Goal: Task Accomplishment & Management: Understand process/instructions

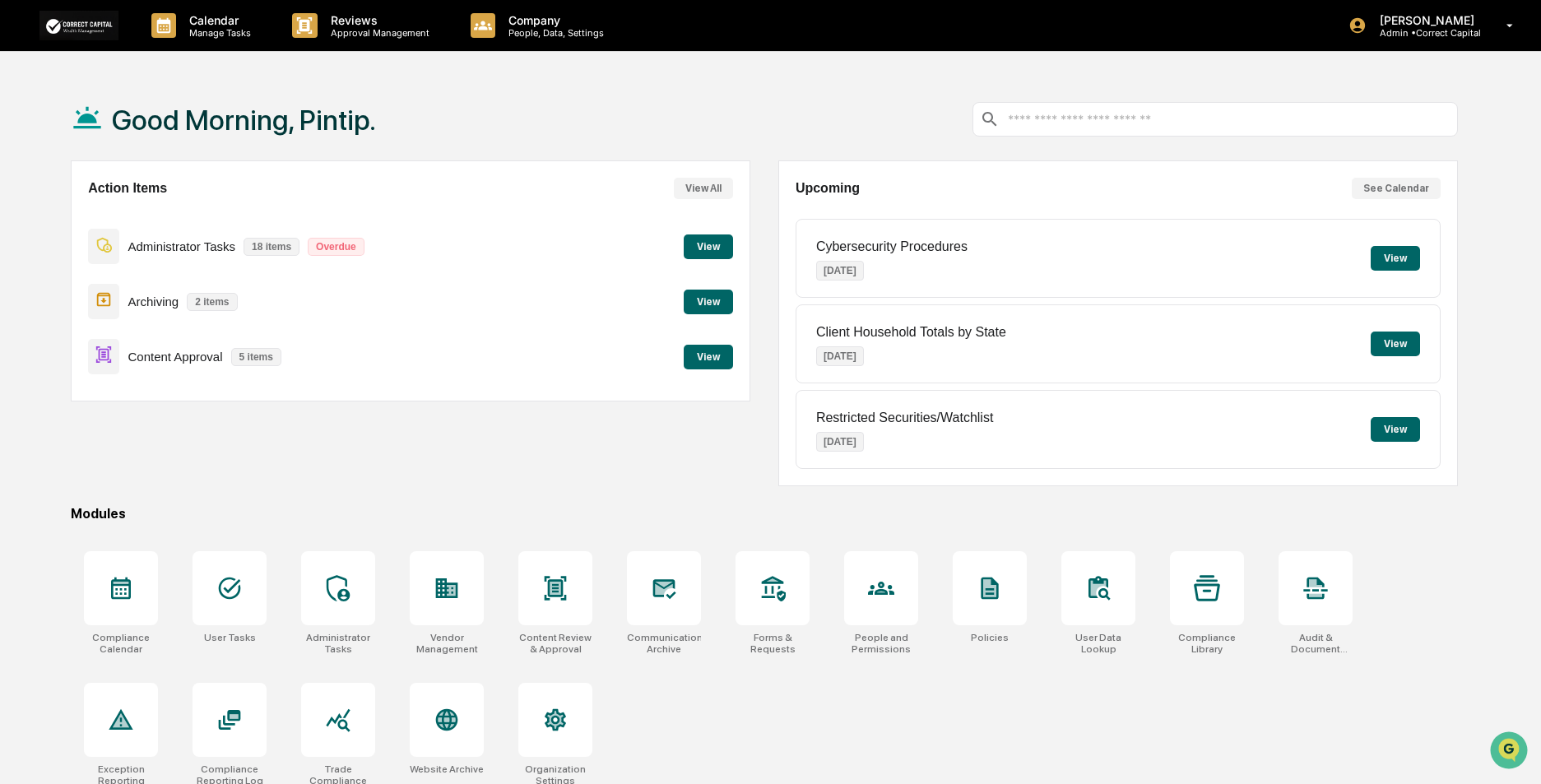
click at [706, 362] on button "View" at bounding box center [708, 357] width 49 height 25
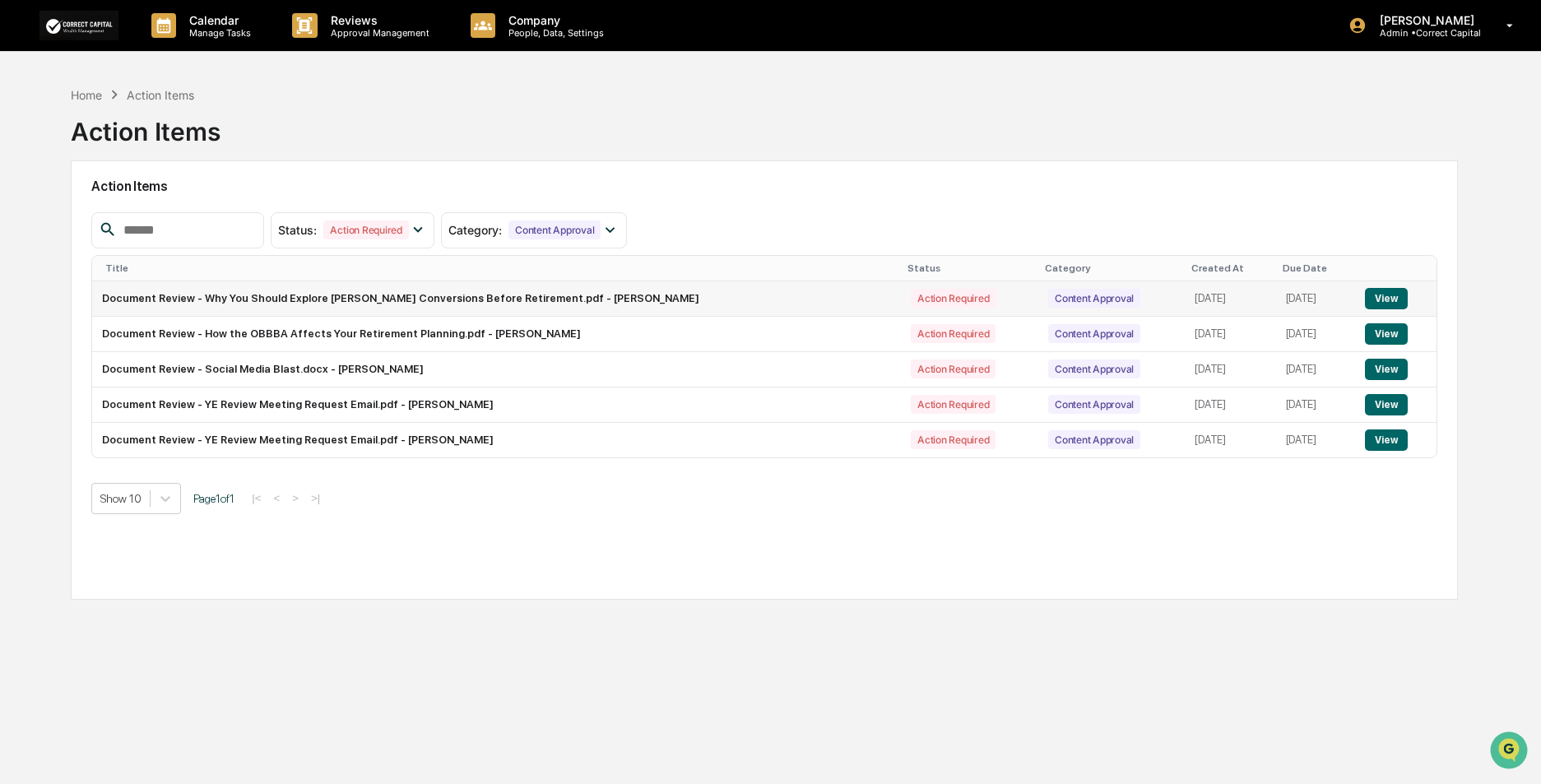
click at [1372, 295] on button "View" at bounding box center [1385, 298] width 42 height 21
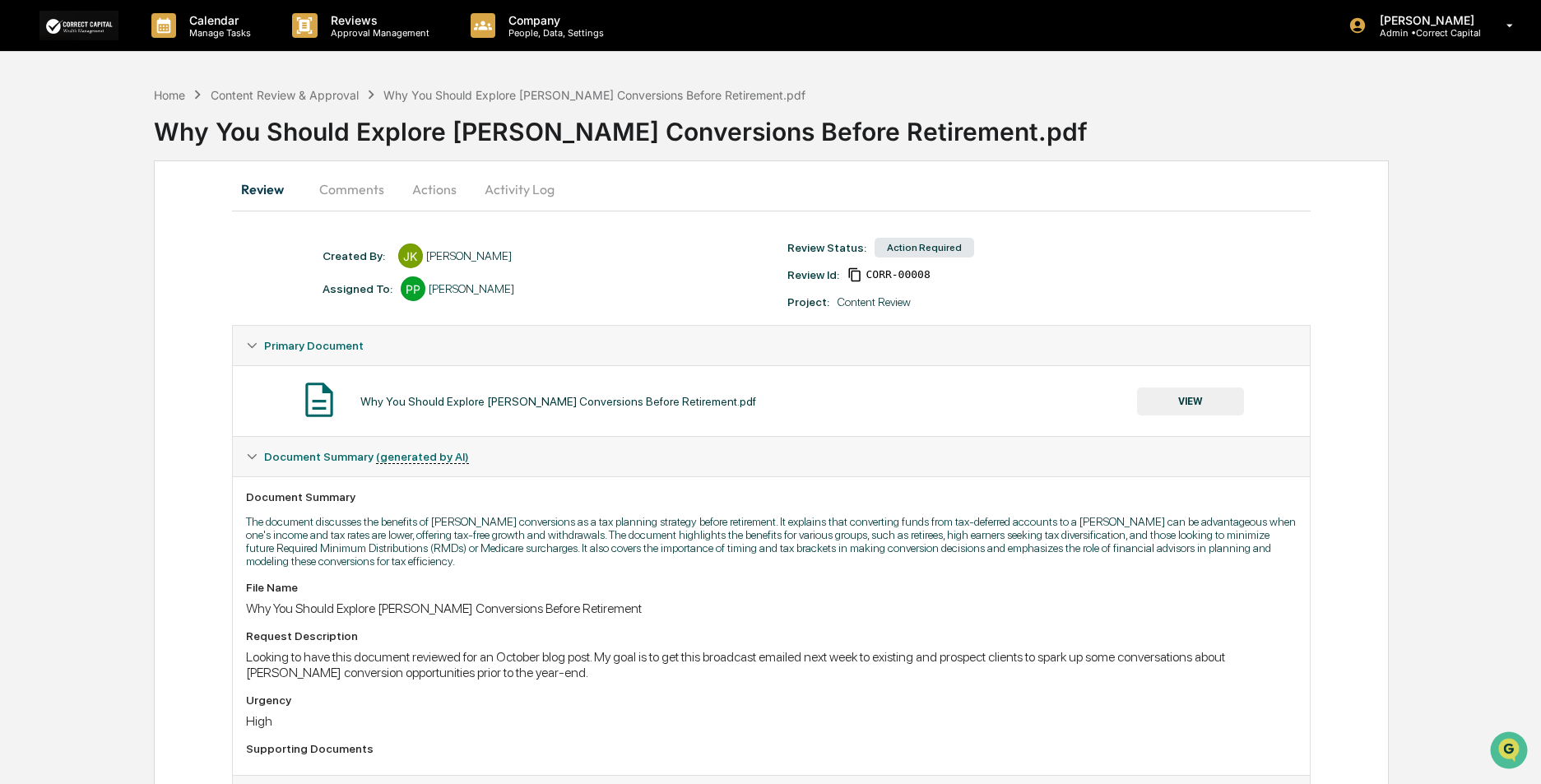
click at [1167, 403] on button "VIEW" at bounding box center [1190, 401] width 107 height 28
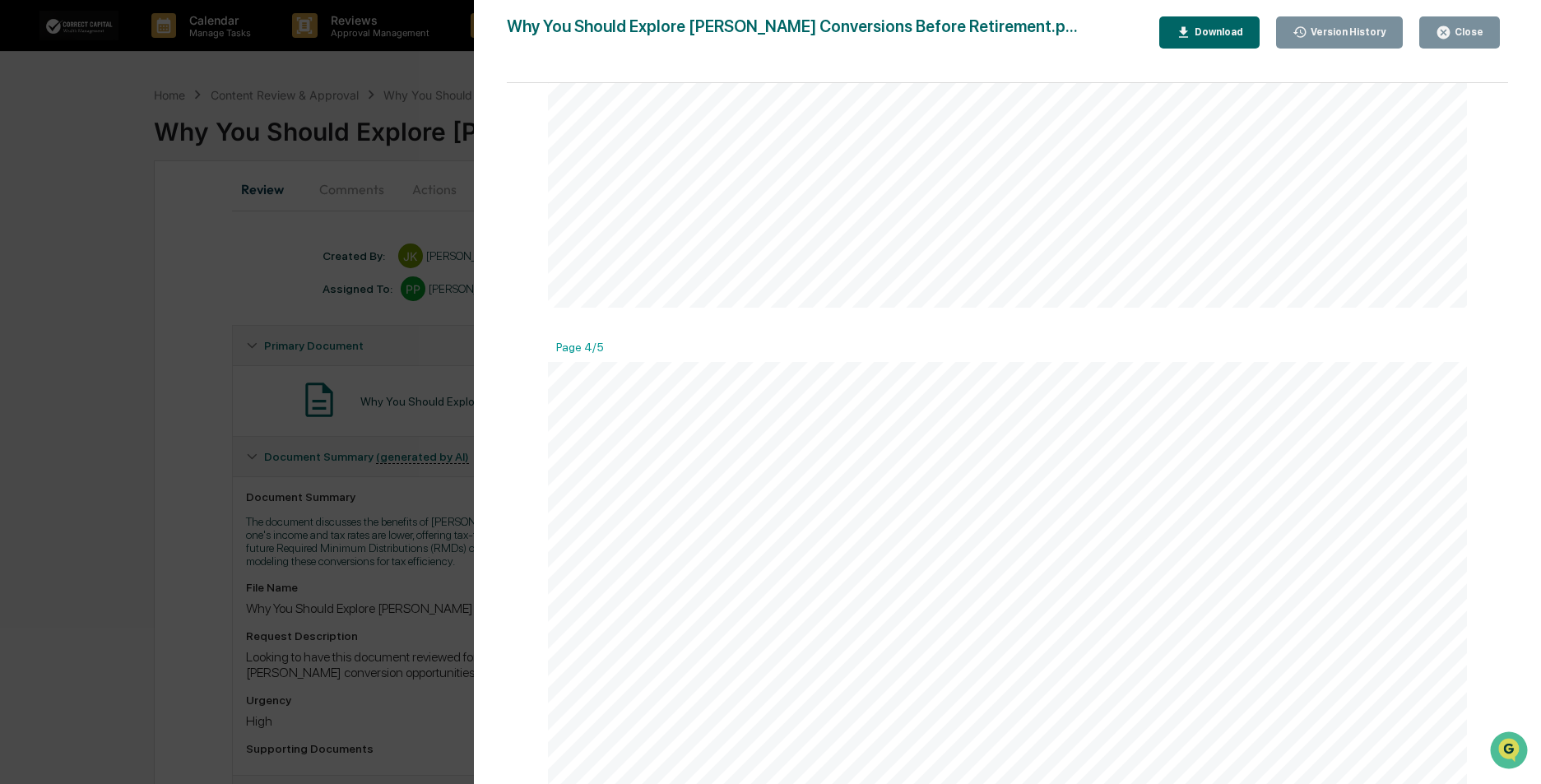
scroll to position [3290, 0]
click at [1471, 38] on div "Close" at bounding box center [1467, 32] width 32 height 12
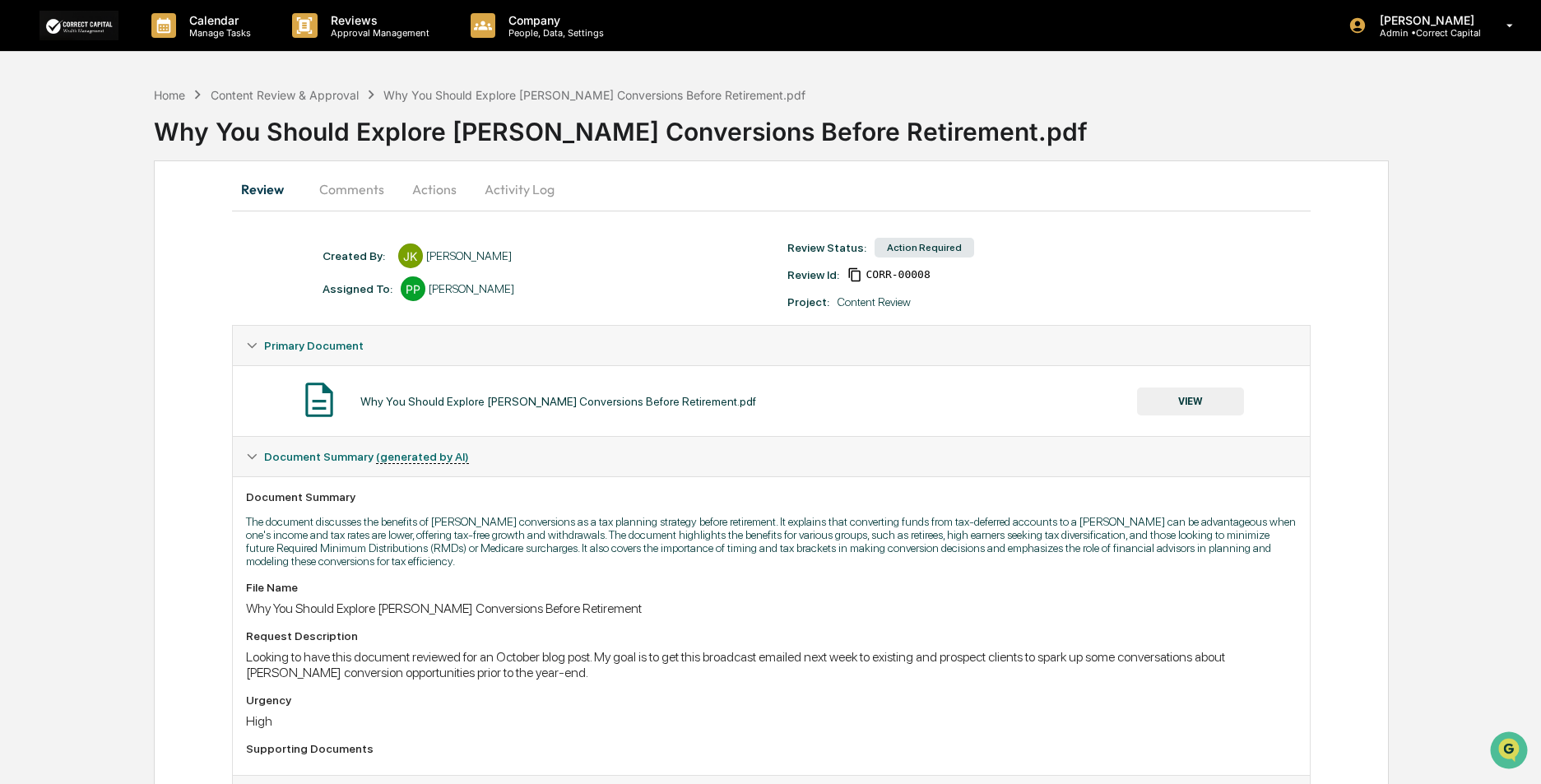
click at [431, 191] on button "Actions" at bounding box center [434, 188] width 74 height 39
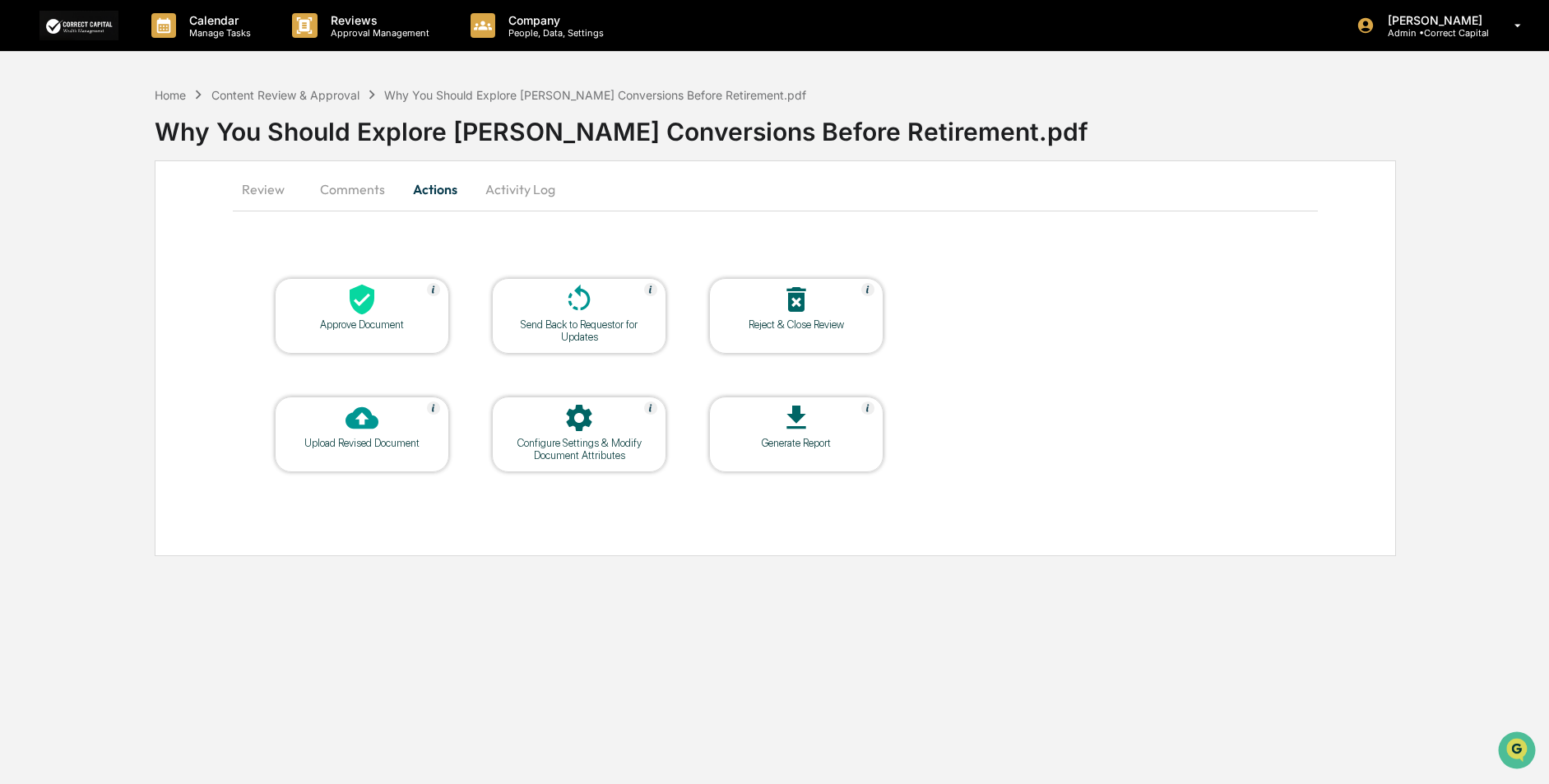
click at [263, 194] on button "Review" at bounding box center [269, 188] width 74 height 39
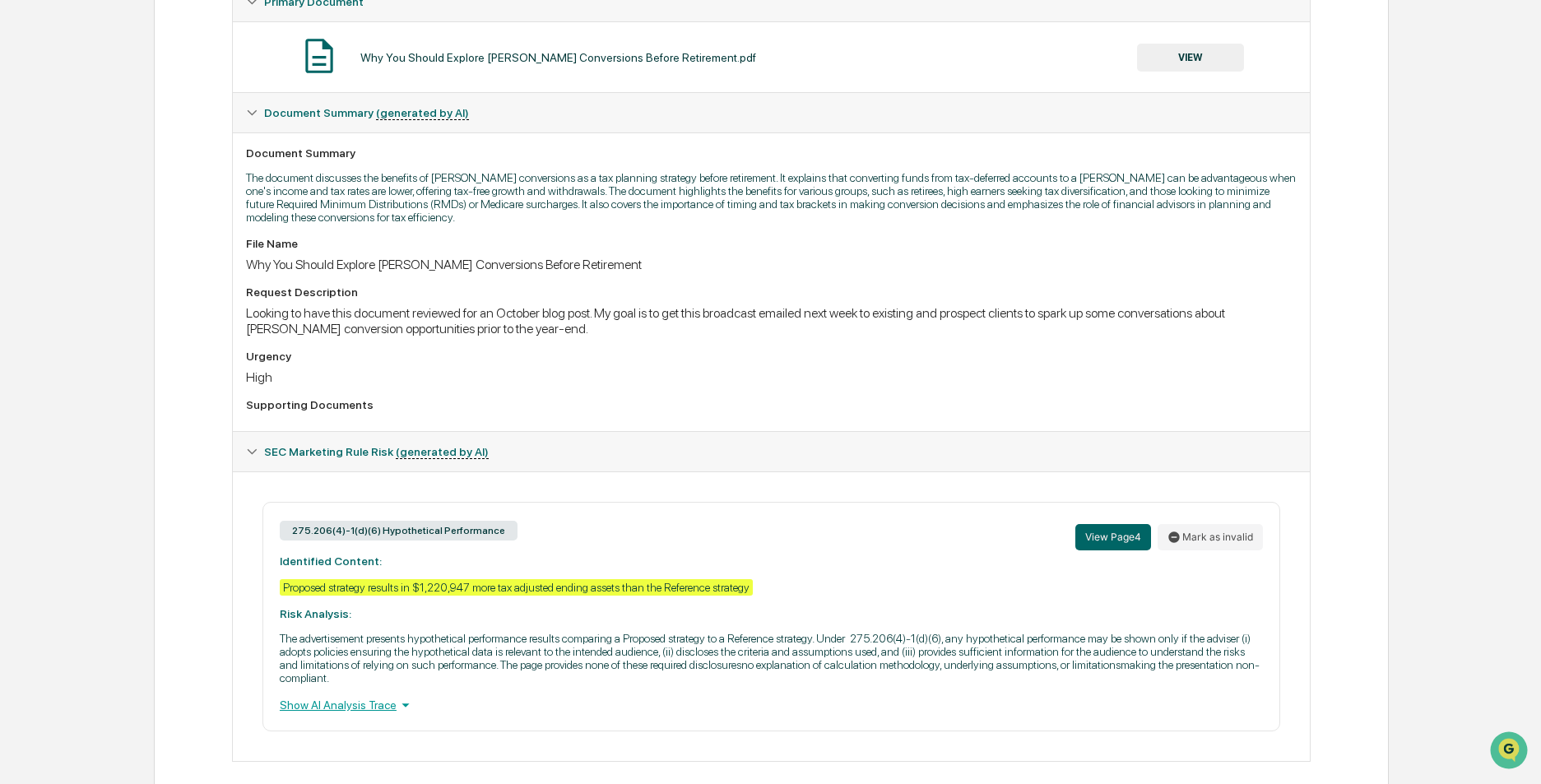
scroll to position [363, 0]
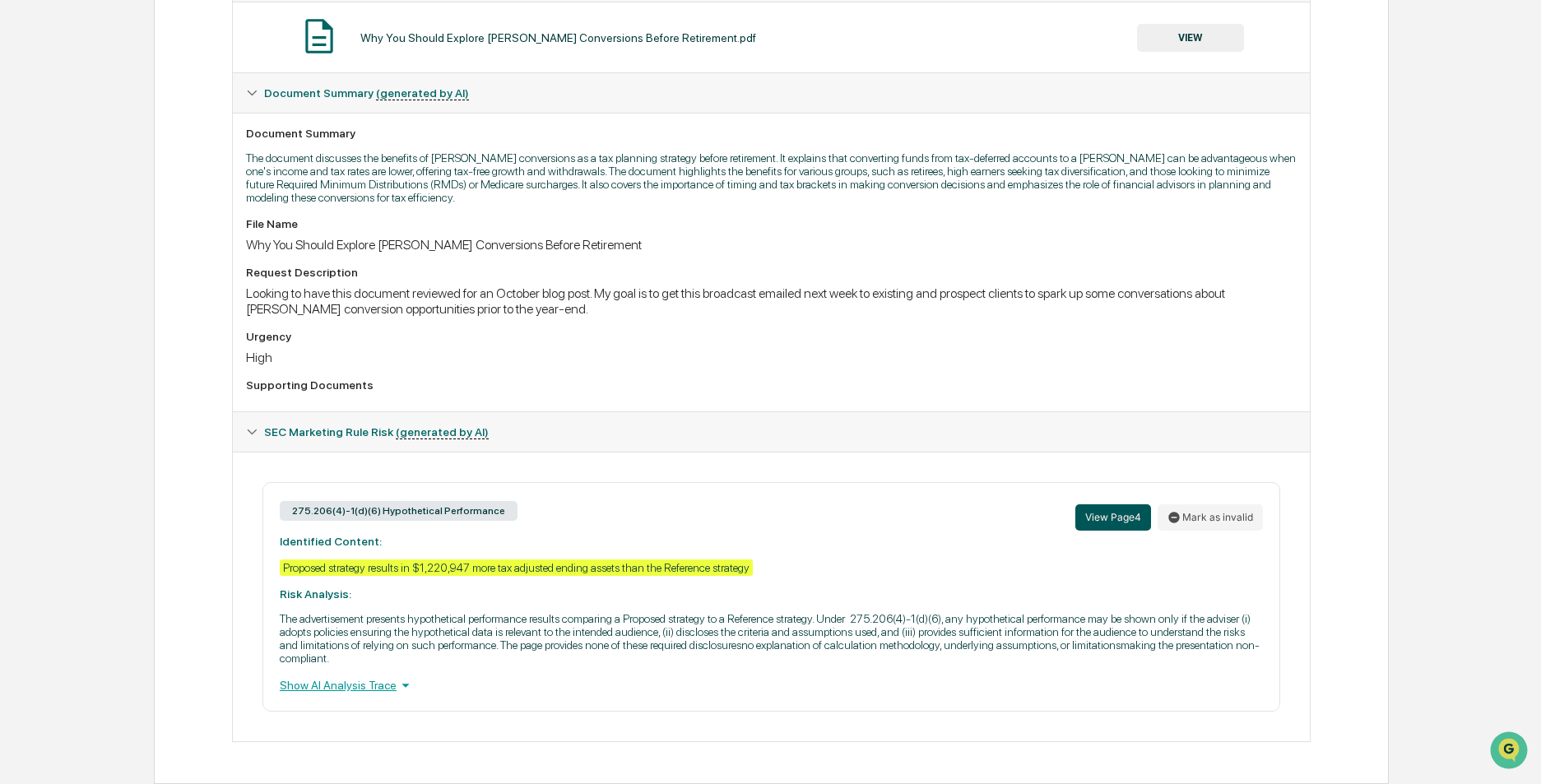
click at [1090, 515] on button "View Page 4" at bounding box center [1113, 517] width 76 height 27
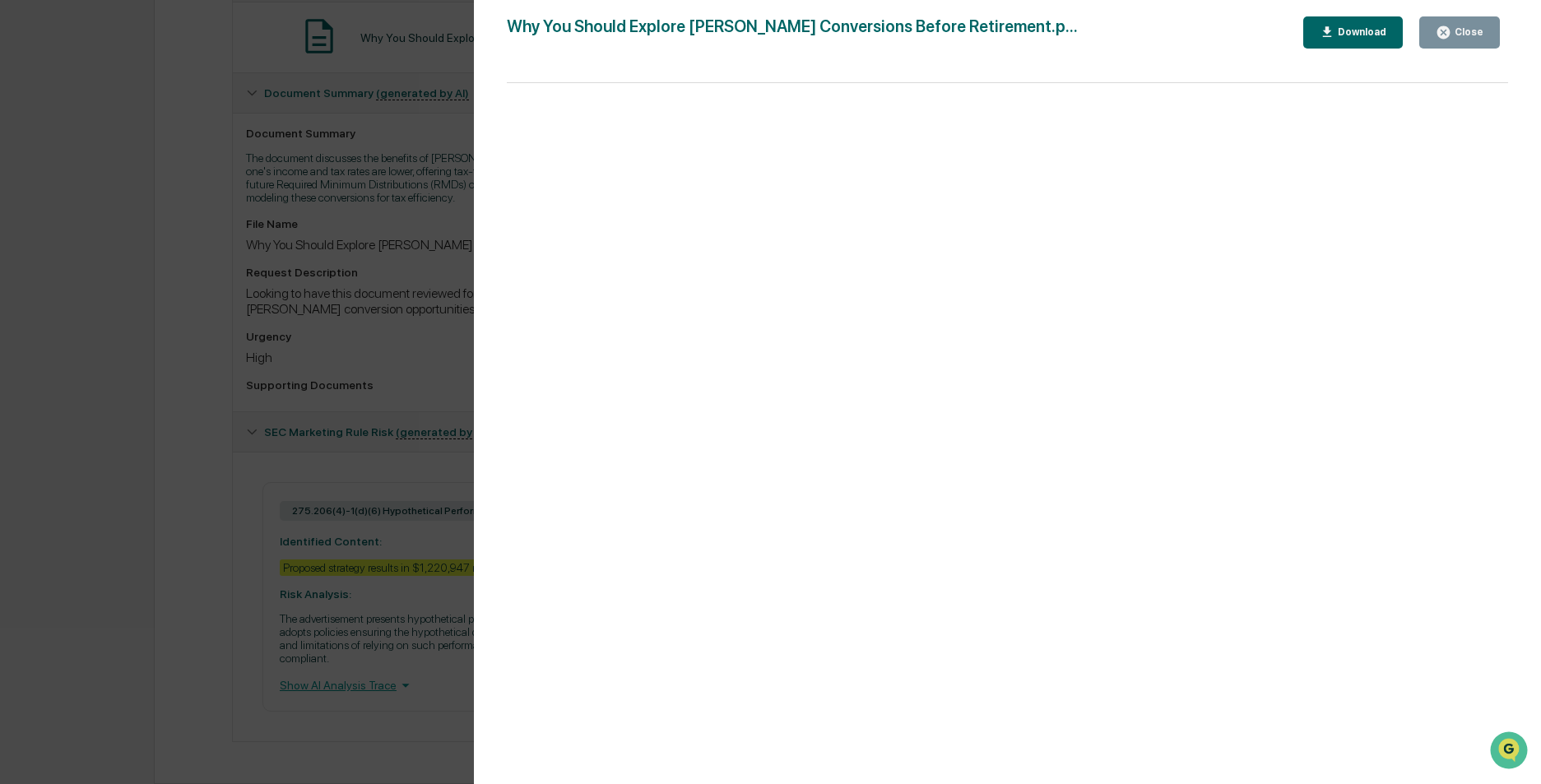
click at [1499, 24] on button "Close" at bounding box center [1460, 32] width 81 height 32
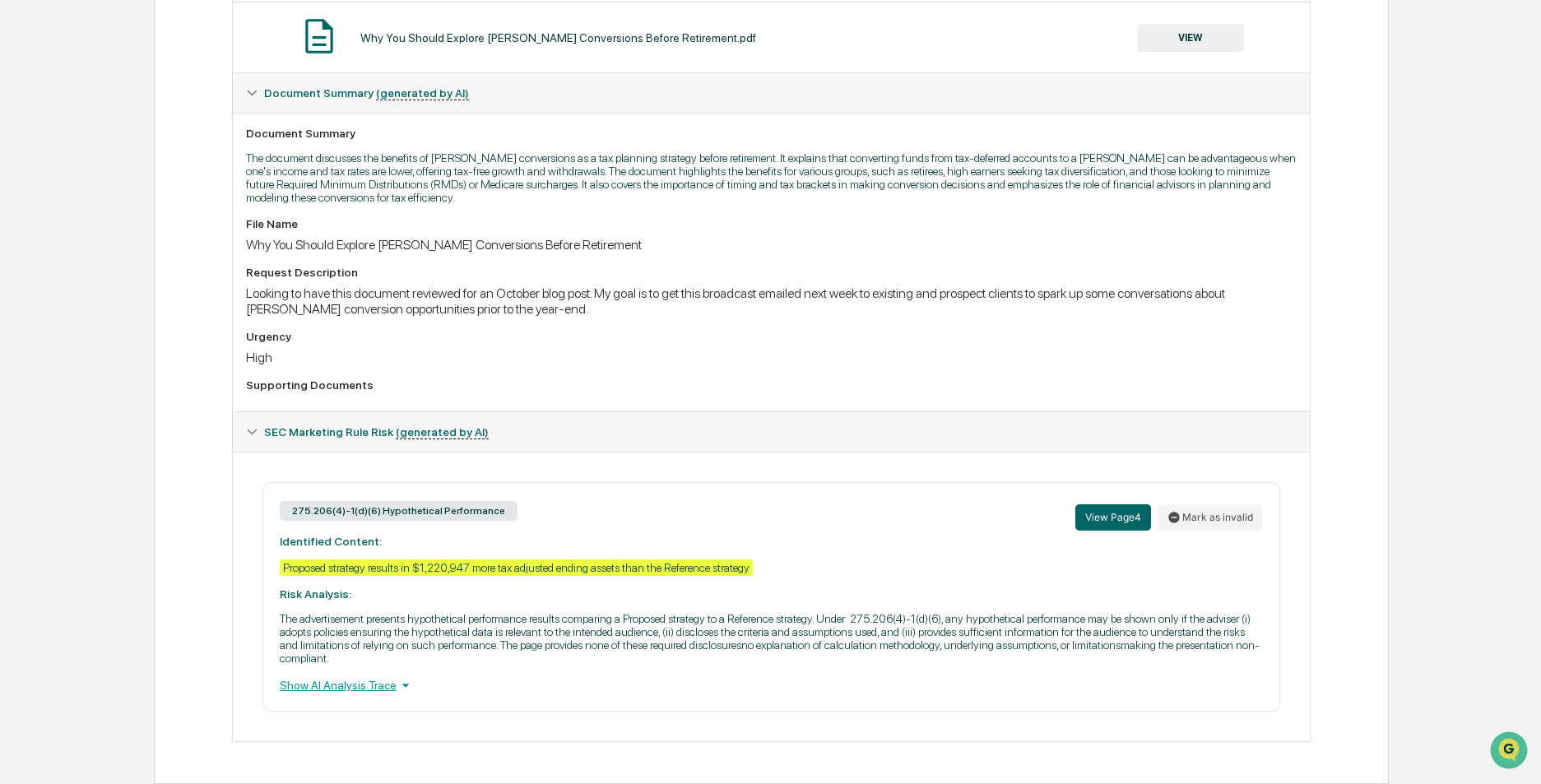
click at [356, 683] on div "Show AI Analysis Trace" at bounding box center [771, 685] width 983 height 18
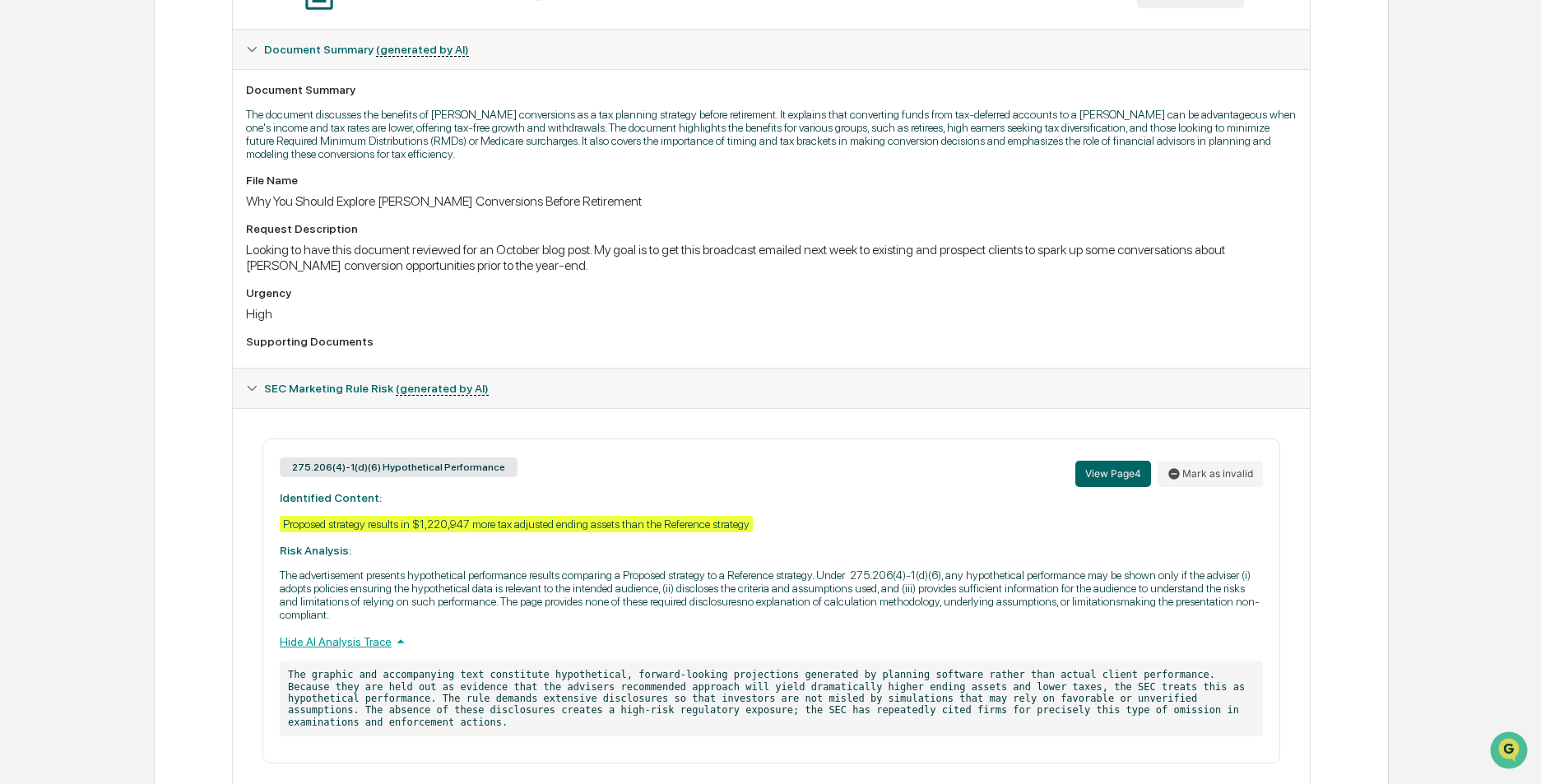
scroll to position [447, 0]
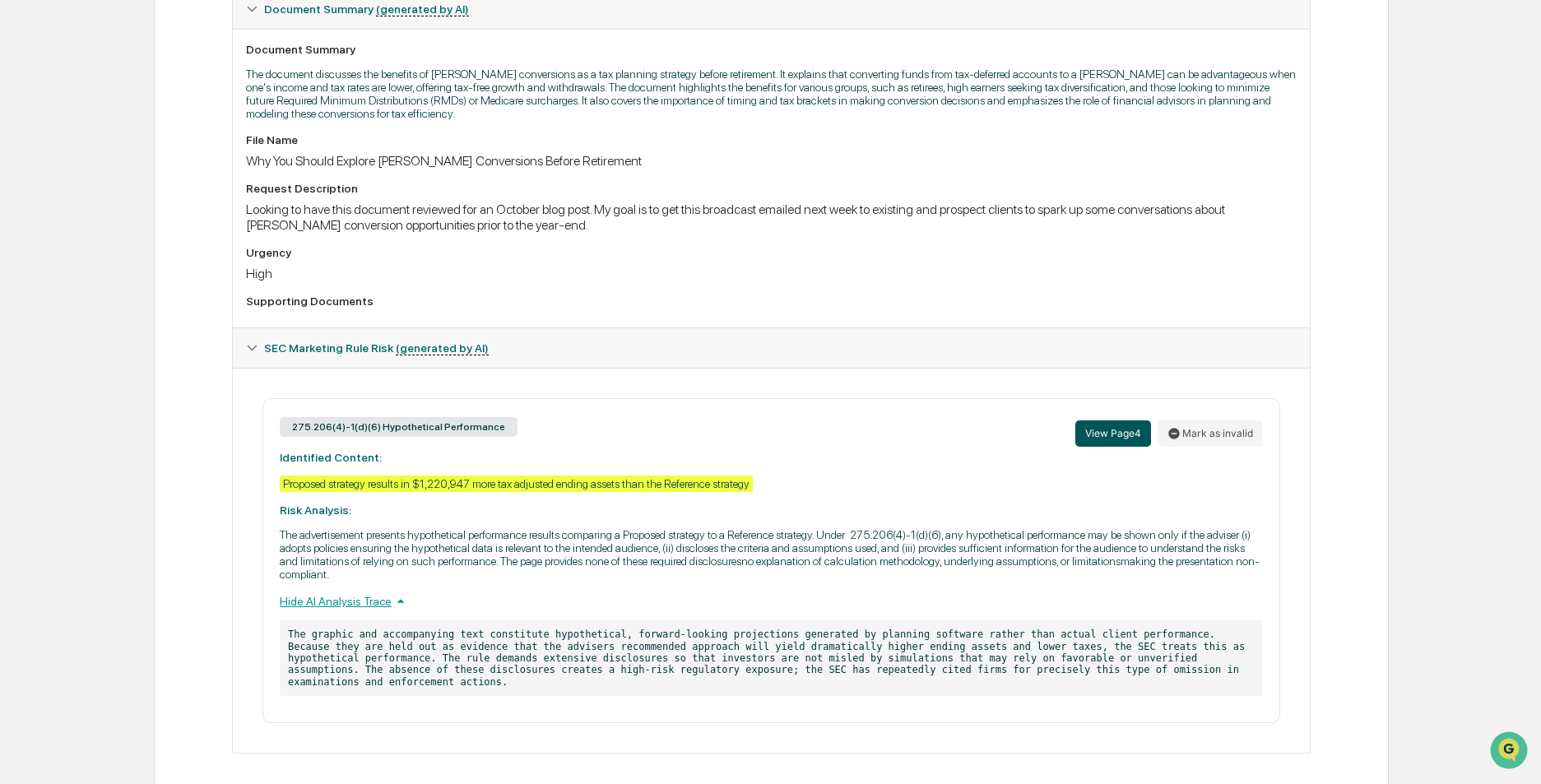
click at [1120, 429] on button "View Page 4" at bounding box center [1113, 433] width 76 height 27
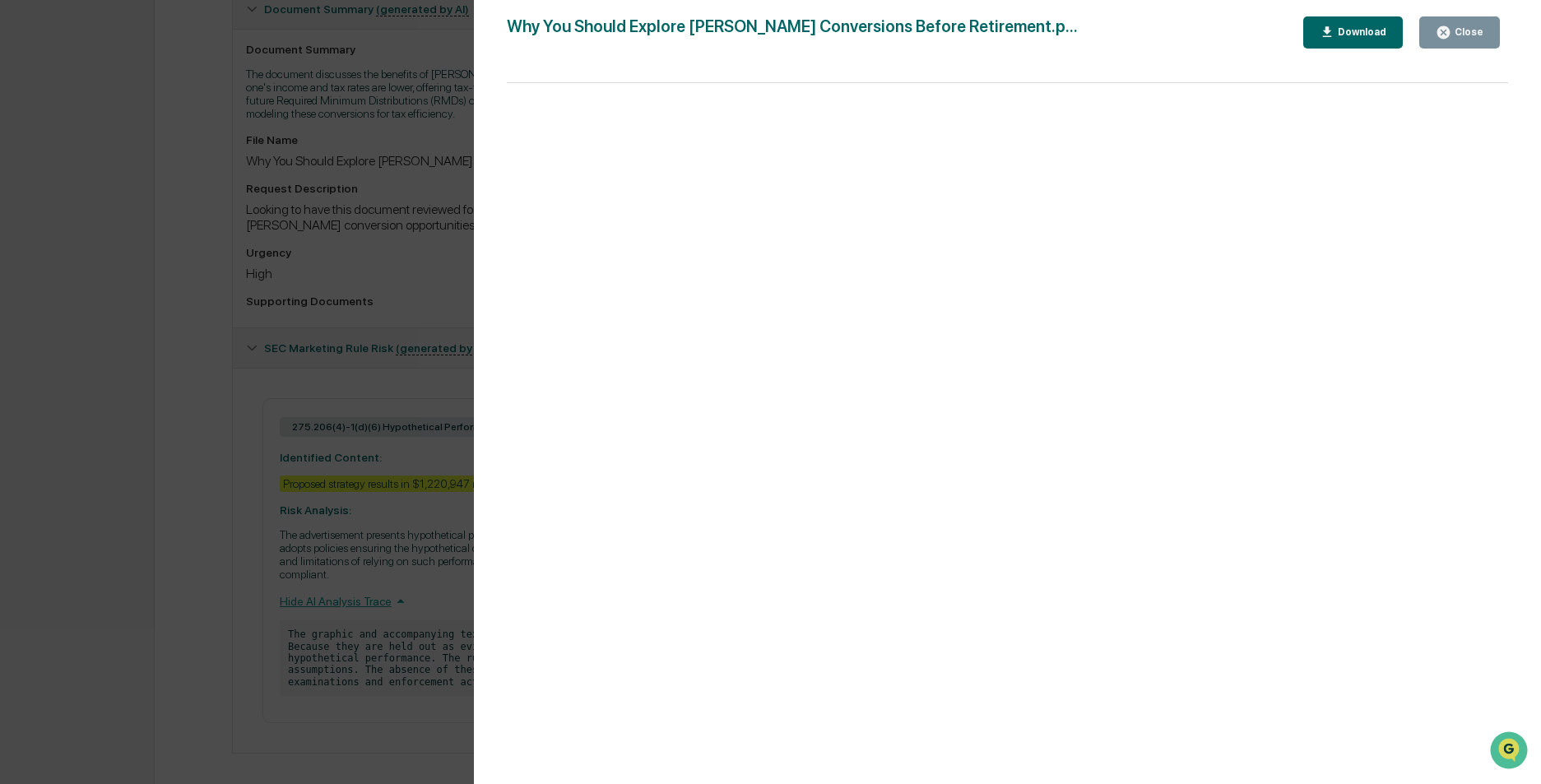
click at [1093, 48] on div "Why You Should Explore Roth Conversions Before Retirement.p... Close Download" at bounding box center [1008, 32] width 1001 height 32
click at [1386, 36] on div "Download" at bounding box center [1360, 32] width 52 height 12
click at [1455, 39] on div "Close" at bounding box center [1460, 32] width 48 height 16
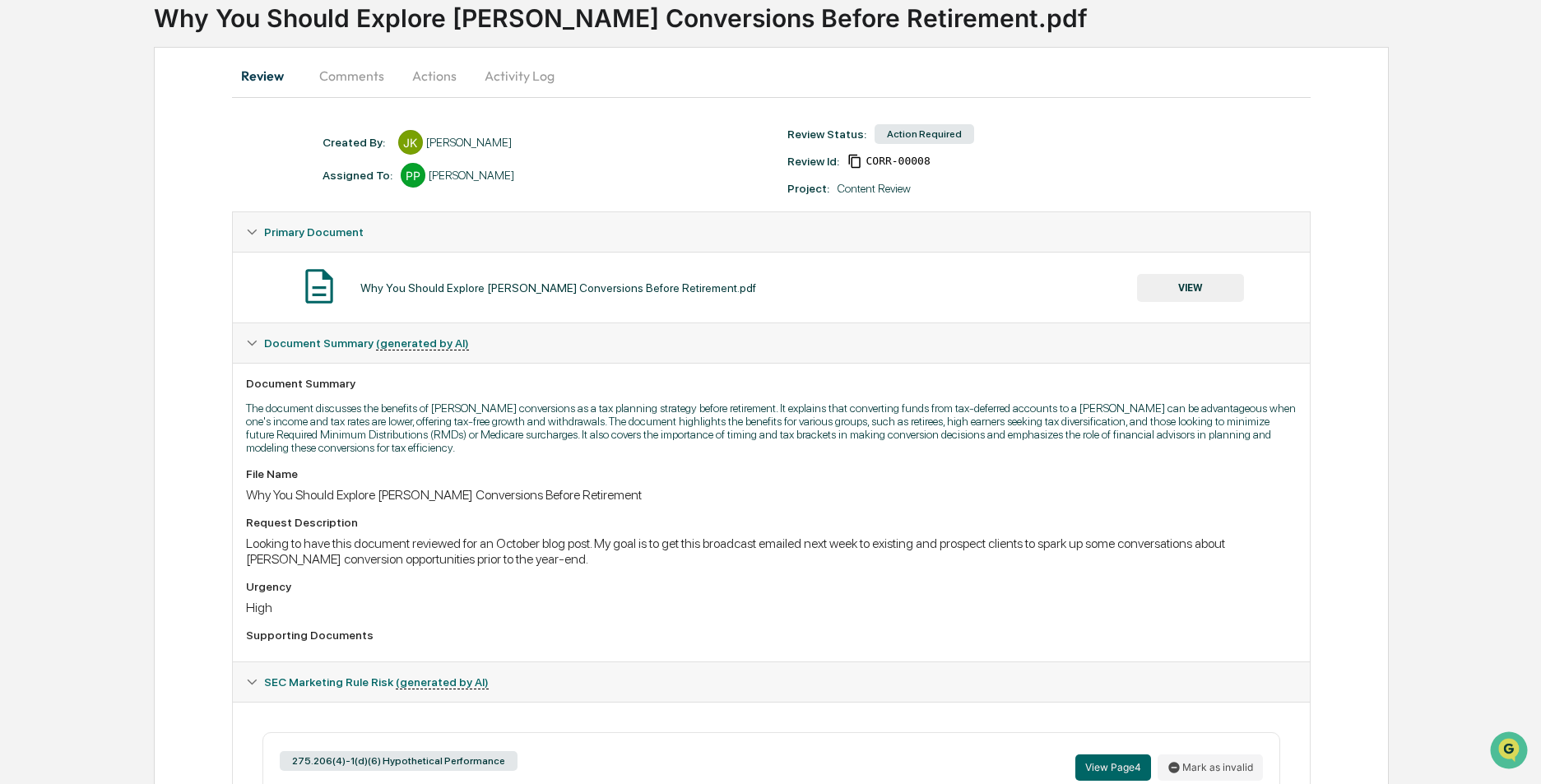
scroll to position [0, 0]
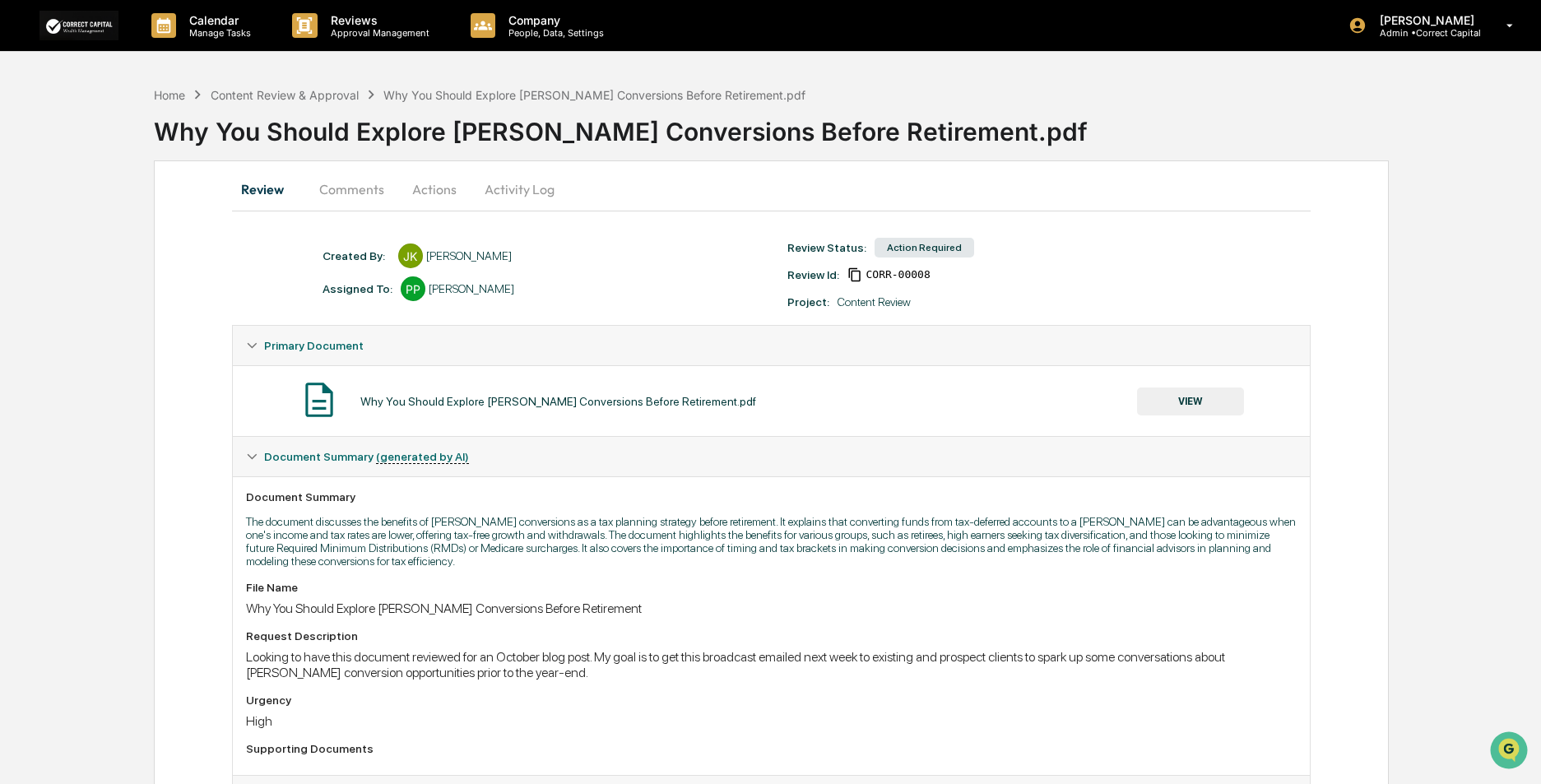
click at [442, 190] on button "Actions" at bounding box center [434, 188] width 74 height 39
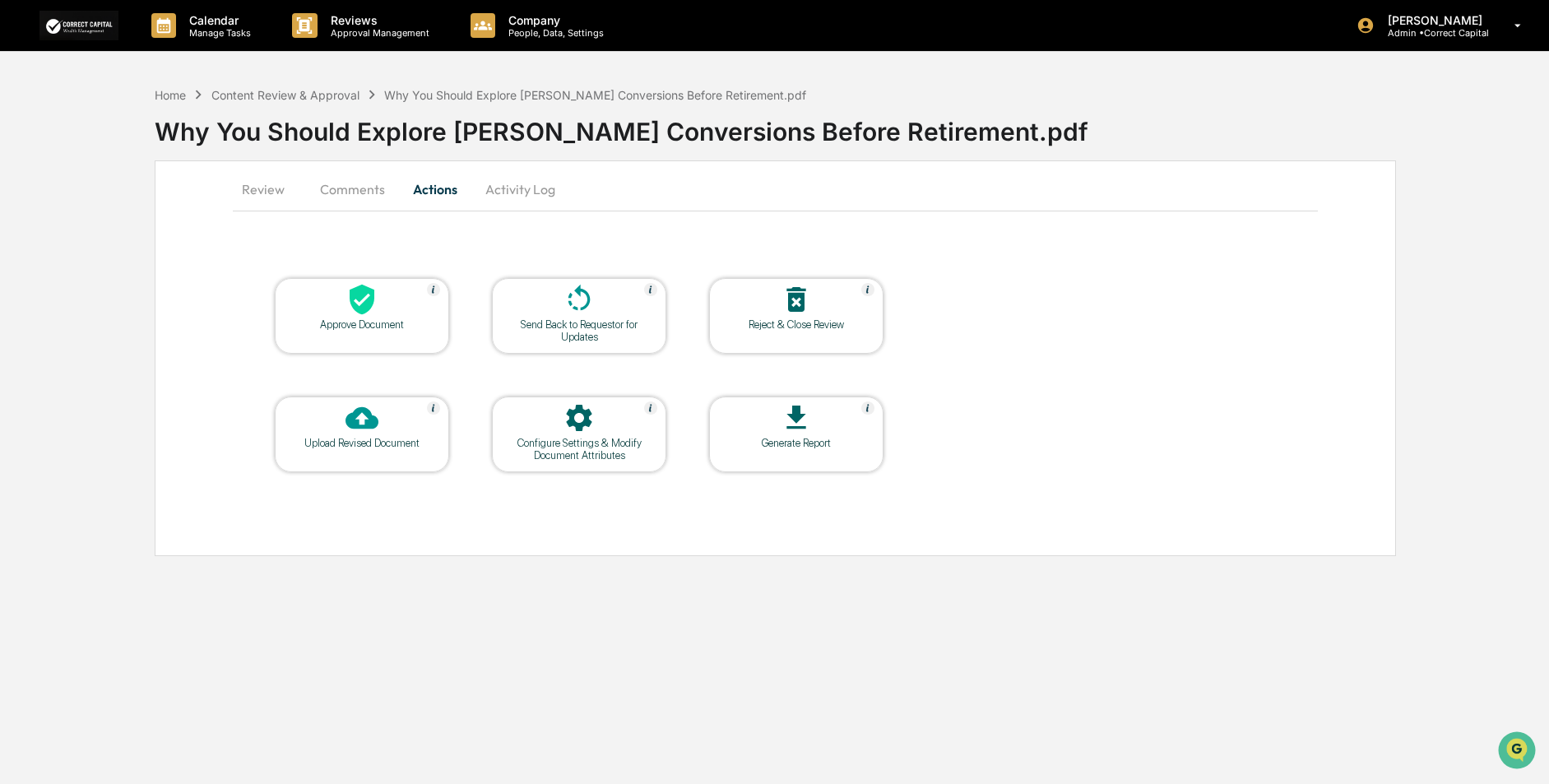
click at [562, 326] on div "Send Back to Requestor for Updates" at bounding box center [579, 330] width 148 height 25
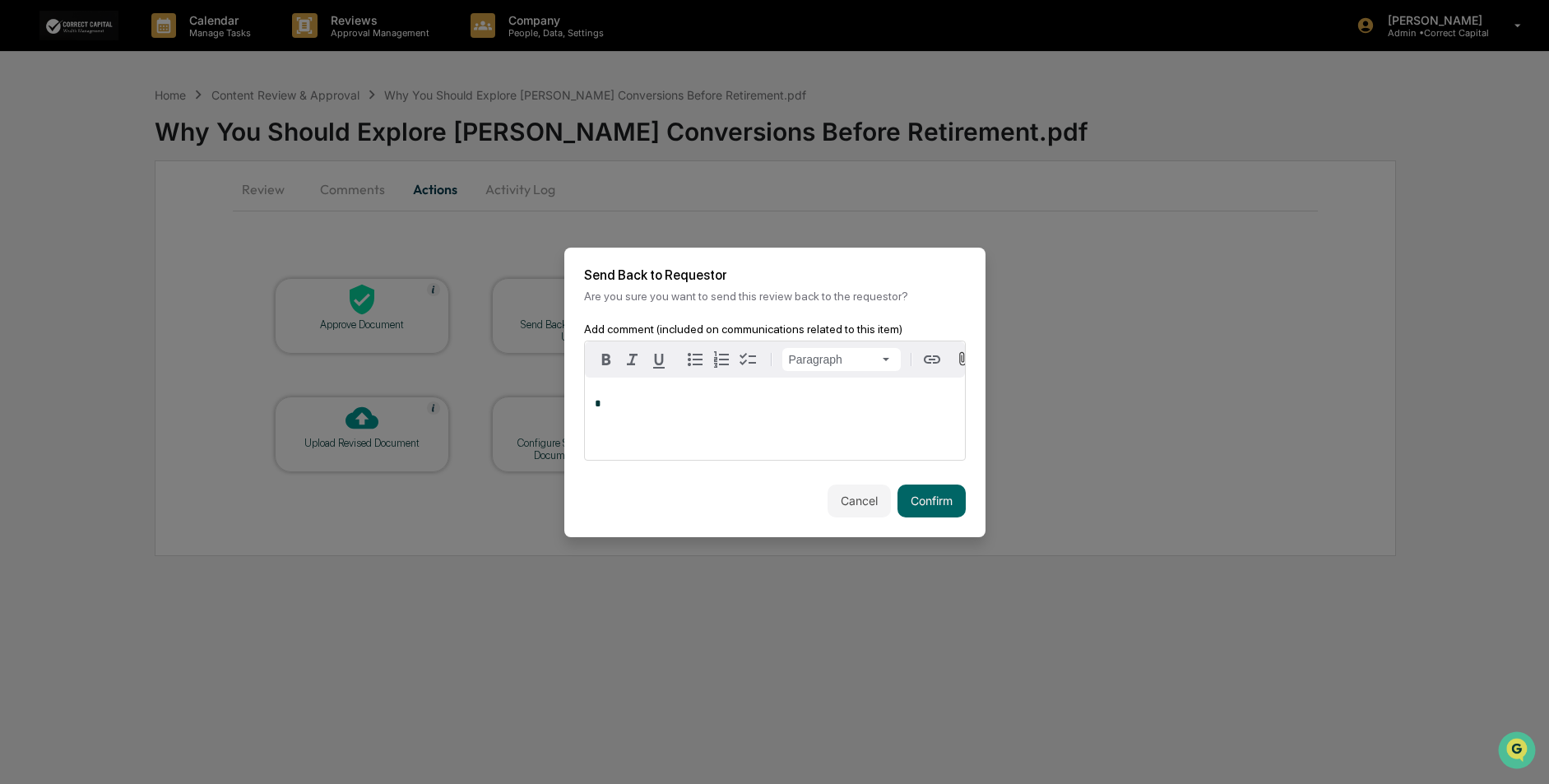
click at [776, 408] on p "*" at bounding box center [775, 403] width 360 height 12
click at [720, 411] on div "**********" at bounding box center [774, 419] width 380 height 82
click at [930, 499] on button "Confirm" at bounding box center [931, 501] width 69 height 33
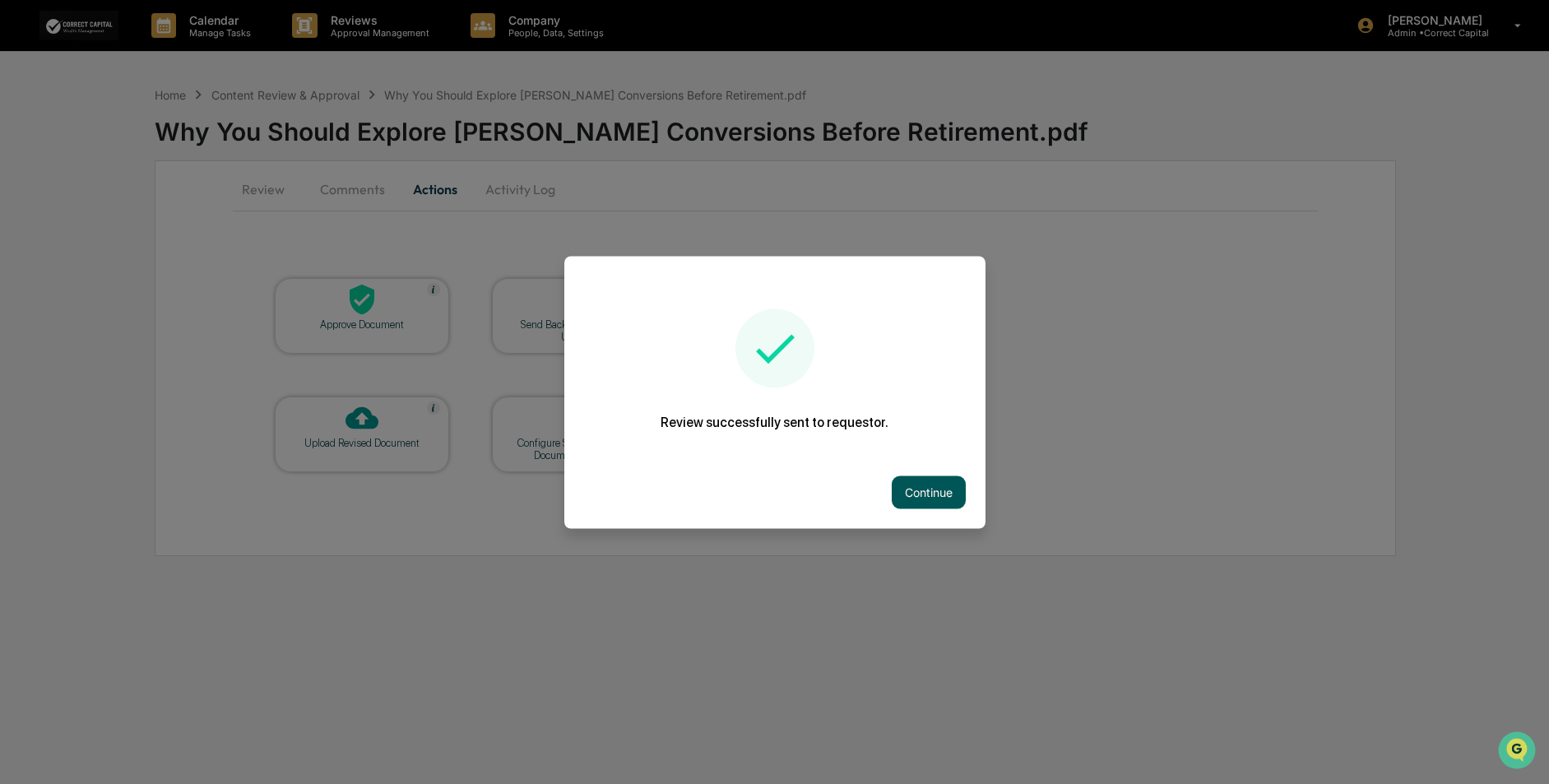
click at [932, 495] on button "Continue" at bounding box center [929, 492] width 74 height 33
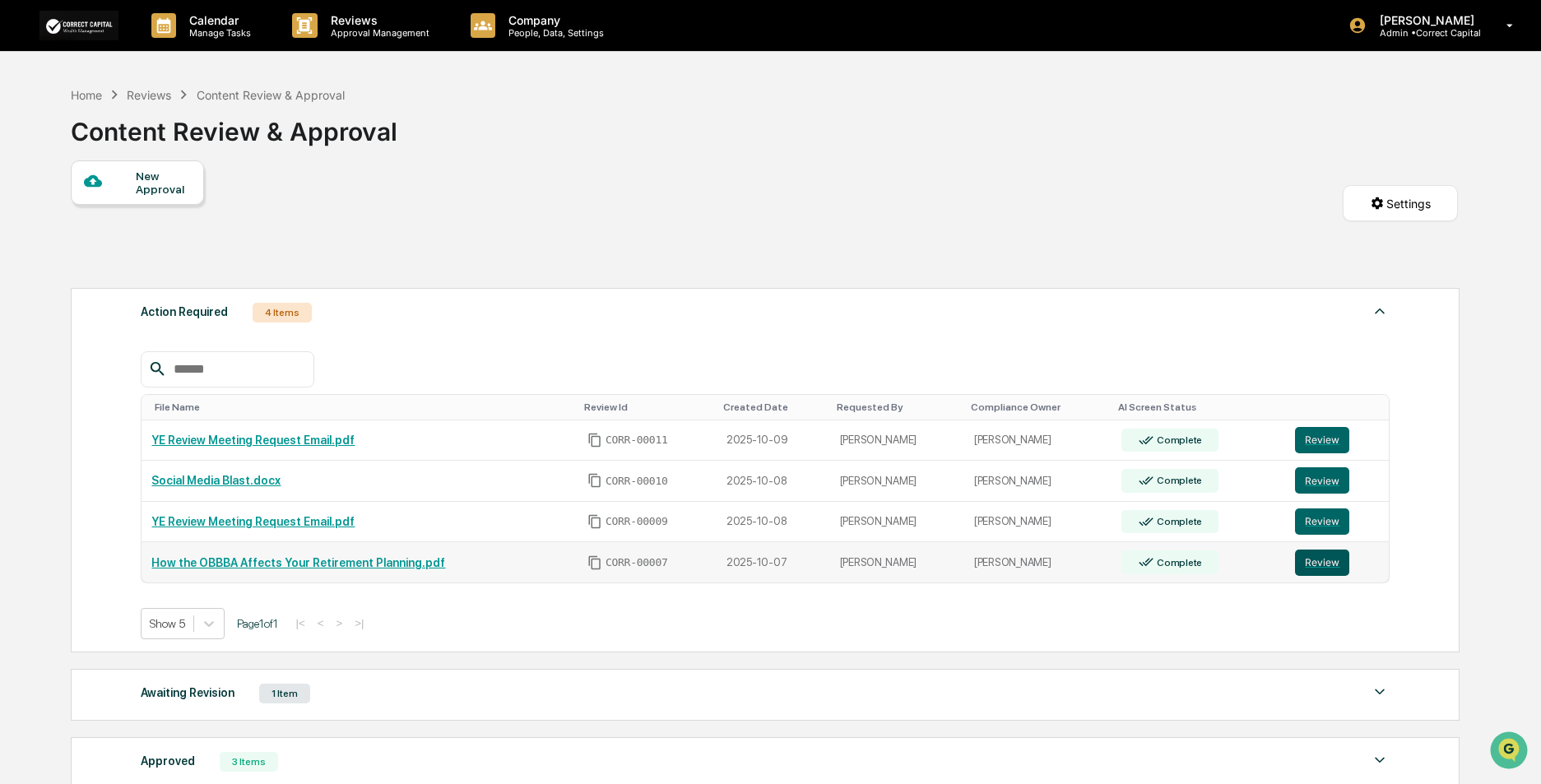
click at [1310, 569] on button "Review" at bounding box center [1321, 563] width 54 height 27
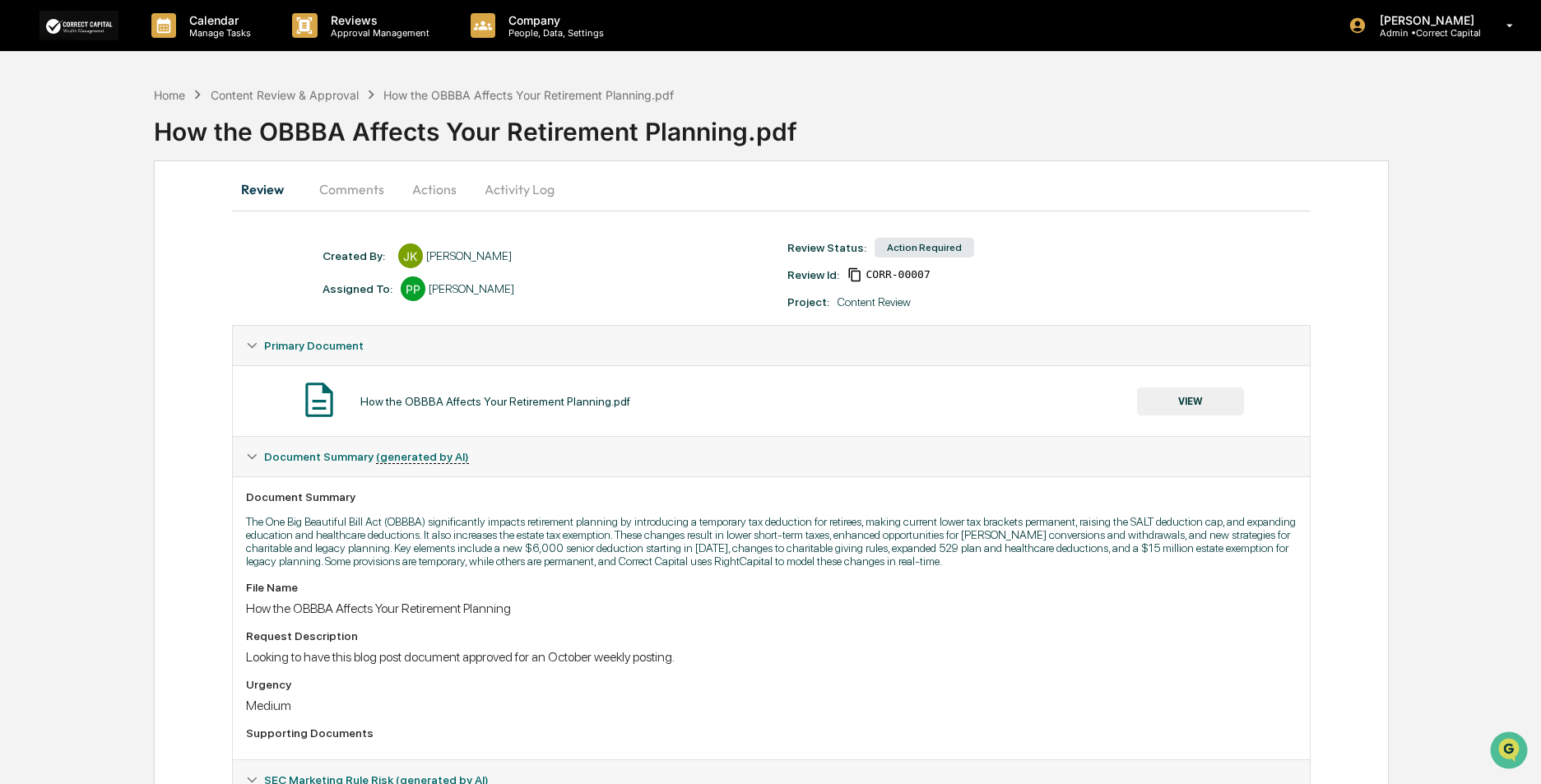
click at [435, 186] on button "Actions" at bounding box center [434, 188] width 74 height 39
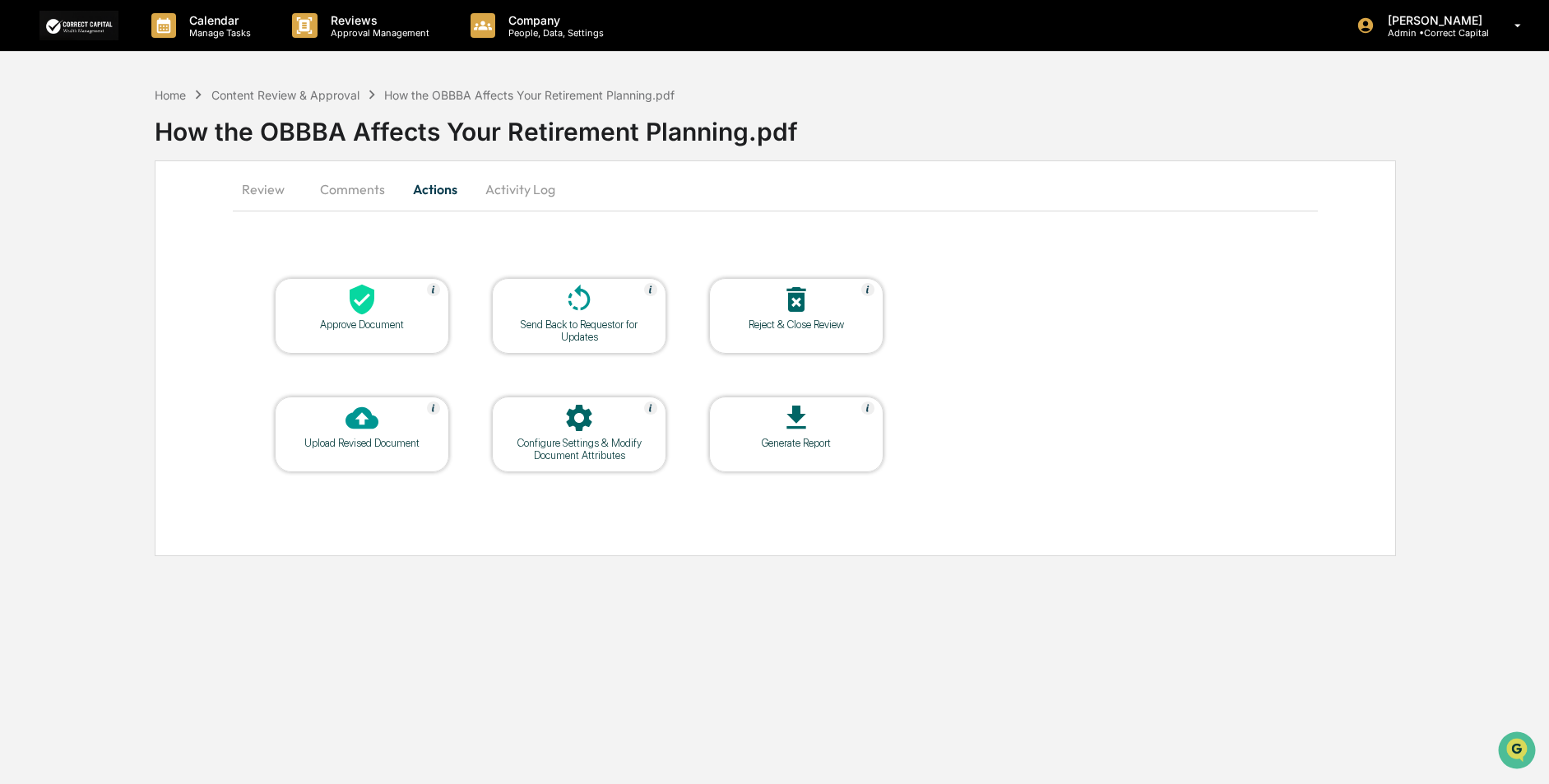
click at [367, 327] on div "Approve Document" at bounding box center [362, 324] width 148 height 12
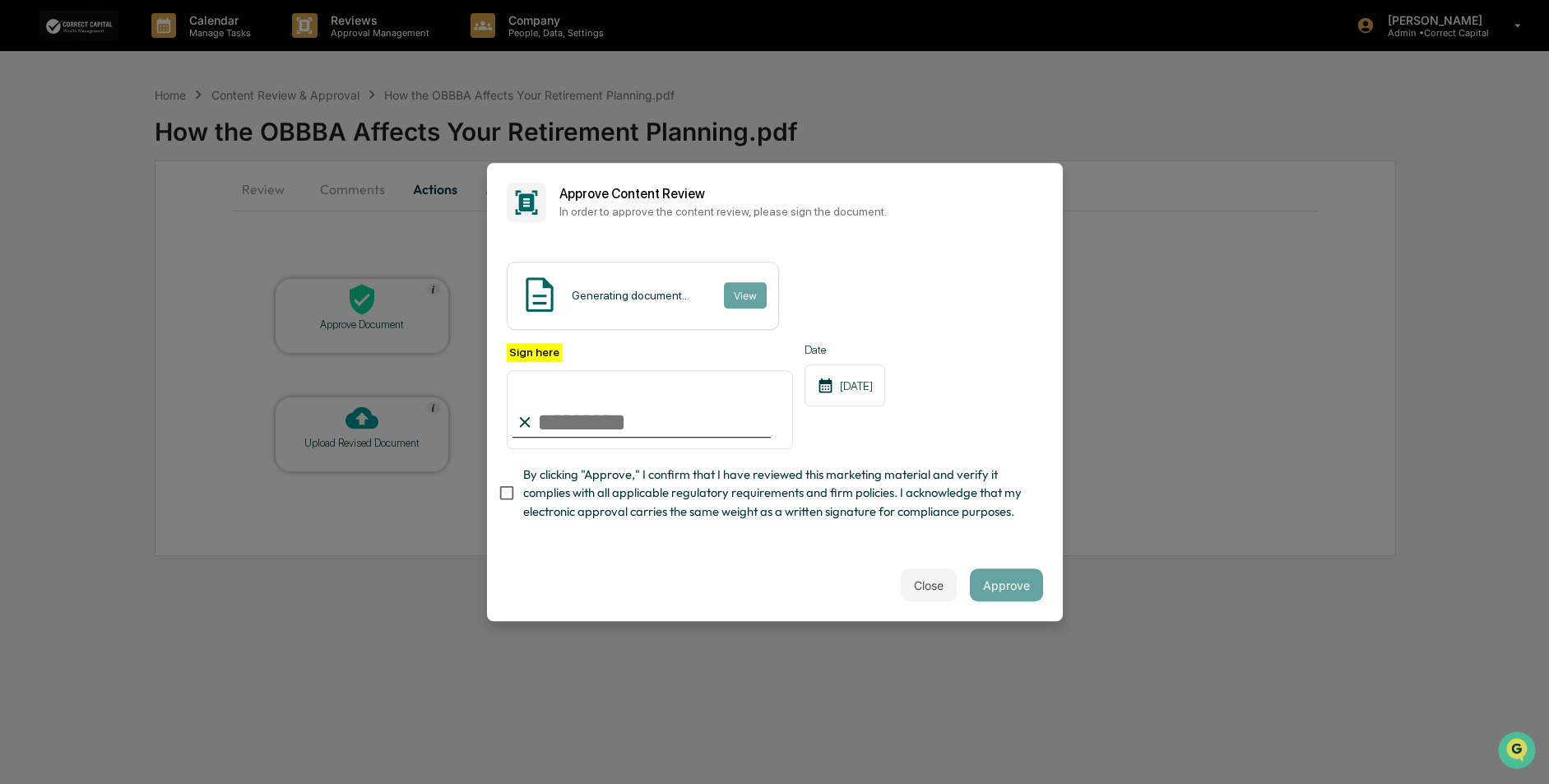
click at [588, 409] on input "Sign here" at bounding box center [651, 410] width 287 height 79
type input "**********"
click at [733, 283] on button "View" at bounding box center [744, 295] width 43 height 27
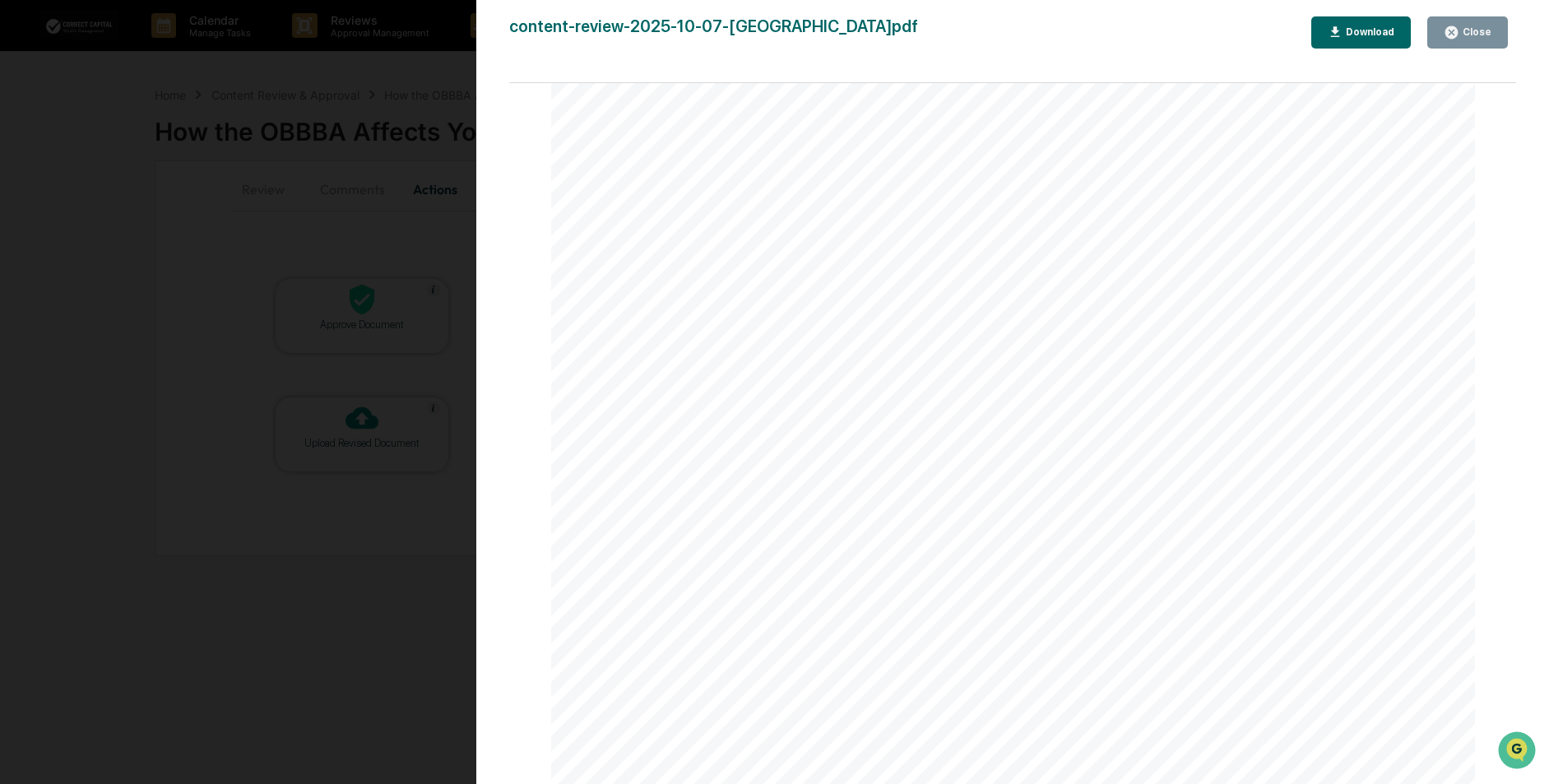
scroll to position [5644, 0]
click at [1372, 35] on div "Download" at bounding box center [1368, 32] width 52 height 12
click at [1494, 37] on button "Close" at bounding box center [1468, 32] width 81 height 32
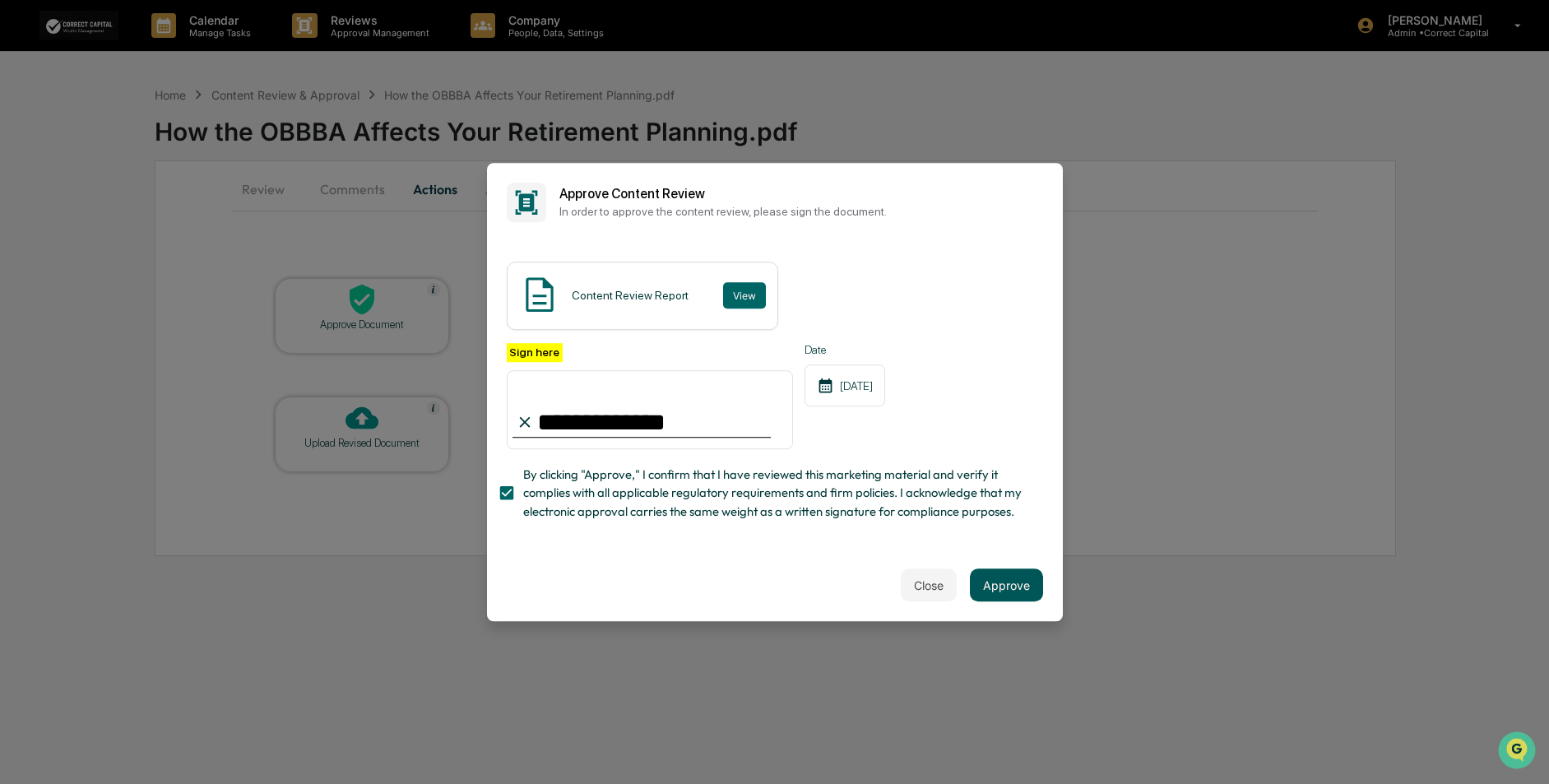
click at [998, 593] on button "Approve" at bounding box center [1006, 585] width 73 height 33
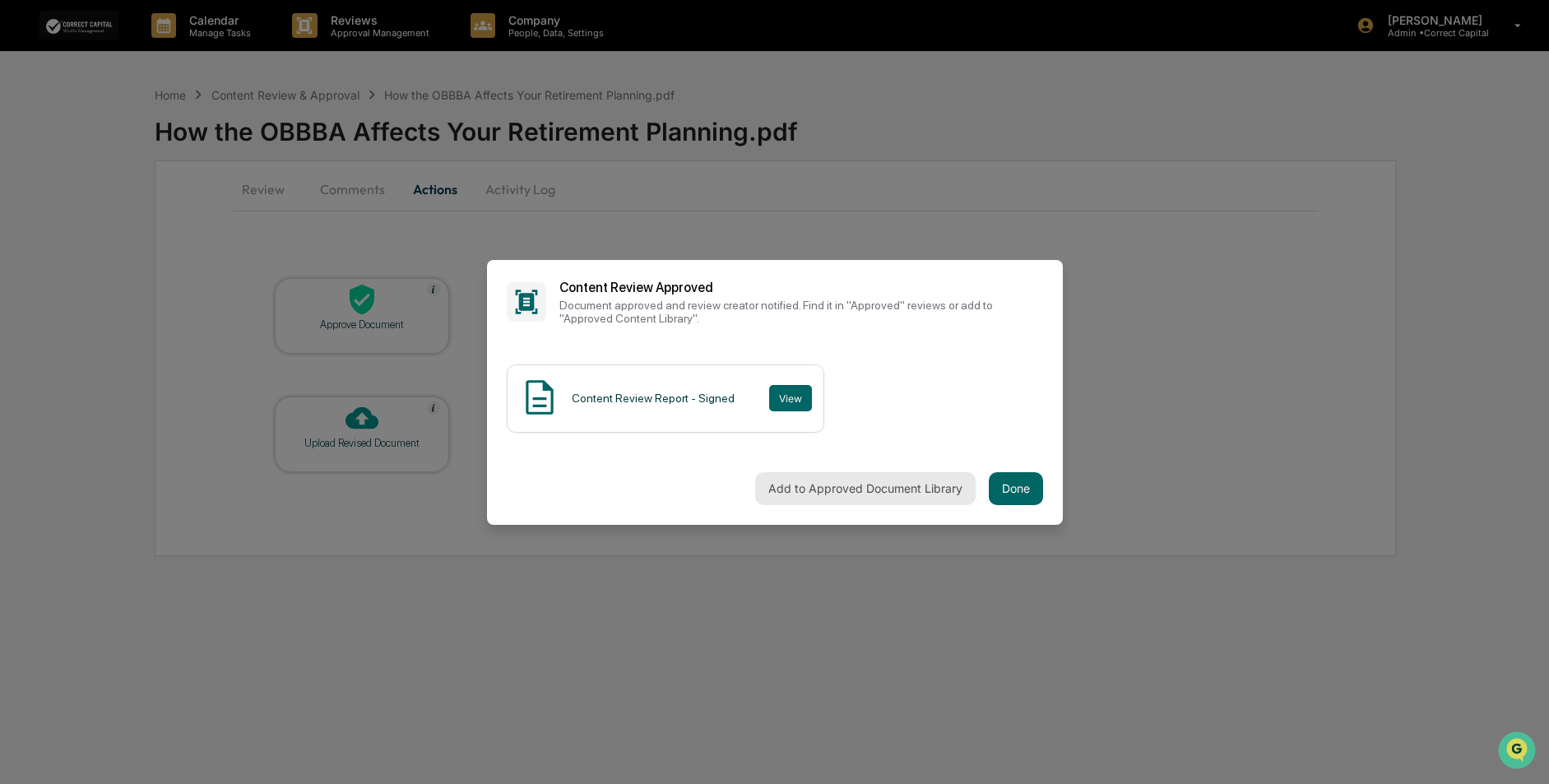
click at [823, 485] on button "Add to Approved Document Library" at bounding box center [865, 489] width 221 height 33
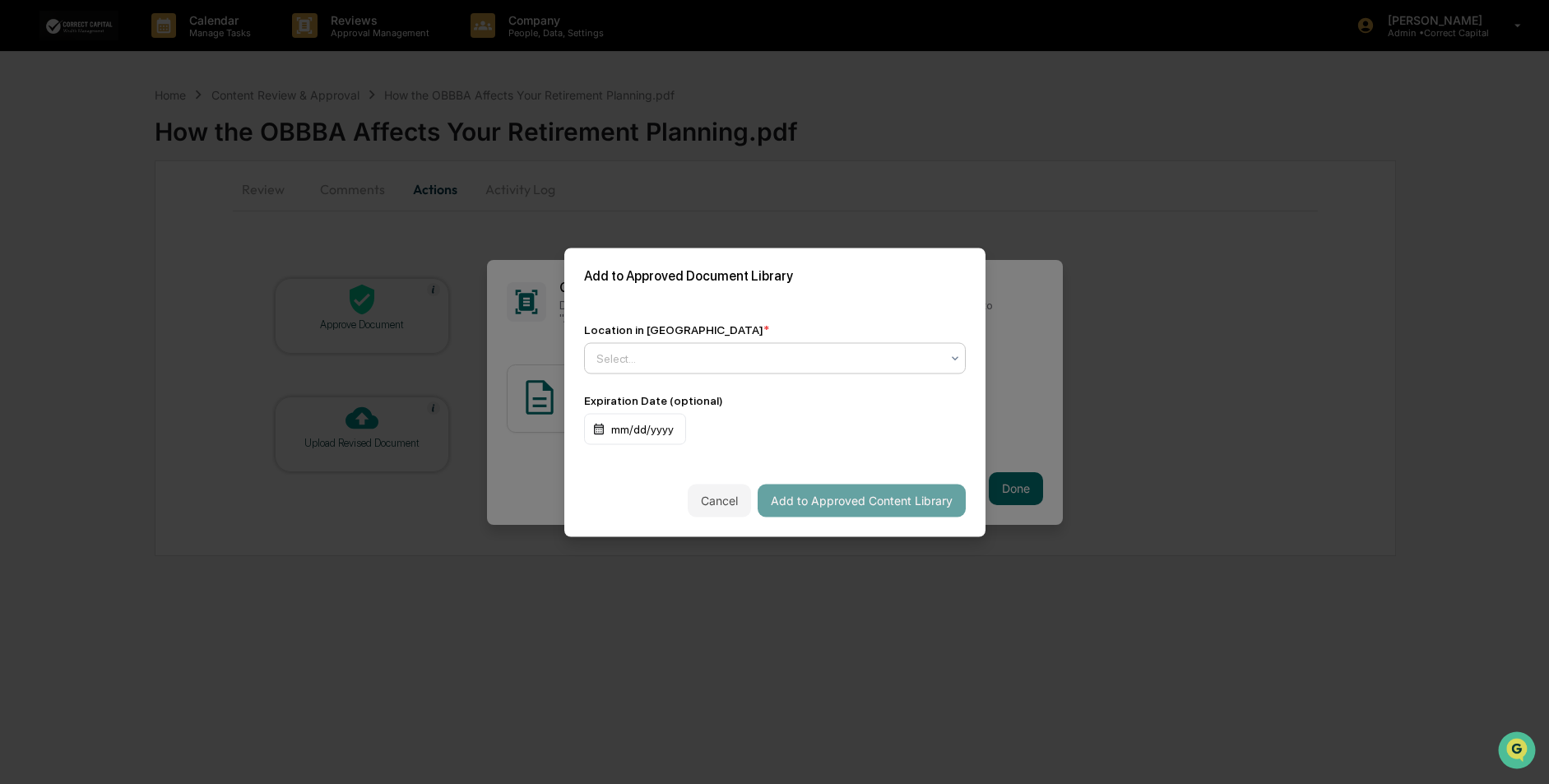
click at [747, 353] on div at bounding box center [769, 358] width 344 height 16
click at [743, 401] on div "Approved Content Library" at bounding box center [770, 393] width 371 height 33
click at [875, 497] on button "Add to Approved Content Library" at bounding box center [861, 500] width 208 height 33
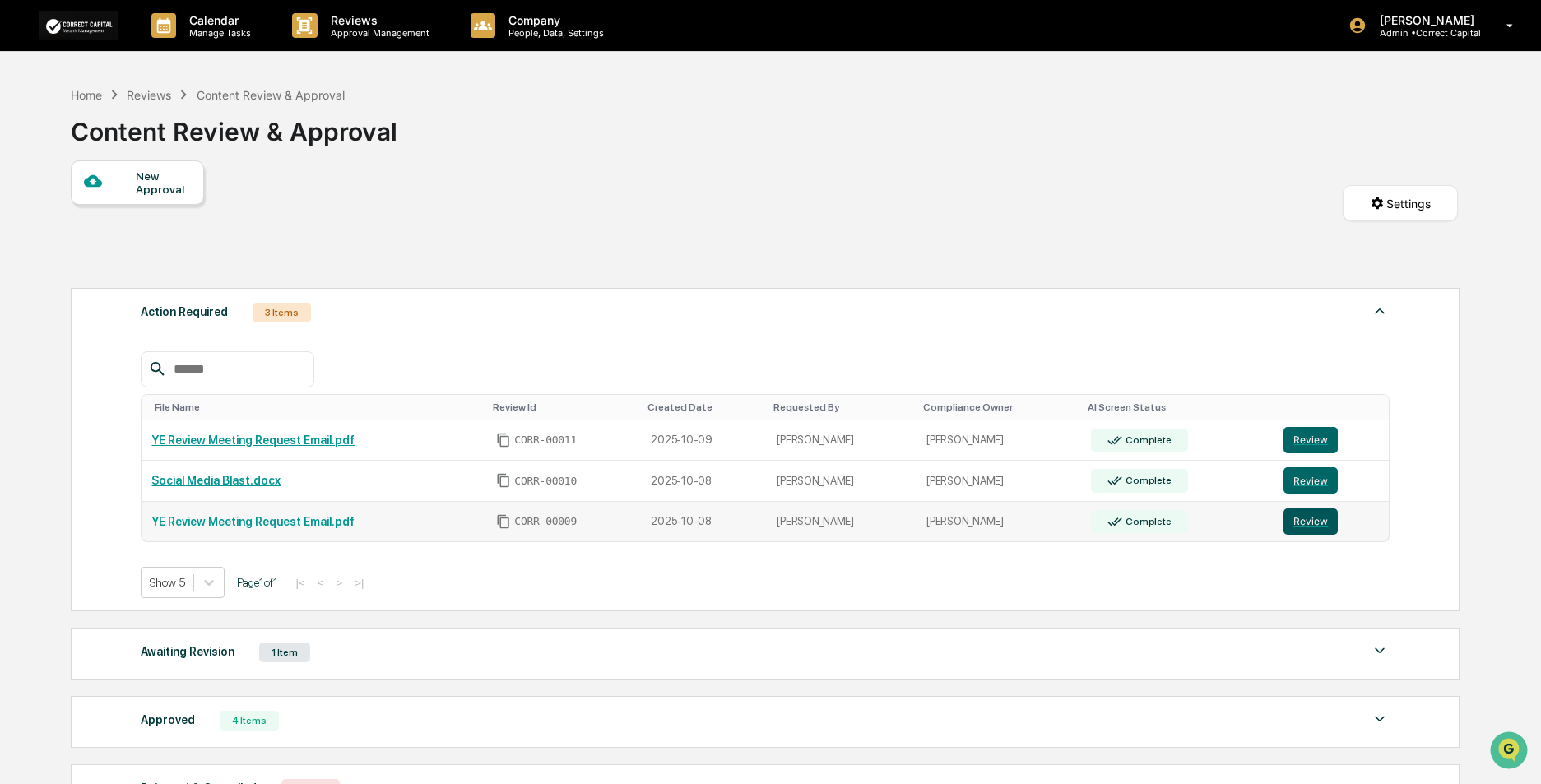
click at [1314, 523] on button "Review" at bounding box center [1309, 521] width 54 height 27
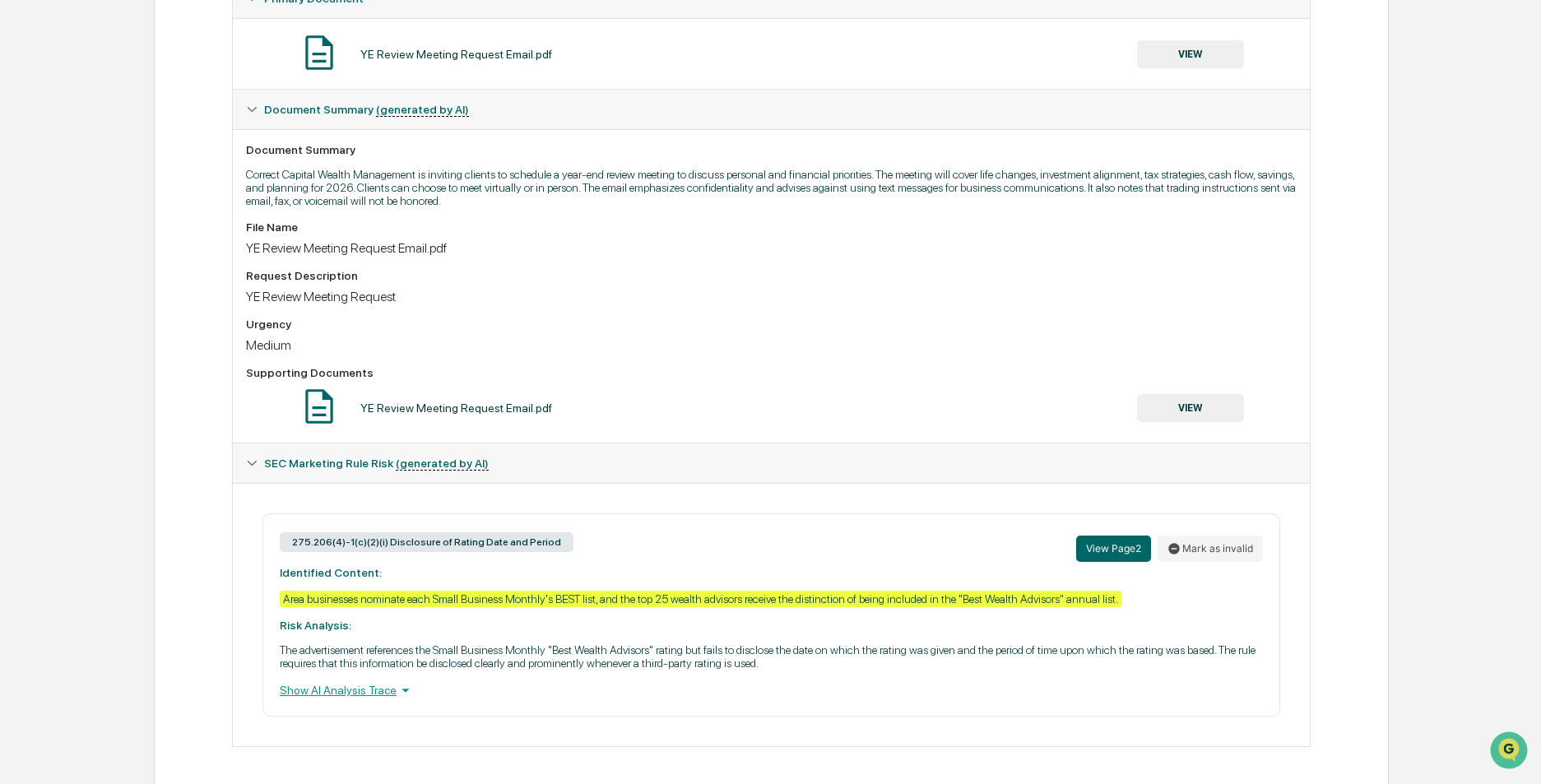
scroll to position [352, 0]
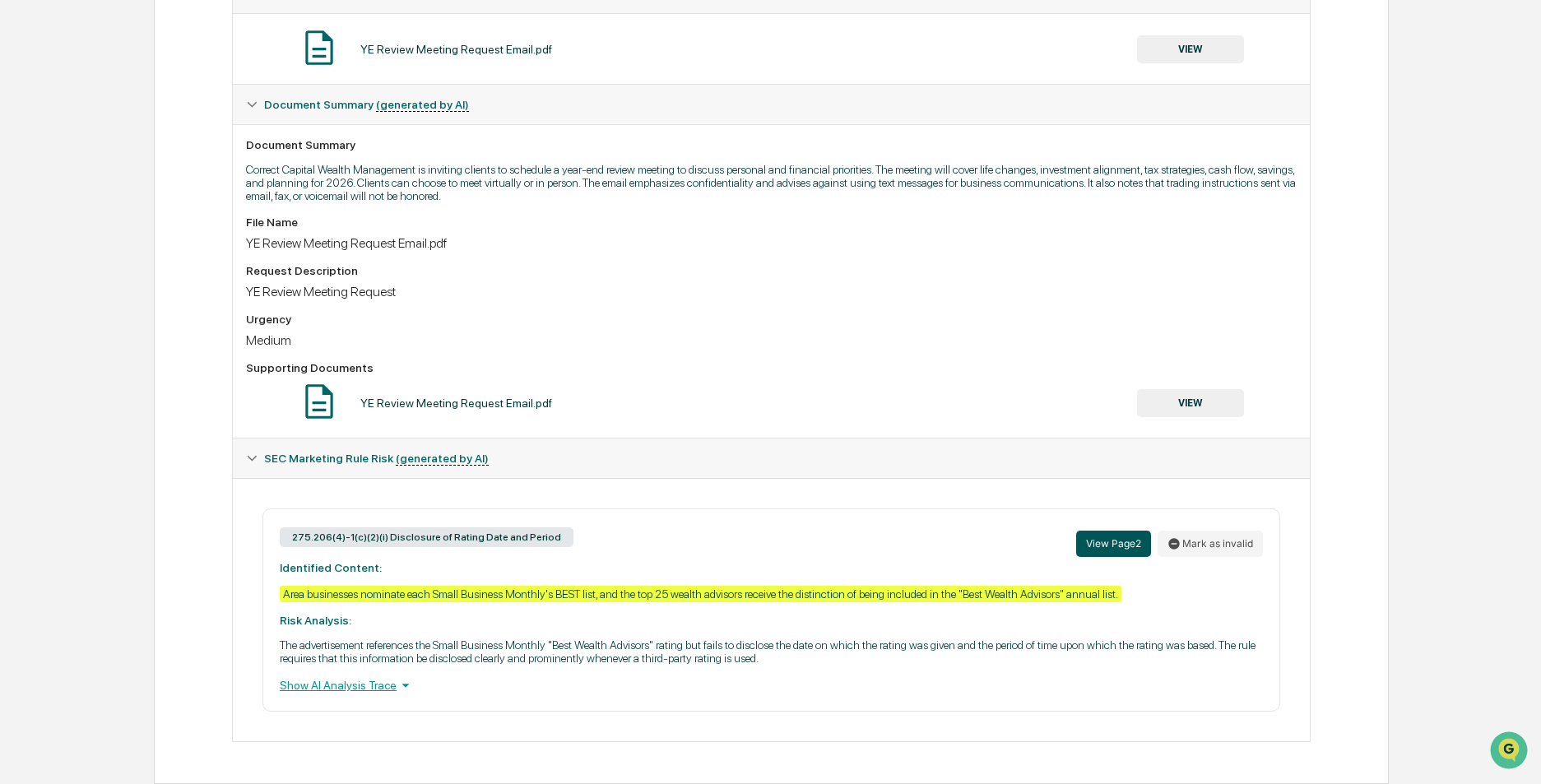
click at [1122, 552] on button "View Page 2" at bounding box center [1114, 543] width 75 height 27
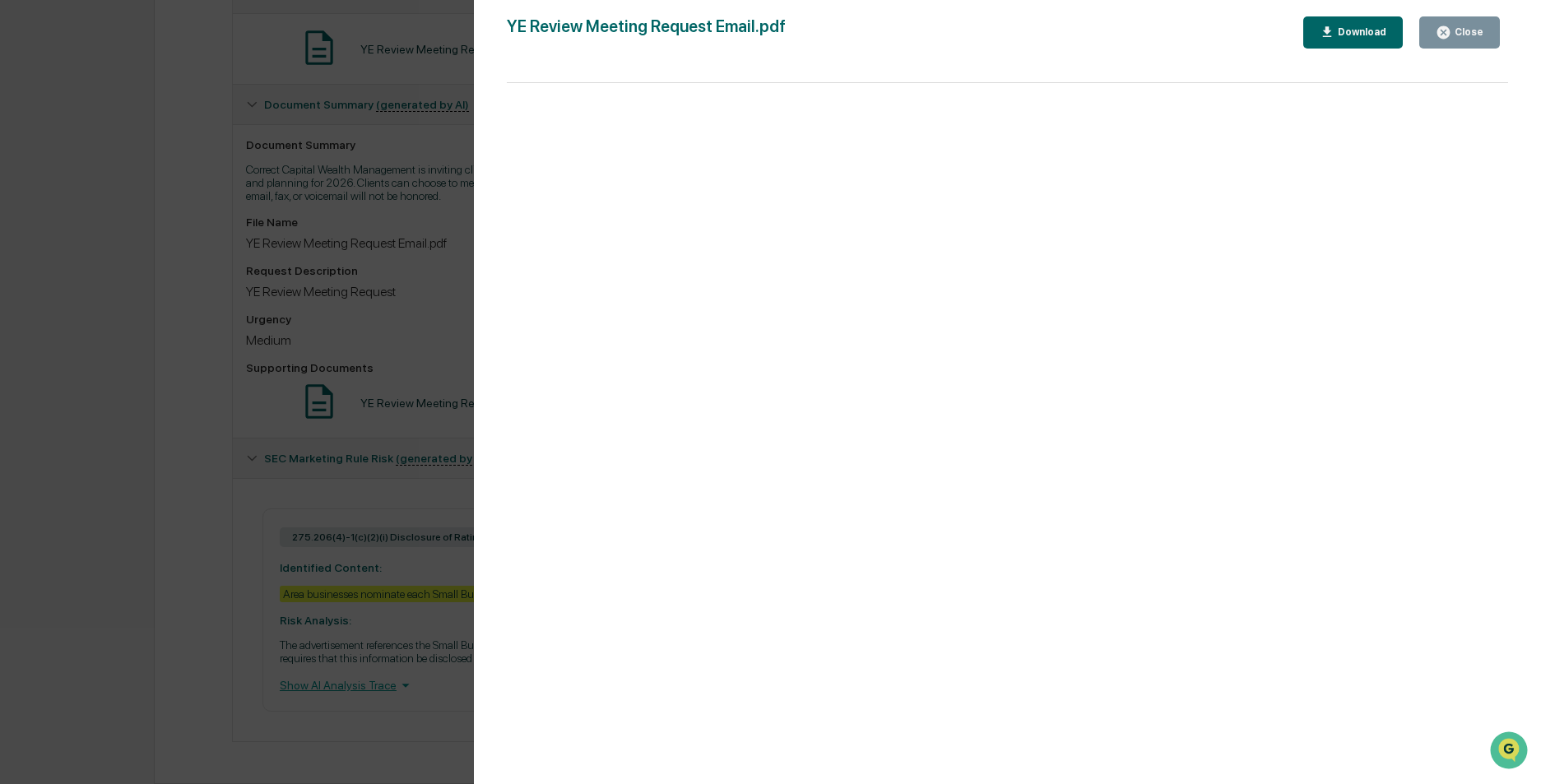
click at [1469, 35] on div "Close" at bounding box center [1467, 32] width 32 height 12
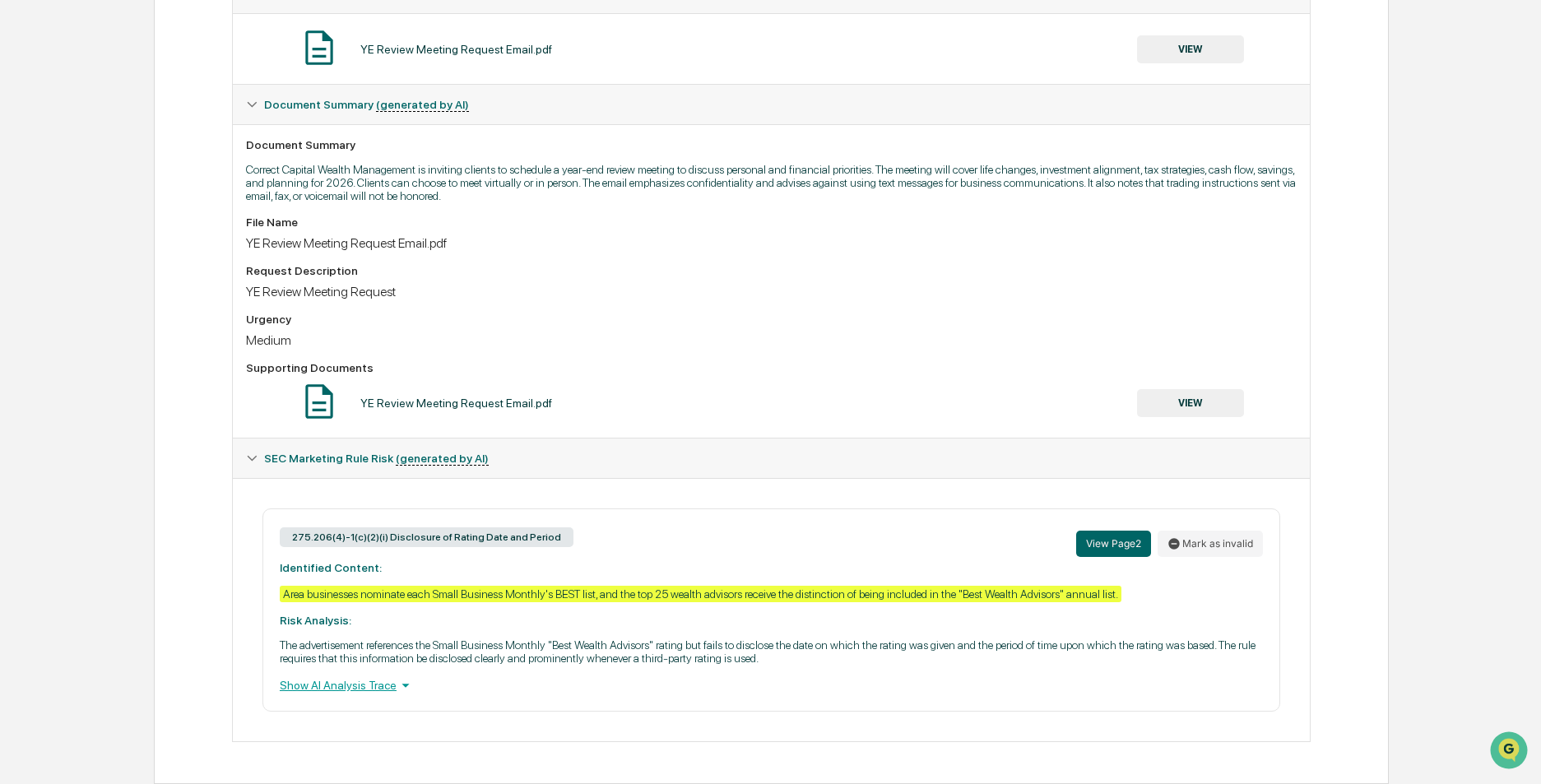
click at [379, 683] on div "Show AI Analysis Trace" at bounding box center [771, 685] width 983 height 18
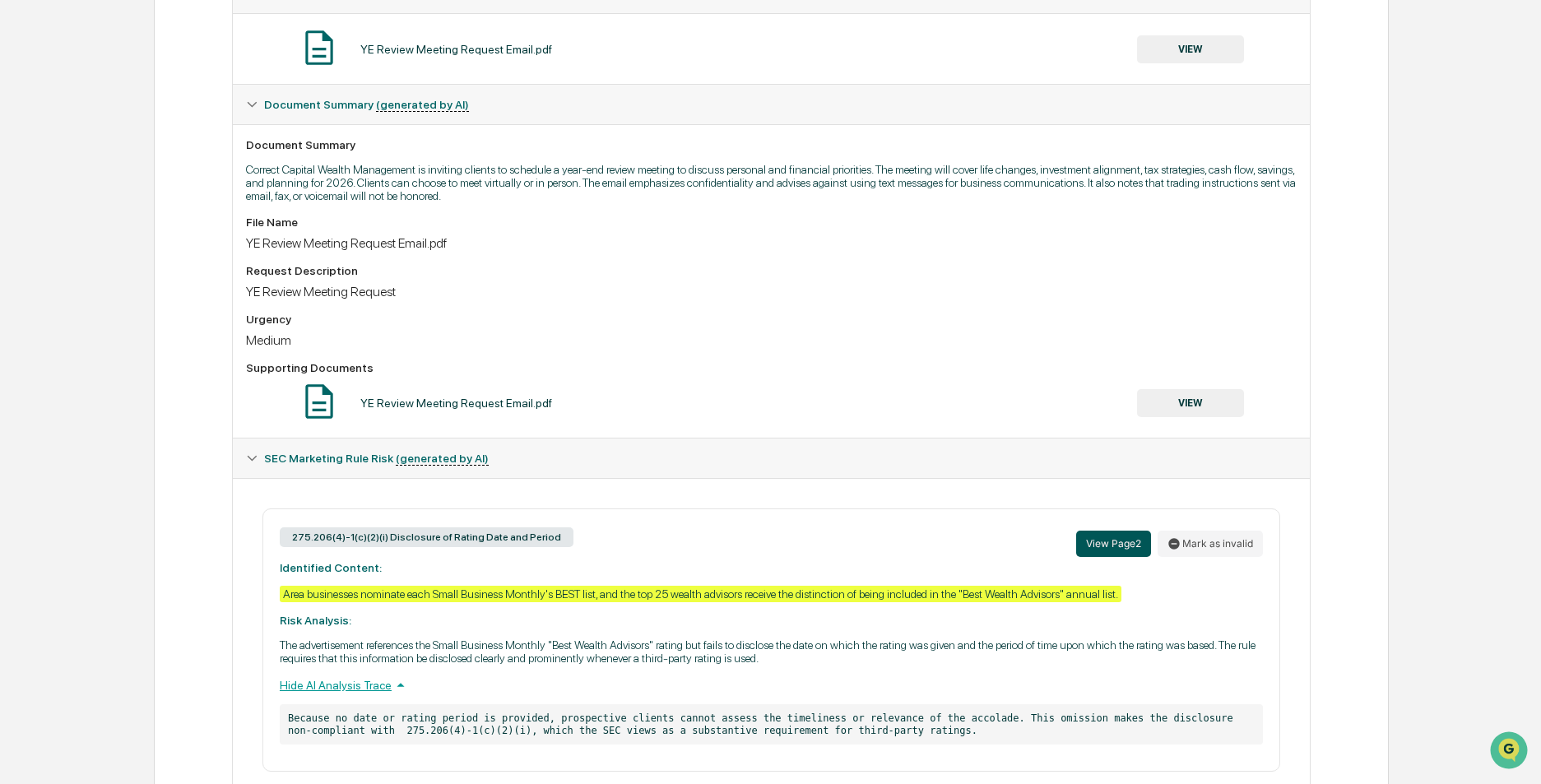
click at [1112, 544] on button "View Page 2" at bounding box center [1114, 543] width 75 height 27
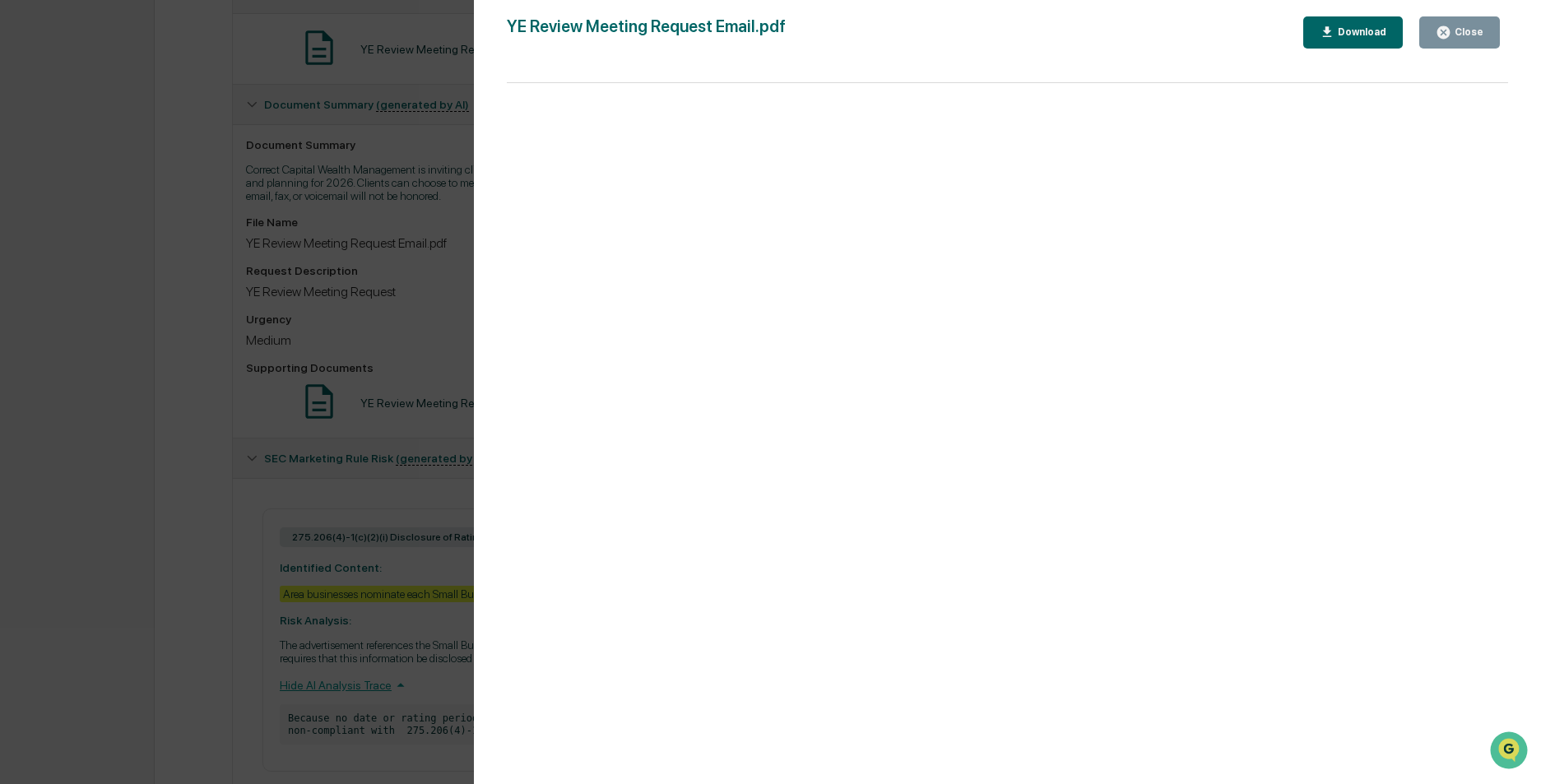
click at [1475, 30] on div "Close" at bounding box center [1467, 32] width 32 height 12
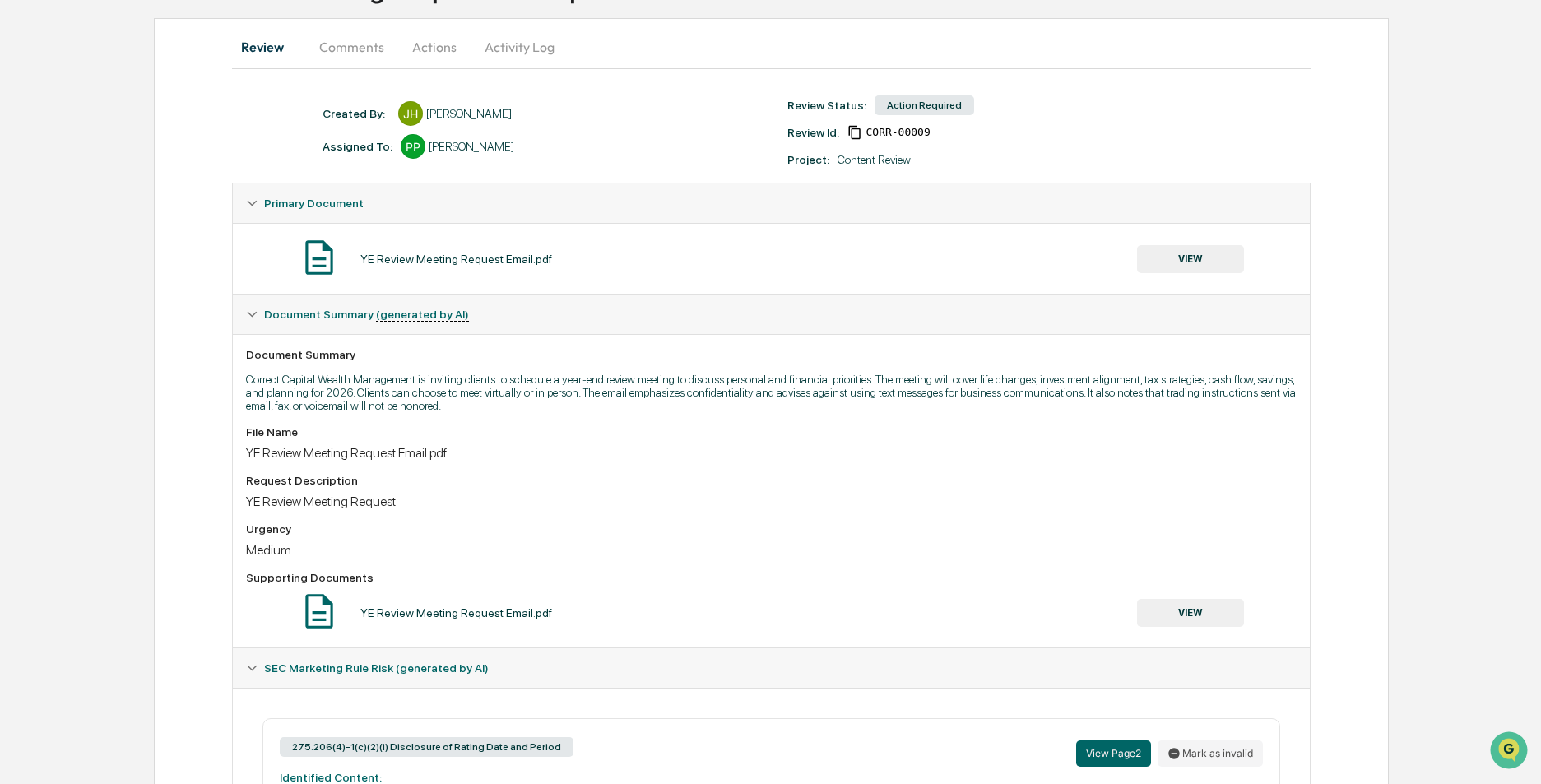
scroll to position [0, 0]
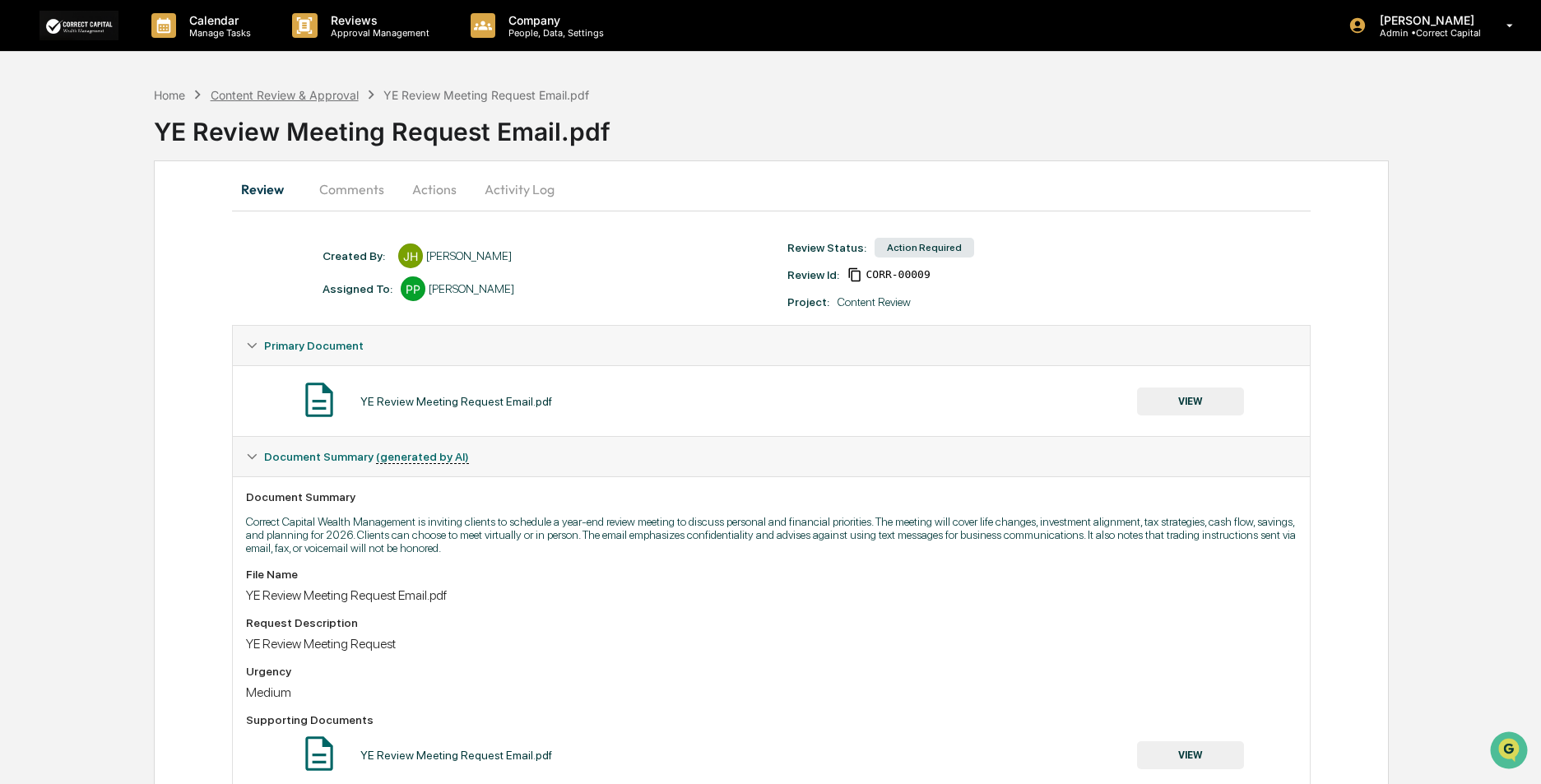
click at [307, 101] on div "Content Review & Approval" at bounding box center [285, 94] width 148 height 14
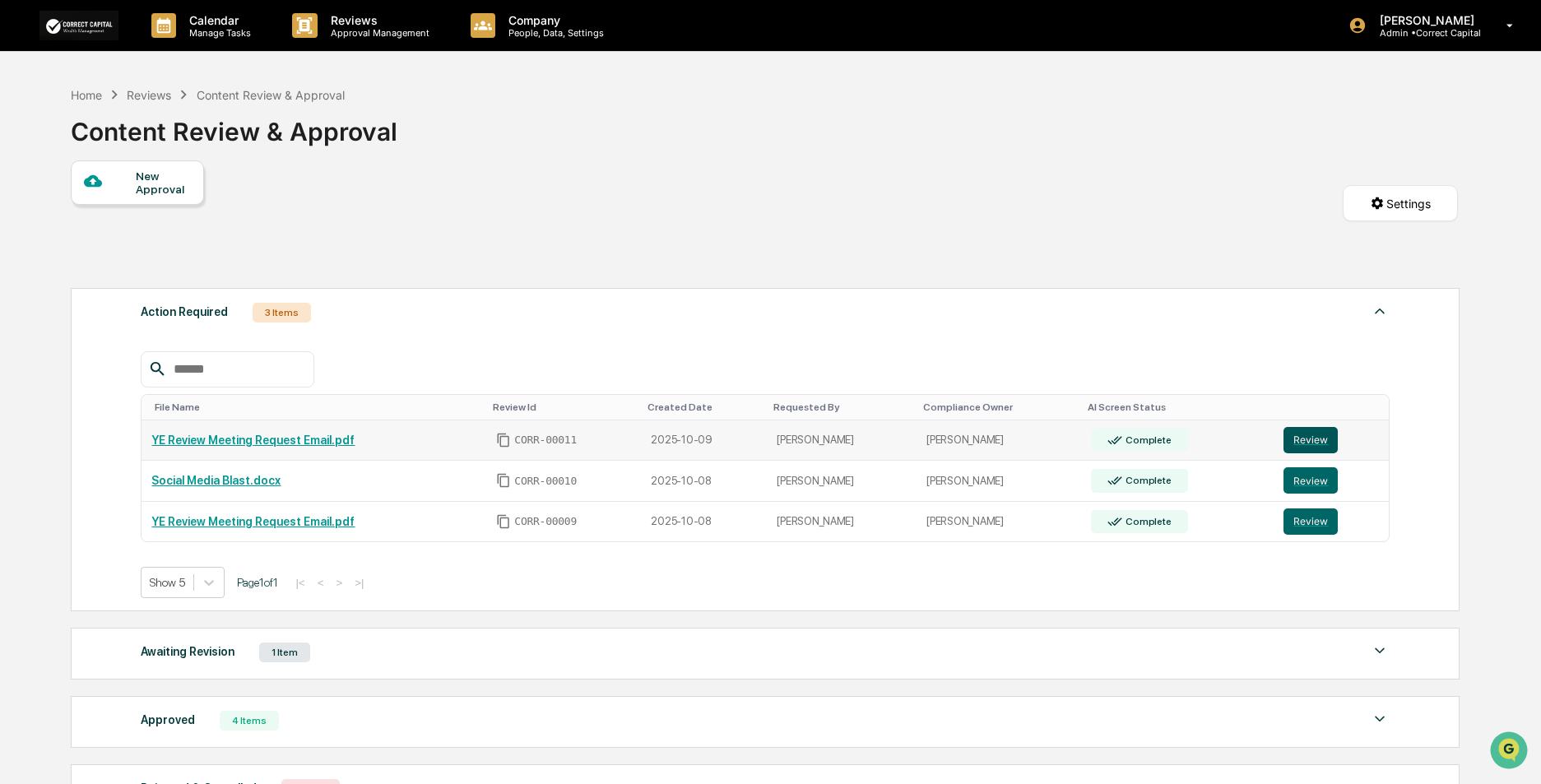
click at [1318, 439] on button "Review" at bounding box center [1309, 440] width 54 height 27
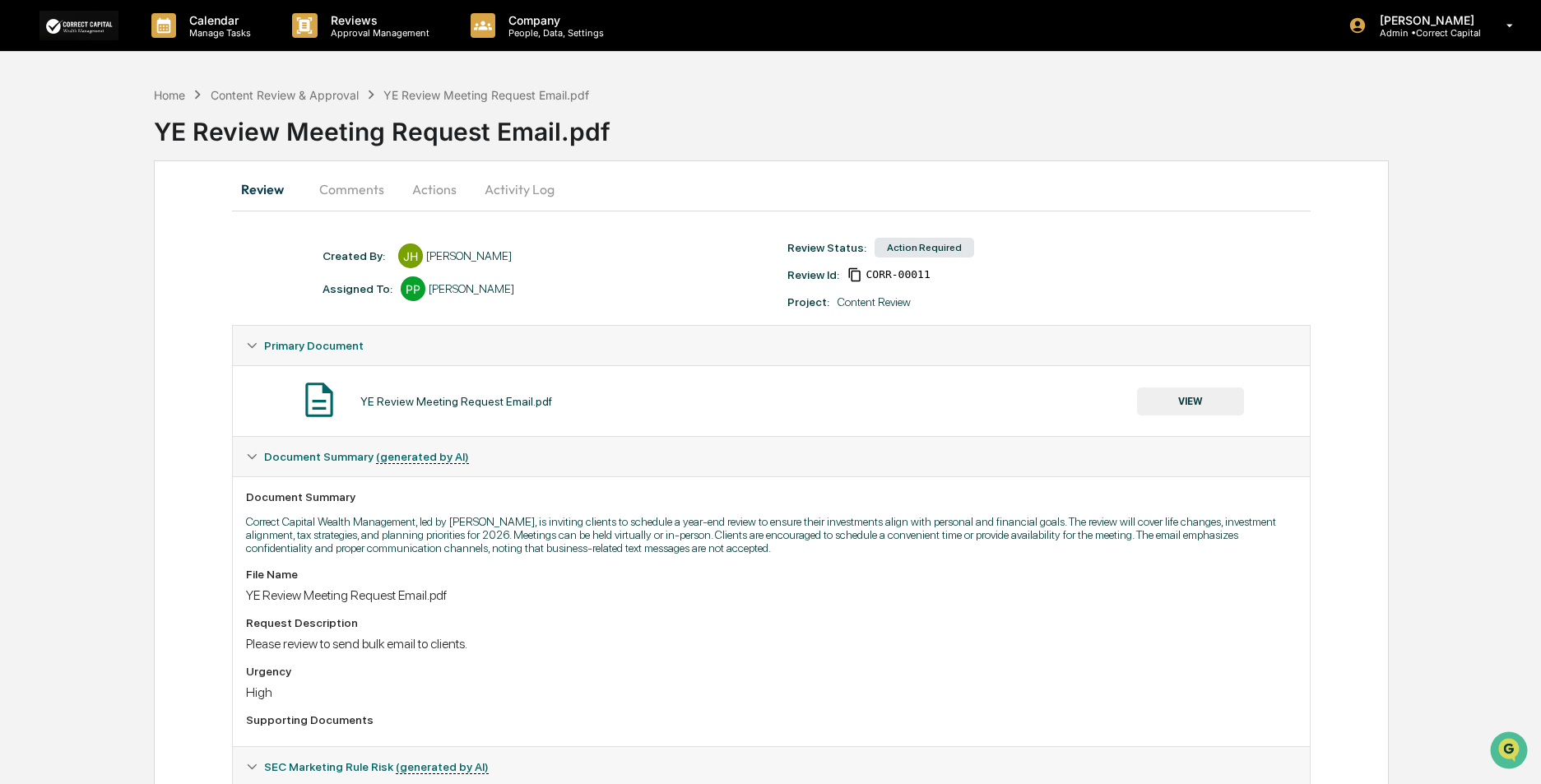
click at [1176, 397] on button "VIEW" at bounding box center [1190, 401] width 107 height 28
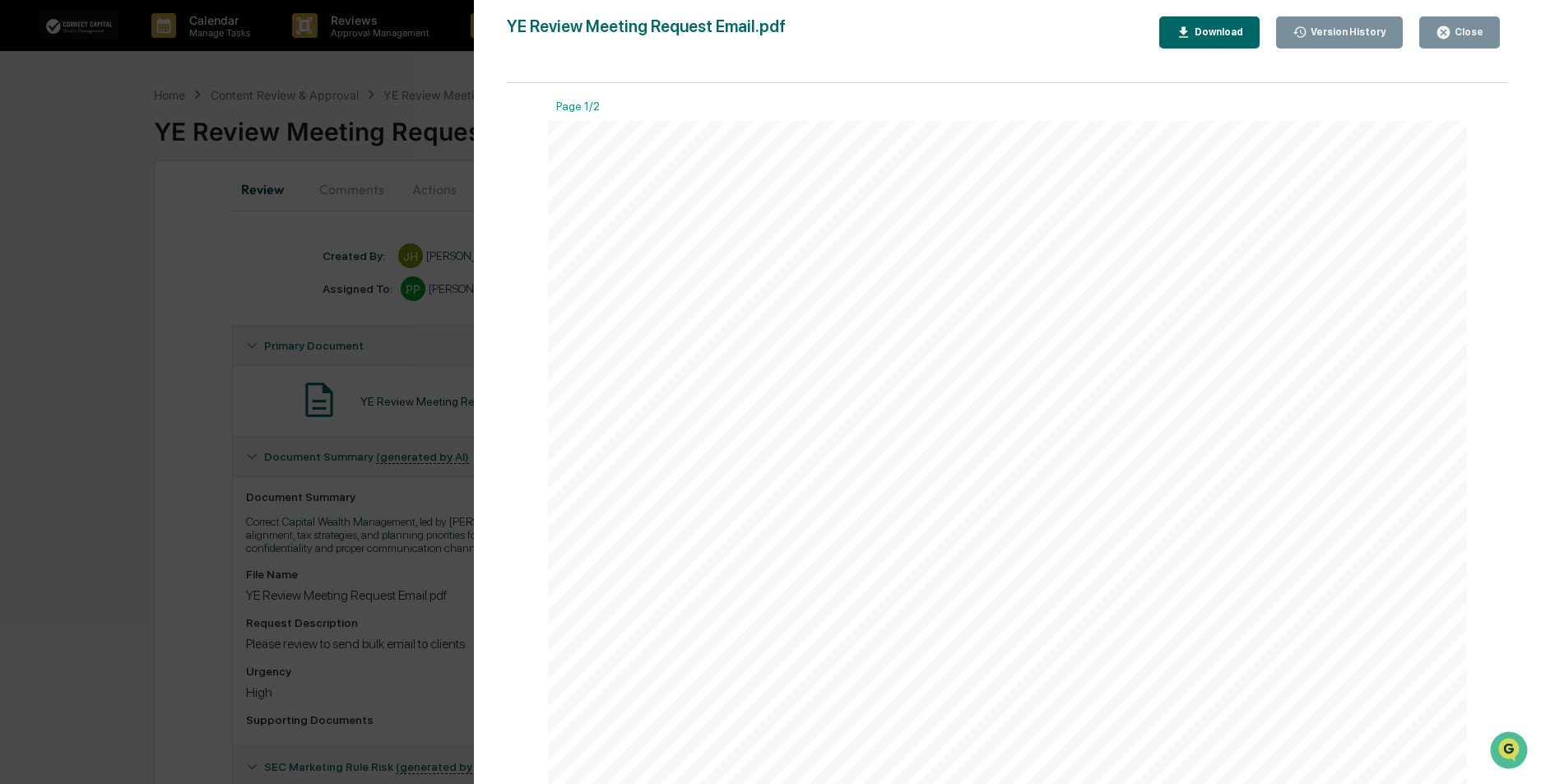
click at [1469, 20] on button "Close" at bounding box center [1460, 32] width 81 height 32
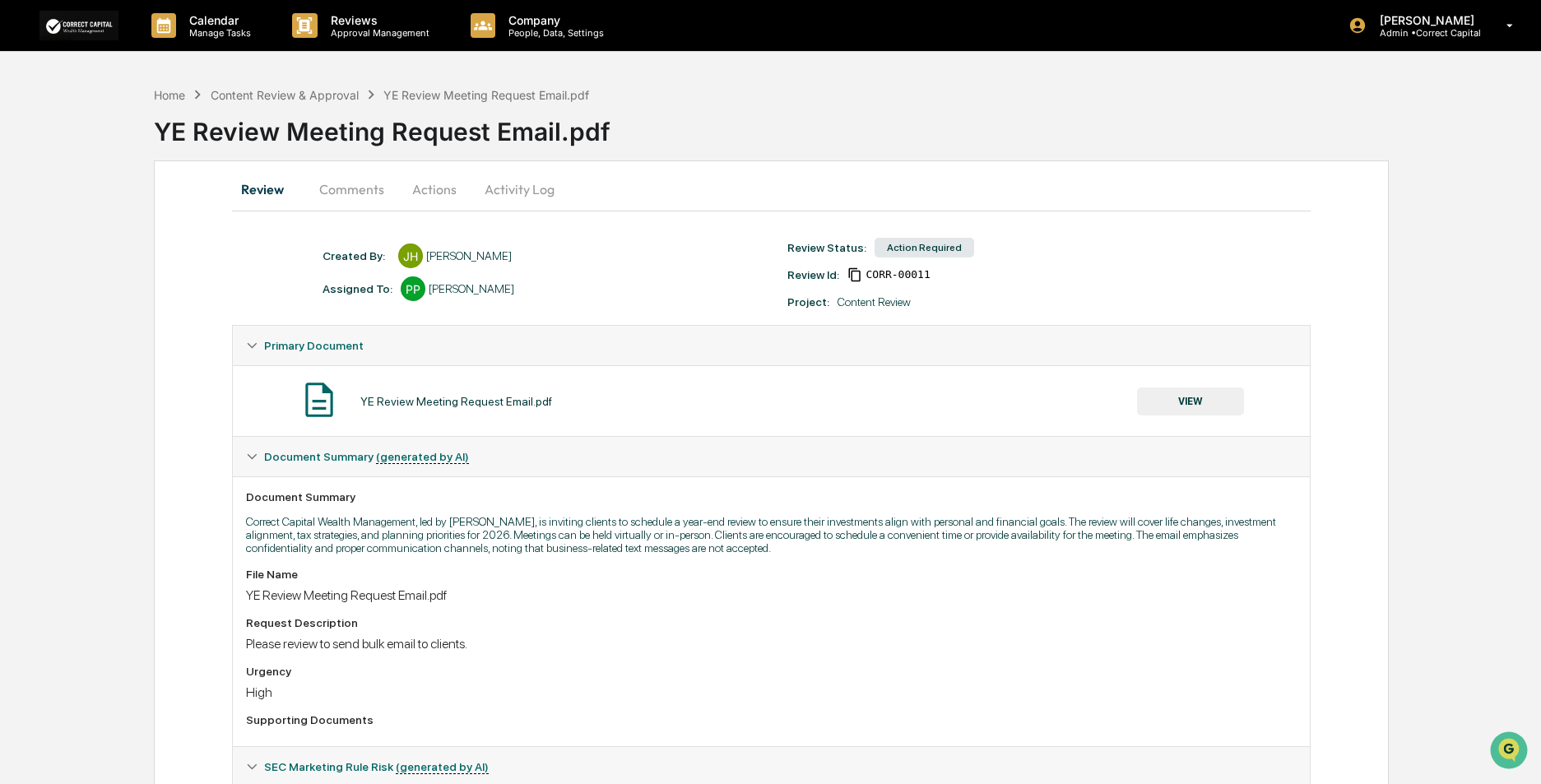
click at [438, 184] on button "Actions" at bounding box center [434, 188] width 74 height 39
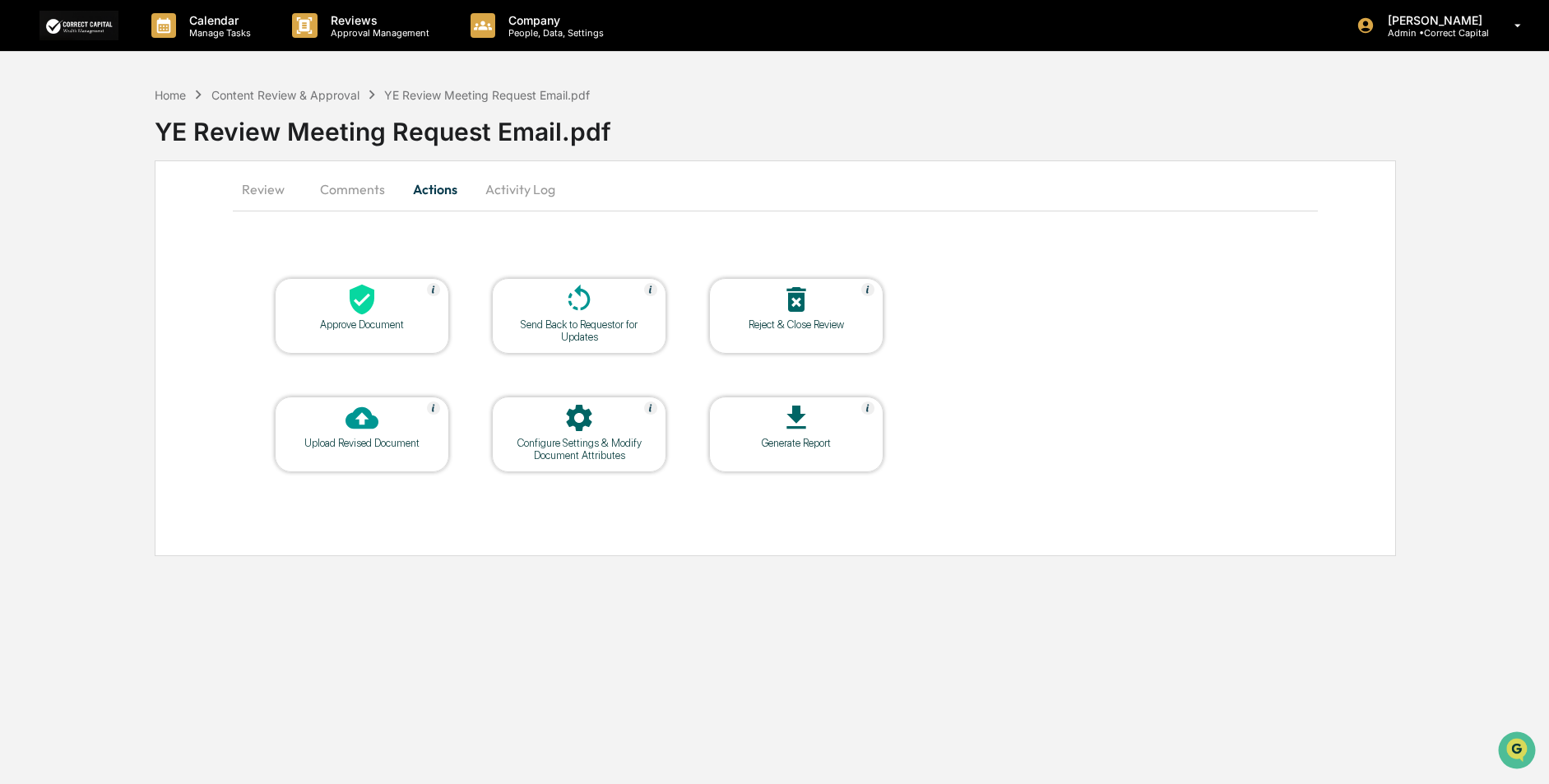
click at [806, 306] on icon at bounding box center [796, 299] width 33 height 33
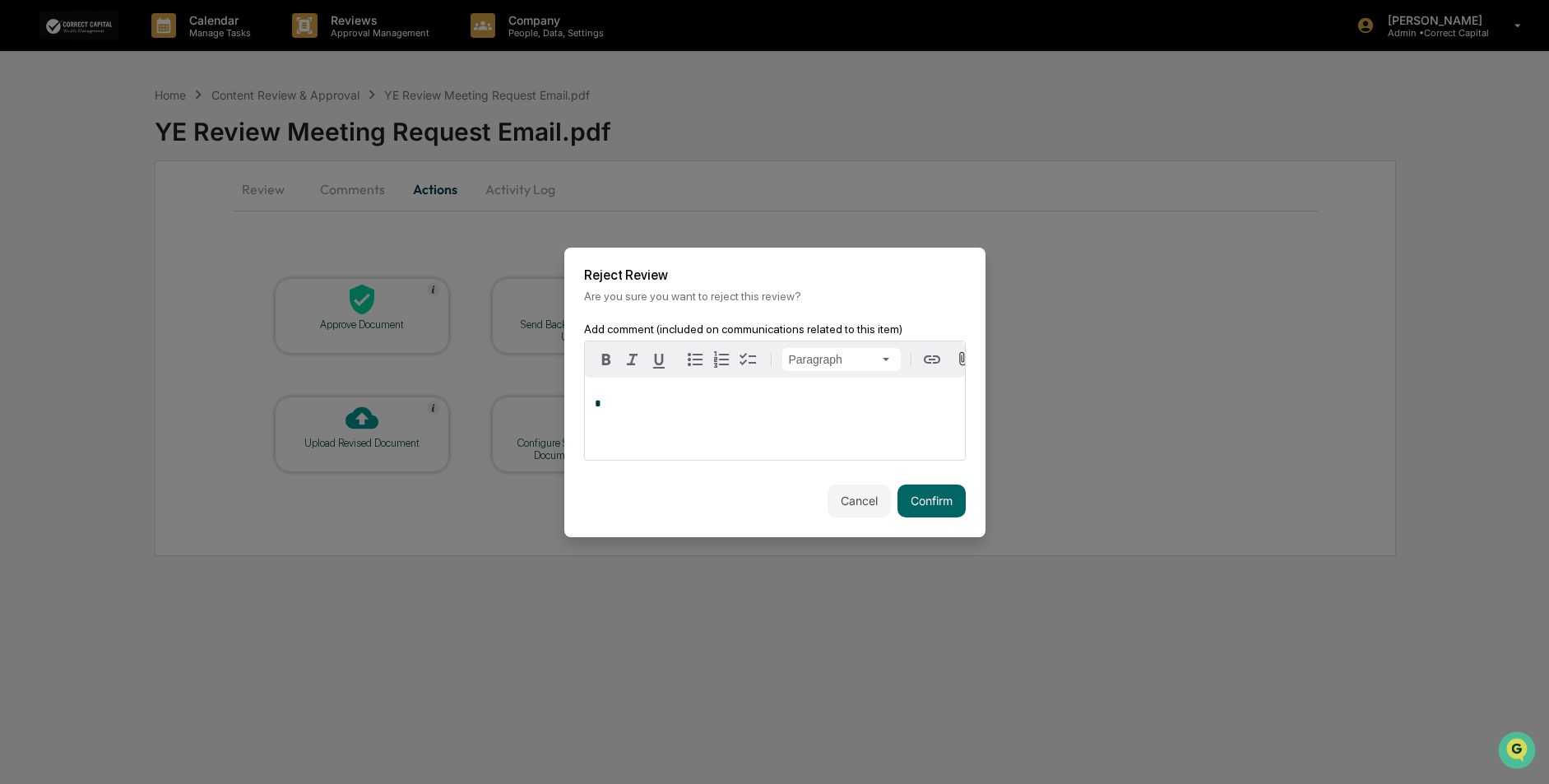
click at [635, 409] on p "*" at bounding box center [775, 403] width 360 height 12
click at [933, 494] on button "Confirm" at bounding box center [931, 501] width 69 height 33
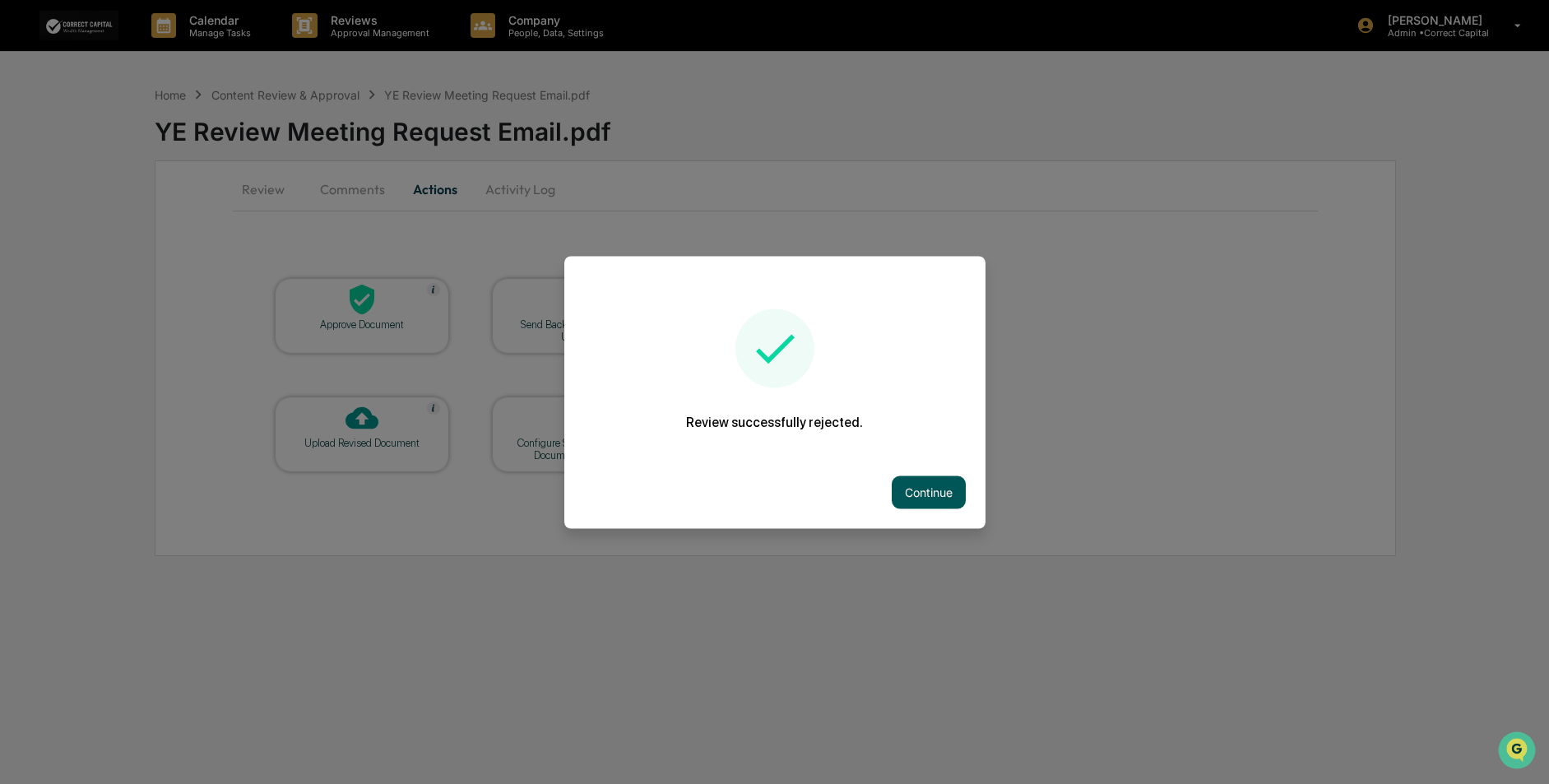
click at [939, 494] on button "Continue" at bounding box center [929, 492] width 74 height 33
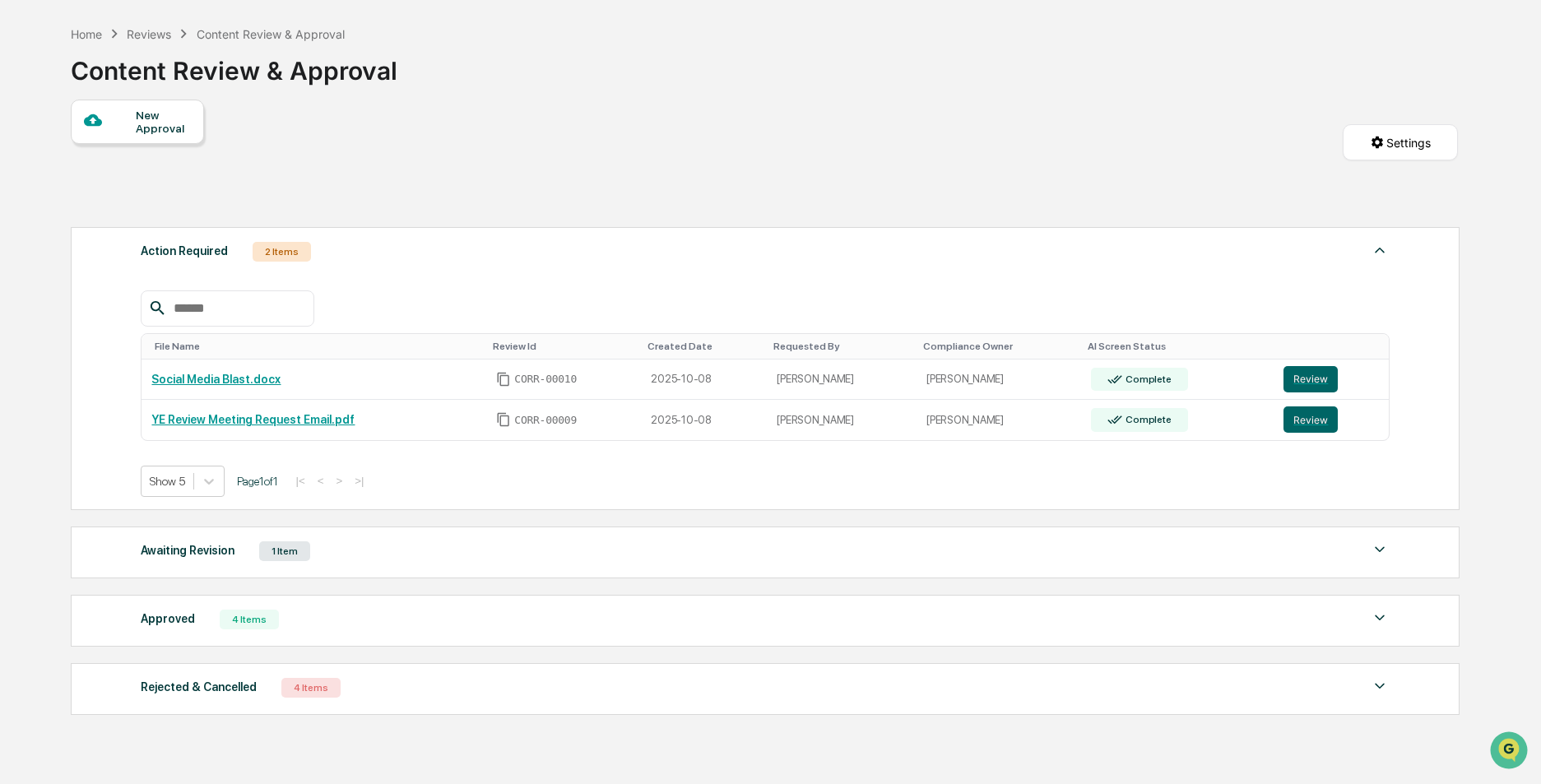
scroll to position [78, 0]
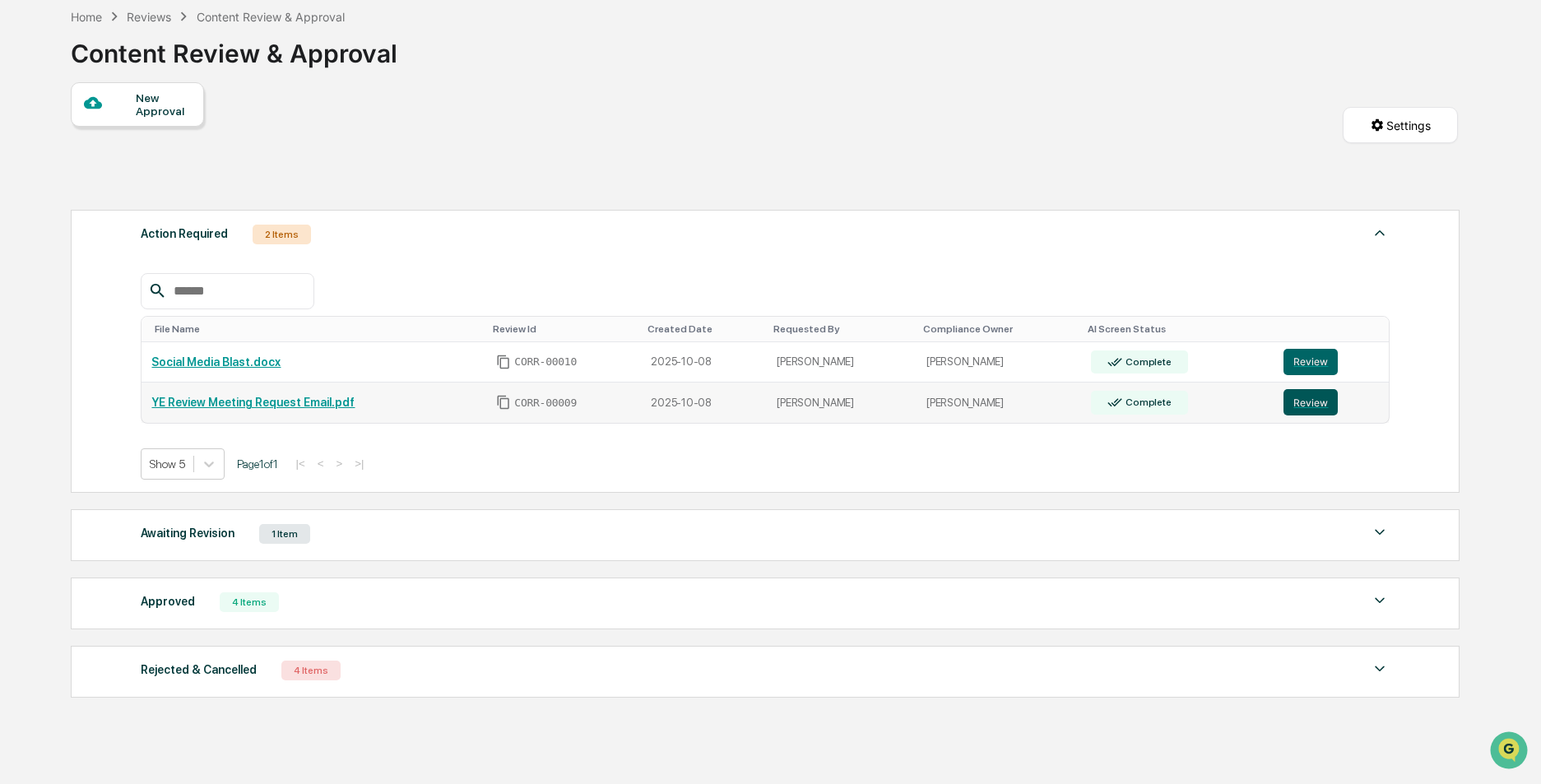
click at [1321, 401] on button "Review" at bounding box center [1309, 402] width 54 height 27
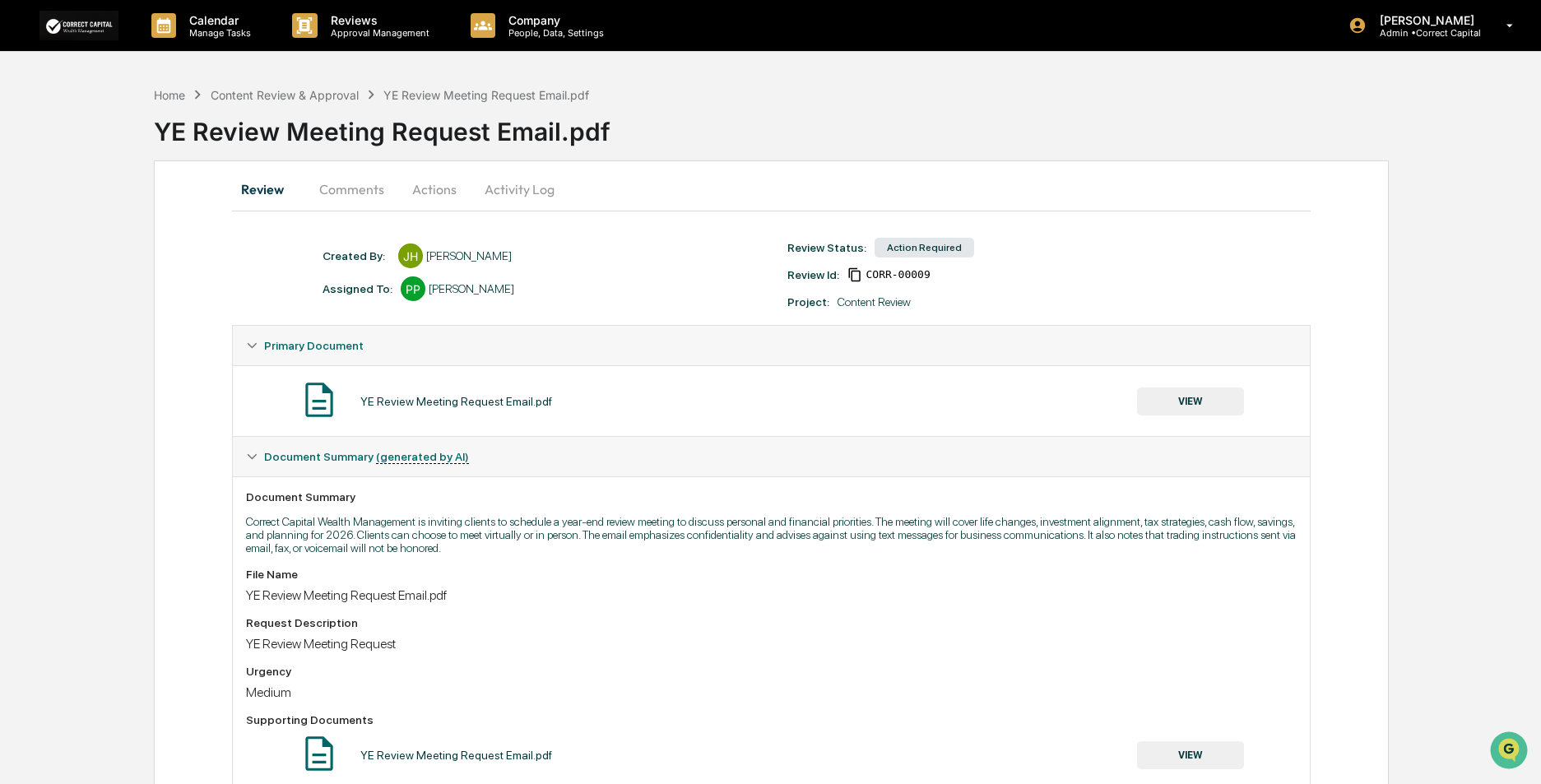
click at [445, 191] on button "Actions" at bounding box center [434, 188] width 74 height 39
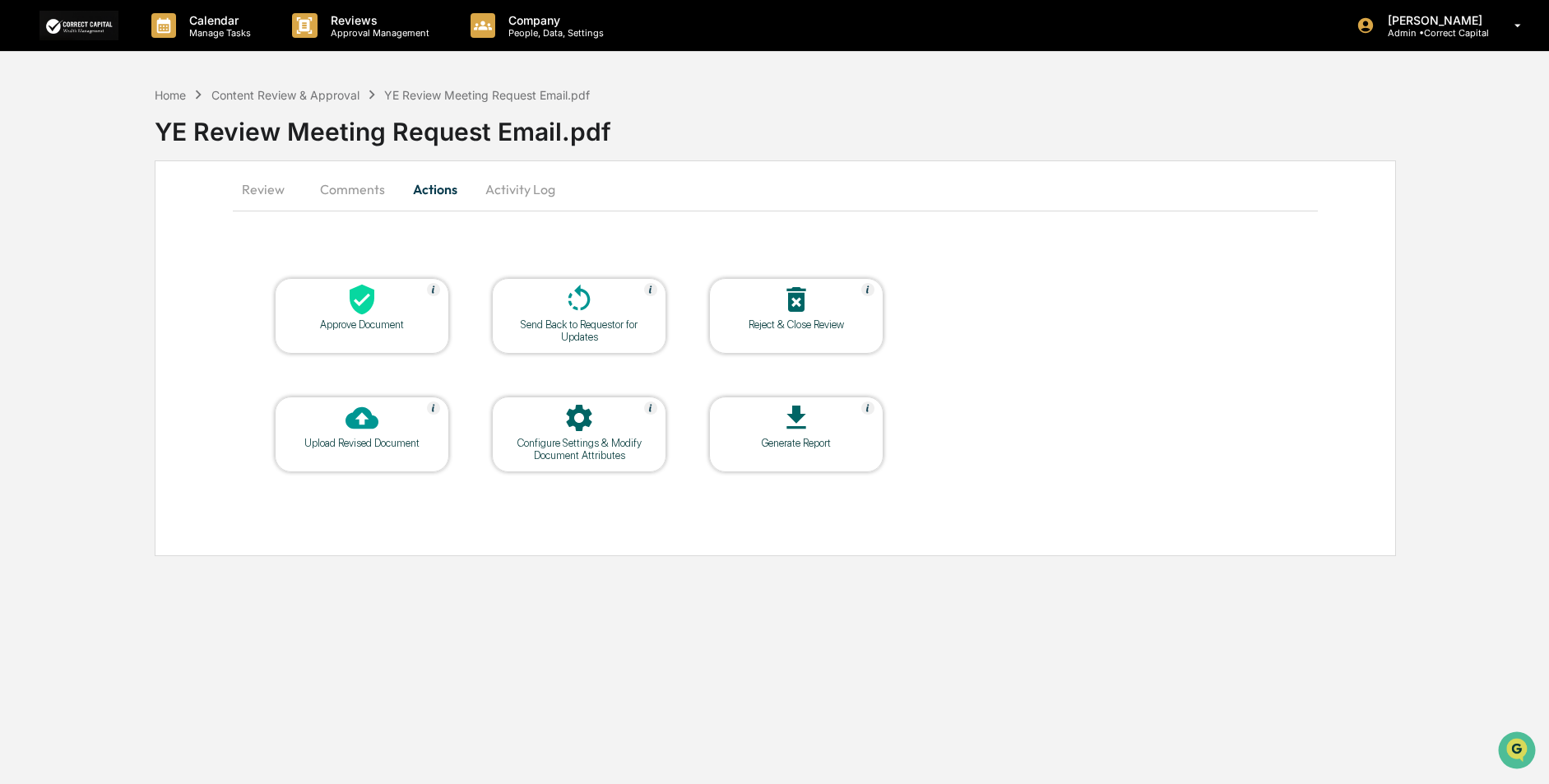
click at [798, 328] on div "Reject & Close Review" at bounding box center [796, 324] width 148 height 12
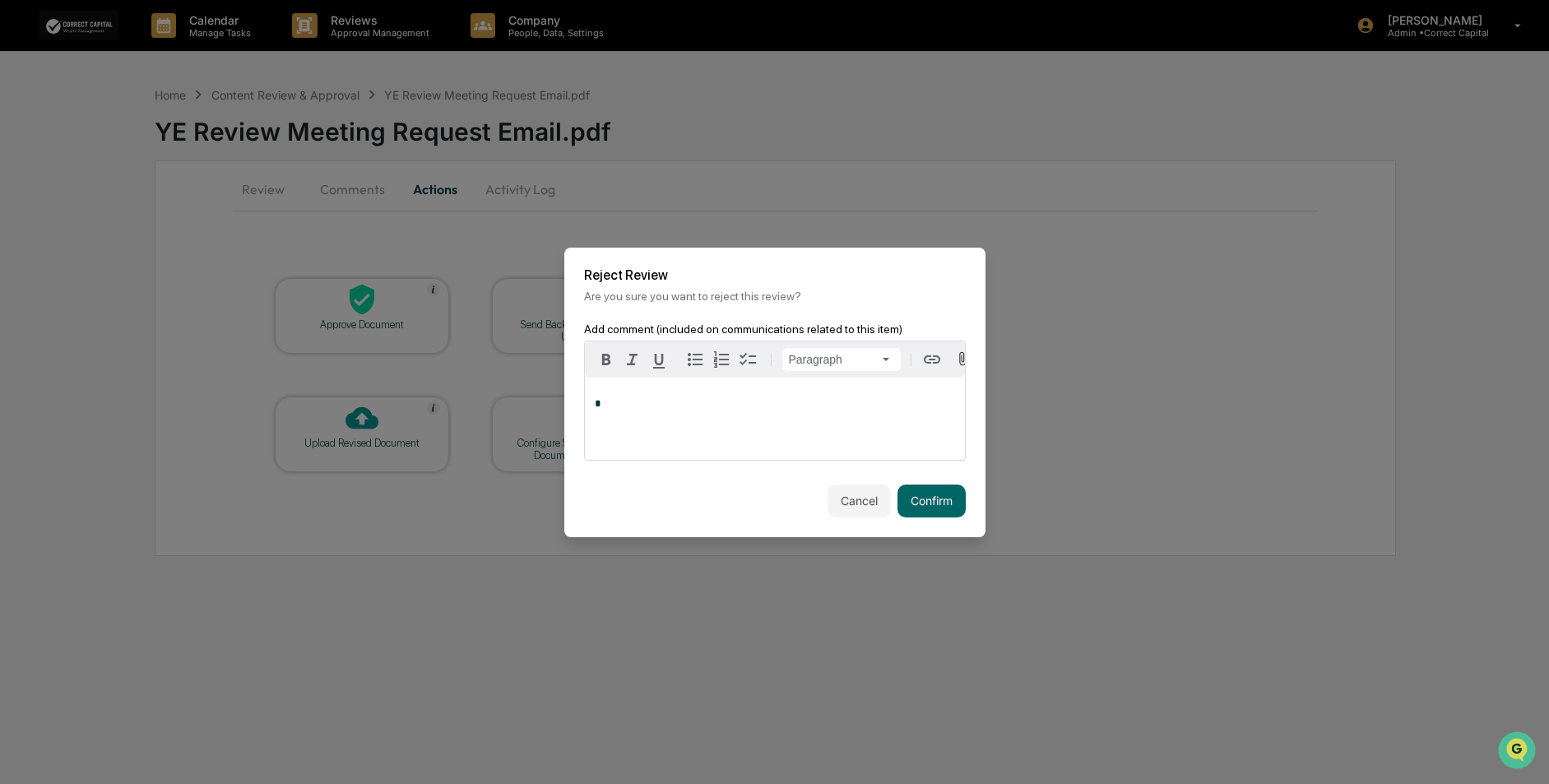
click at [705, 408] on p "*" at bounding box center [775, 403] width 360 height 12
click at [715, 403] on span "**********" at bounding box center [681, 403] width 173 height 11
click at [716, 403] on span "**********" at bounding box center [681, 403] width 173 height 11
click at [913, 501] on button "Confirm" at bounding box center [931, 501] width 69 height 33
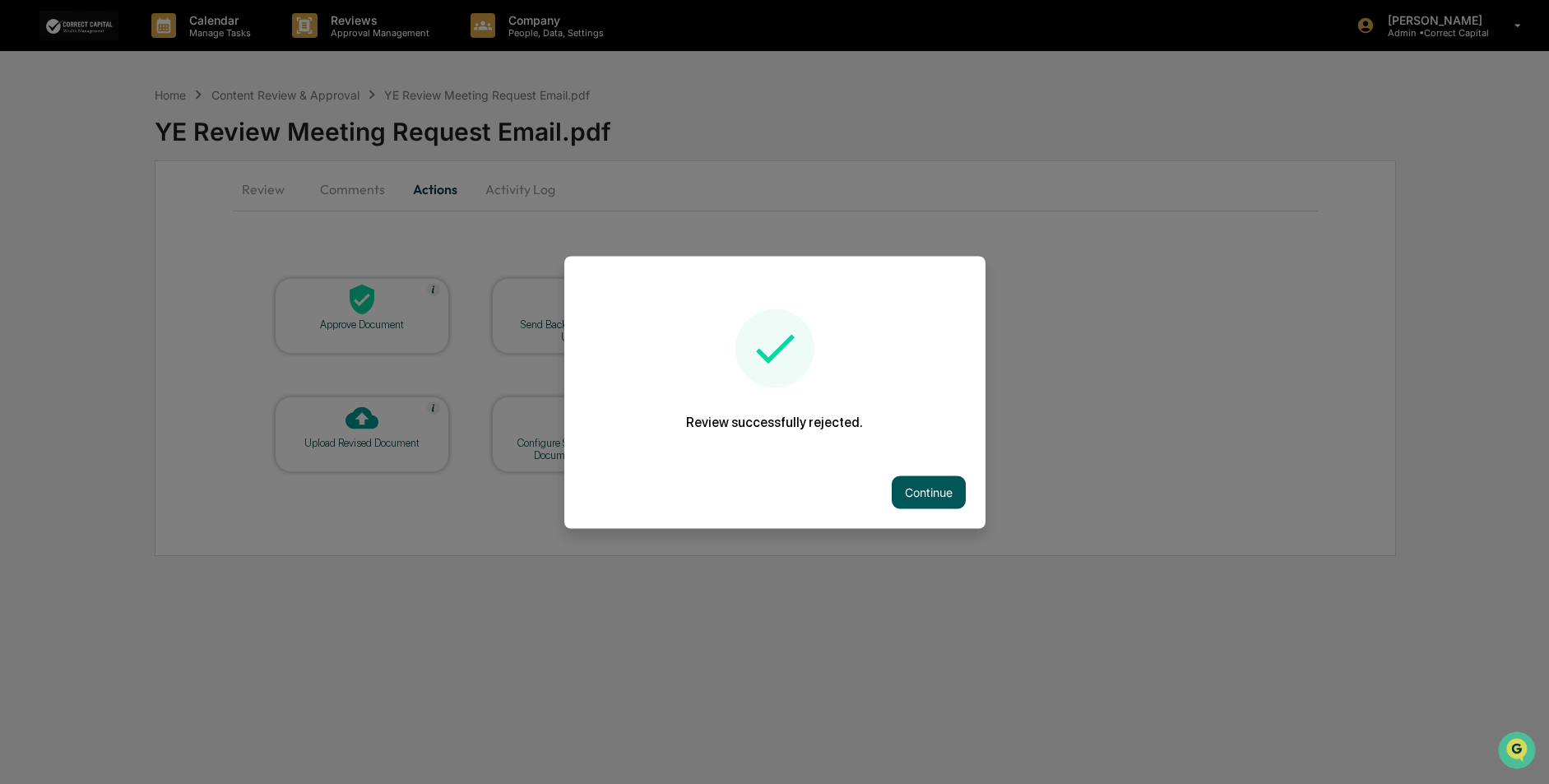
click at [921, 492] on button "Continue" at bounding box center [929, 492] width 74 height 33
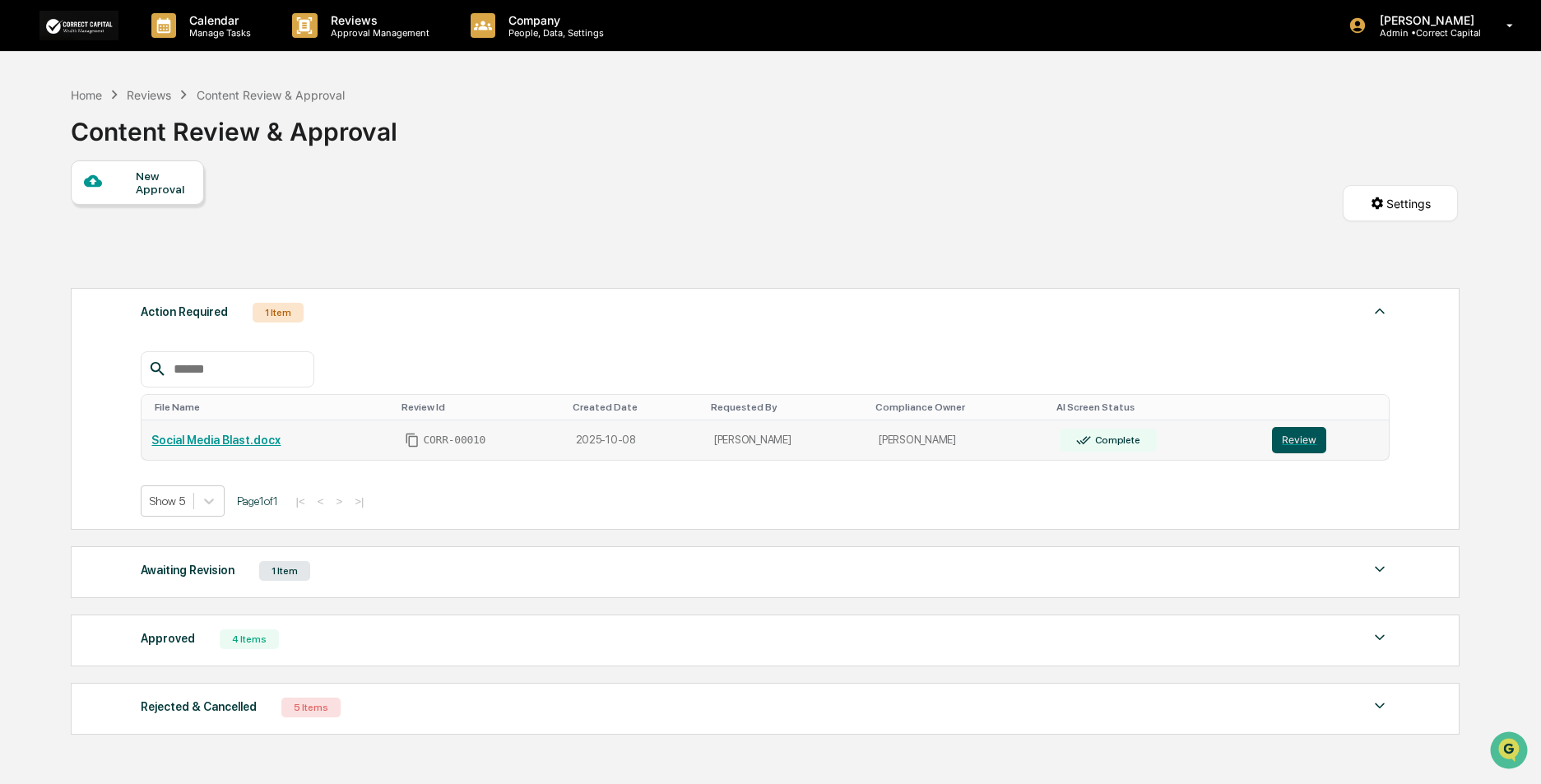
click at [1300, 435] on button "Review" at bounding box center [1299, 440] width 54 height 27
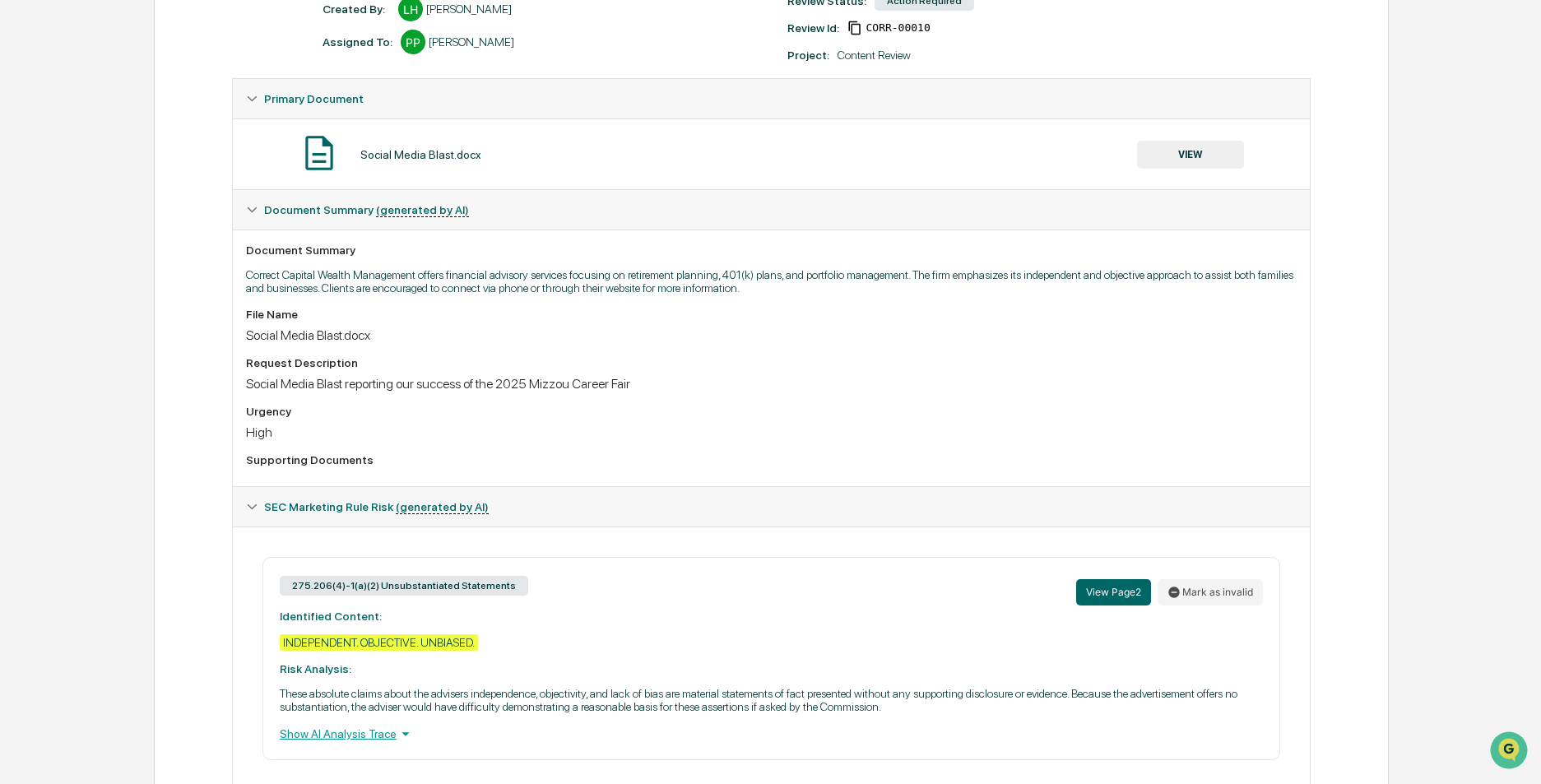
scroll to position [295, 0]
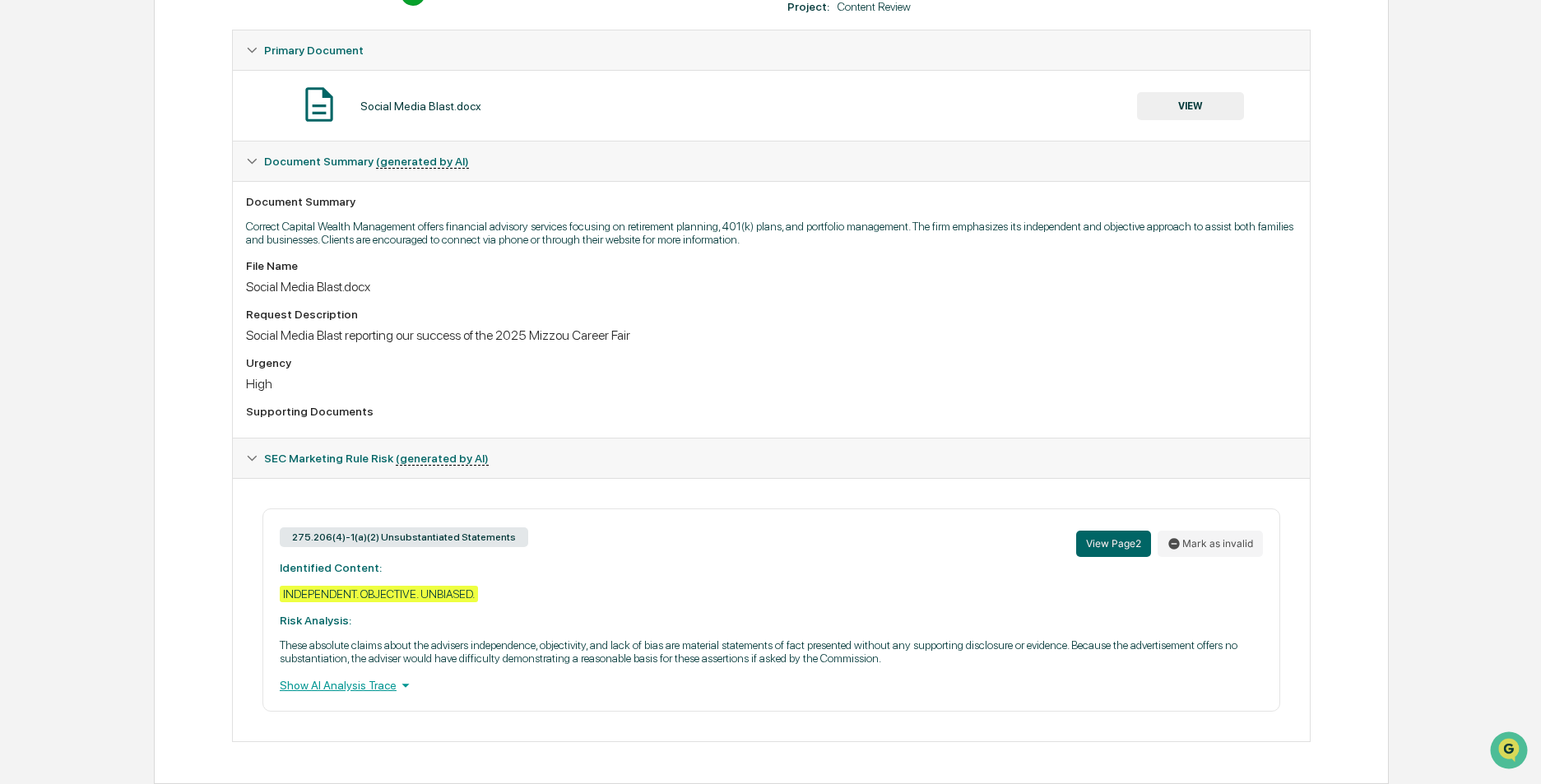
click at [367, 680] on div "Show AI Analysis Trace" at bounding box center [771, 685] width 983 height 18
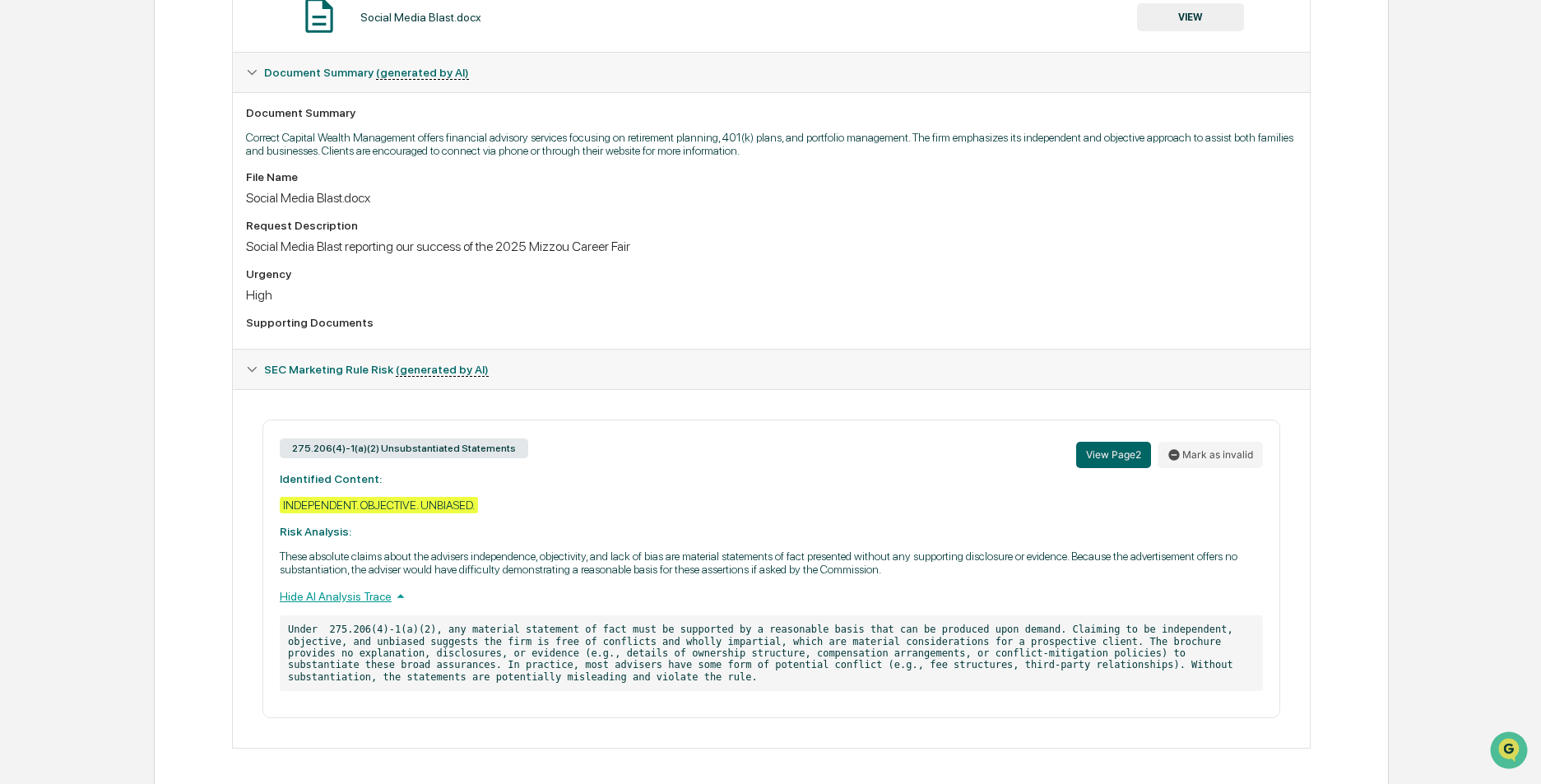
scroll to position [391, 0]
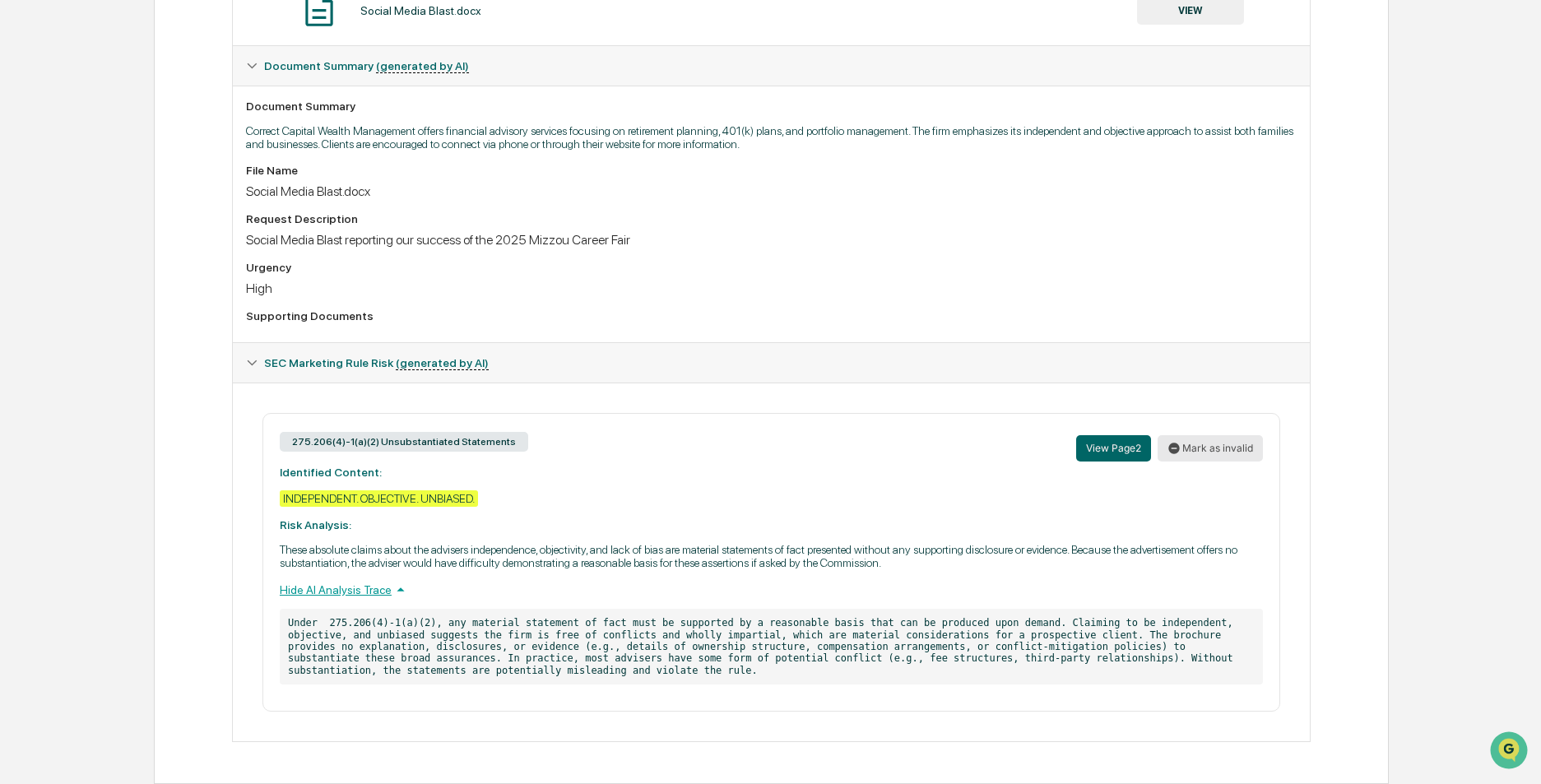
click at [1234, 452] on button "Mark as invalid" at bounding box center [1210, 448] width 105 height 27
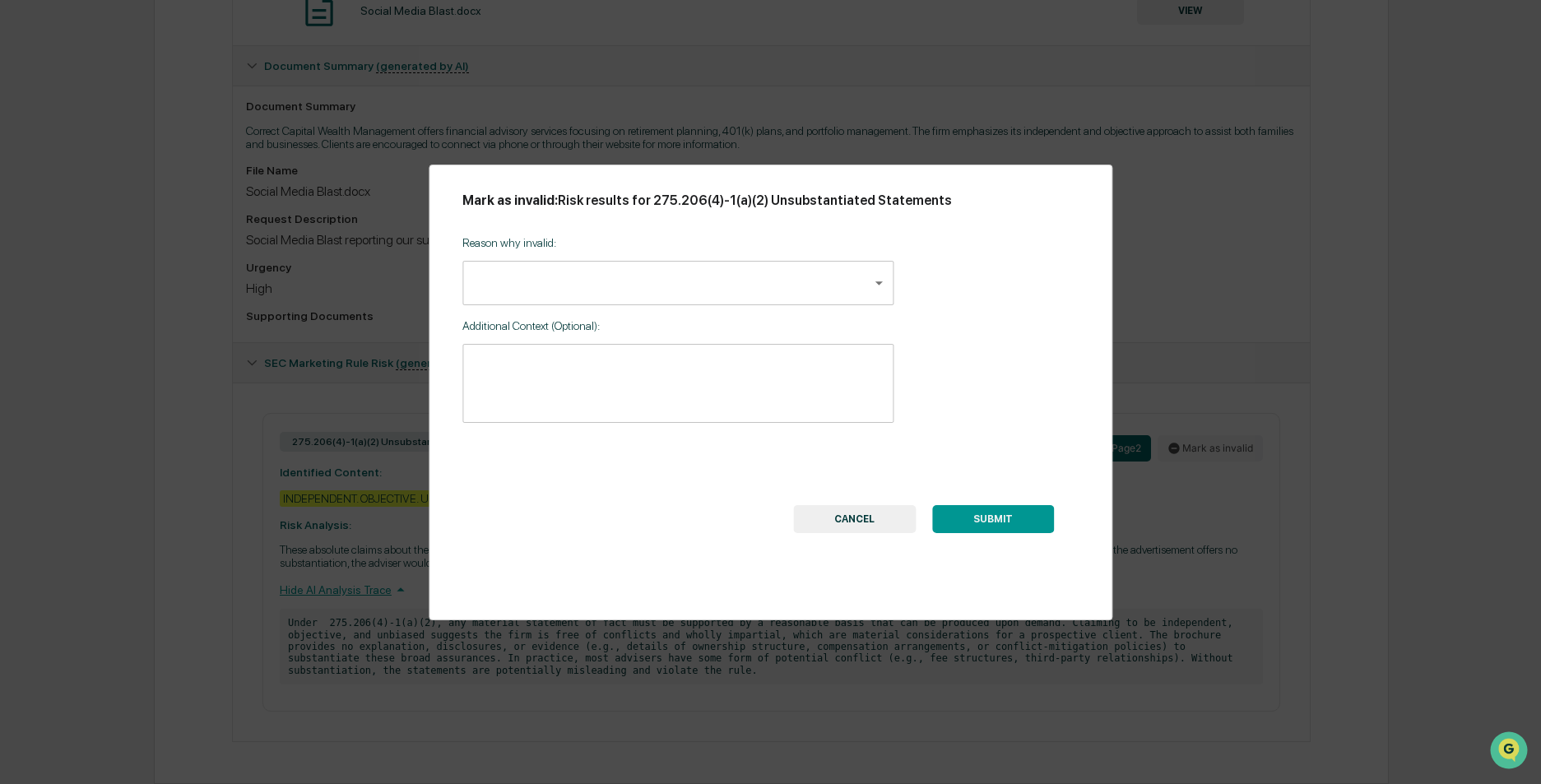
click at [704, 291] on body "Calendar Manage Tasks Reviews Approval Management Company People, Data, Setting…" at bounding box center [770, 197] width 1541 height 1175
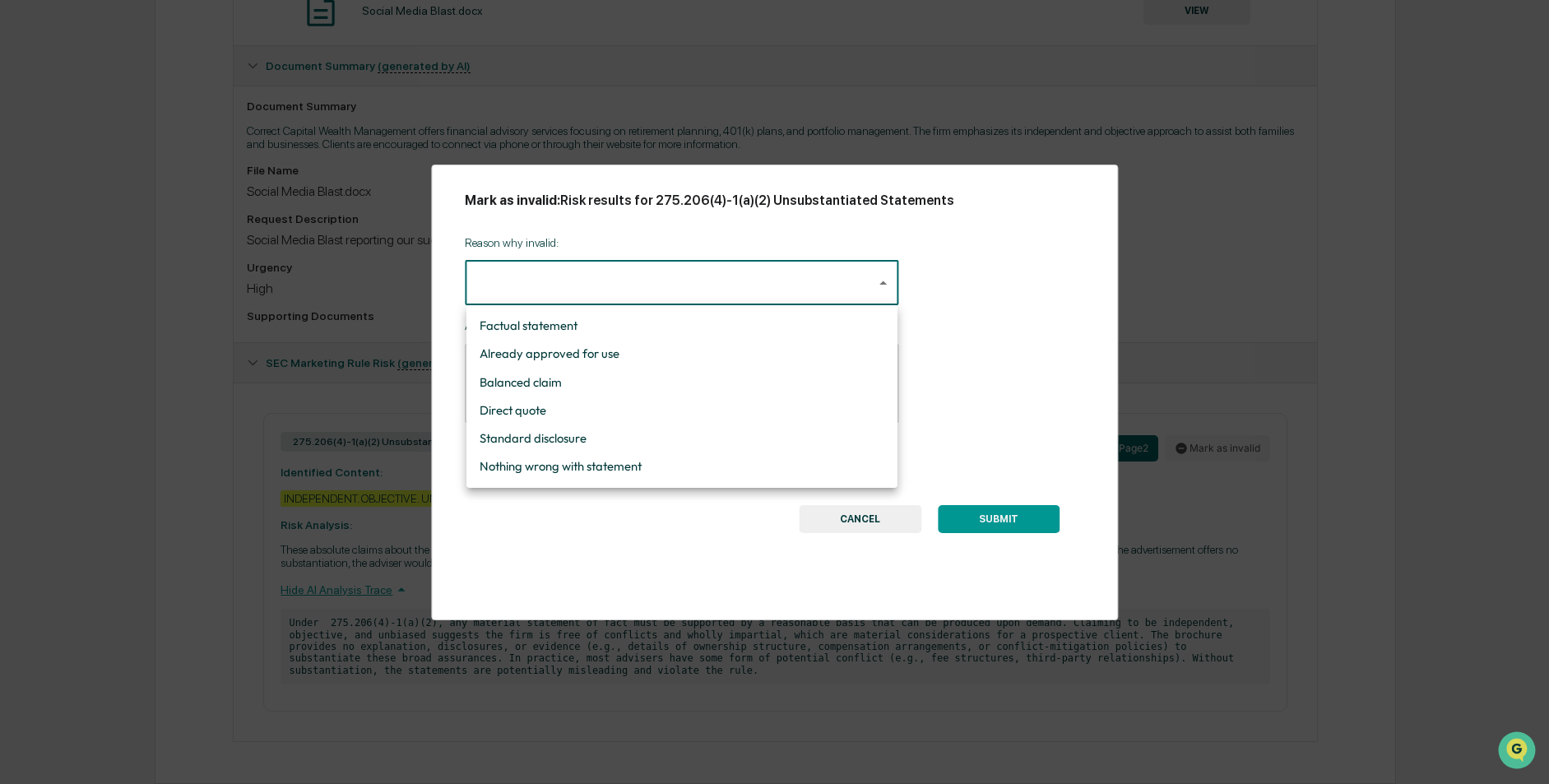
click at [683, 351] on li "Already approved for use" at bounding box center [682, 353] width 431 height 28
type input "**********"
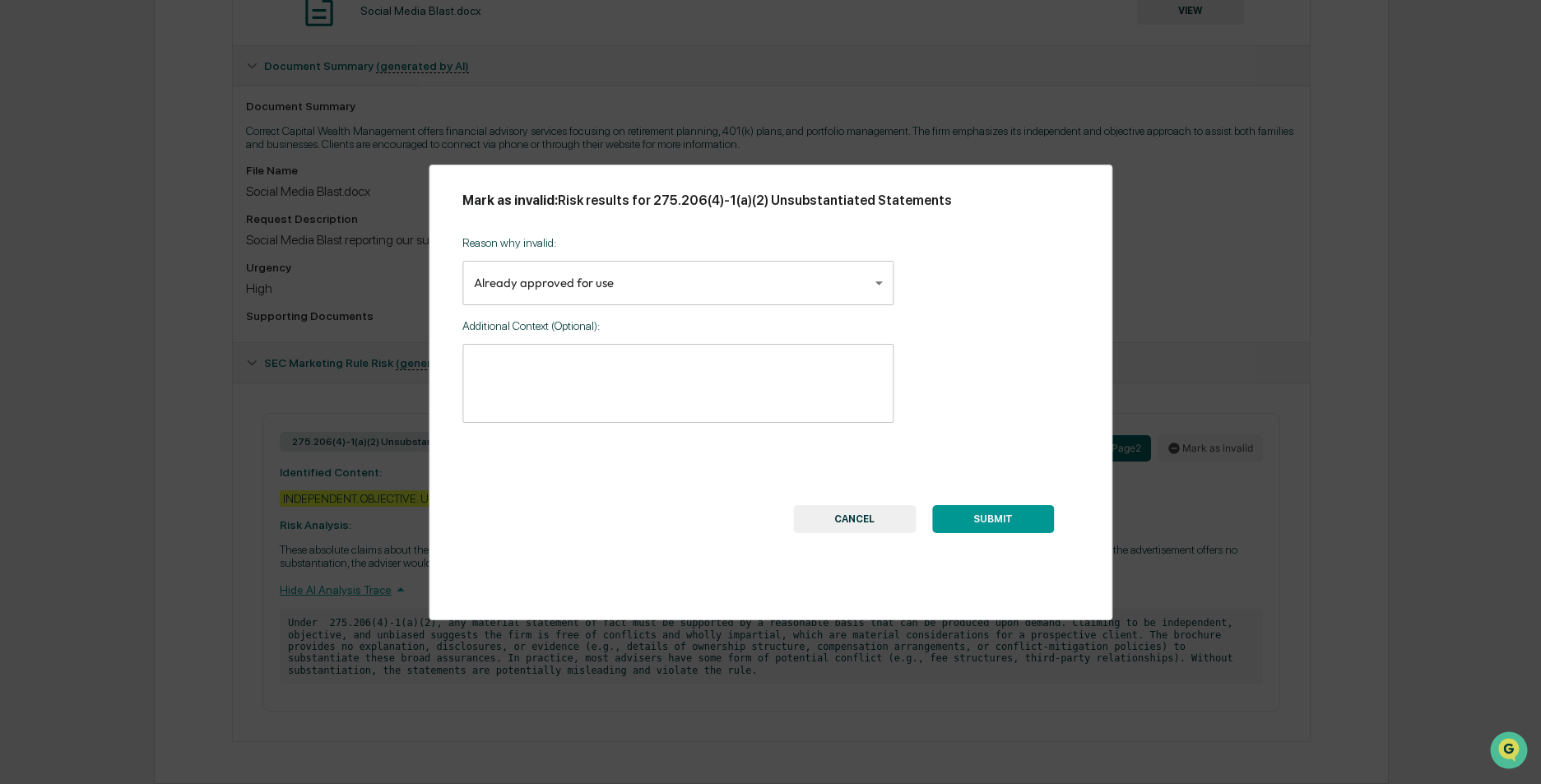
click at [1028, 518] on button "SUBMIT" at bounding box center [993, 519] width 122 height 28
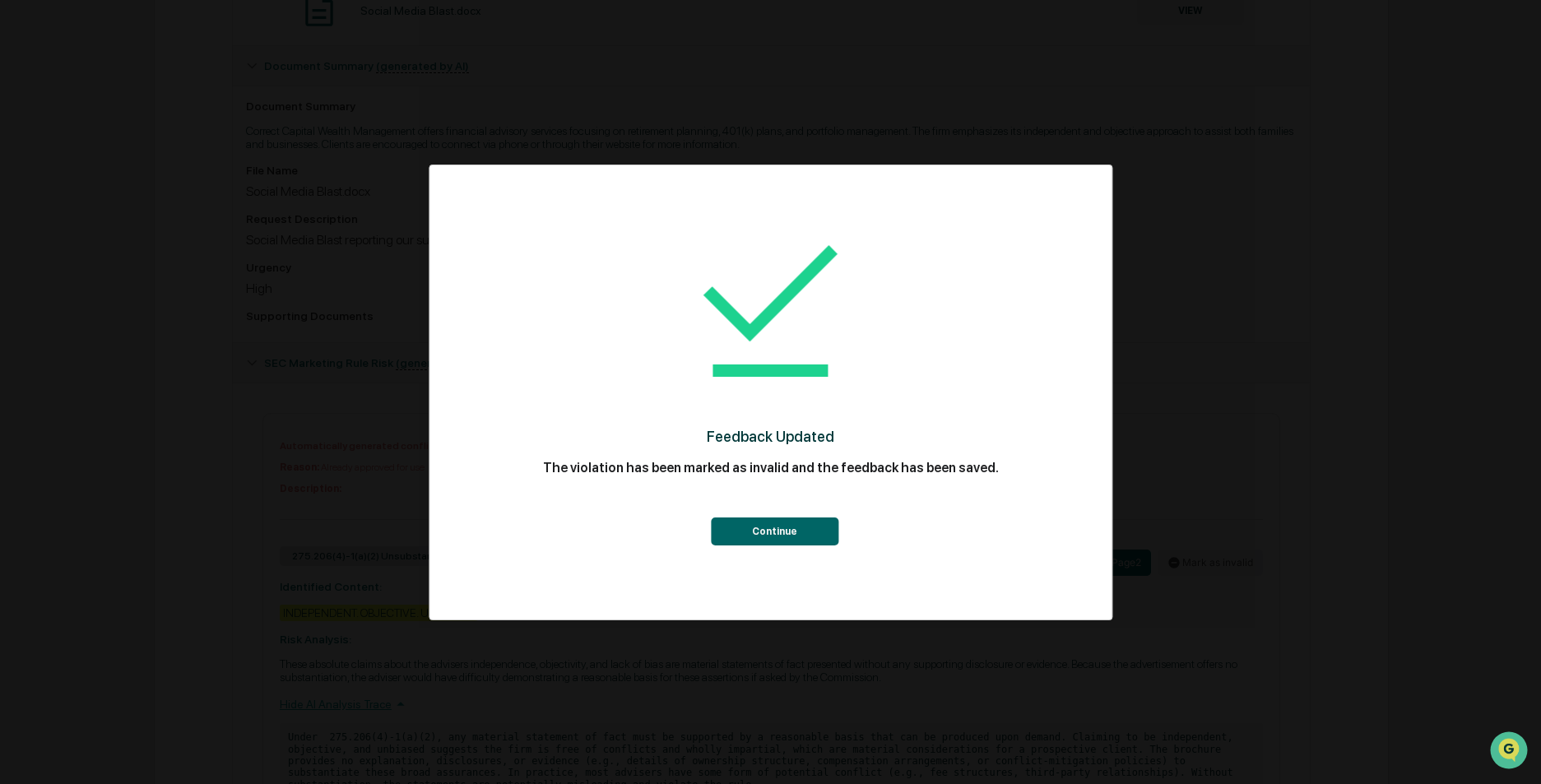
click at [761, 542] on button "Continue" at bounding box center [774, 531] width 127 height 28
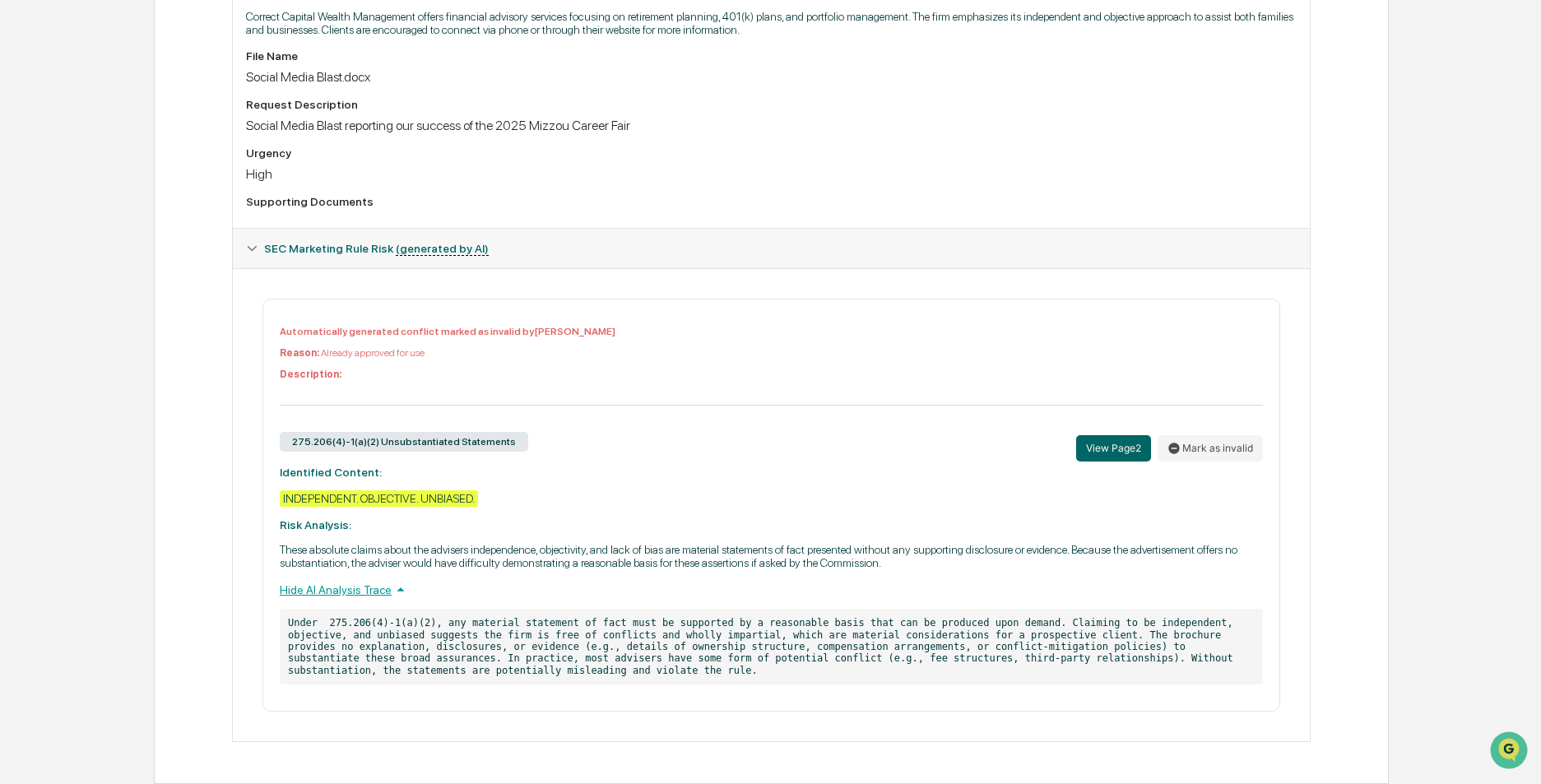
scroll to position [12, 0]
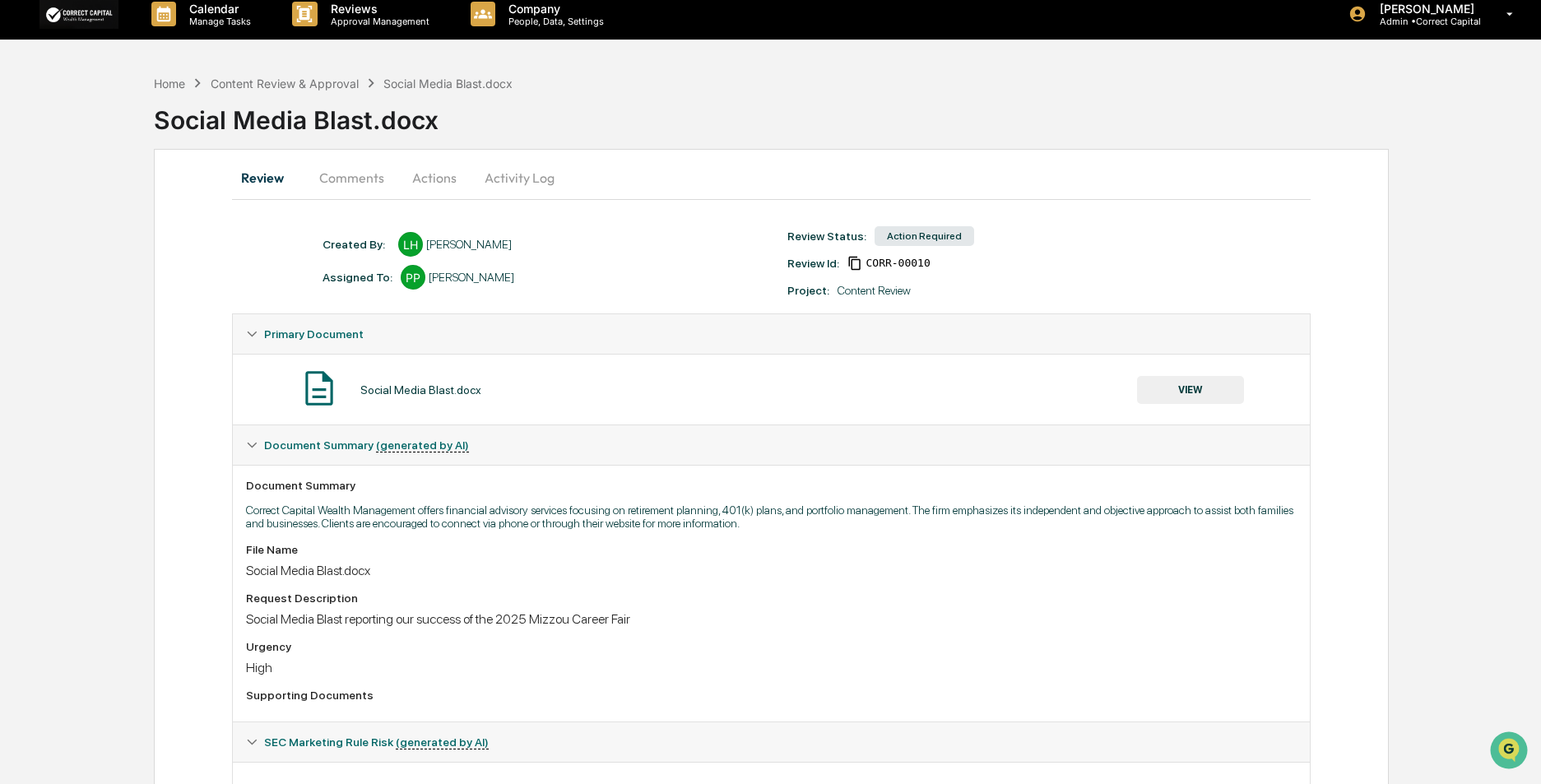
click at [1226, 400] on button "VIEW" at bounding box center [1190, 390] width 107 height 28
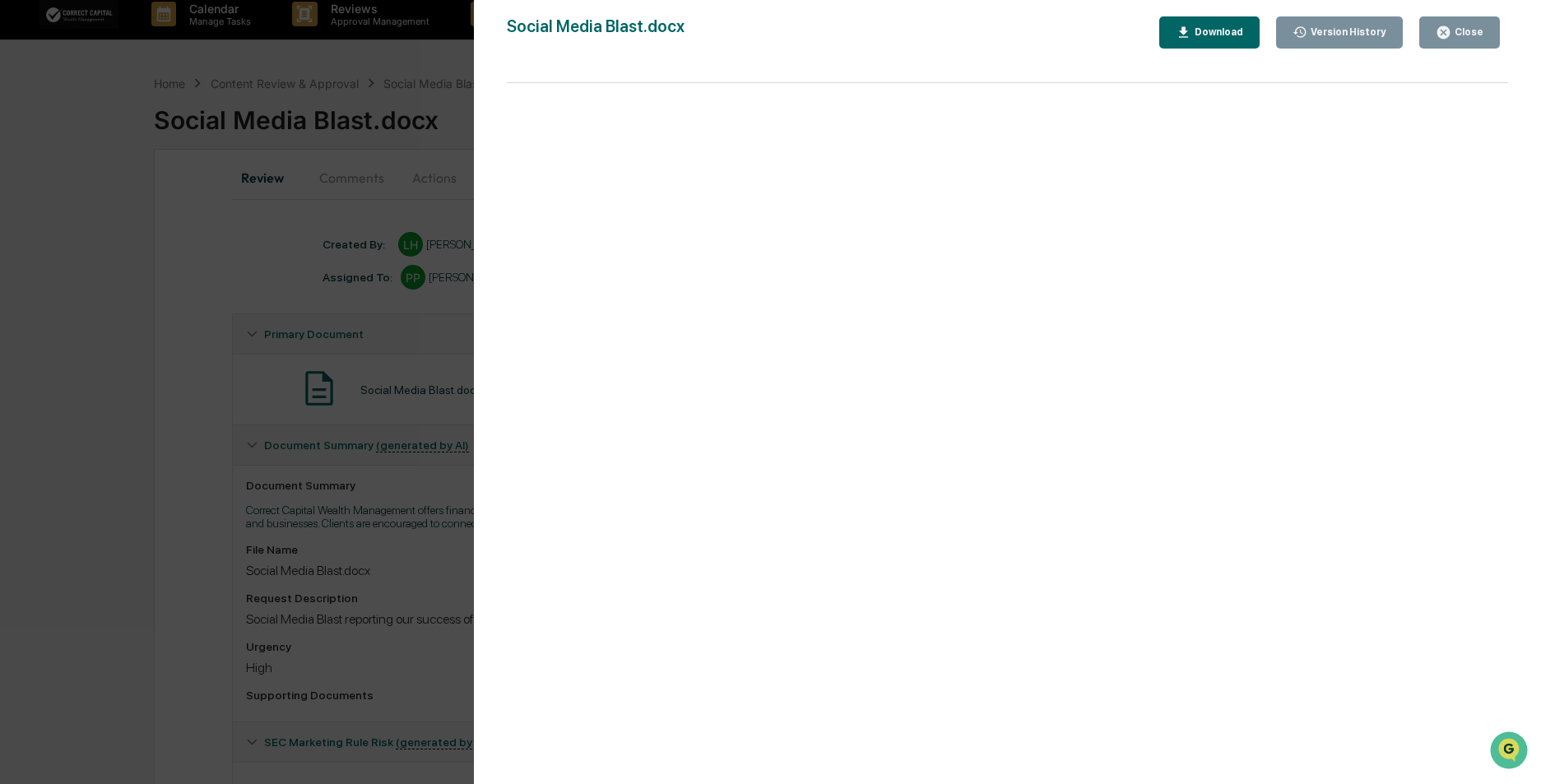
click at [1461, 35] on div "Close" at bounding box center [1467, 32] width 32 height 12
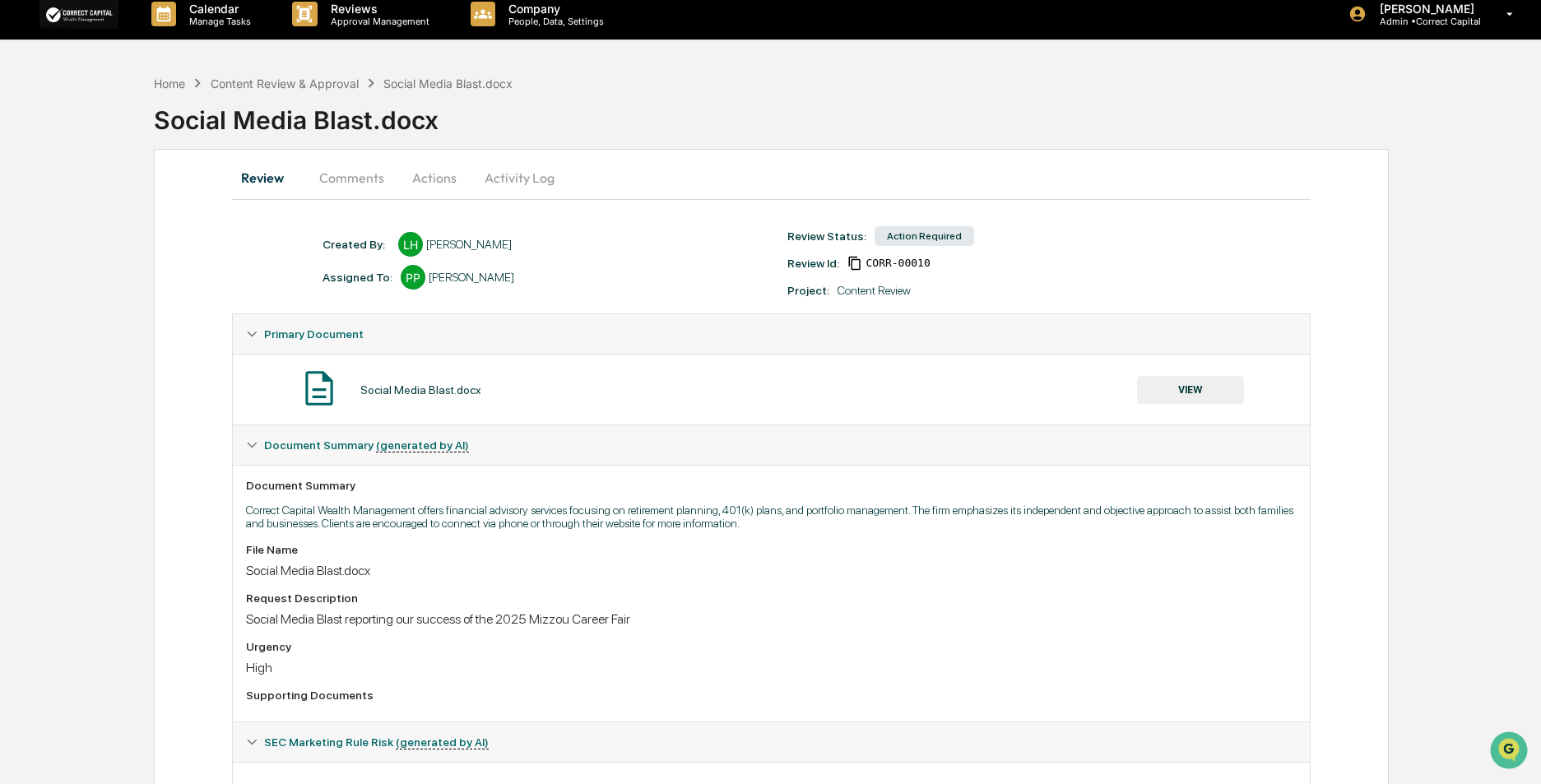
click at [431, 176] on button "Actions" at bounding box center [434, 177] width 74 height 39
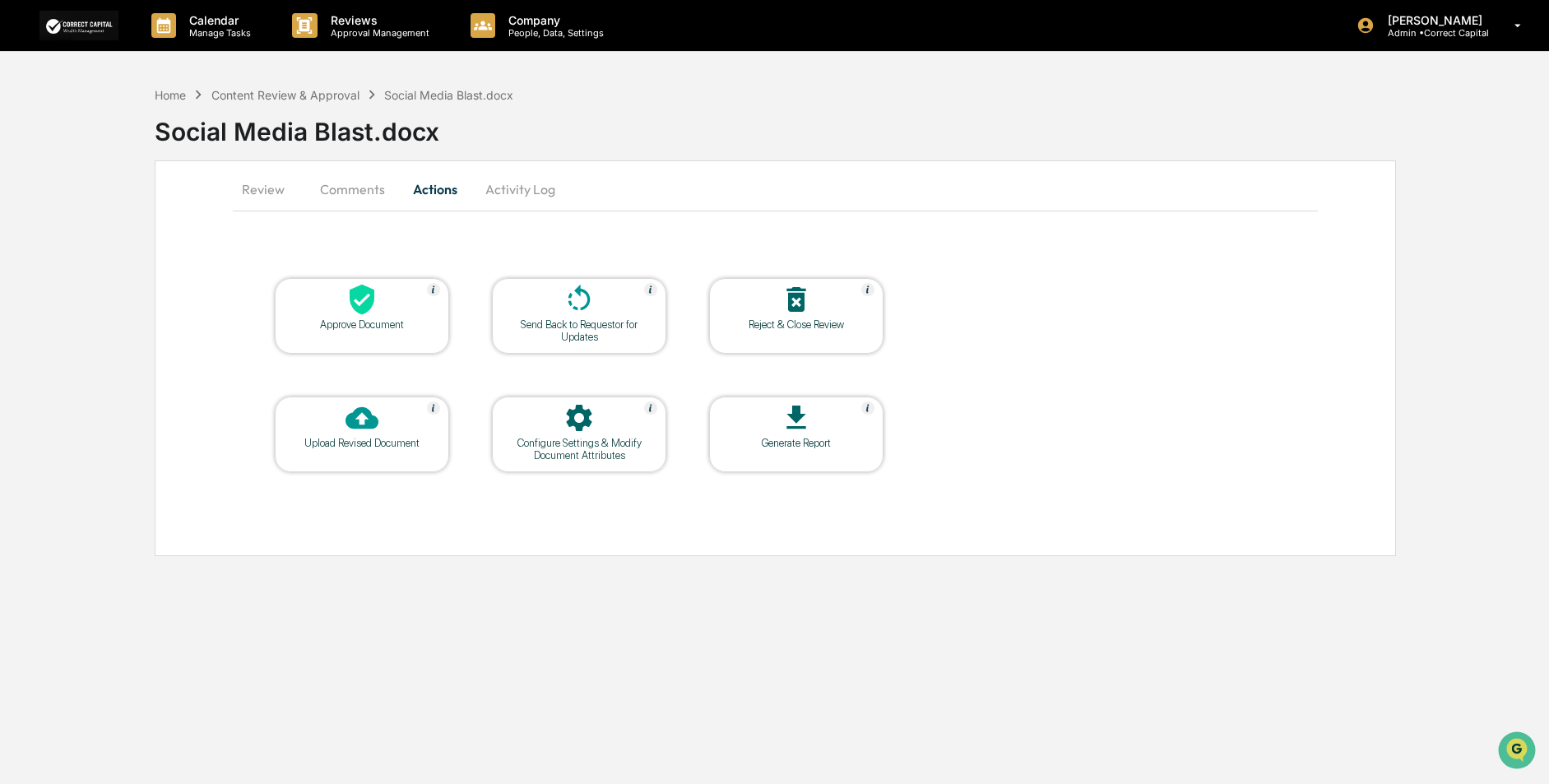
click at [374, 331] on div "Approve Document" at bounding box center [361, 316] width 175 height 76
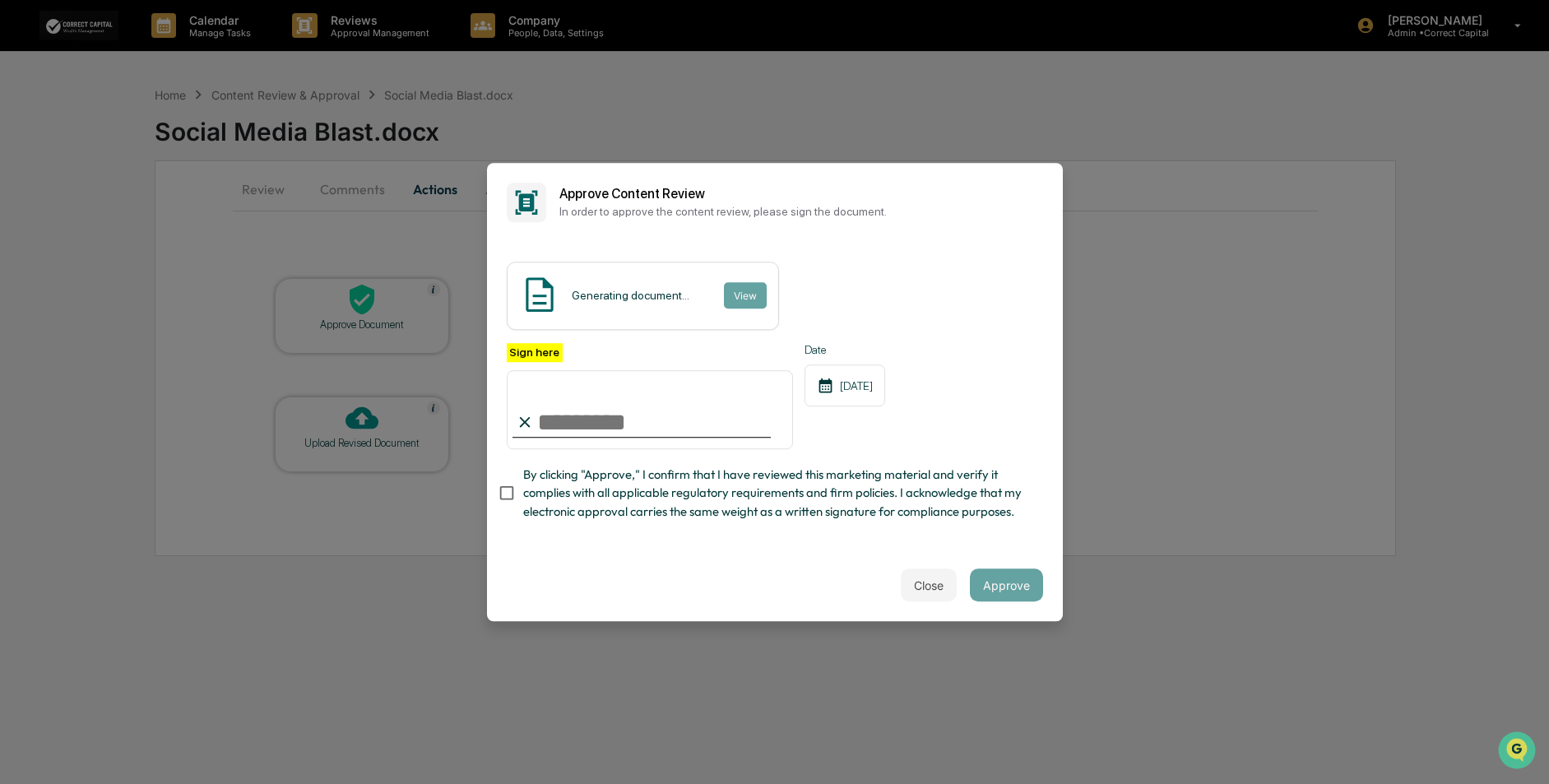
click at [607, 405] on input "Sign here" at bounding box center [651, 410] width 287 height 79
type input "**********"
click at [666, 387] on input "**********" at bounding box center [651, 410] width 287 height 79
click at [785, 577] on div "Close Approve" at bounding box center [774, 585] width 575 height 72
click at [935, 594] on button "Close" at bounding box center [928, 585] width 56 height 33
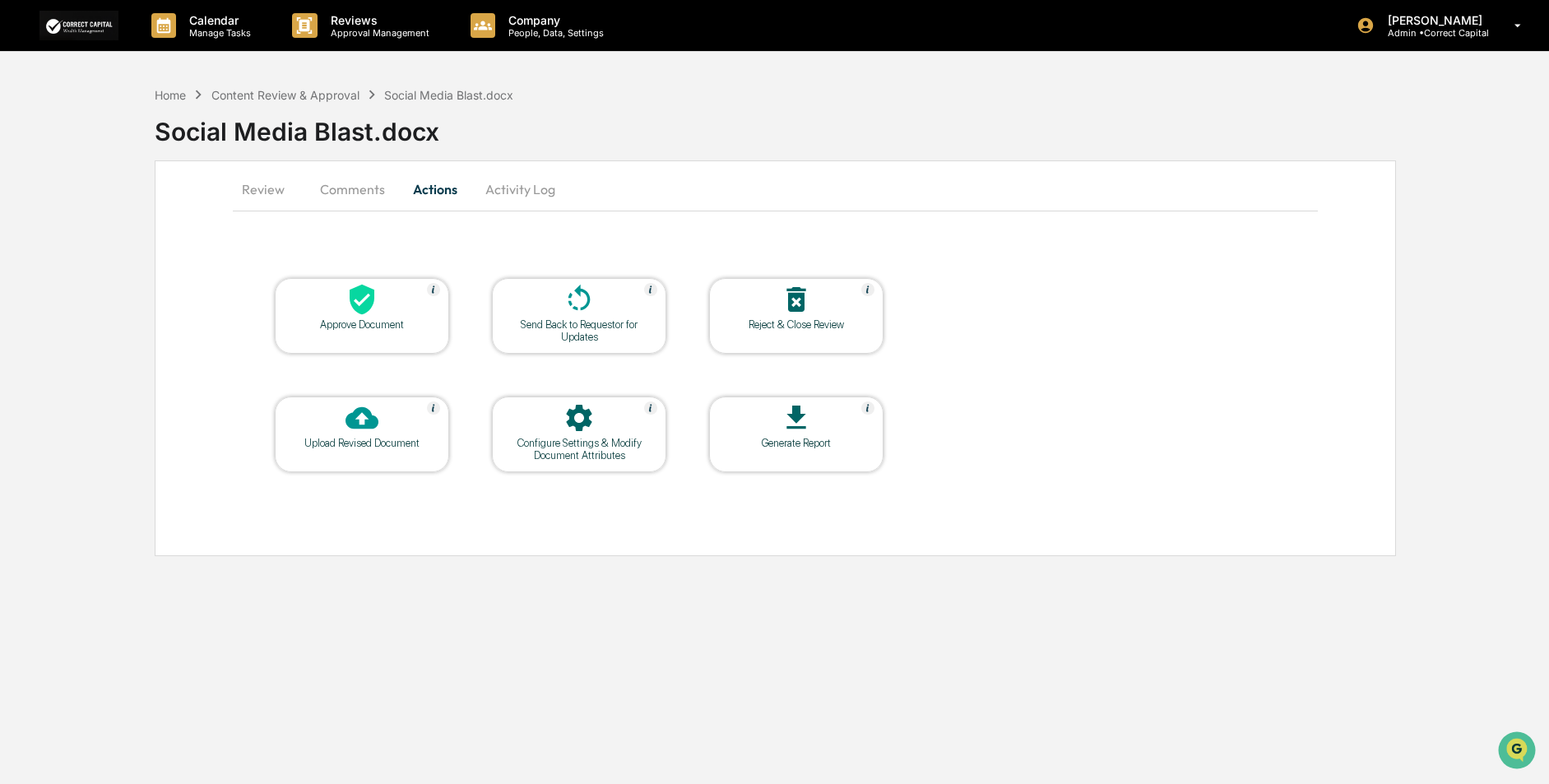
click at [389, 301] on div at bounding box center [362, 300] width 165 height 36
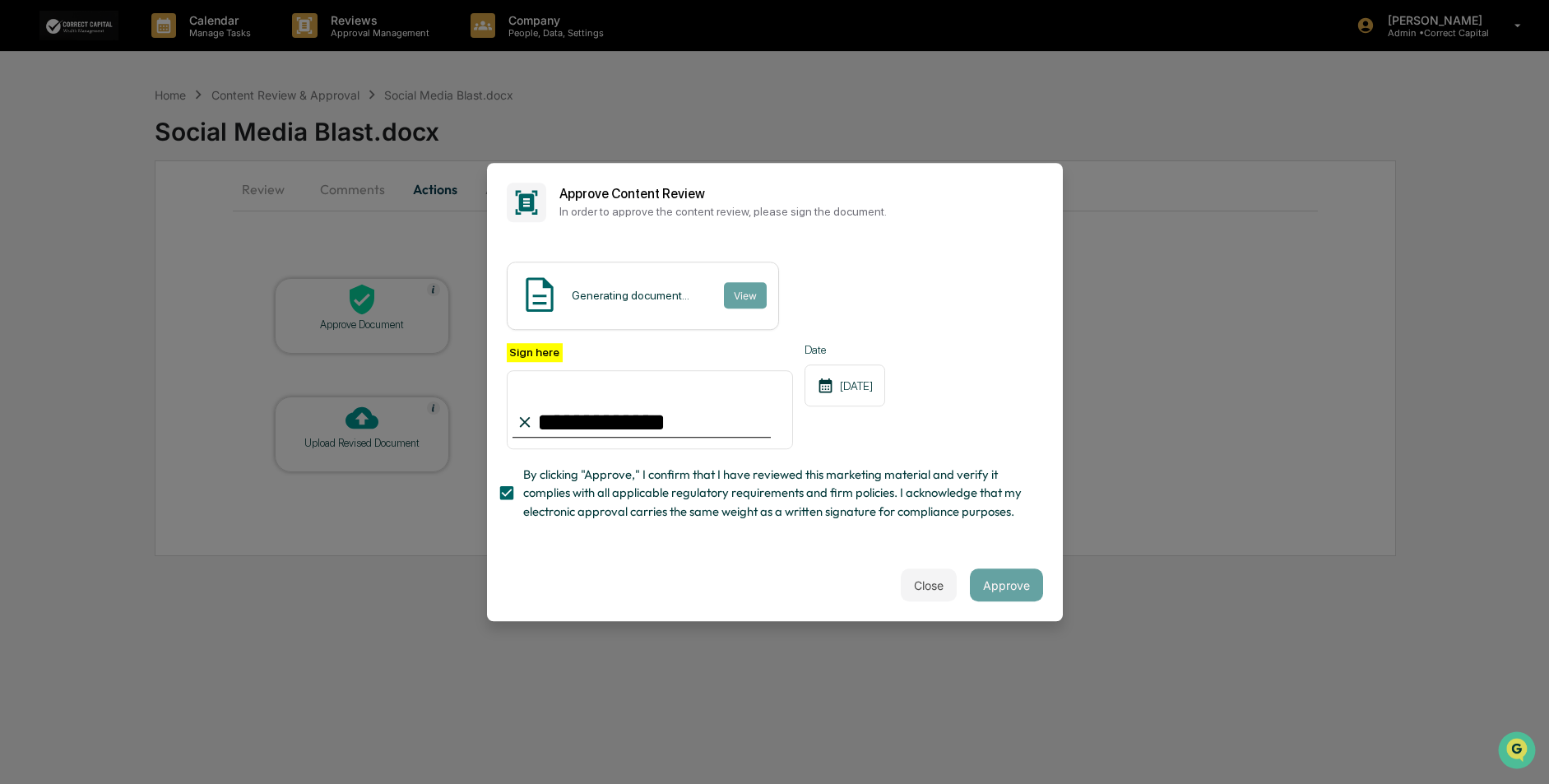
click at [712, 412] on input "**********" at bounding box center [651, 410] width 287 height 79
click at [745, 282] on button "View" at bounding box center [744, 295] width 43 height 27
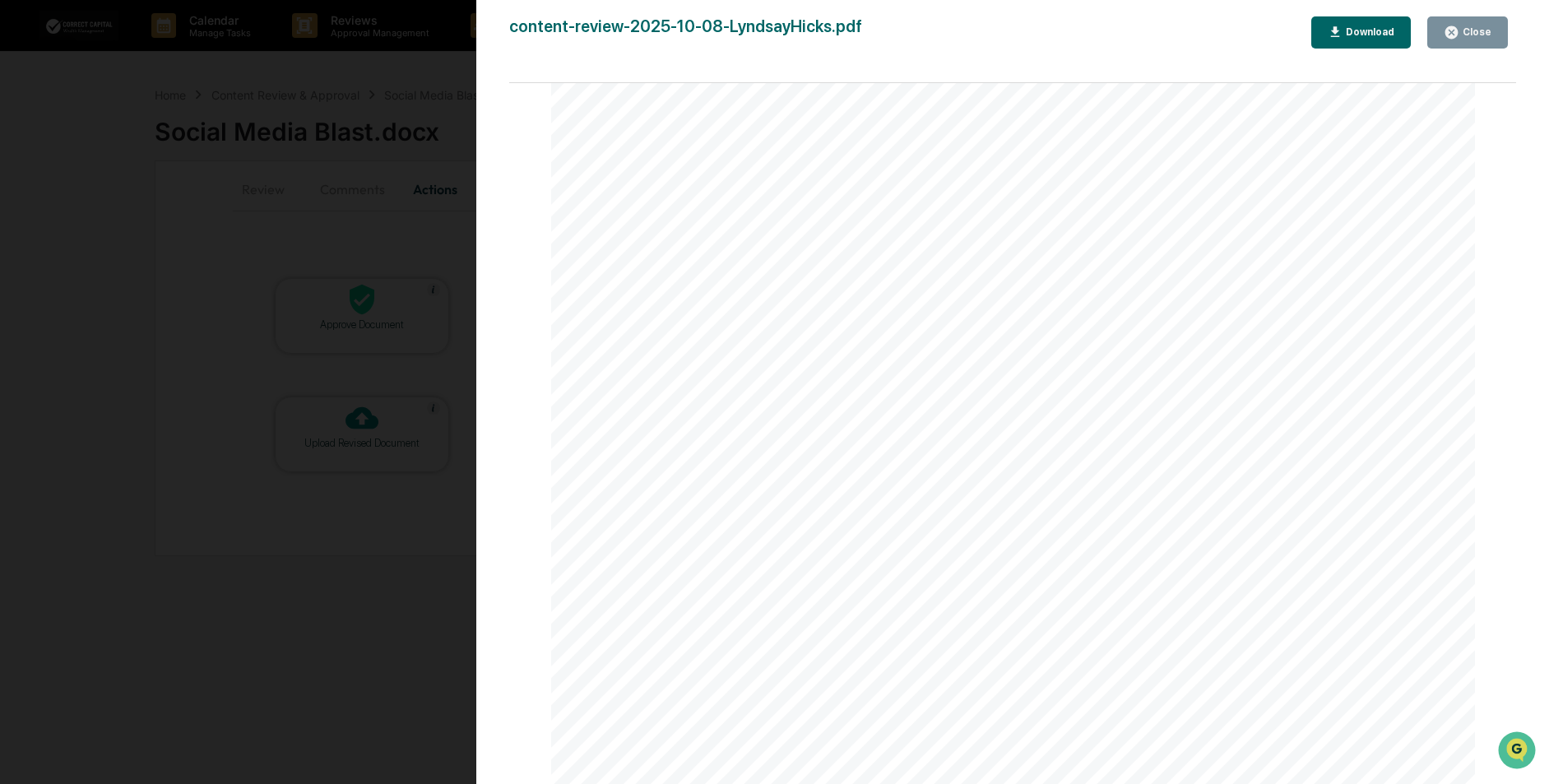
scroll to position [82, 0]
click at [1470, 29] on div "Close" at bounding box center [1475, 32] width 32 height 12
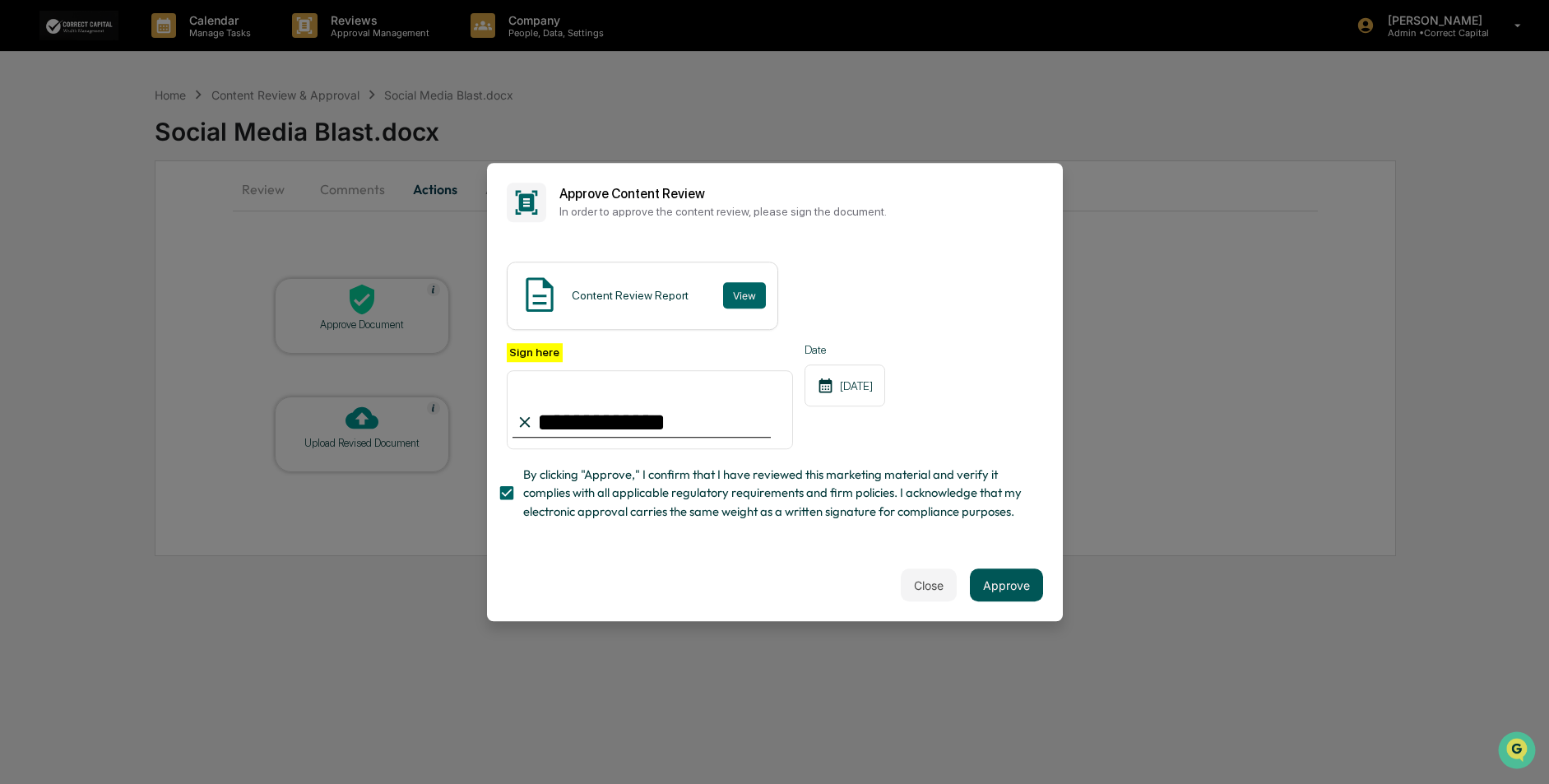
click at [991, 595] on button "Approve" at bounding box center [1006, 585] width 73 height 33
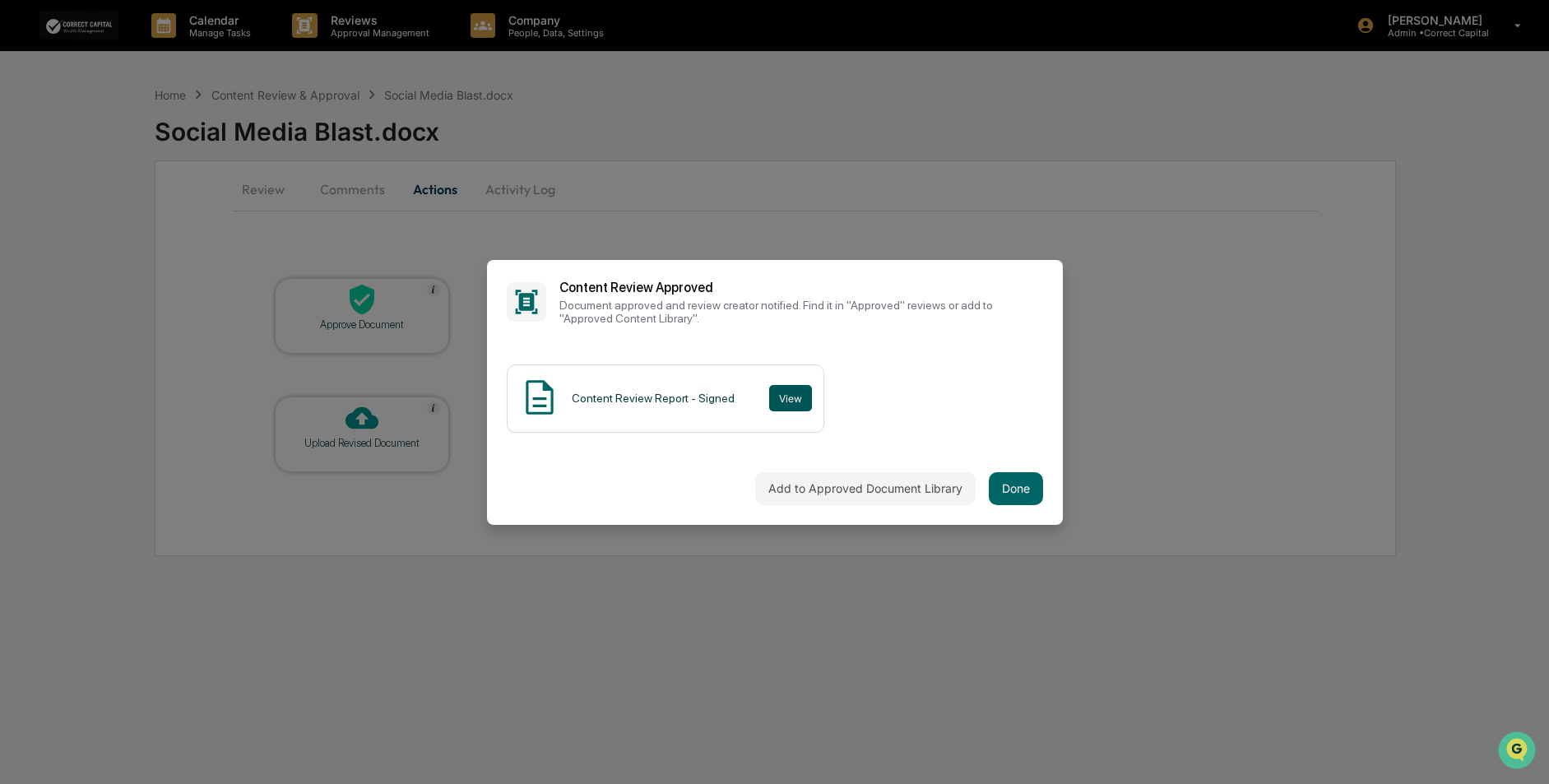
click at [784, 398] on button "View" at bounding box center [791, 398] width 43 height 27
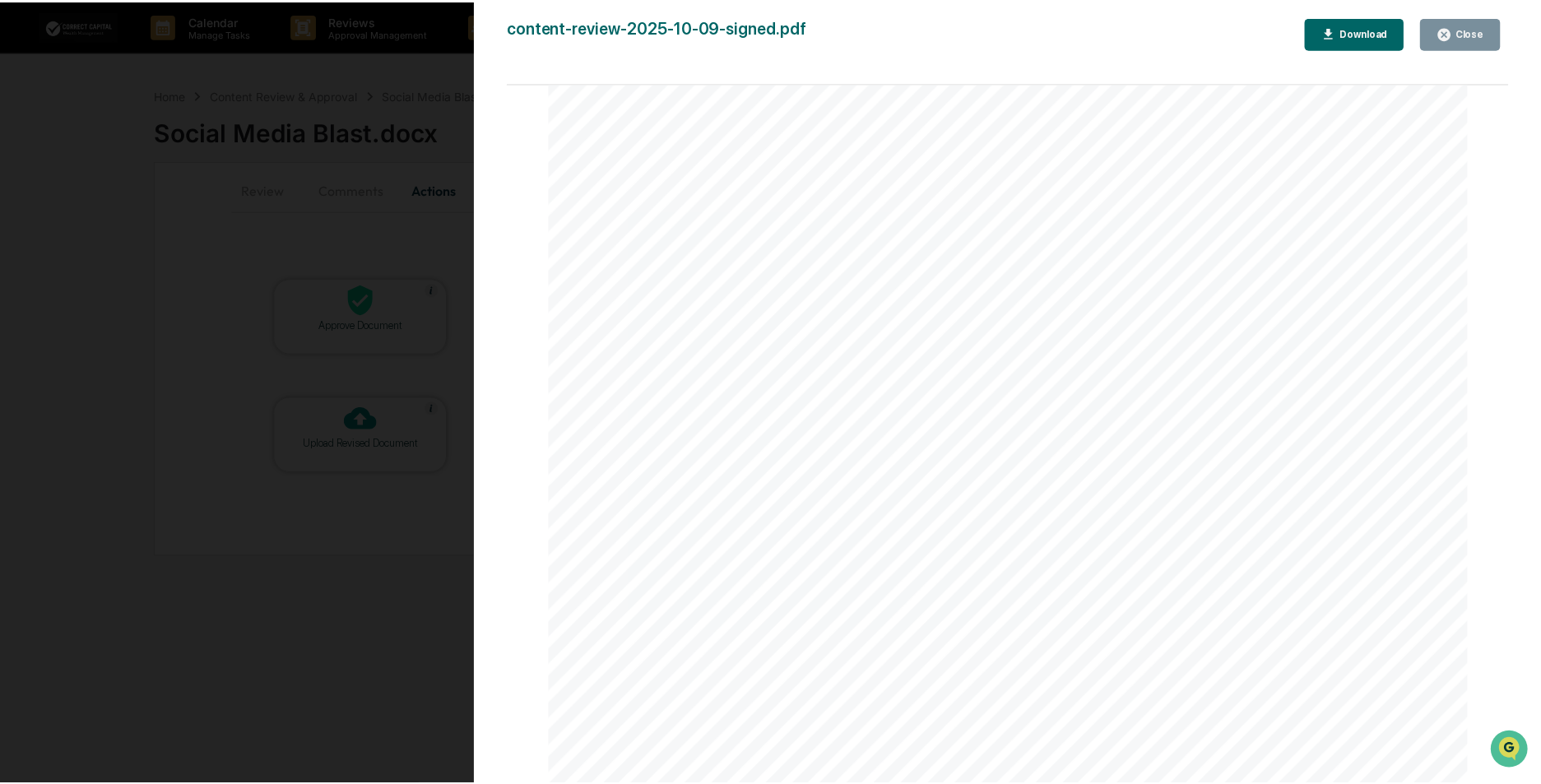
scroll to position [0, 0]
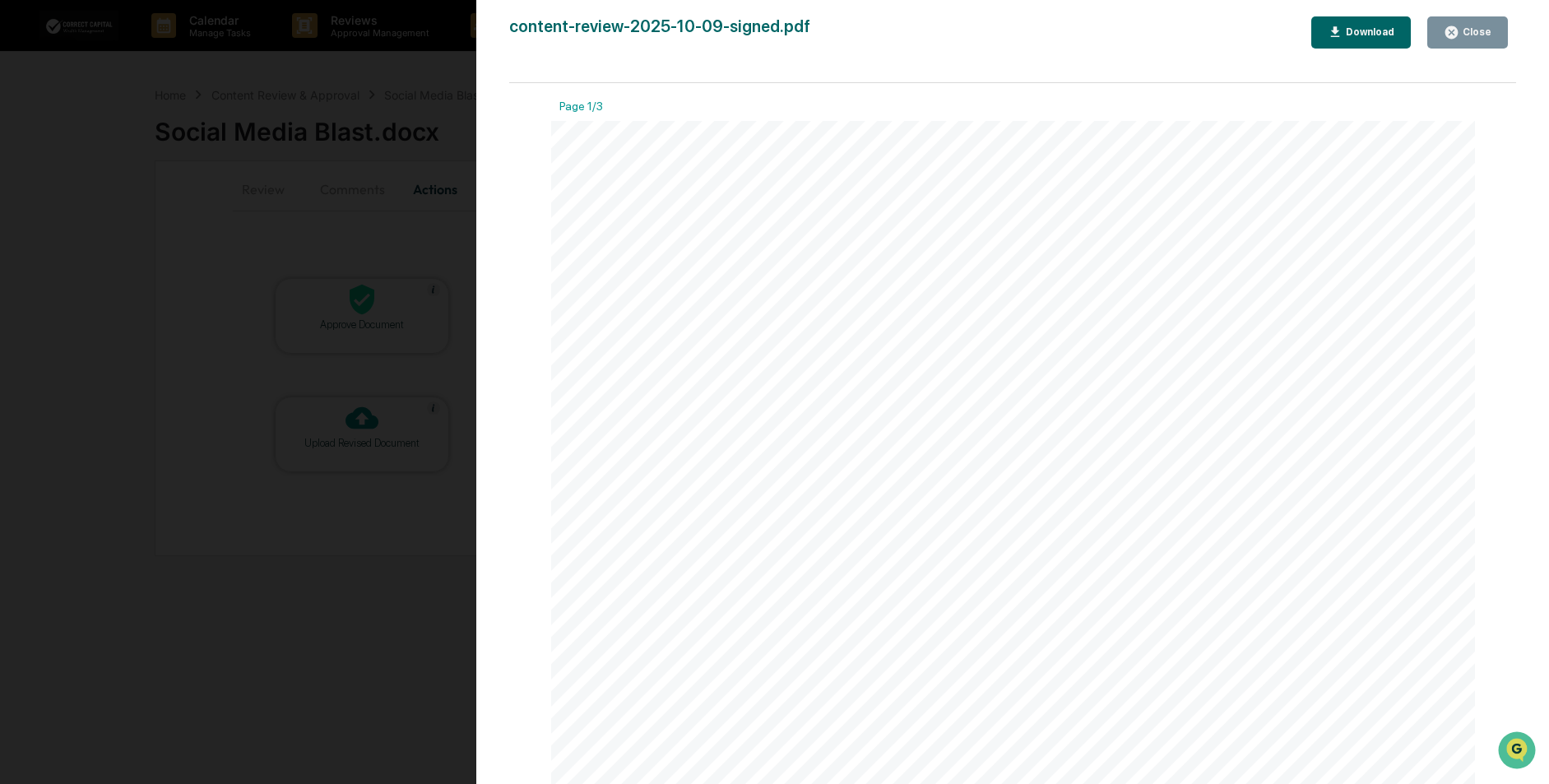
click at [1356, 35] on div "Download" at bounding box center [1368, 32] width 52 height 12
click at [1448, 28] on icon "button" at bounding box center [1451, 32] width 16 height 16
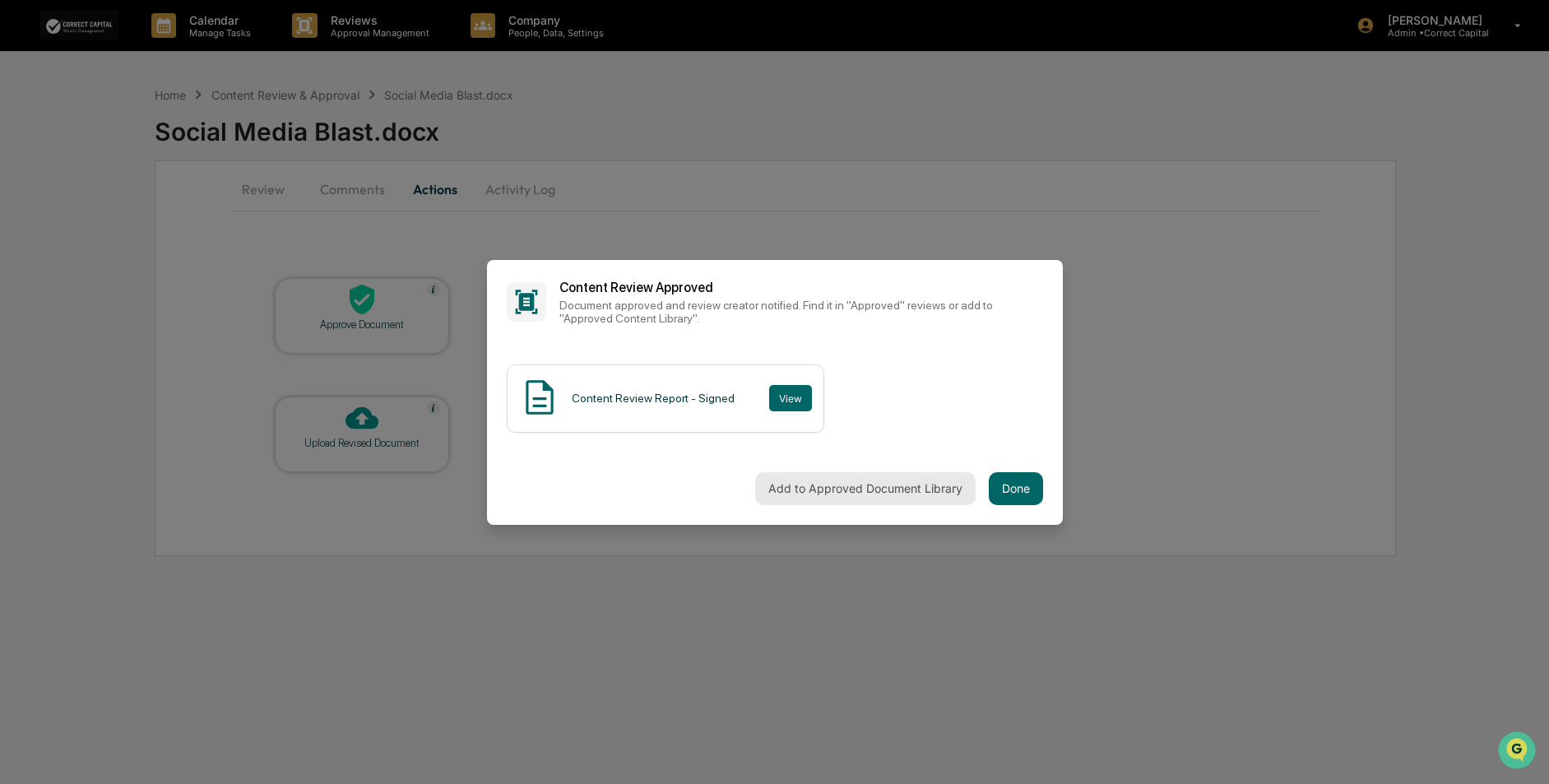
click at [774, 481] on button "Add to Approved Document Library" at bounding box center [865, 489] width 221 height 33
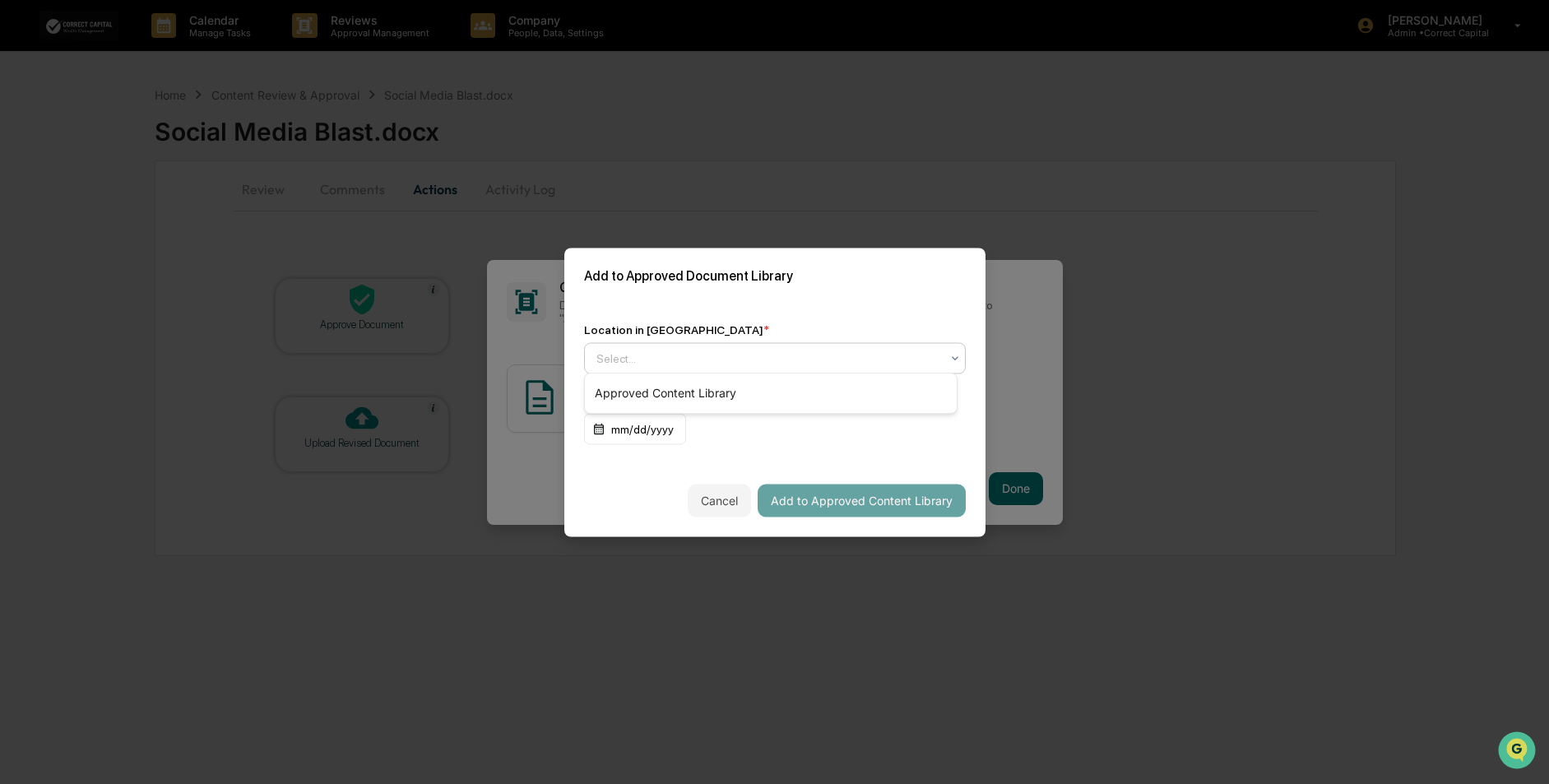
click at [757, 349] on div at bounding box center [769, 358] width 344 height 16
click at [743, 397] on div "Approved Content Library" at bounding box center [770, 393] width 371 height 33
click at [844, 498] on button "Add to Approved Content Library" at bounding box center [861, 500] width 208 height 33
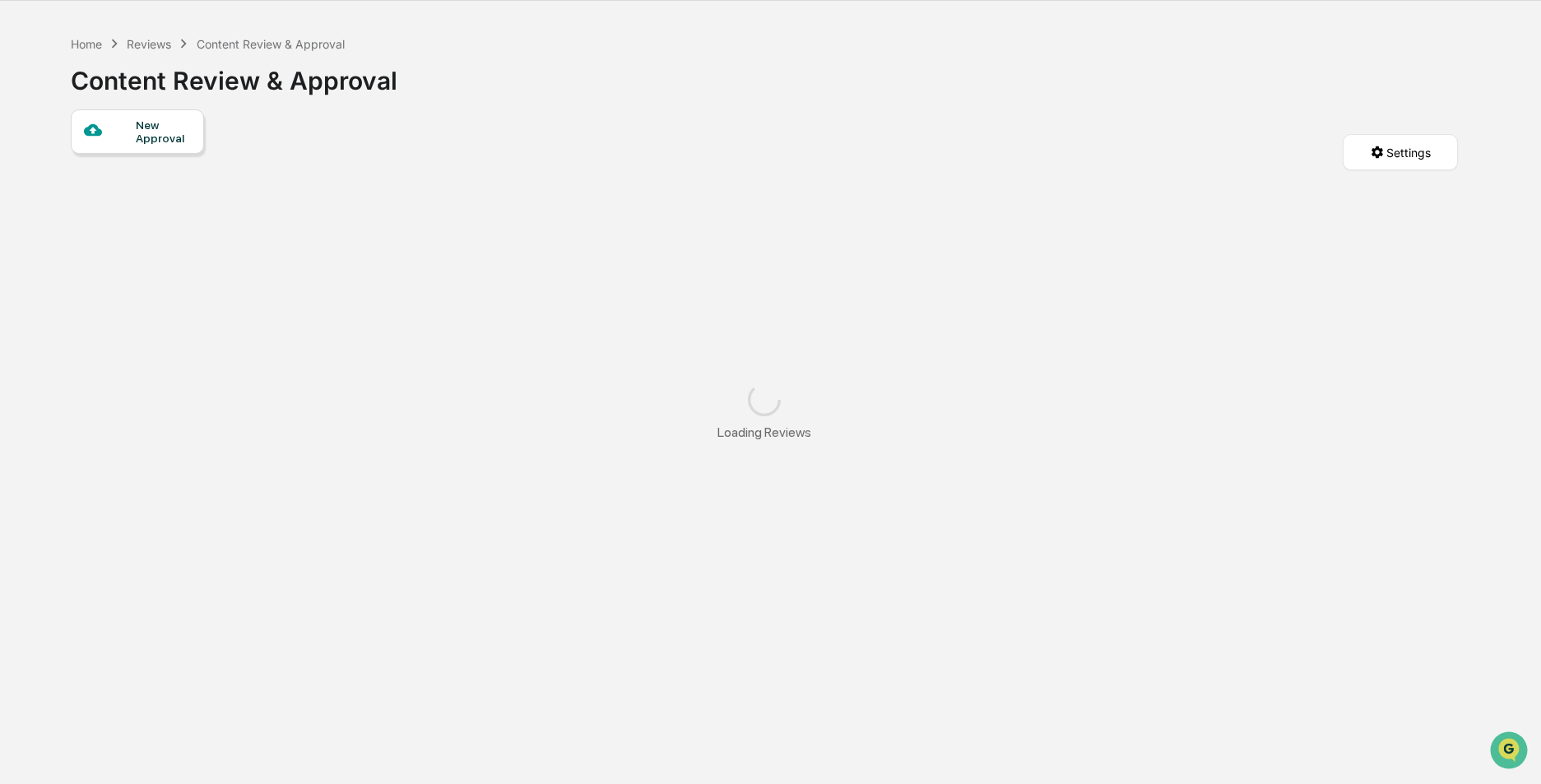
scroll to position [78, 0]
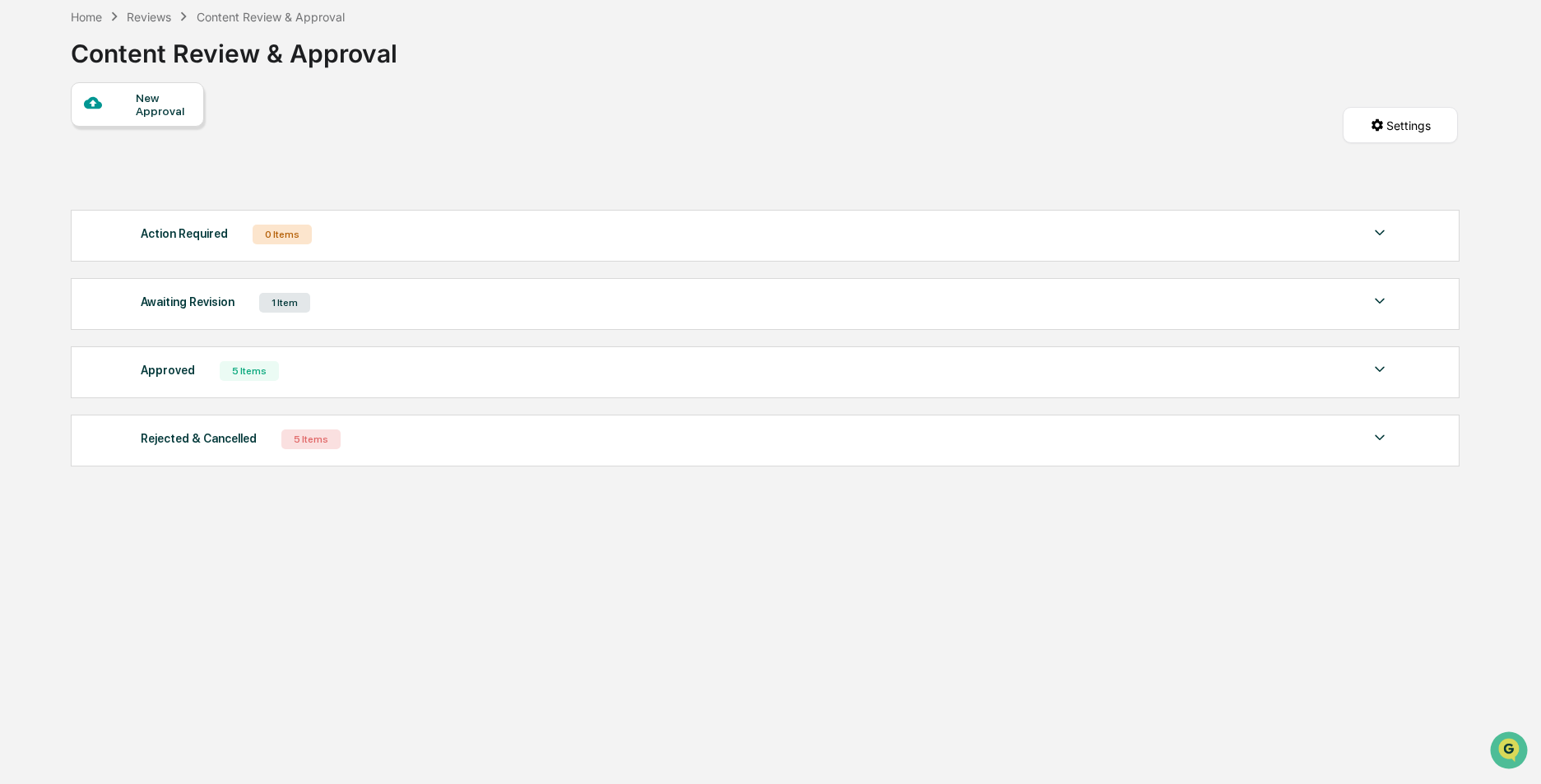
click at [249, 376] on div "5 Items" at bounding box center [249, 371] width 59 height 20
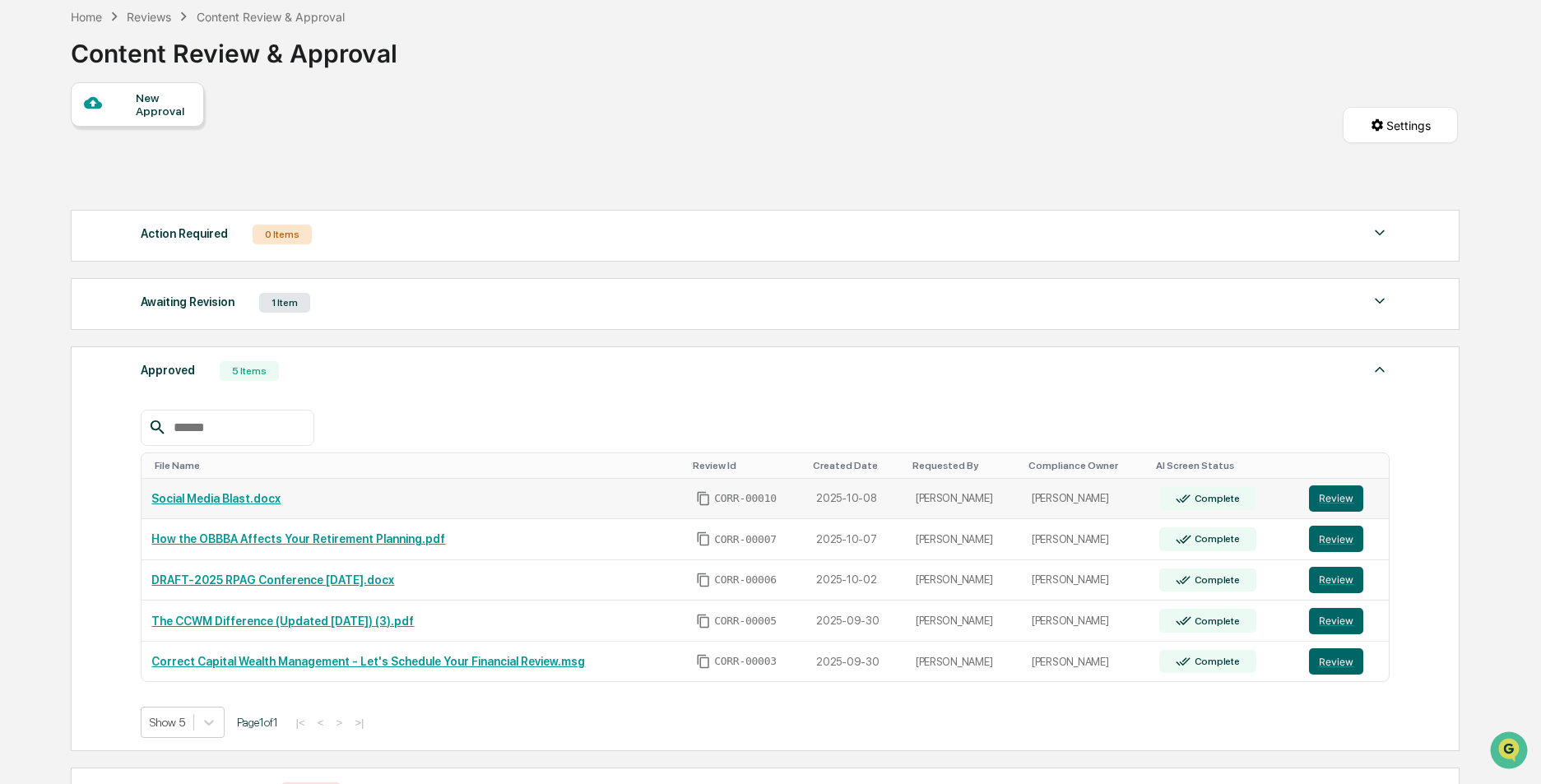
click at [1198, 507] on div "Complete" at bounding box center [1208, 499] width 97 height 24
click at [206, 496] on link "Social Media Blast.docx" at bounding box center [215, 499] width 129 height 13
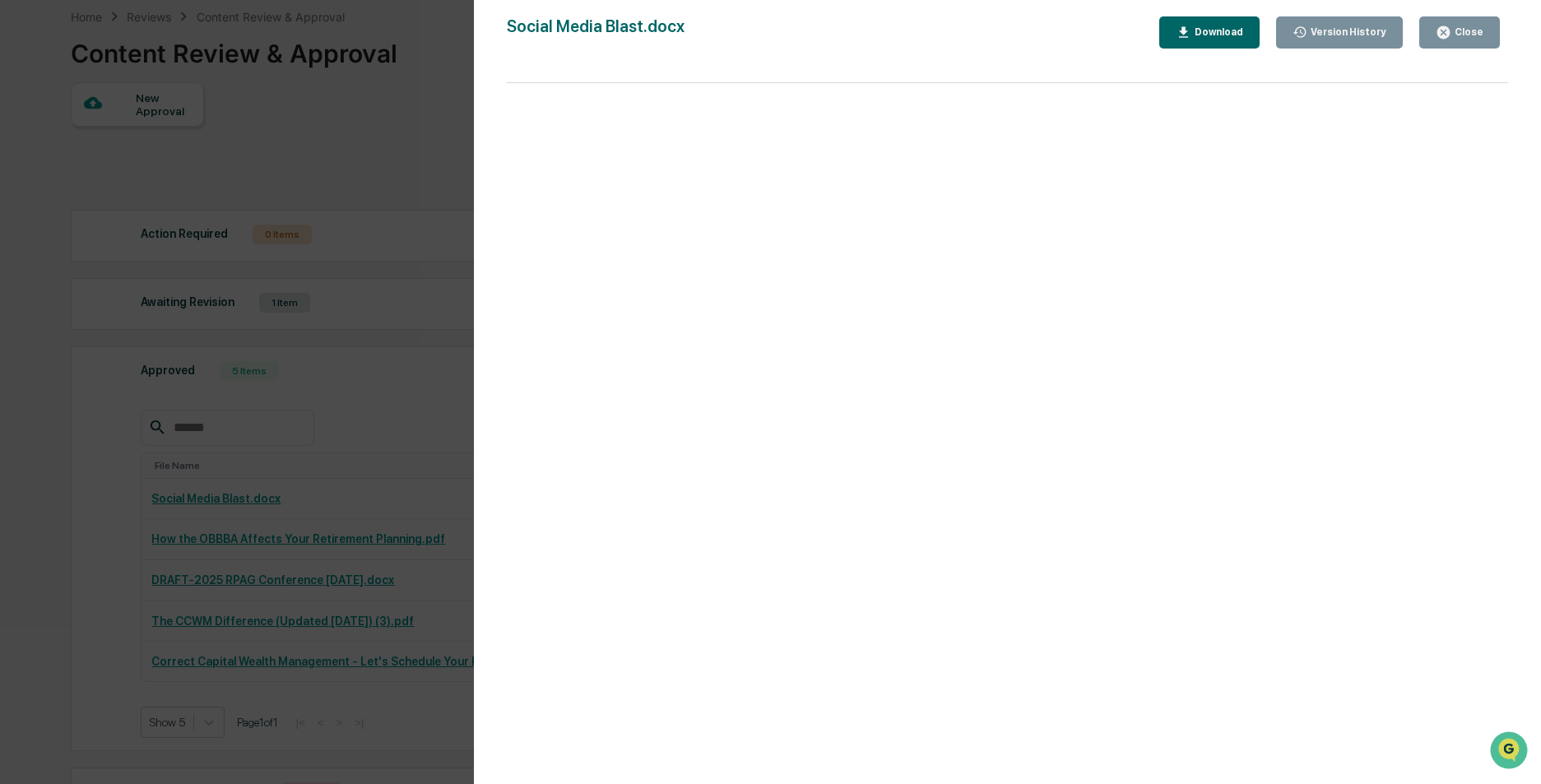
click at [1331, 36] on div "Version History" at bounding box center [1347, 32] width 79 height 12
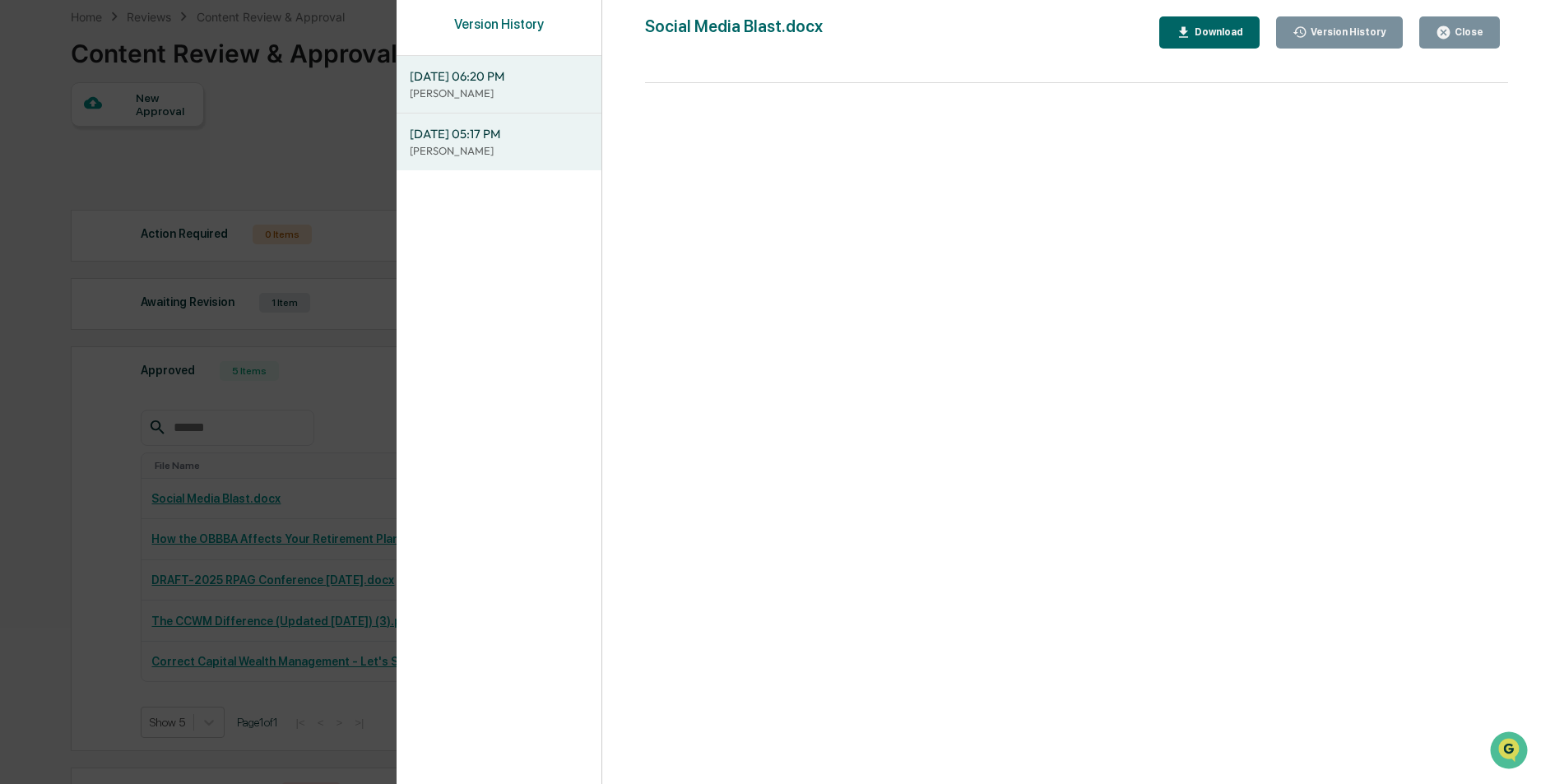
click at [1449, 26] on icon "button" at bounding box center [1443, 32] width 16 height 16
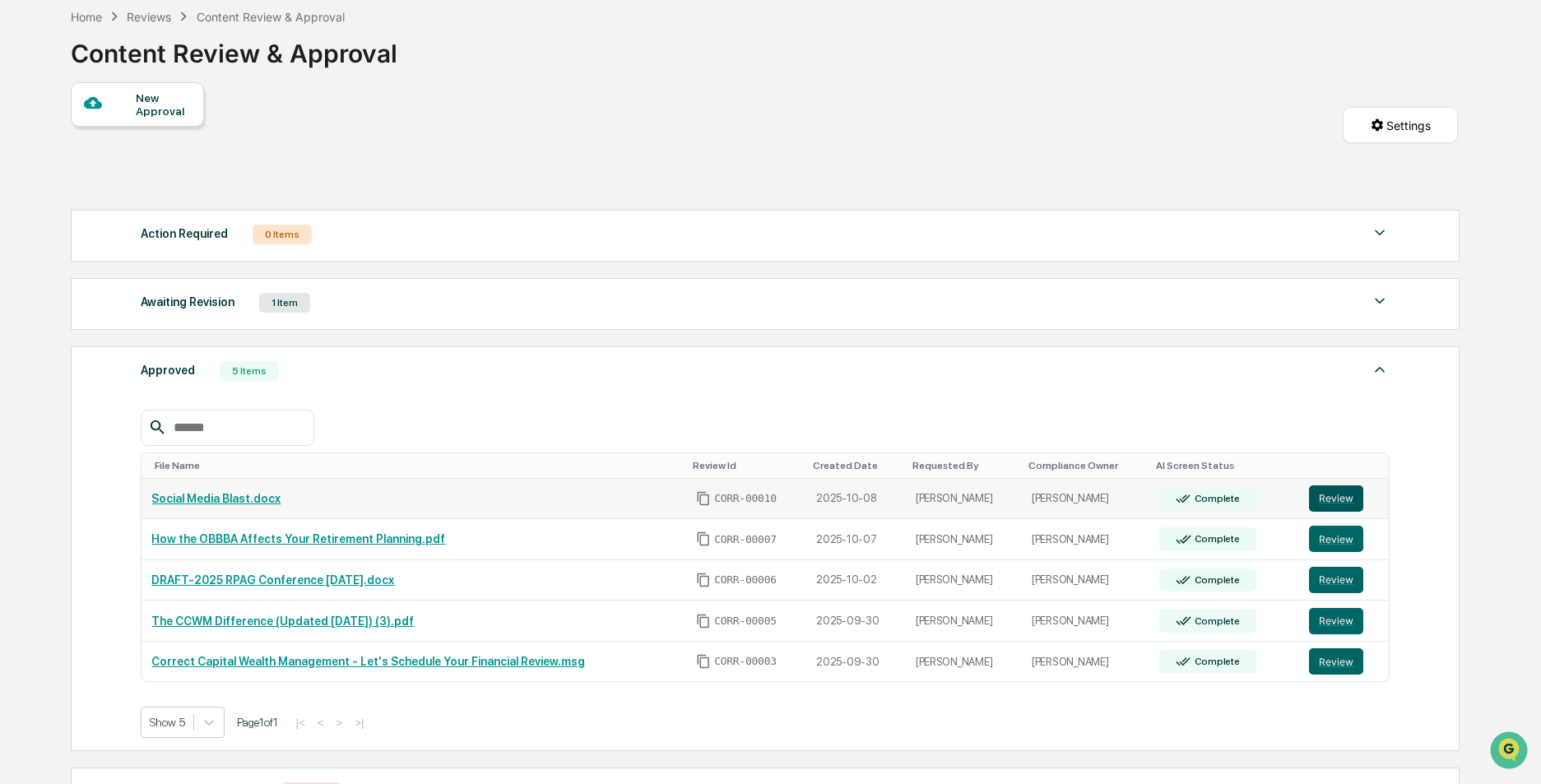
click at [1325, 500] on button "Review" at bounding box center [1335, 498] width 54 height 27
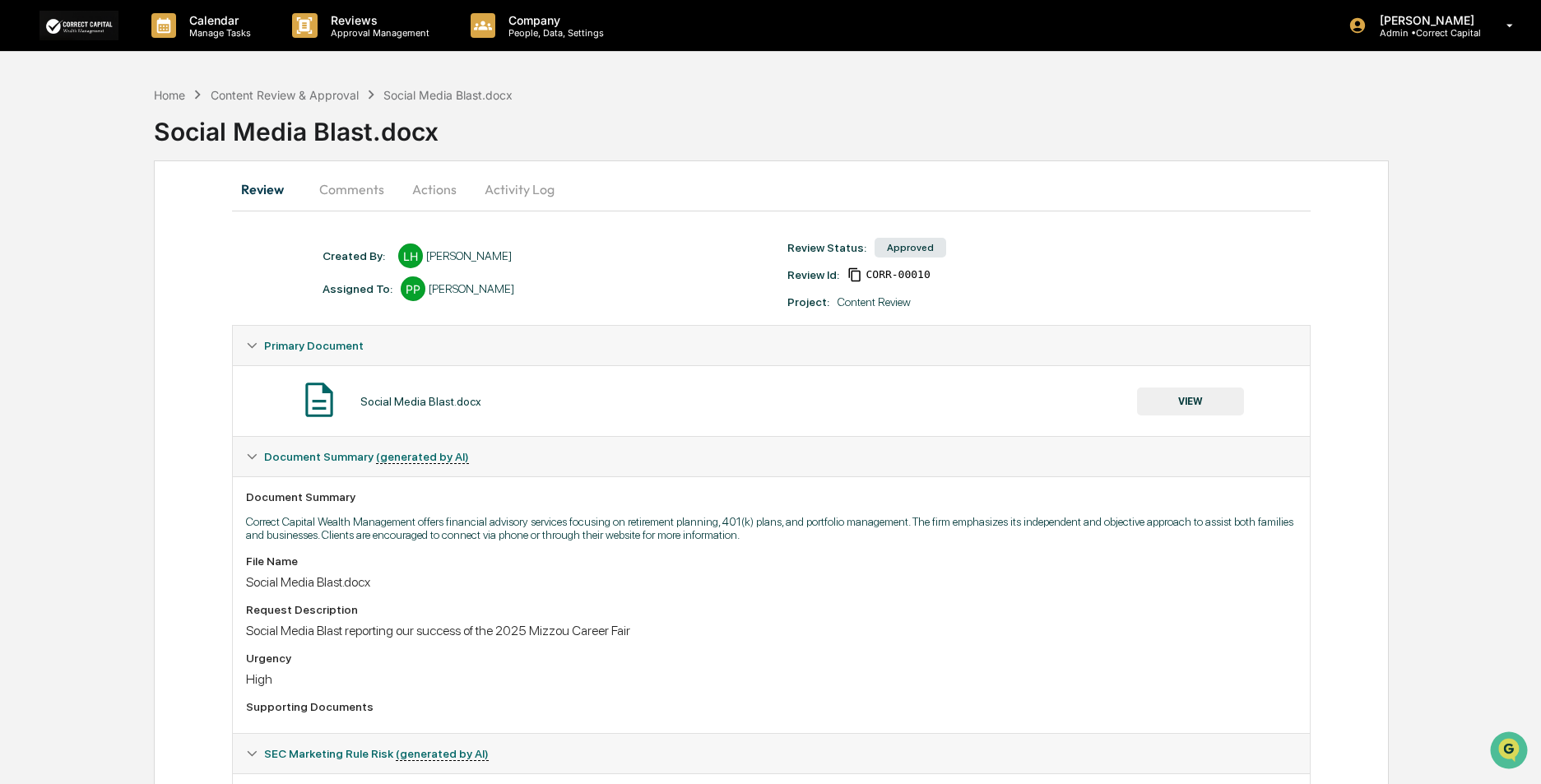
click at [857, 274] on icon at bounding box center [855, 274] width 15 height 15
click at [857, 274] on icon at bounding box center [856, 274] width 11 height 8
click at [882, 274] on span "CORR-00010" at bounding box center [898, 274] width 64 height 13
click at [1129, 403] on div "Social Media Blast.docx VIEW" at bounding box center [771, 401] width 1051 height 44
click at [1154, 403] on button "VIEW" at bounding box center [1190, 401] width 107 height 28
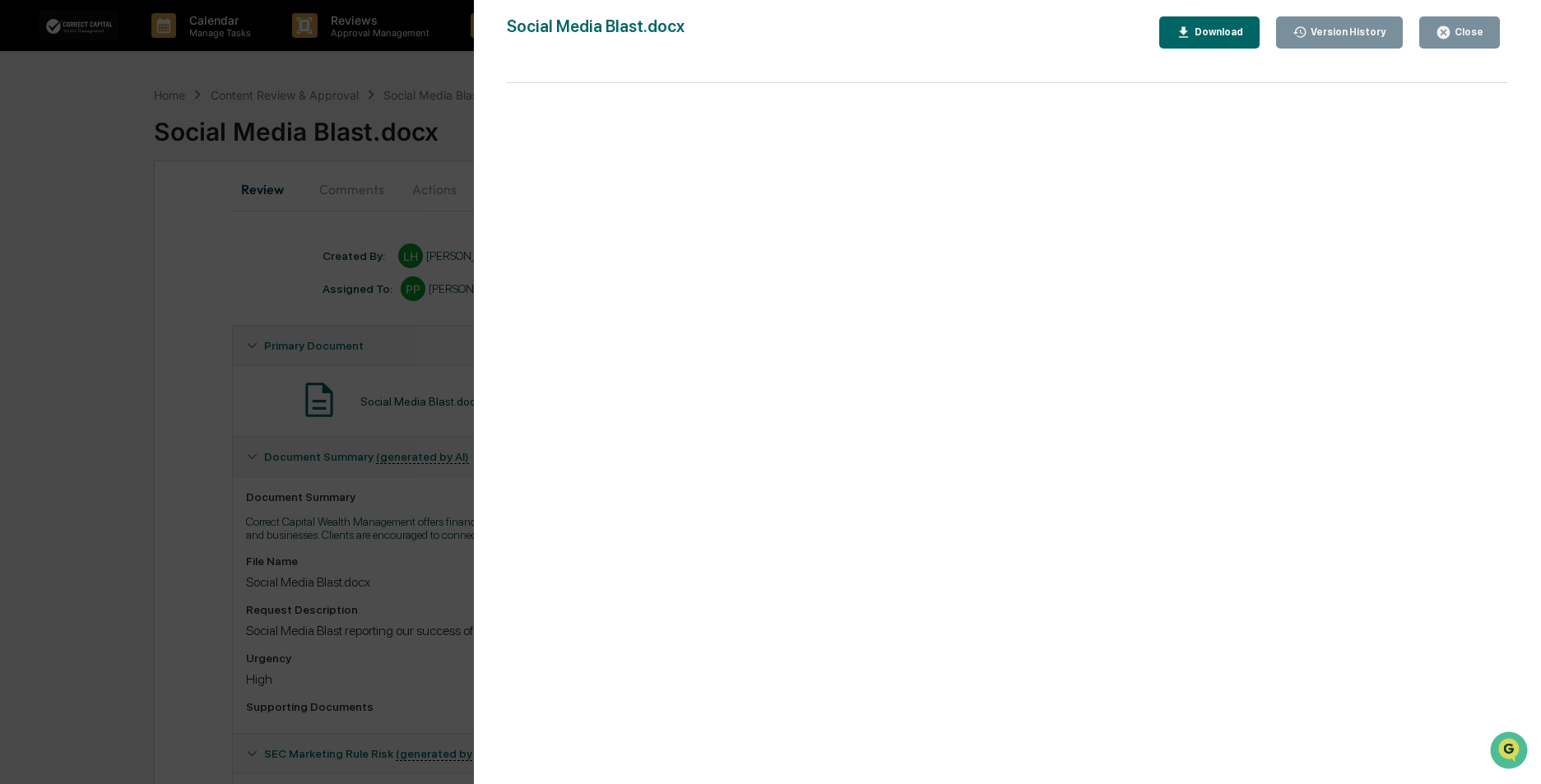
click at [1206, 10] on div "Version History 10/08/2025, 06:20 PM Lyndsay Hicks Social Media Blast.docx Clos…" at bounding box center [1008, 408] width 1067 height 817
click at [1219, 31] on div "Download" at bounding box center [1217, 32] width 52 height 12
click at [1446, 35] on icon "button" at bounding box center [1443, 32] width 12 height 12
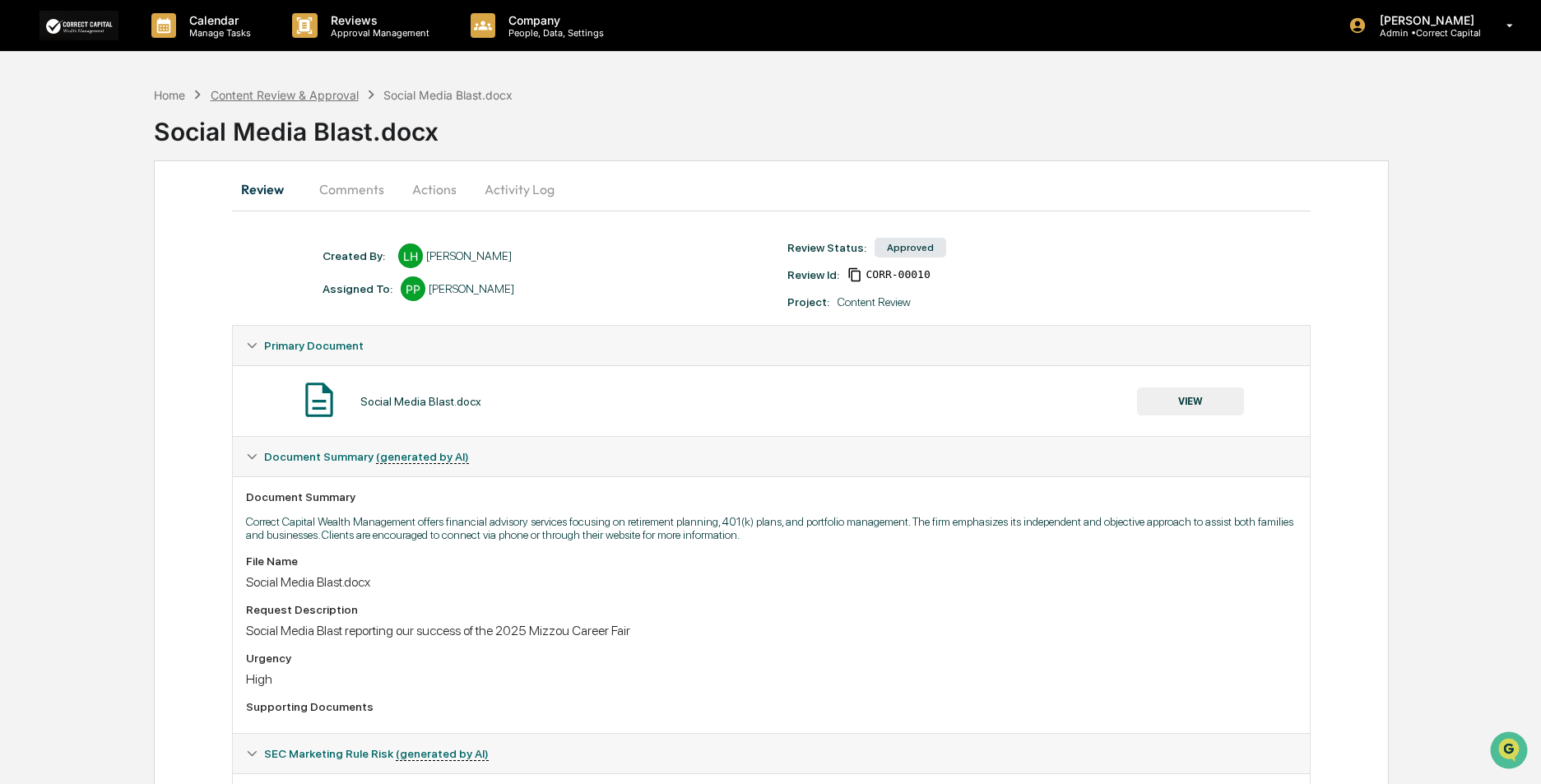
click at [299, 90] on div "Content Review & Approval" at bounding box center [285, 94] width 148 height 14
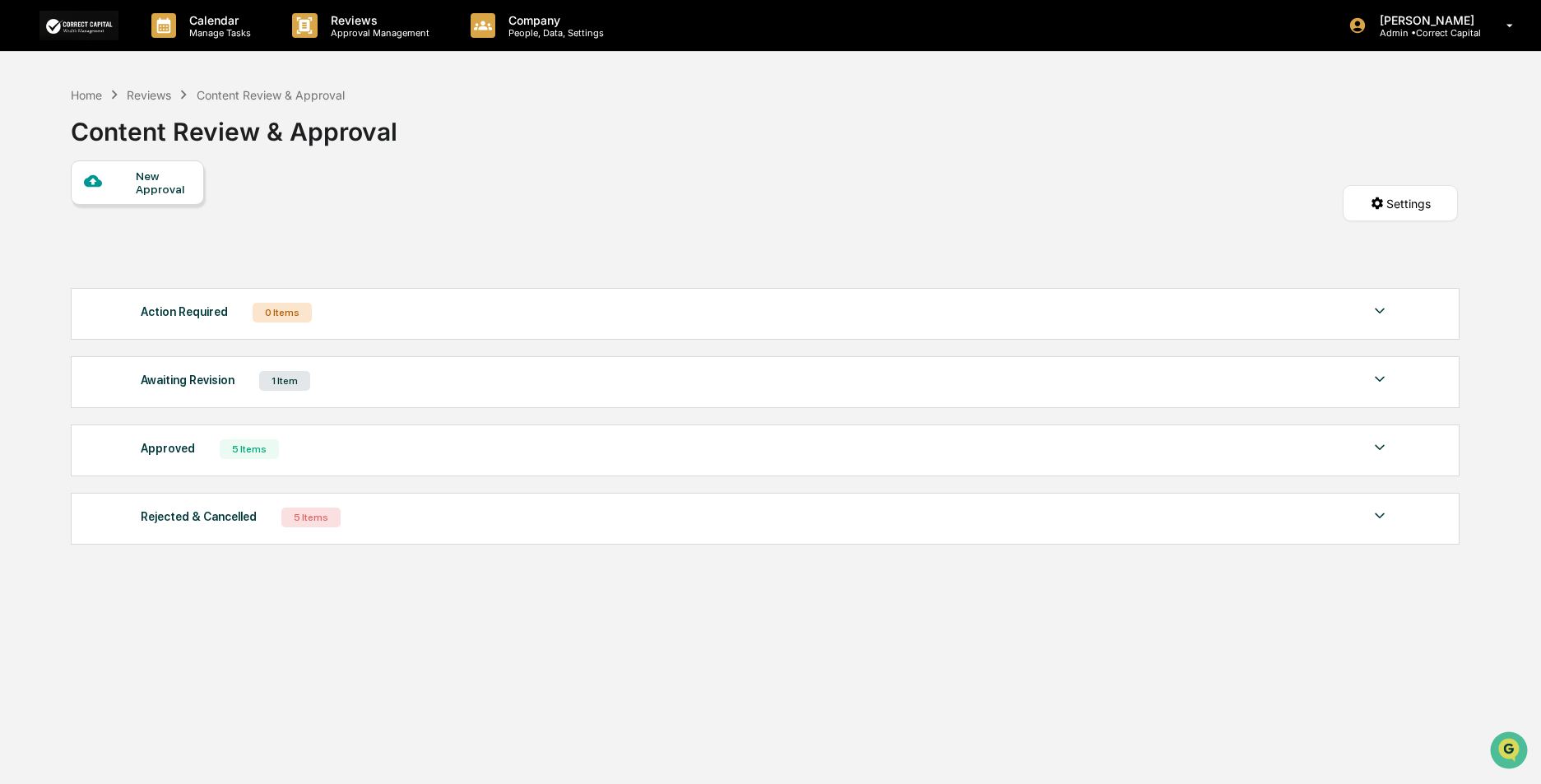
click at [242, 449] on div "5 Items" at bounding box center [249, 449] width 59 height 20
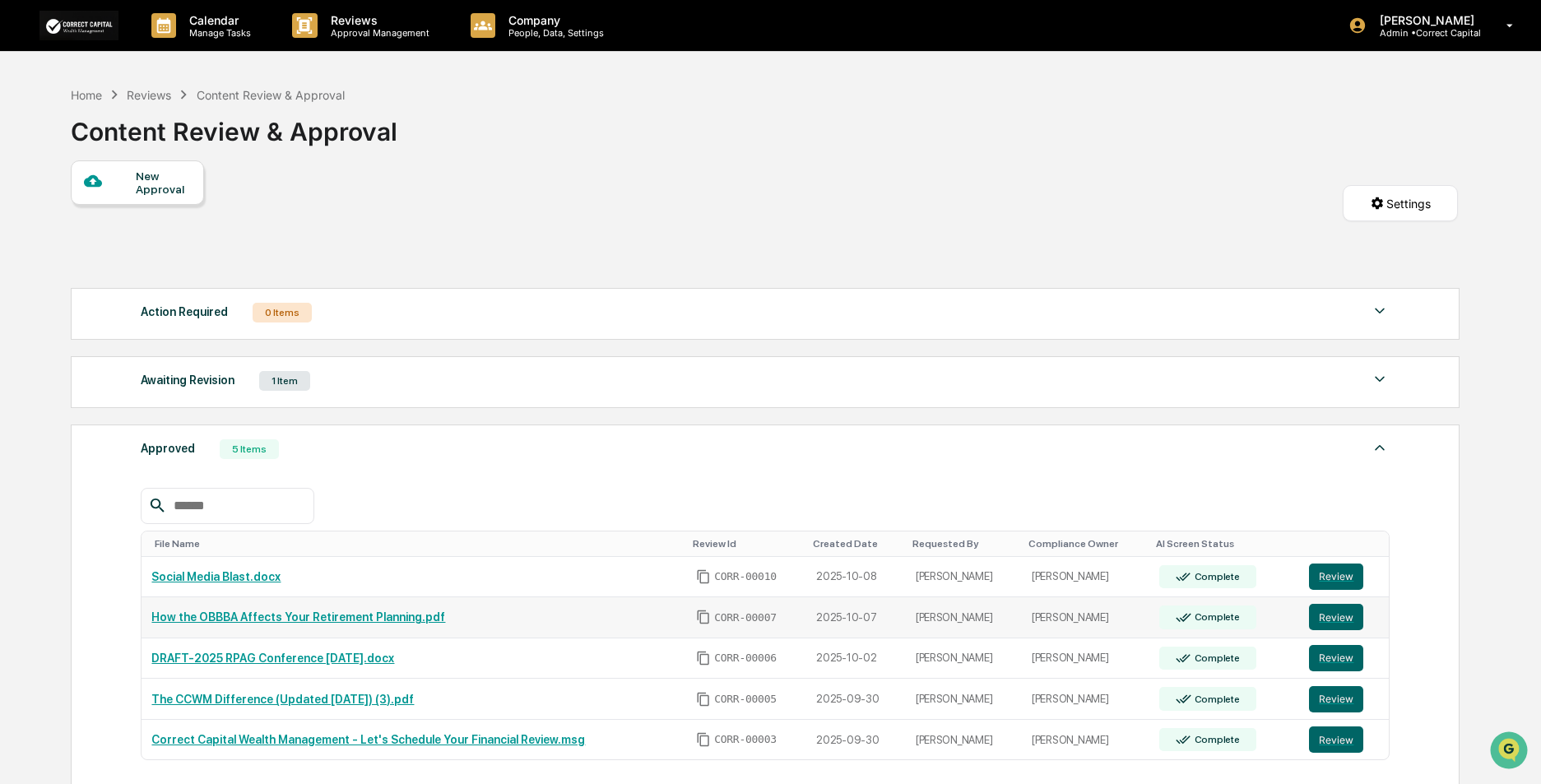
click at [358, 619] on link "How the OBBBA Affects Your Retirement Planning.pdf" at bounding box center [297, 617] width 294 height 13
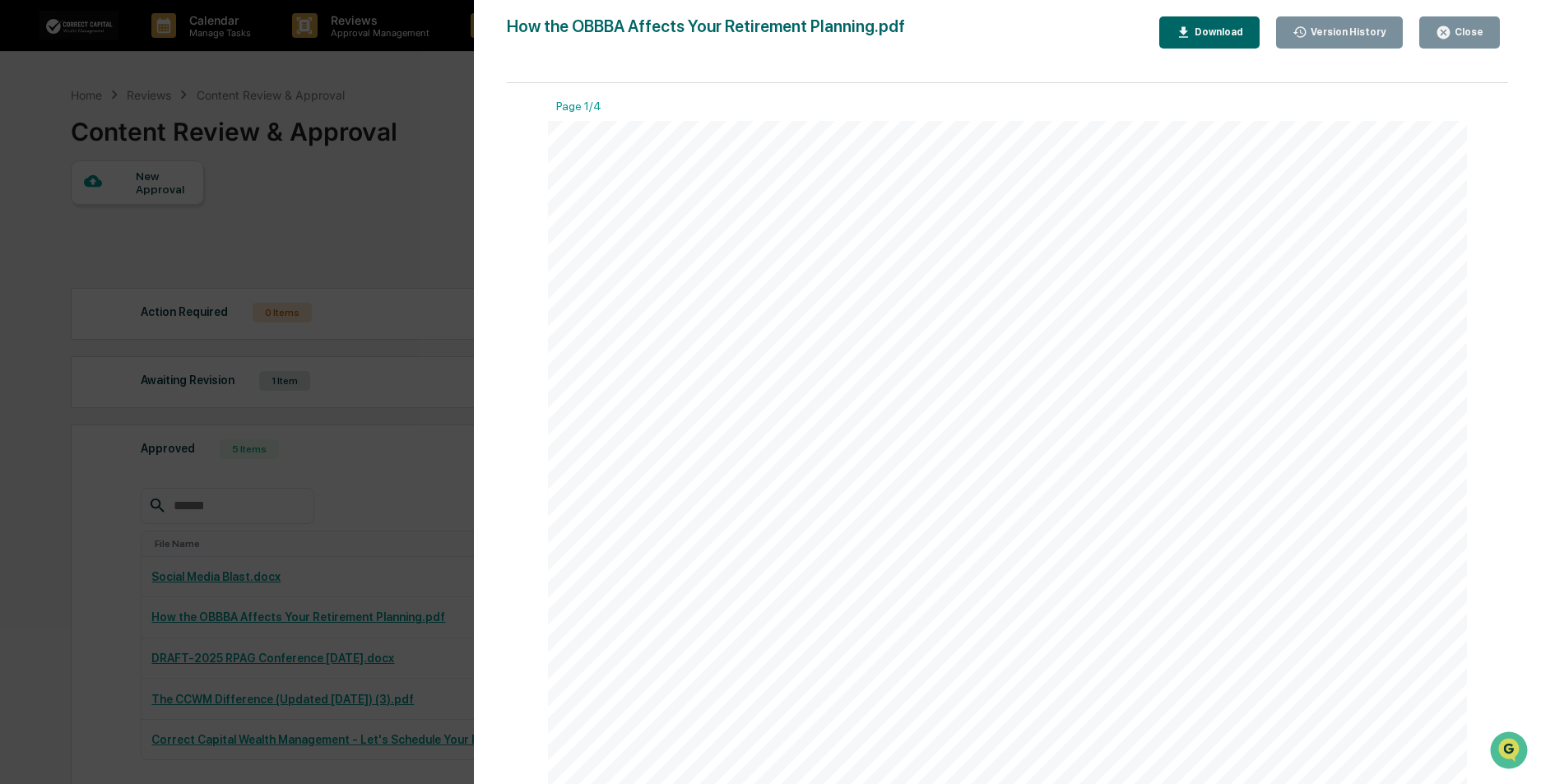
click at [1228, 30] on div "Download" at bounding box center [1217, 32] width 52 height 12
click at [1486, 24] on button "Close" at bounding box center [1460, 32] width 81 height 32
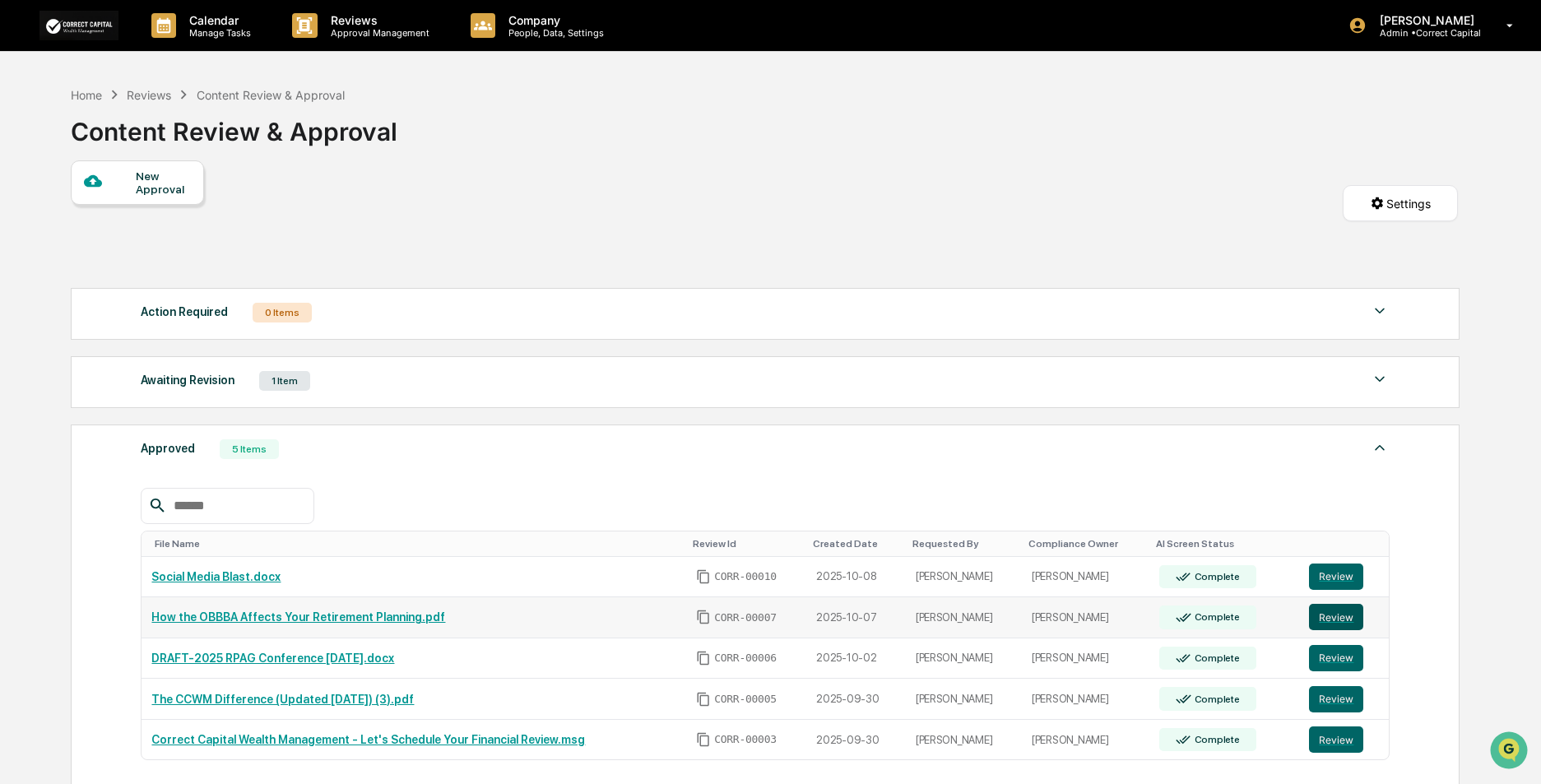
click at [1352, 615] on button "Review" at bounding box center [1335, 617] width 54 height 27
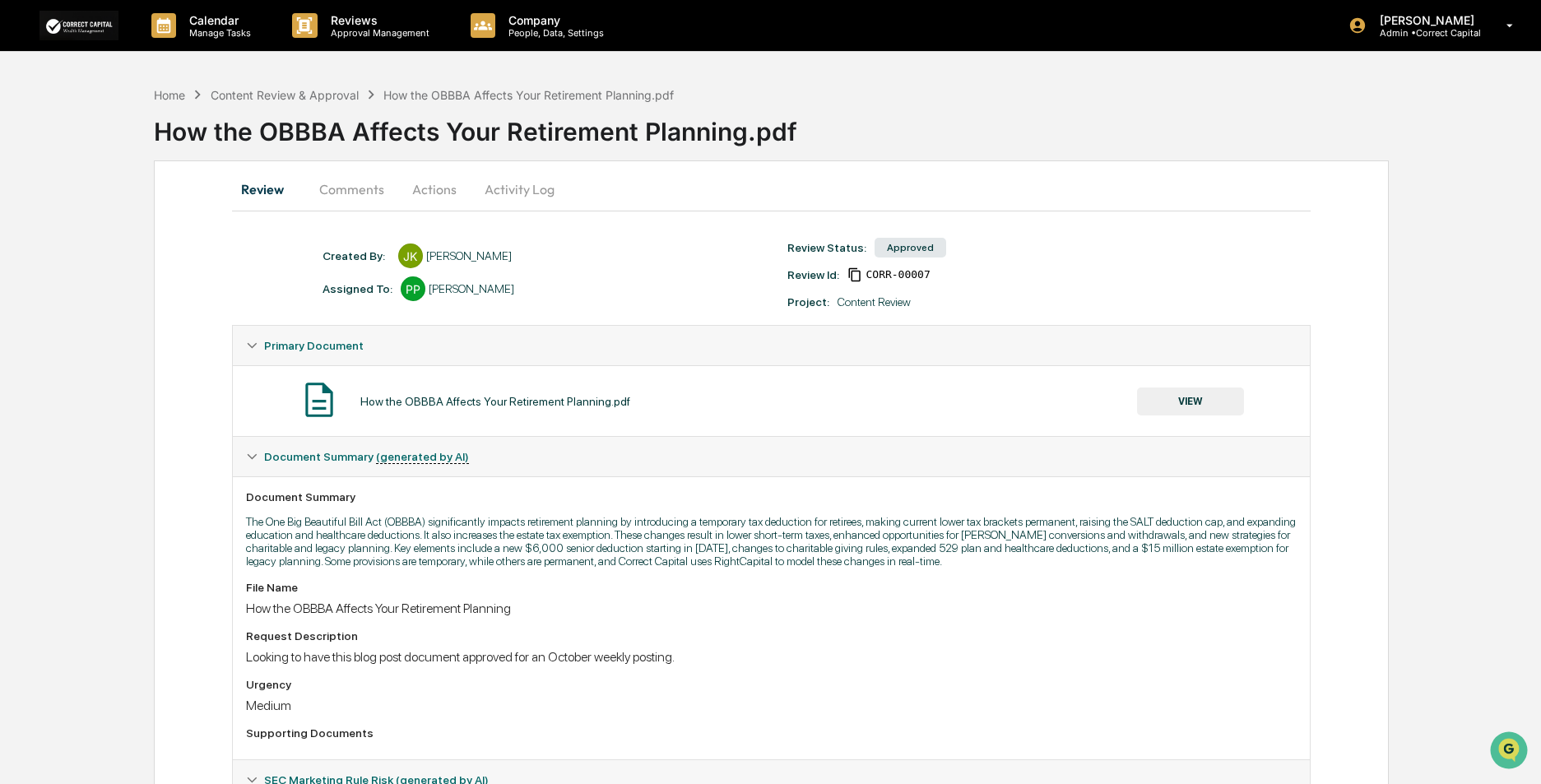
click at [436, 191] on button "Actions" at bounding box center [434, 188] width 74 height 39
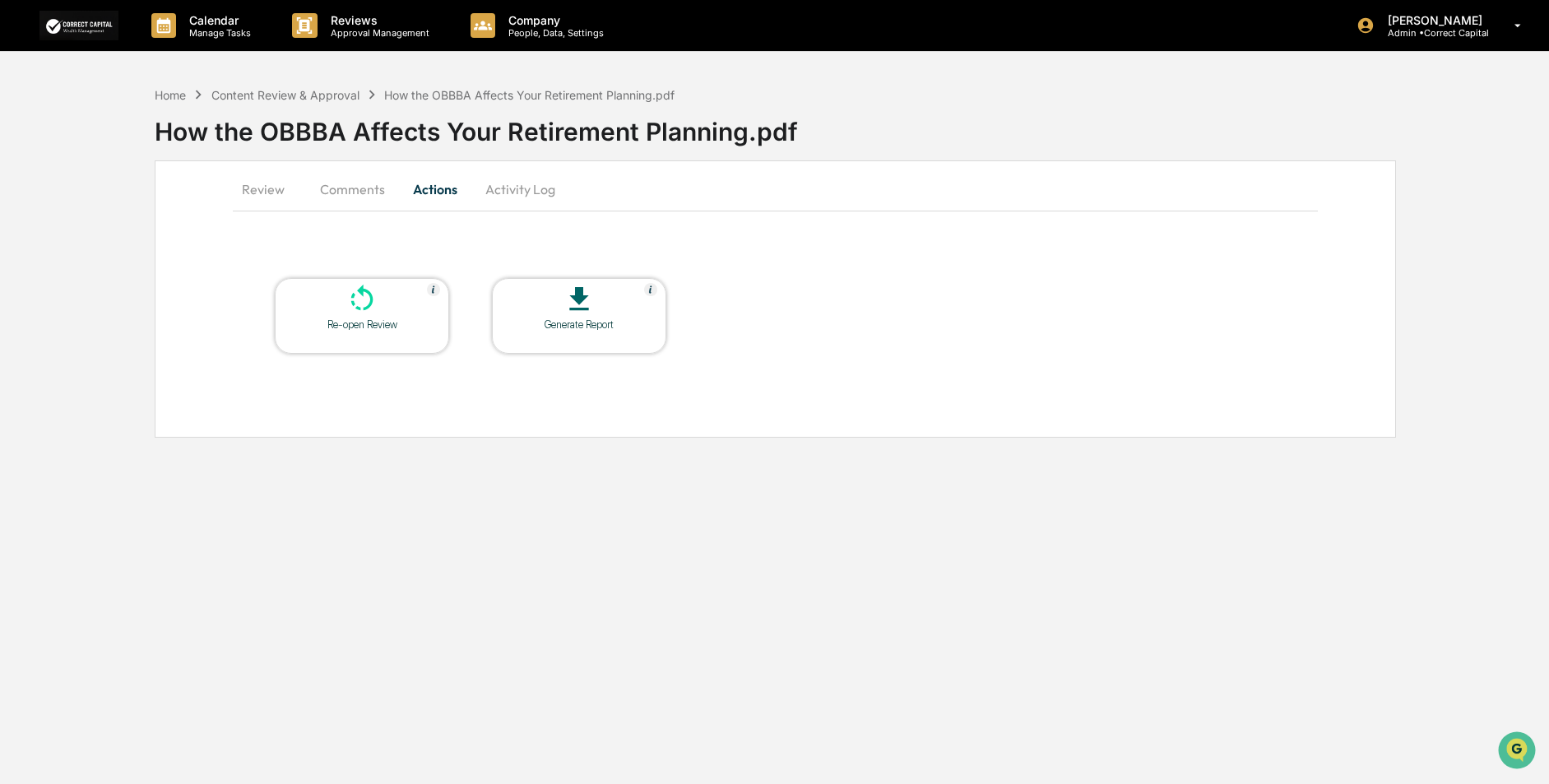
click at [559, 307] on div at bounding box center [579, 300] width 165 height 36
click at [364, 191] on button "Comments" at bounding box center [352, 188] width 91 height 39
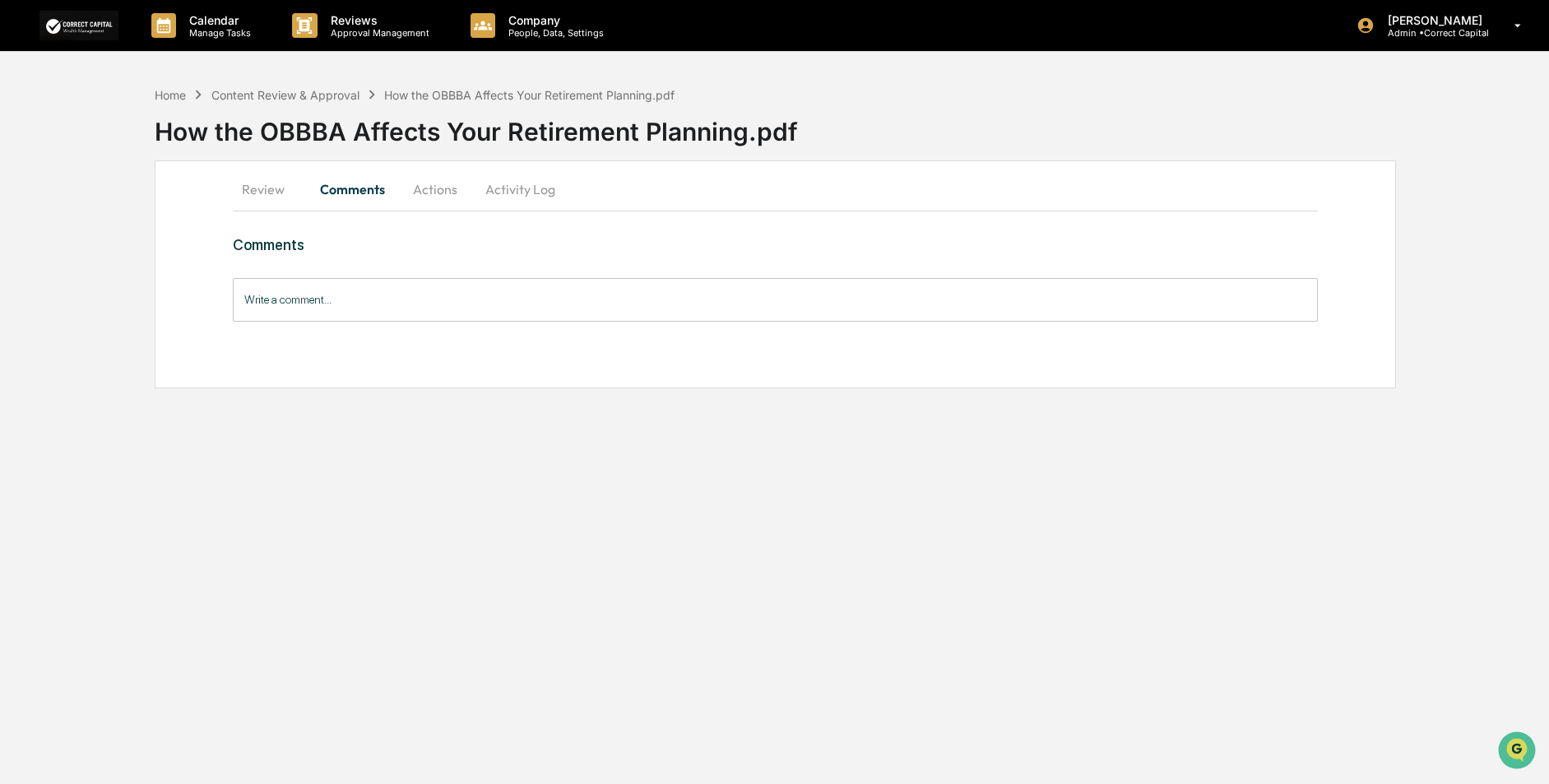
click at [256, 190] on button "Review" at bounding box center [269, 188] width 74 height 39
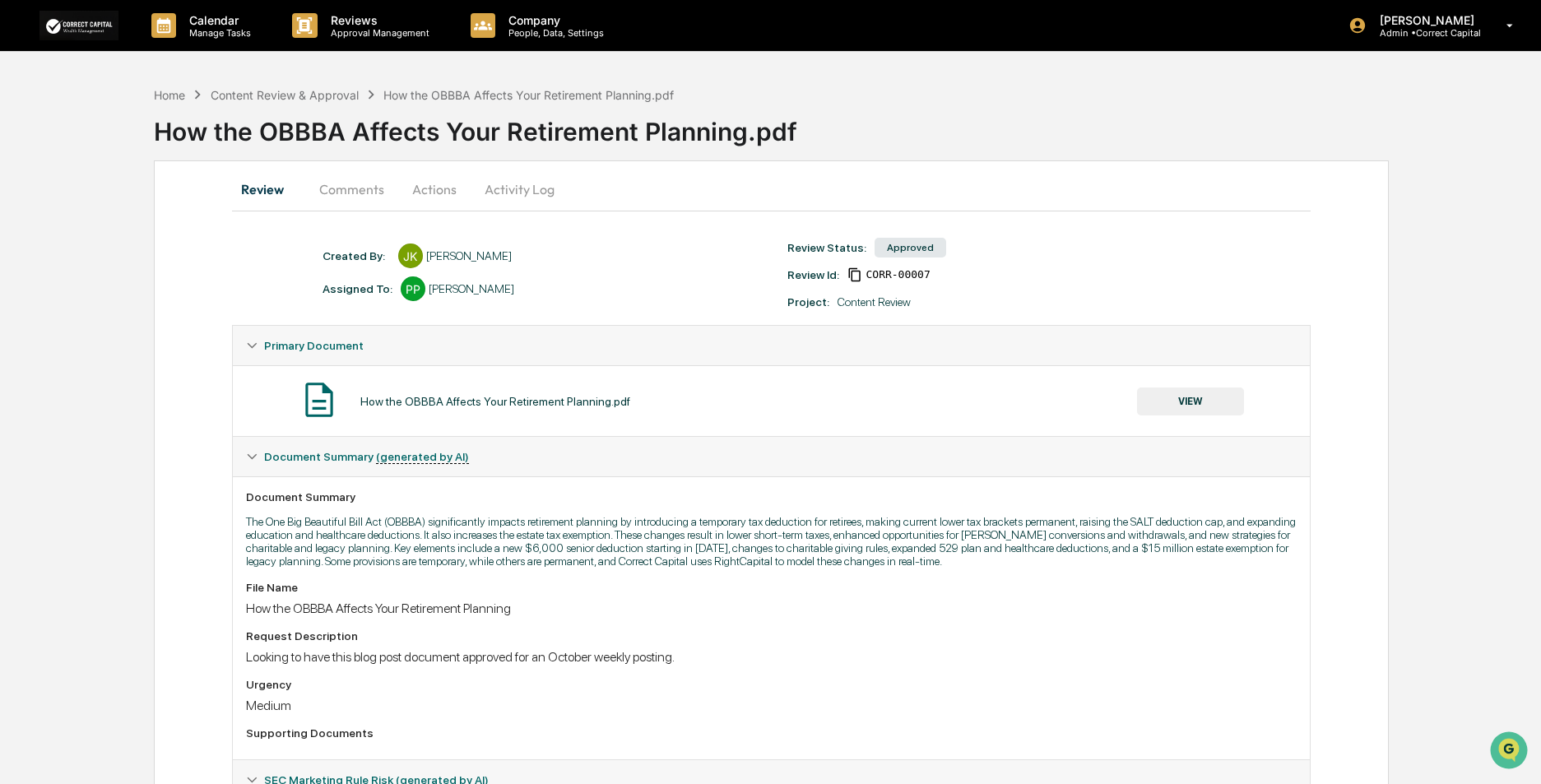
click at [514, 188] on button "Activity Log" at bounding box center [519, 188] width 96 height 39
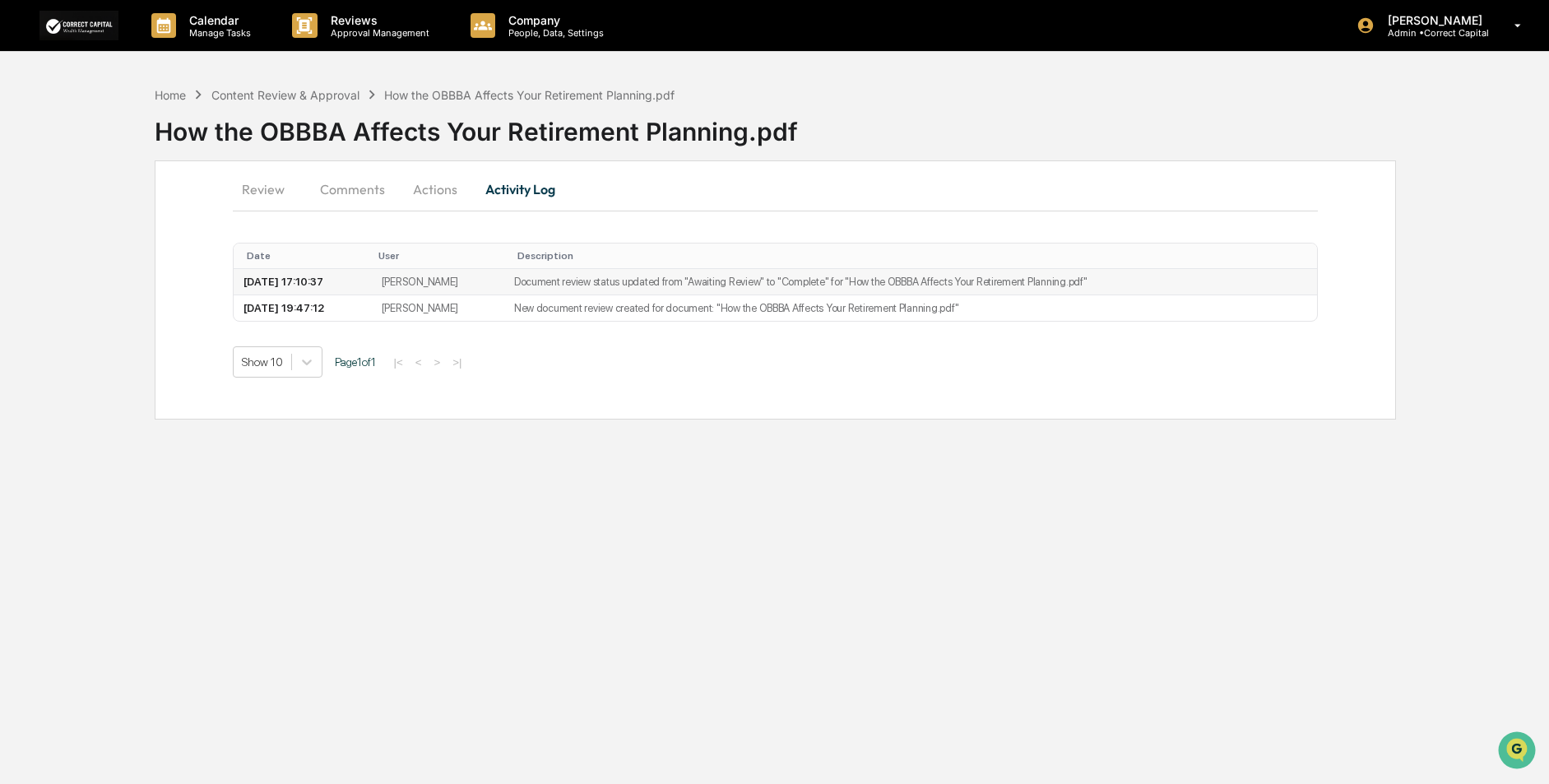
click at [813, 284] on td "Document review status updated from "Awaiting Review" to "Complete" for "How th…" at bounding box center [910, 282] width 812 height 27
click at [427, 182] on button "Actions" at bounding box center [435, 188] width 74 height 39
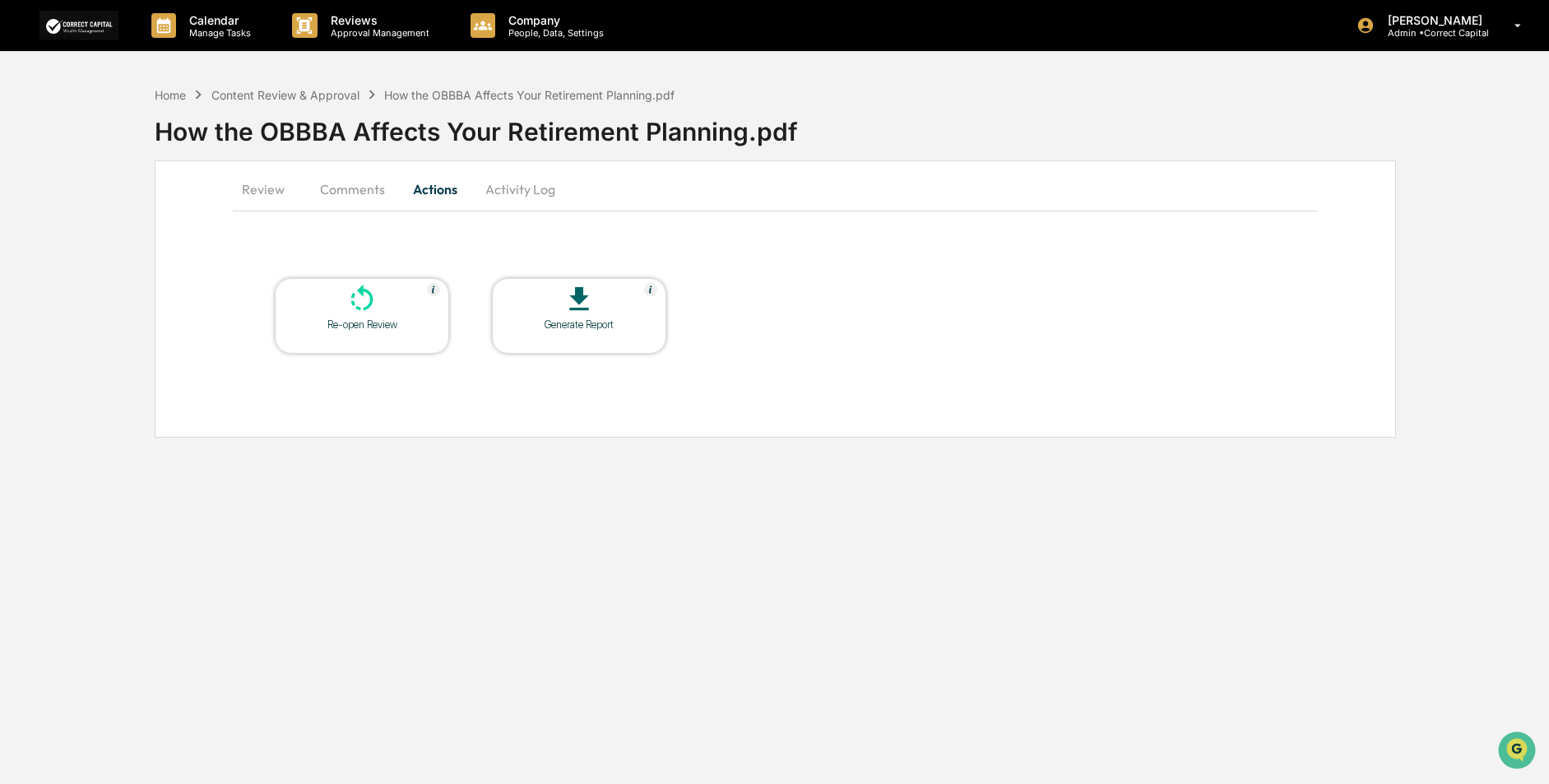
click at [444, 189] on button "Actions" at bounding box center [435, 188] width 74 height 39
click at [359, 191] on button "Comments" at bounding box center [352, 188] width 91 height 39
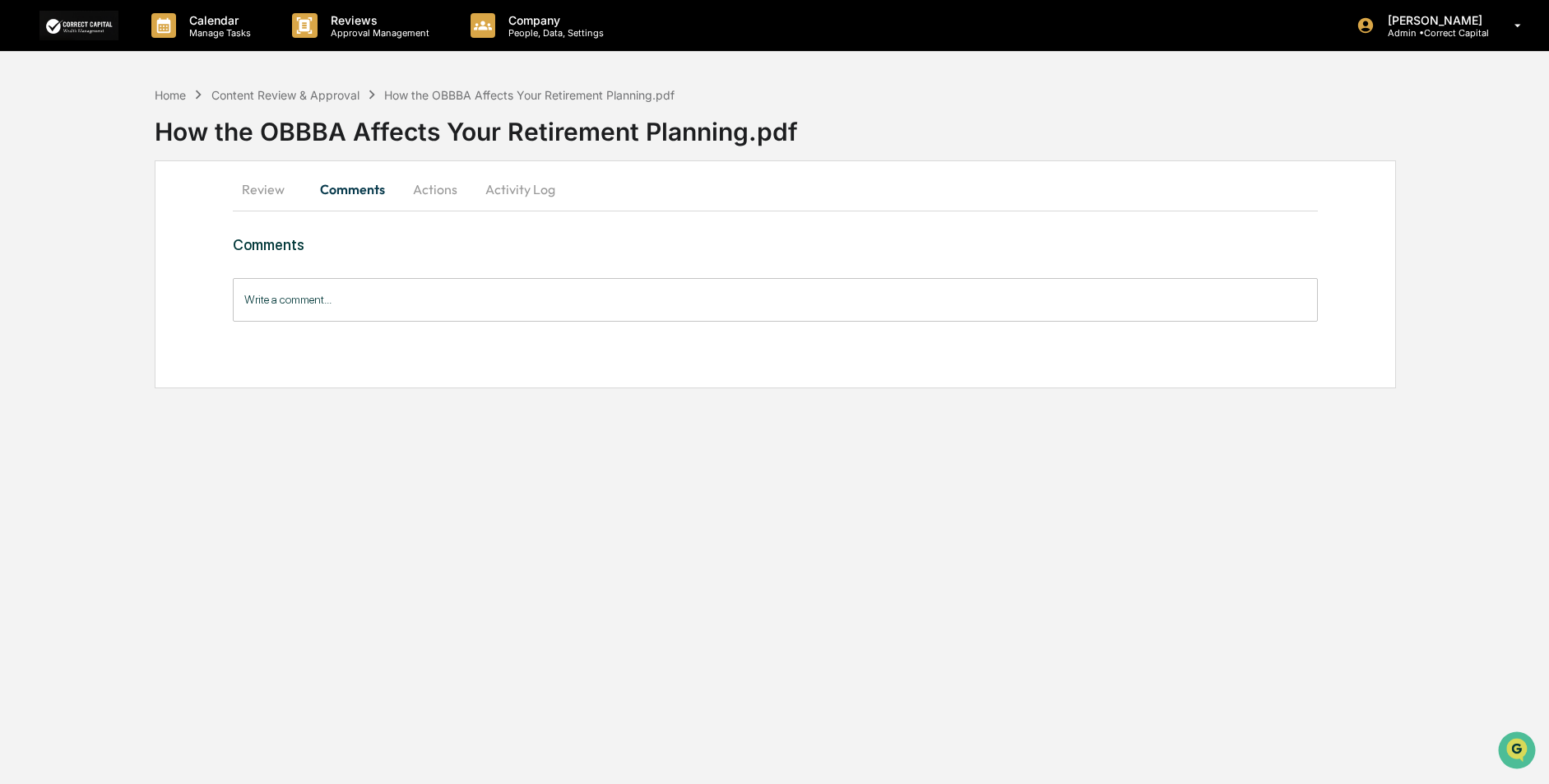
click at [273, 191] on button "Review" at bounding box center [269, 188] width 74 height 39
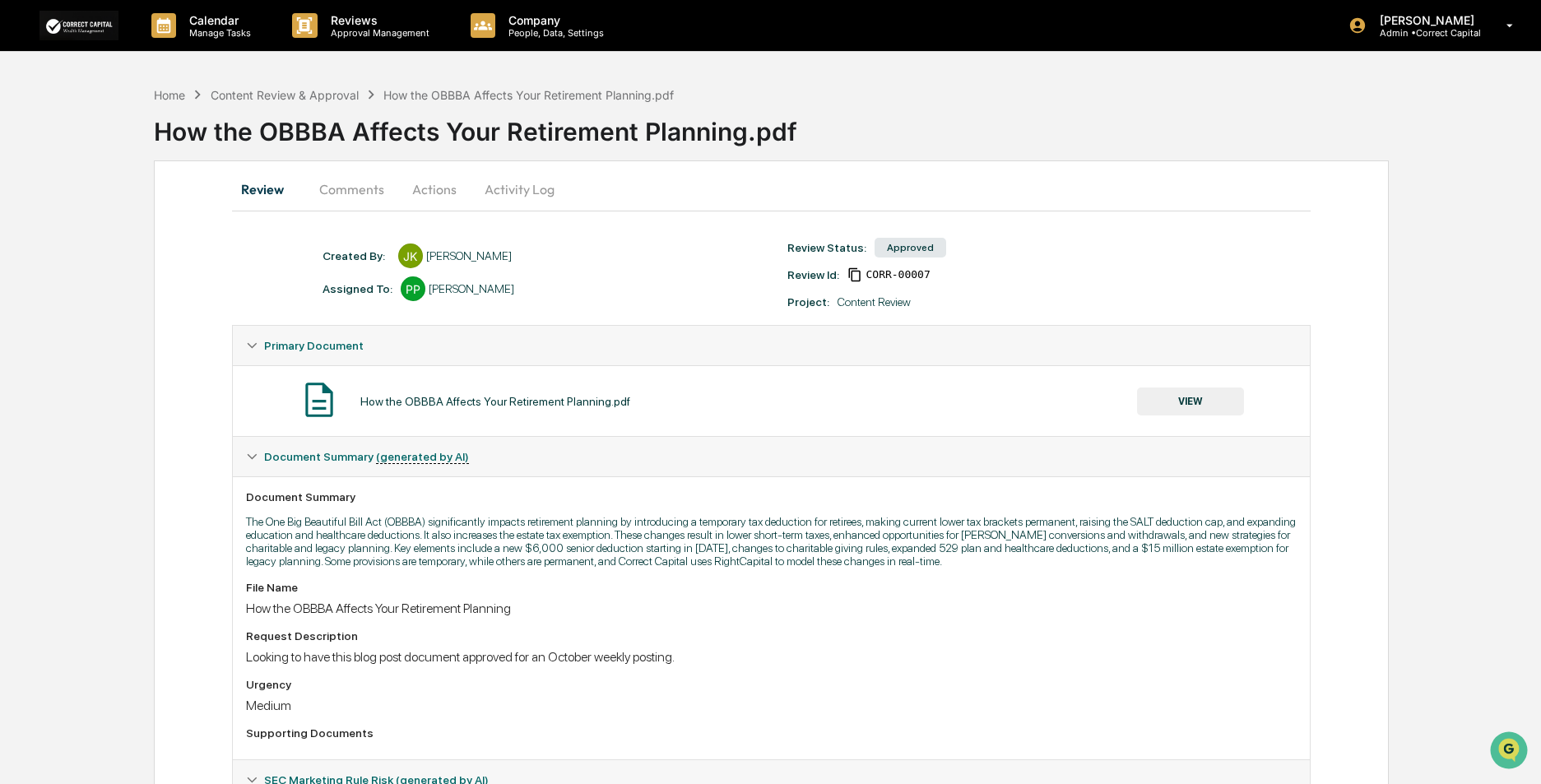
click at [908, 248] on div "Approved" at bounding box center [911, 248] width 71 height 20
click at [304, 96] on div "Content Review & Approval" at bounding box center [285, 94] width 148 height 14
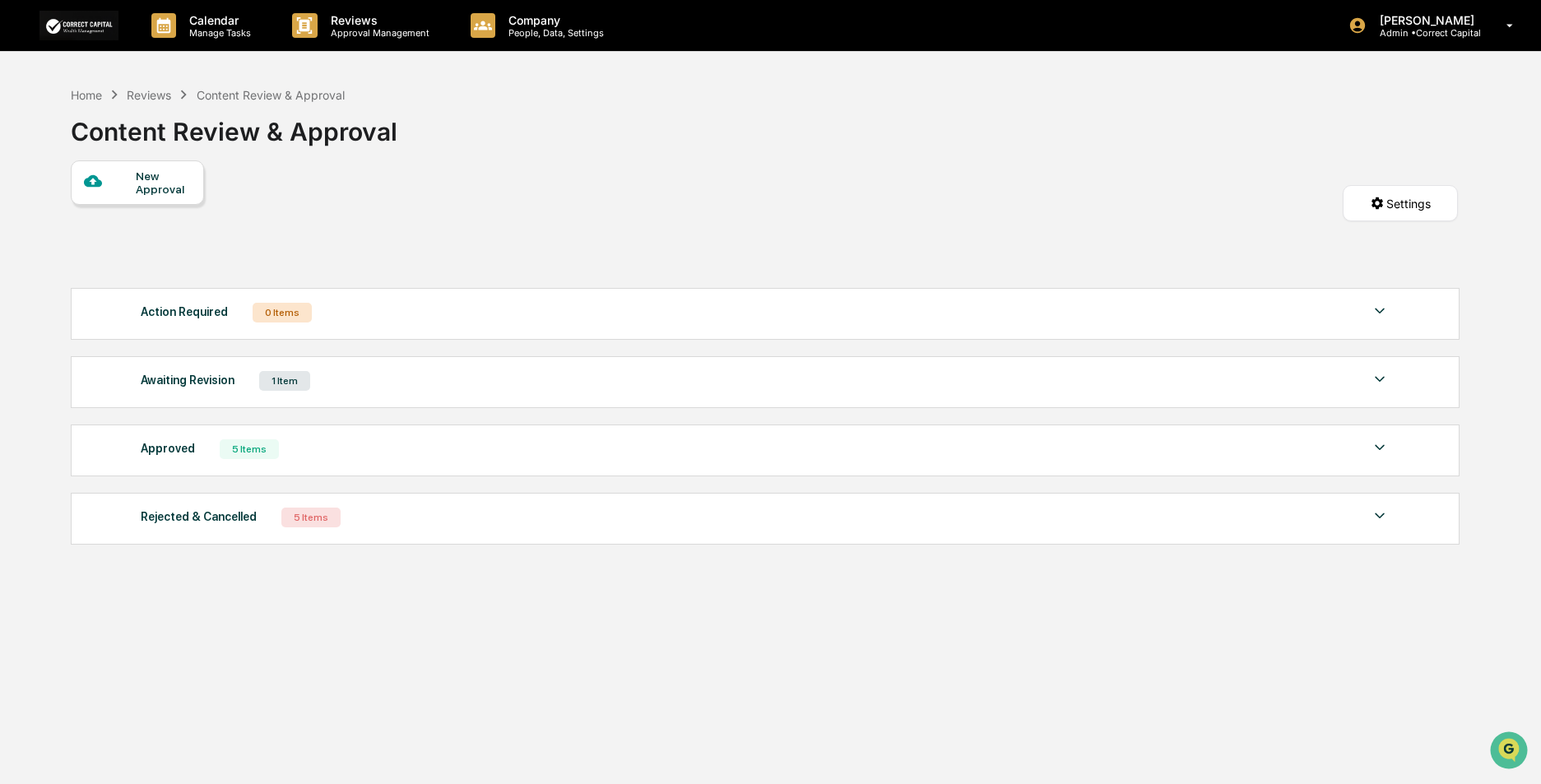
click at [1378, 450] on img at bounding box center [1380, 447] width 20 height 20
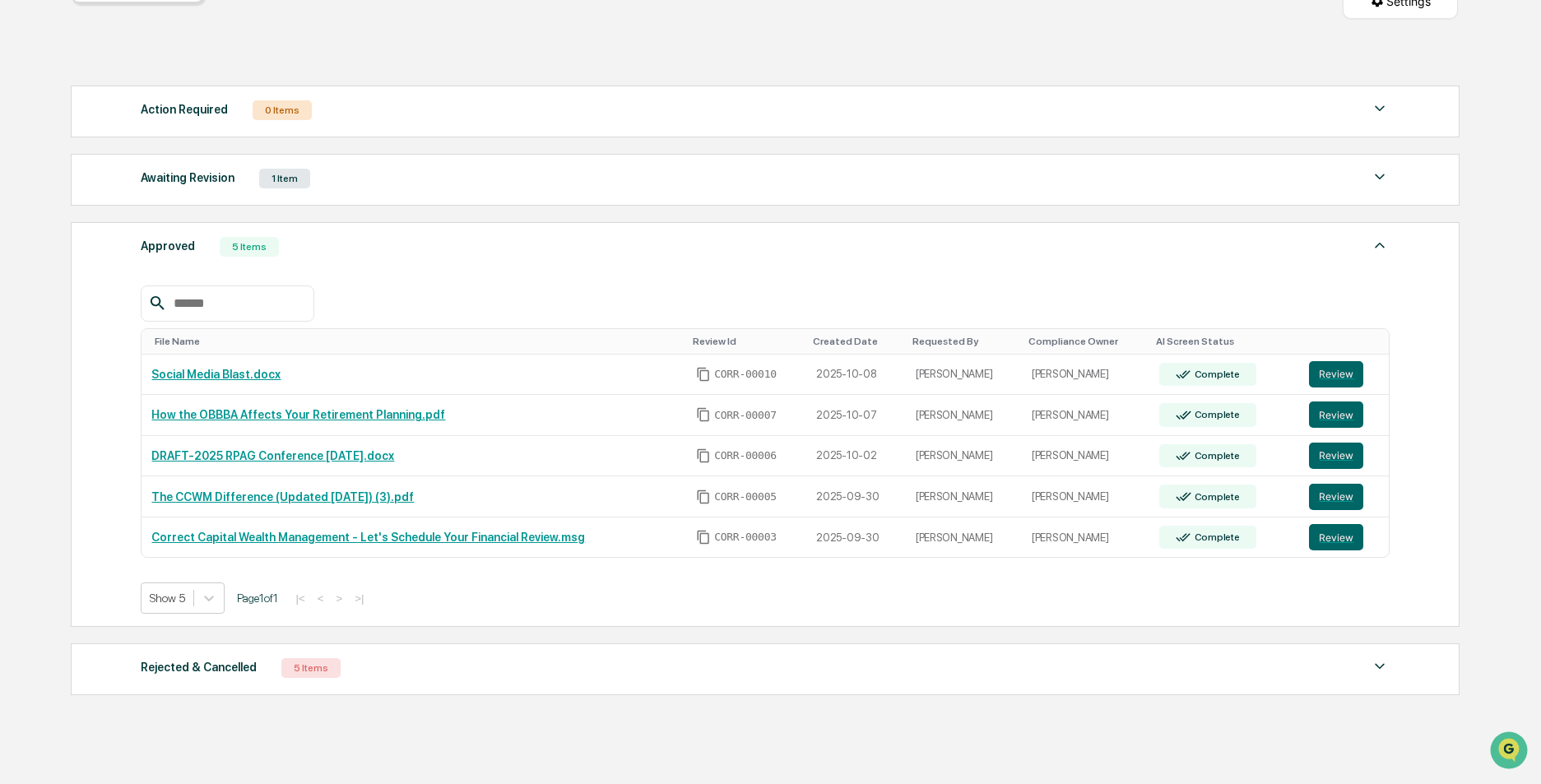
scroll to position [261, 0]
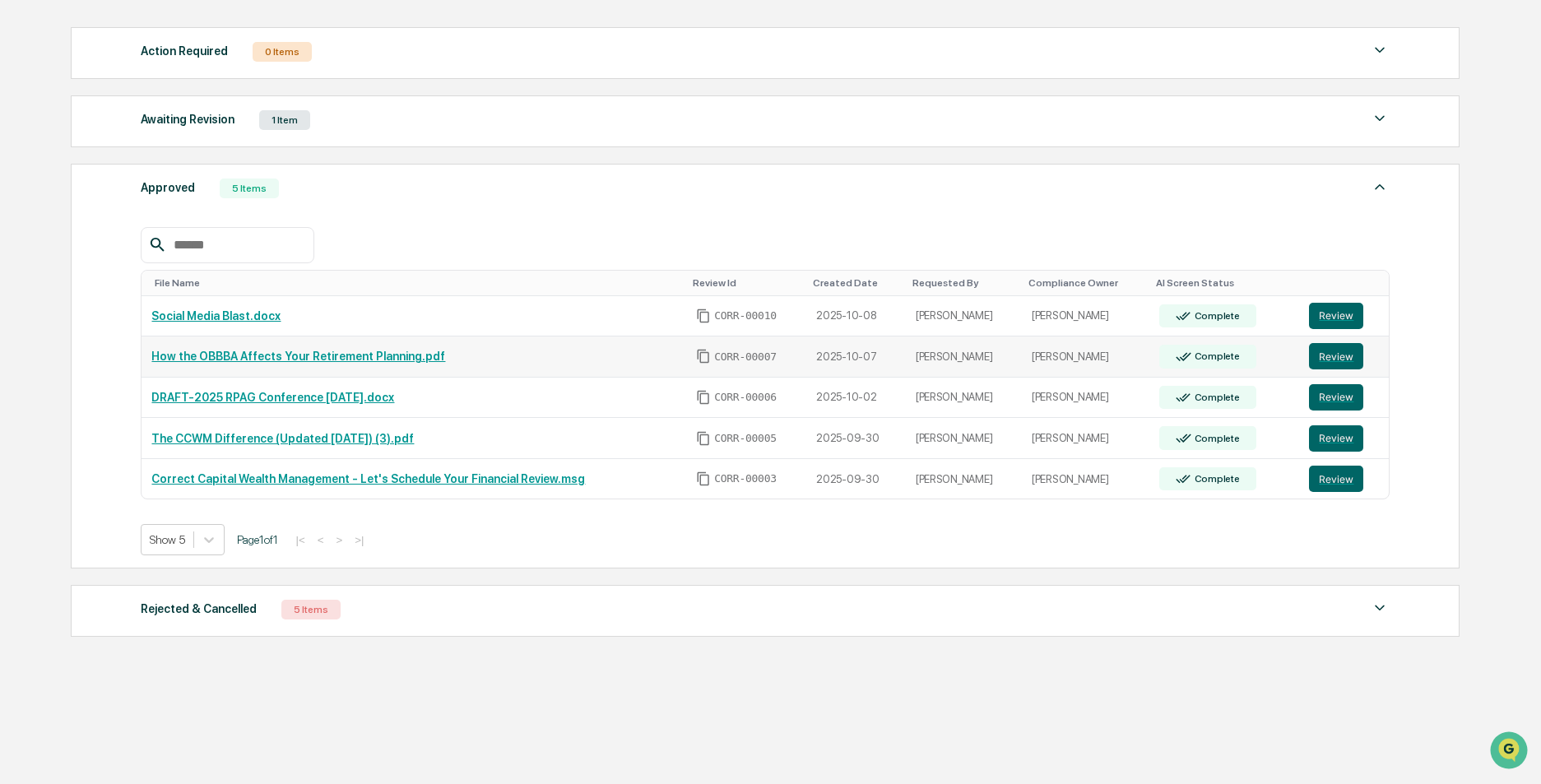
click at [1198, 368] on div "Complete" at bounding box center [1208, 357] width 97 height 24
click at [1199, 358] on div "Complete" at bounding box center [1215, 356] width 48 height 12
click at [363, 353] on link "How the OBBBA Affects Your Retirement Planning.pdf" at bounding box center [297, 356] width 294 height 13
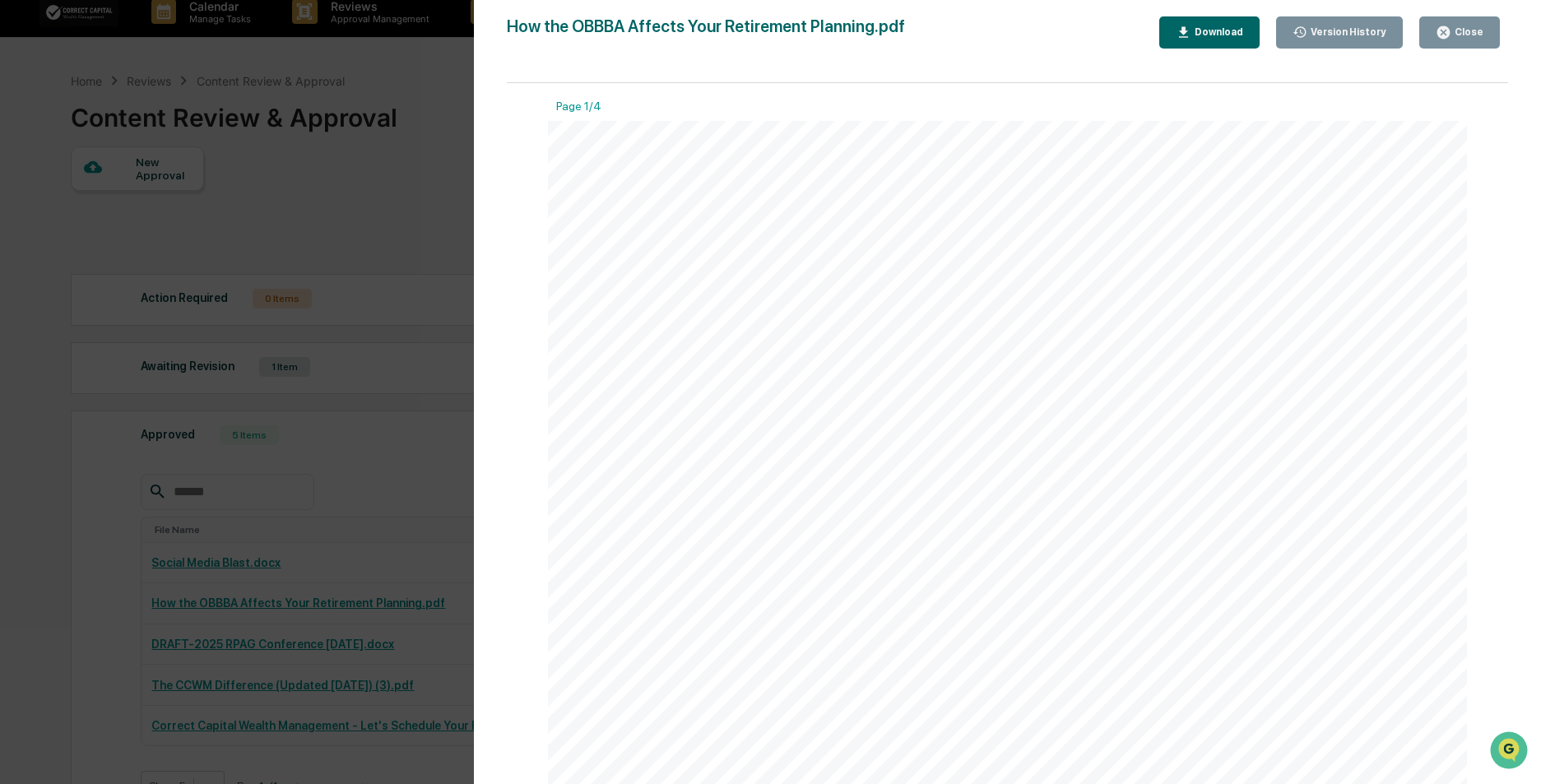
scroll to position [0, 0]
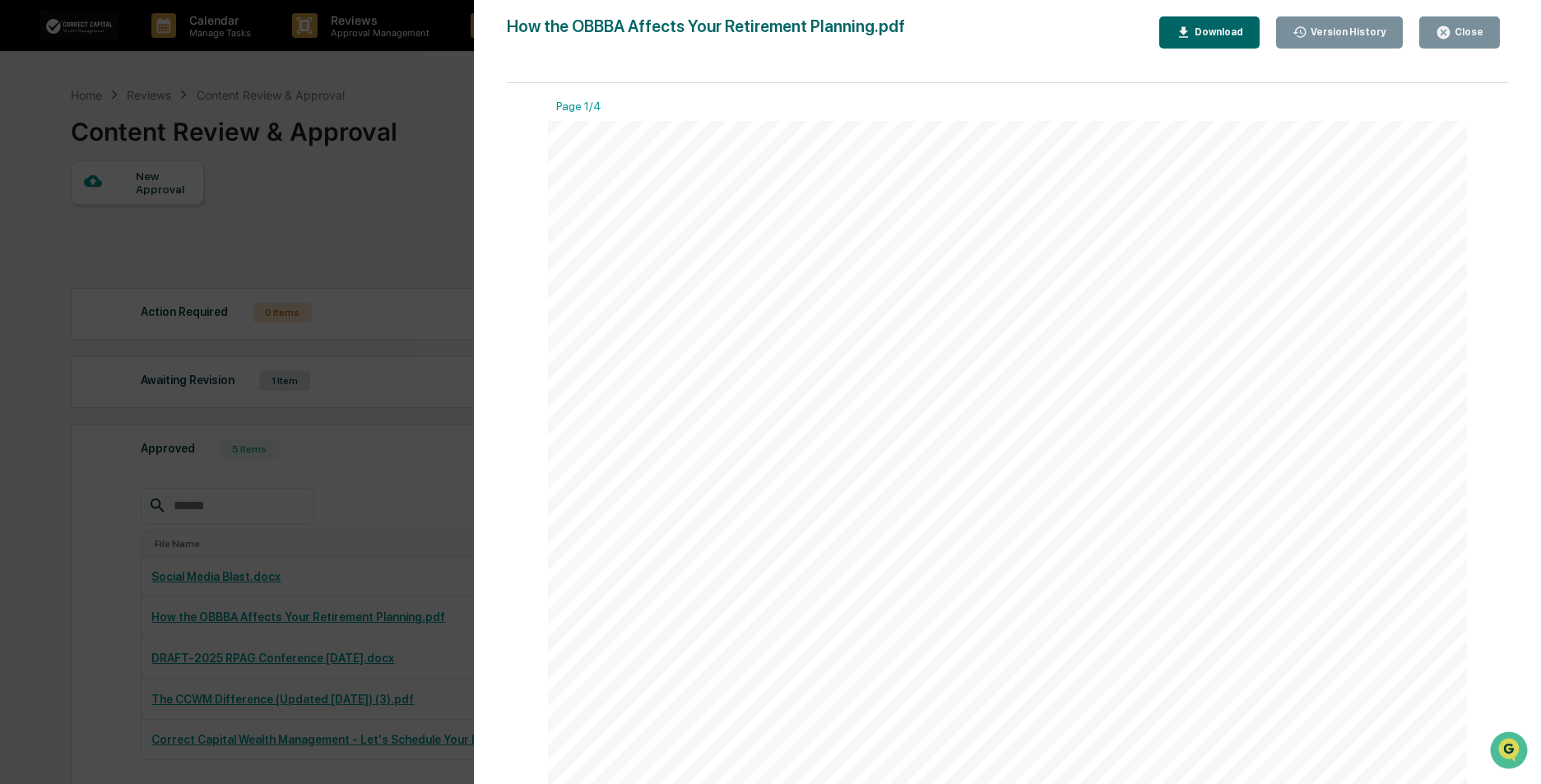
click at [1331, 28] on div "Version History" at bounding box center [1347, 32] width 79 height 12
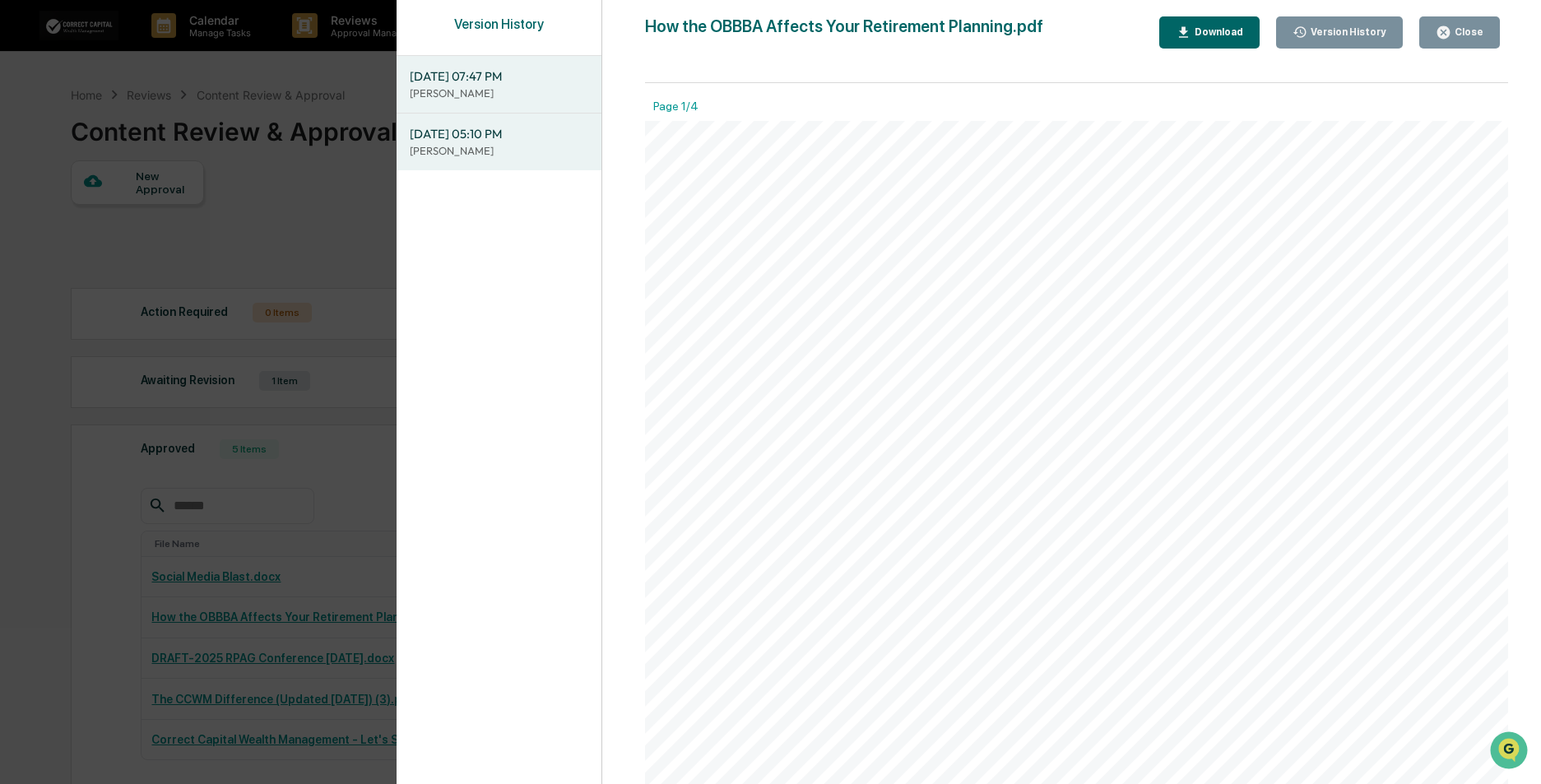
click at [475, 137] on span "10/09/2025, 05:10 PM" at bounding box center [499, 134] width 178 height 18
click at [1483, 35] on button "Close" at bounding box center [1460, 32] width 81 height 32
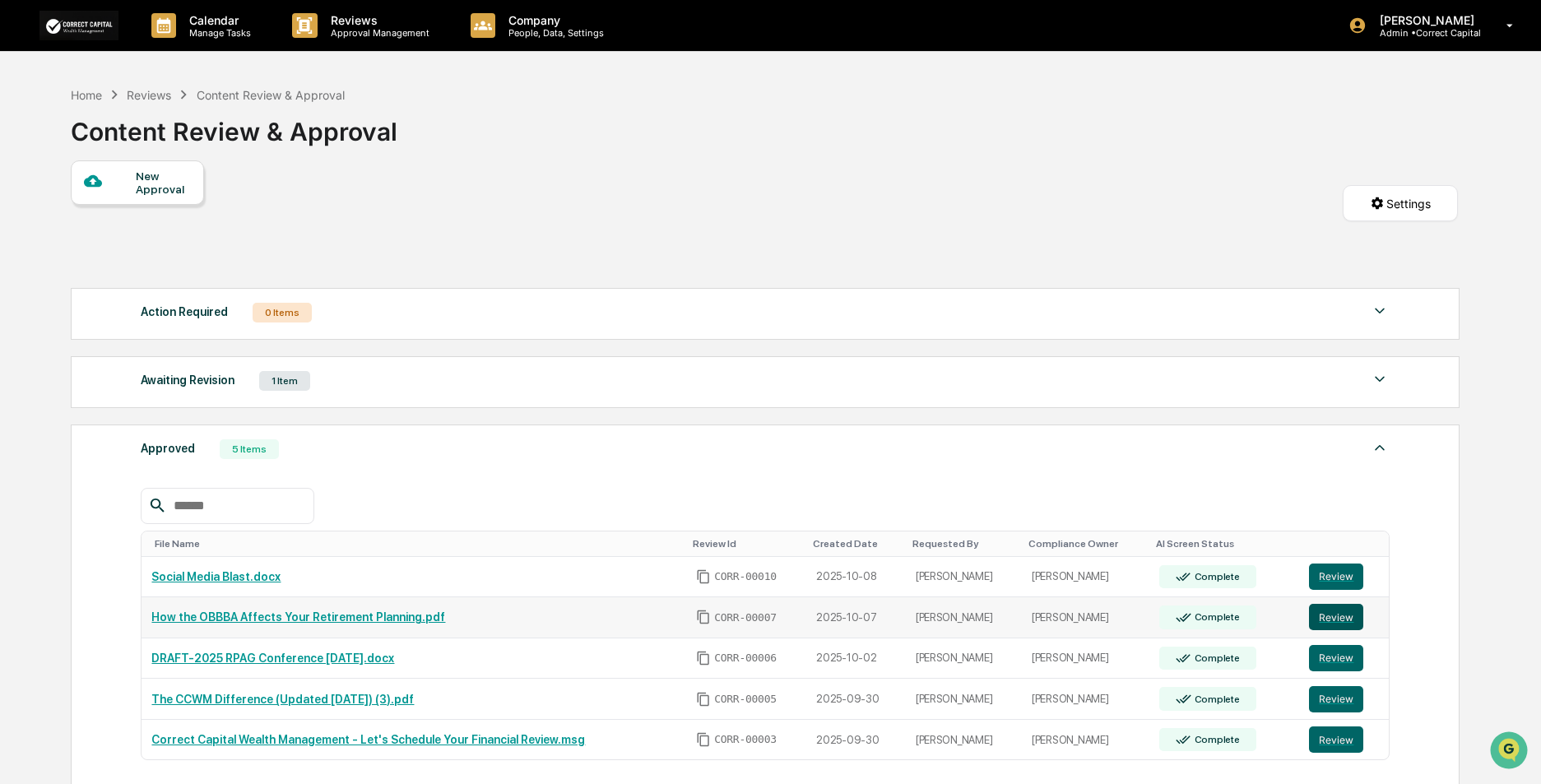
click at [1331, 618] on button "Review" at bounding box center [1335, 617] width 54 height 27
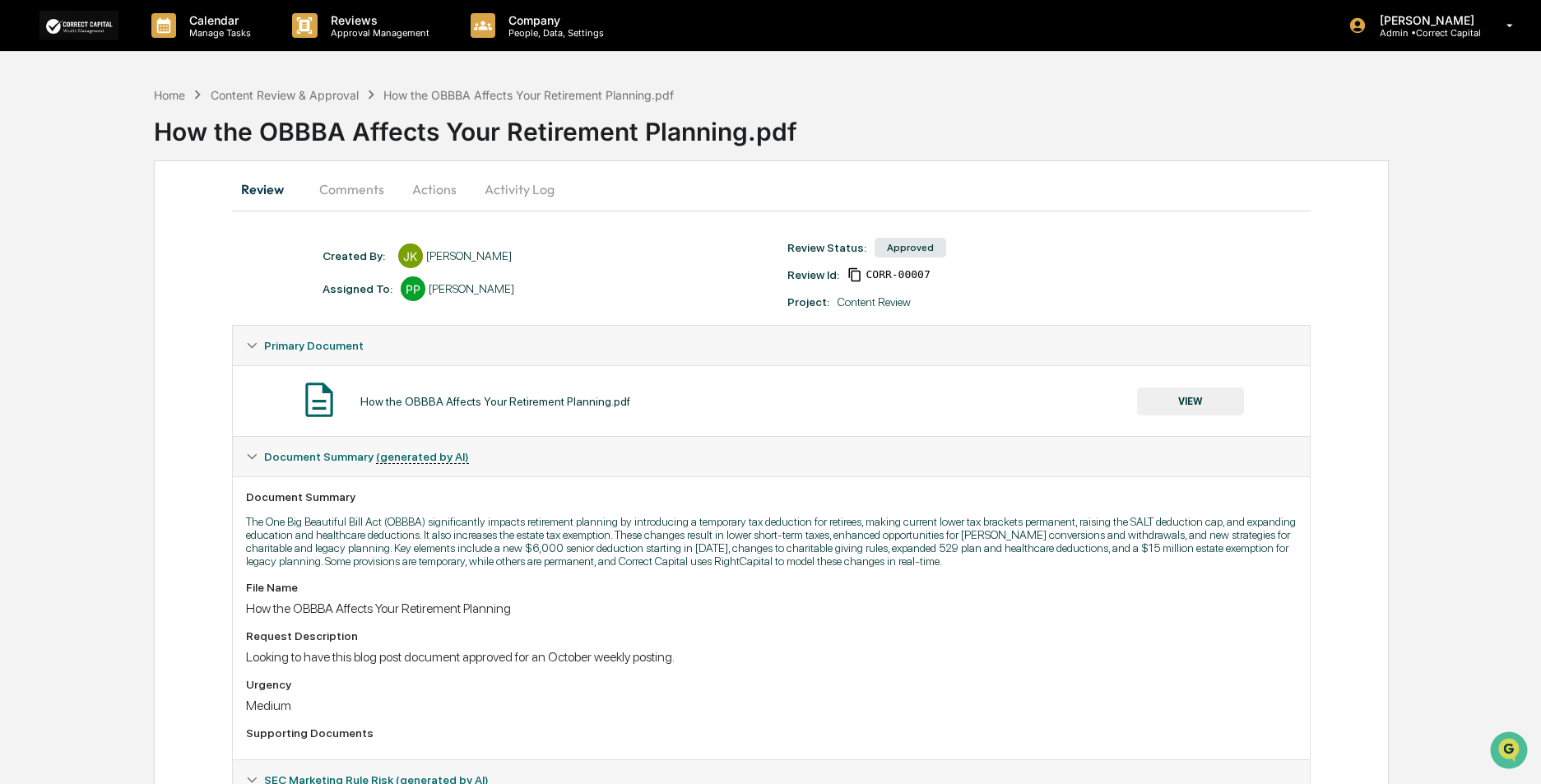
click at [446, 187] on button "Actions" at bounding box center [434, 188] width 74 height 39
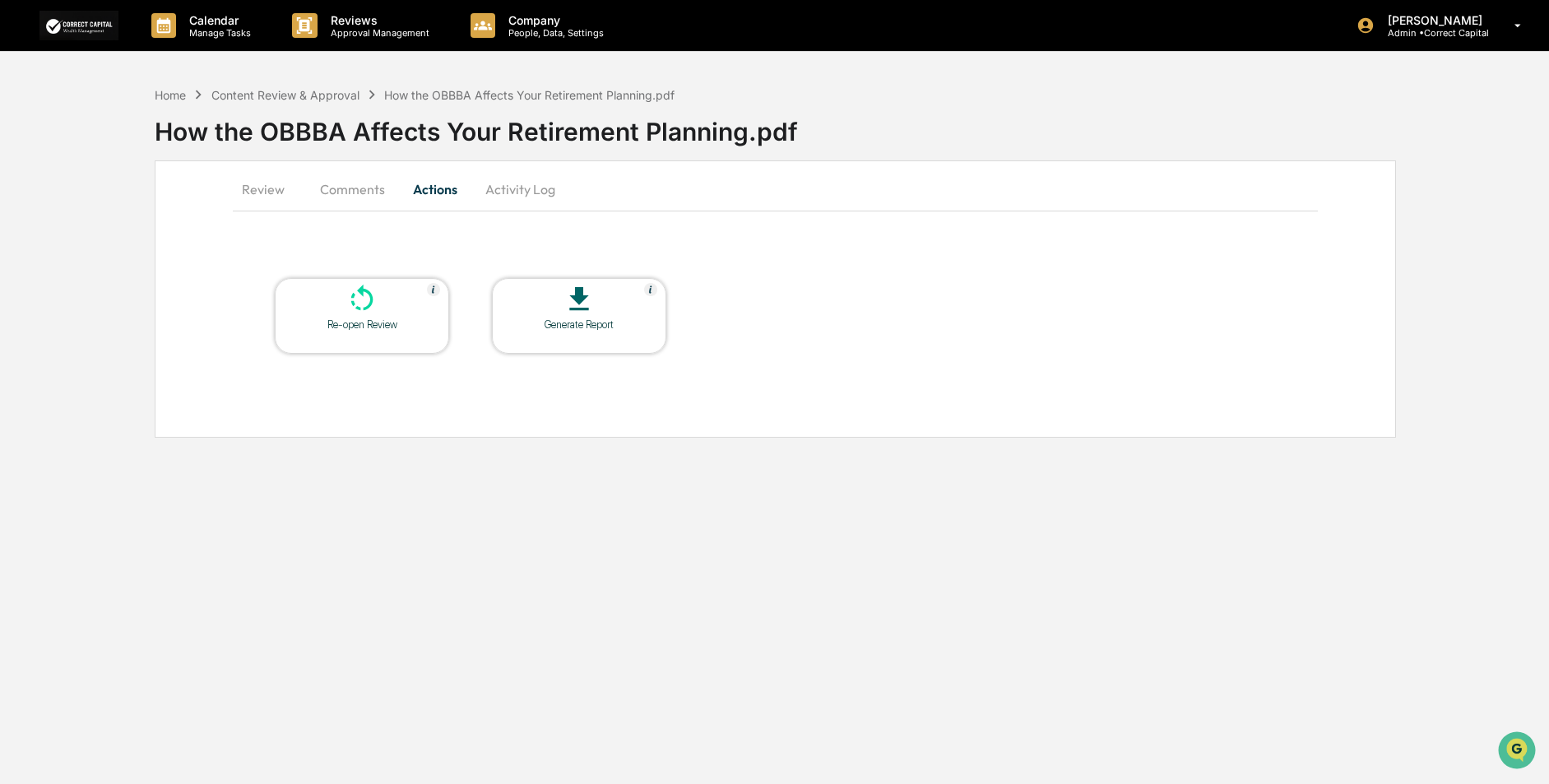
click at [271, 186] on button "Review" at bounding box center [269, 188] width 74 height 39
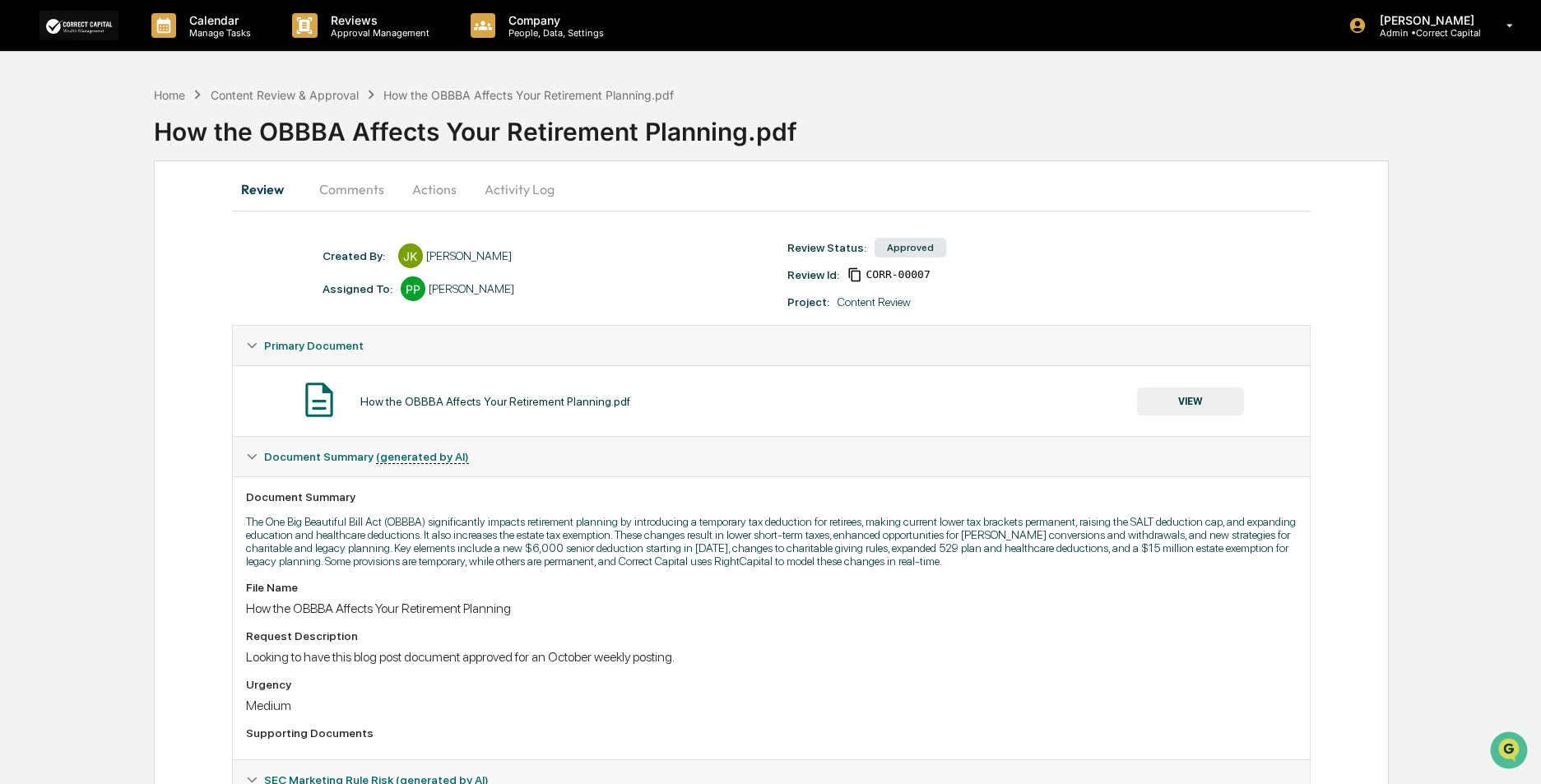
scroll to position [127, 0]
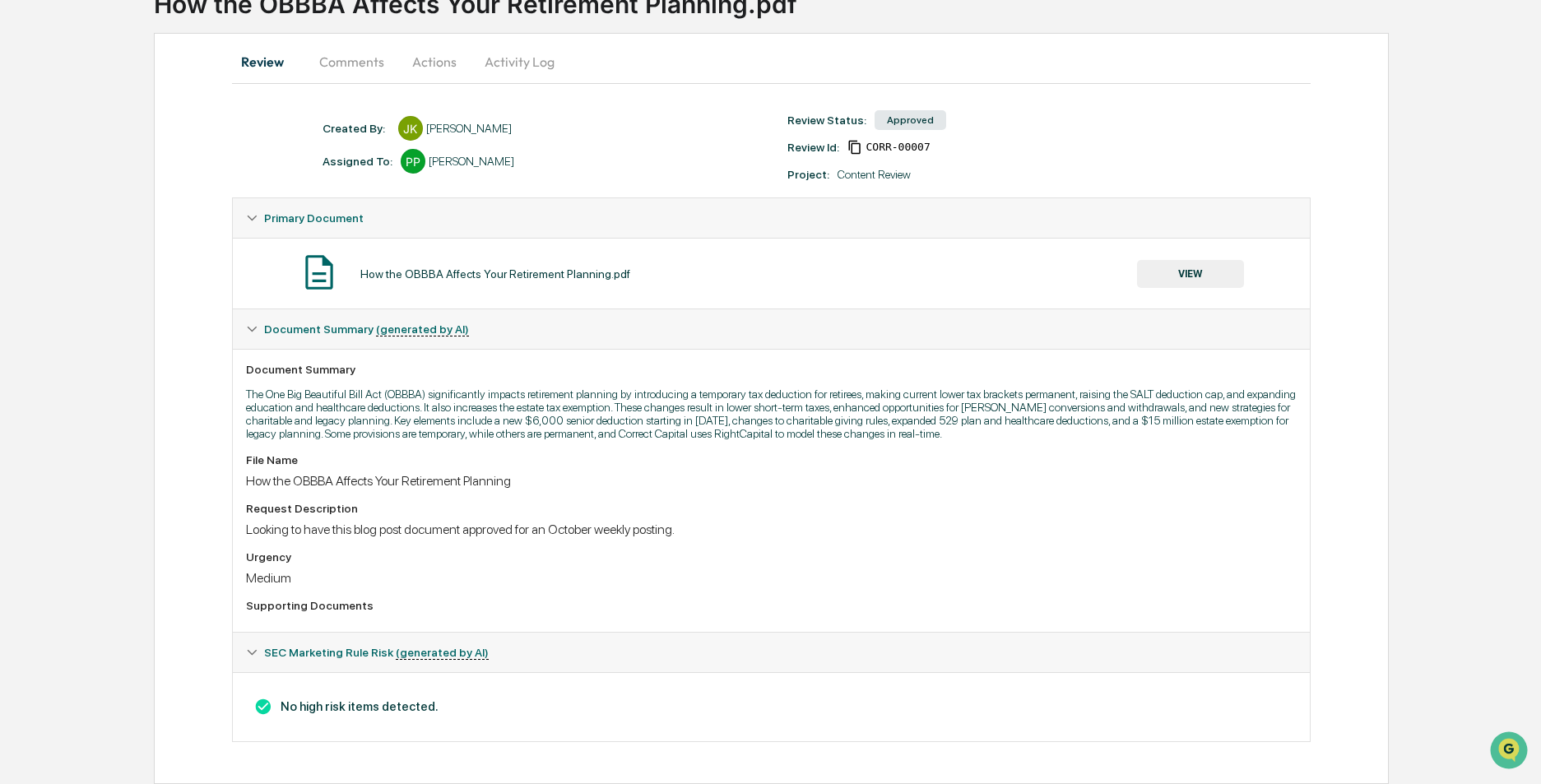
click at [1095, 138] on div "Review Status: Approved Review Id: CORR-00007 Project: Content Review" at bounding box center [1011, 145] width 466 height 72
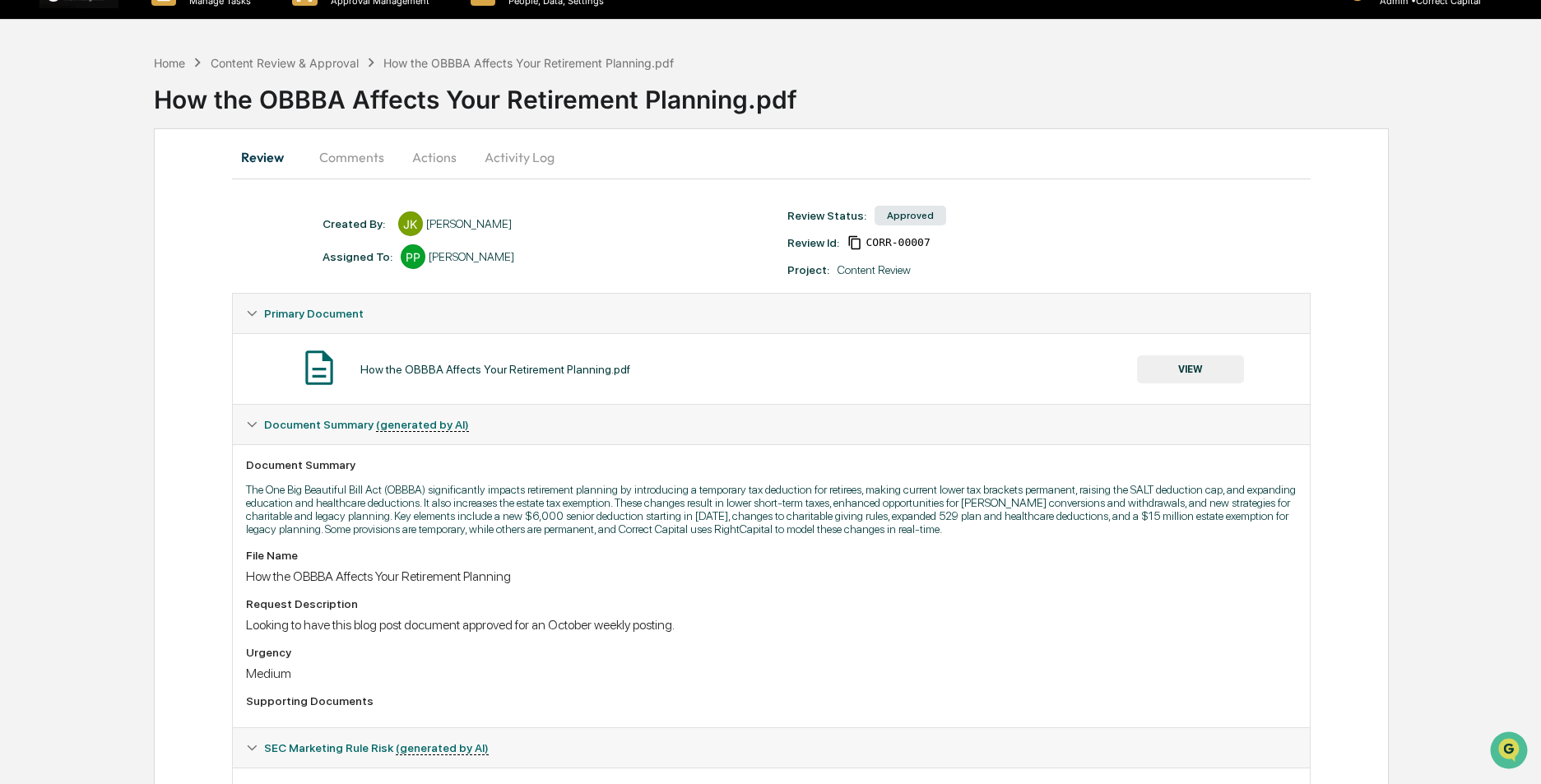
scroll to position [0, 0]
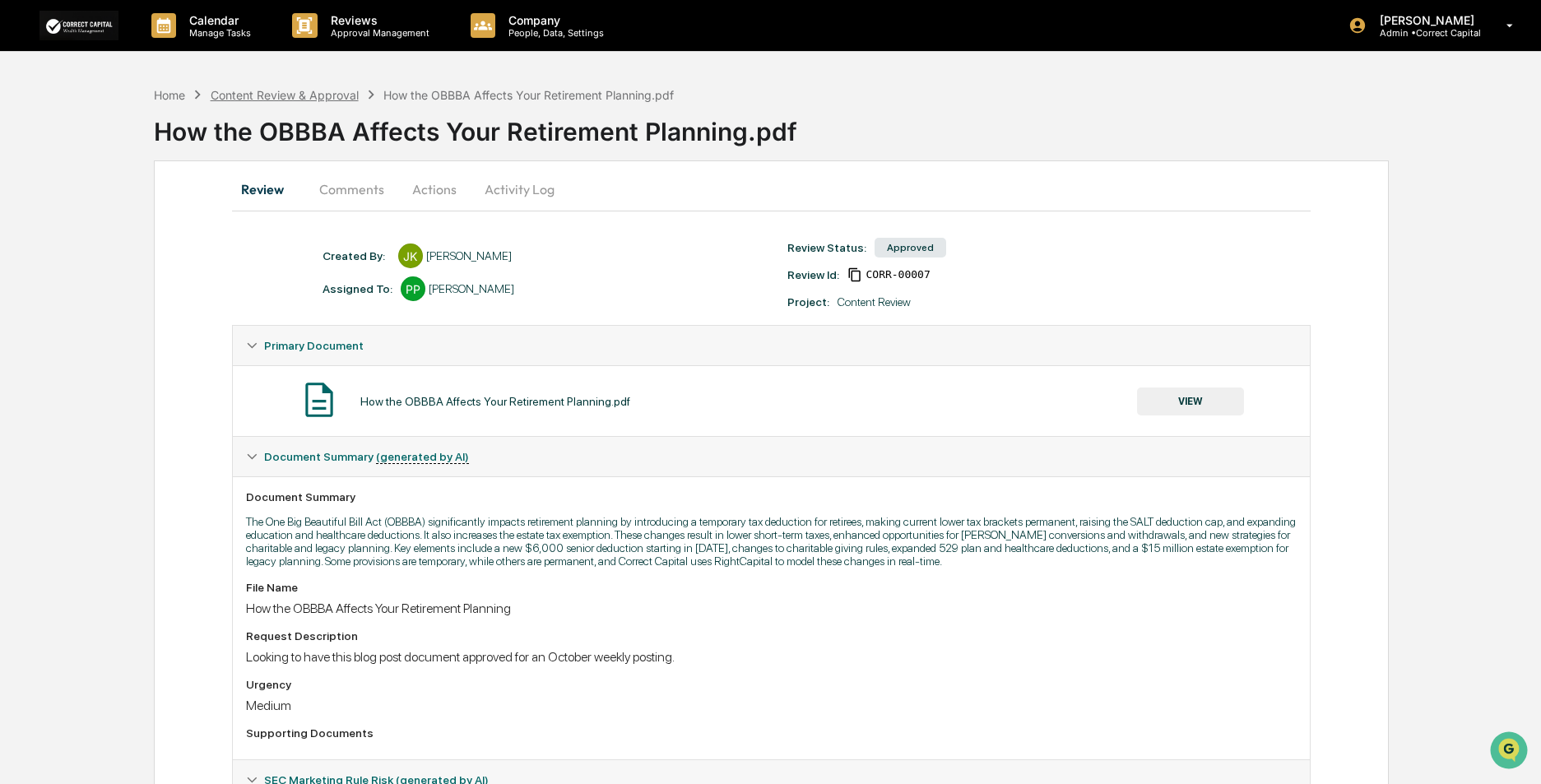
click at [256, 100] on div "Content Review & Approval" at bounding box center [285, 94] width 148 height 14
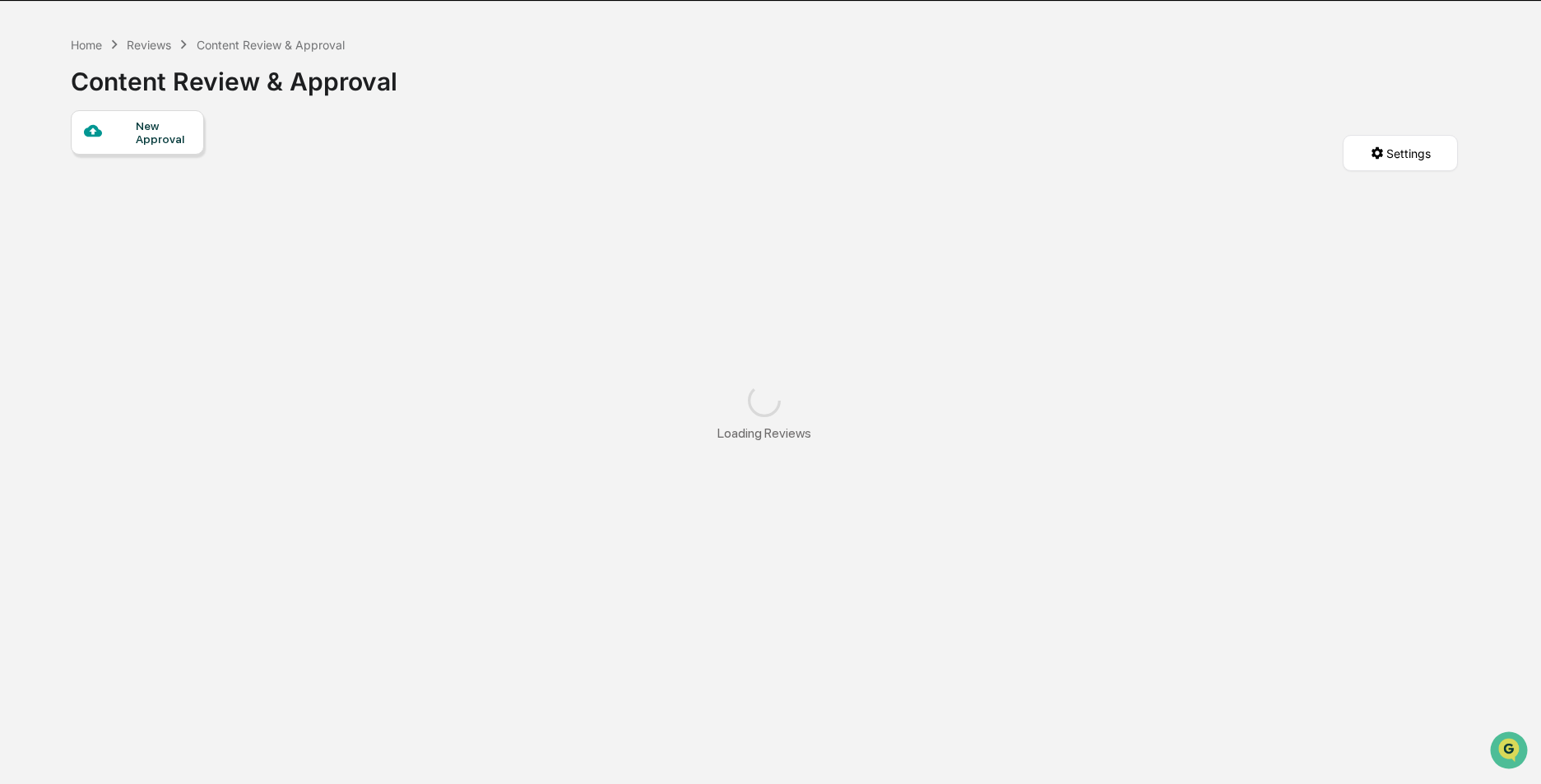
scroll to position [78, 0]
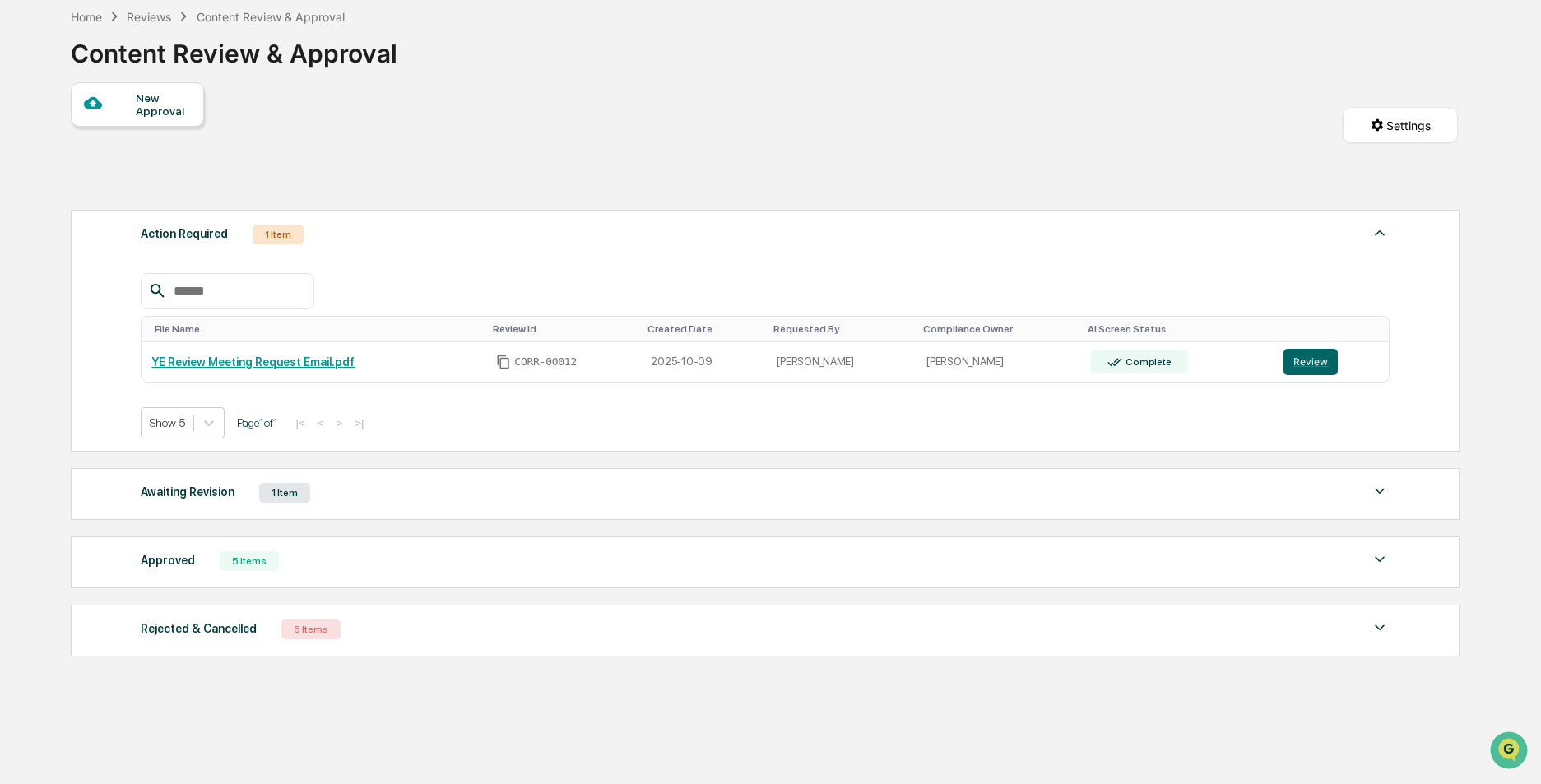
click at [411, 564] on div "Approved 5 Items" at bounding box center [765, 561] width 1248 height 23
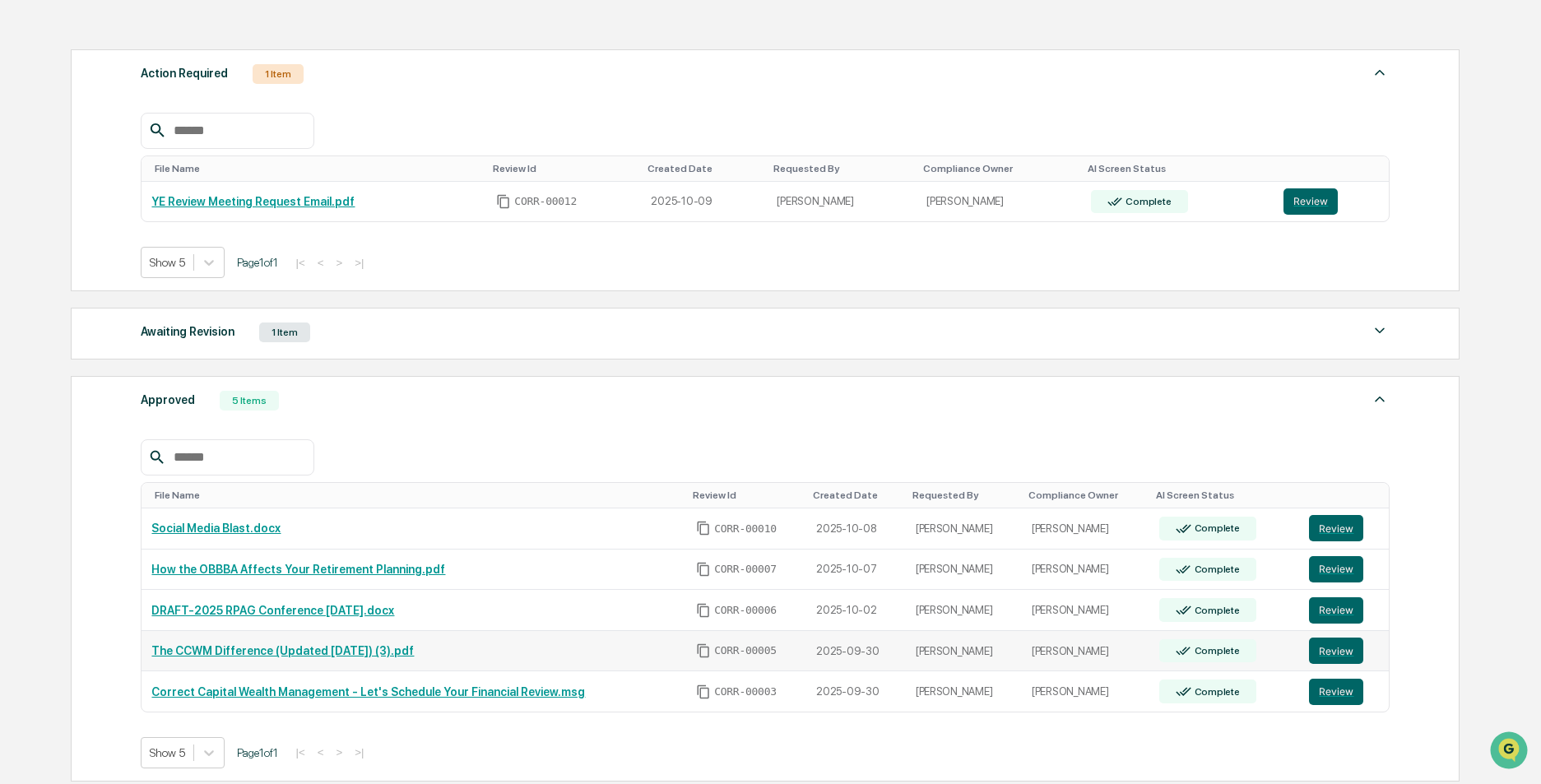
scroll to position [242, 0]
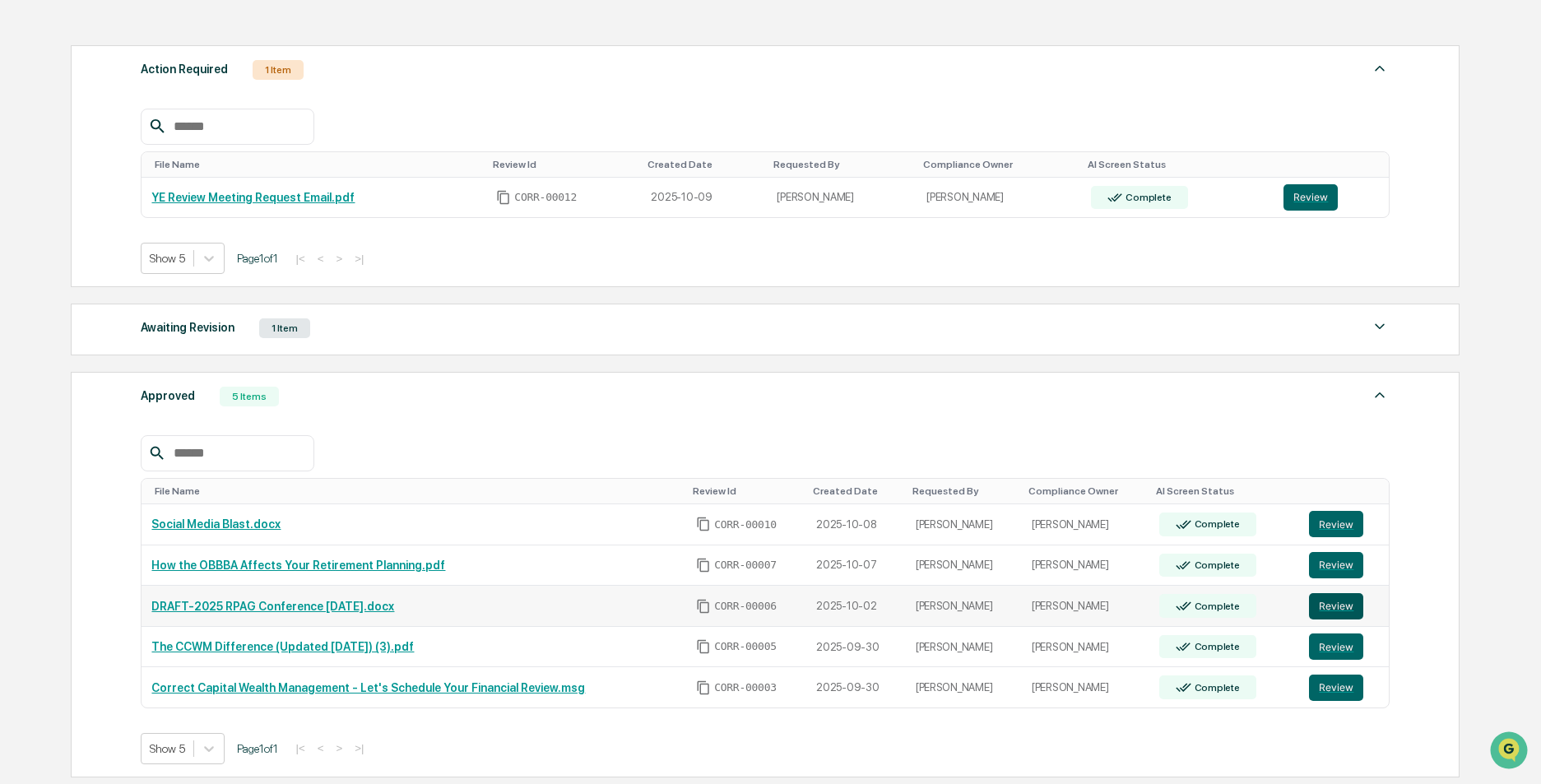
click at [1333, 610] on button "Review" at bounding box center [1335, 606] width 54 height 27
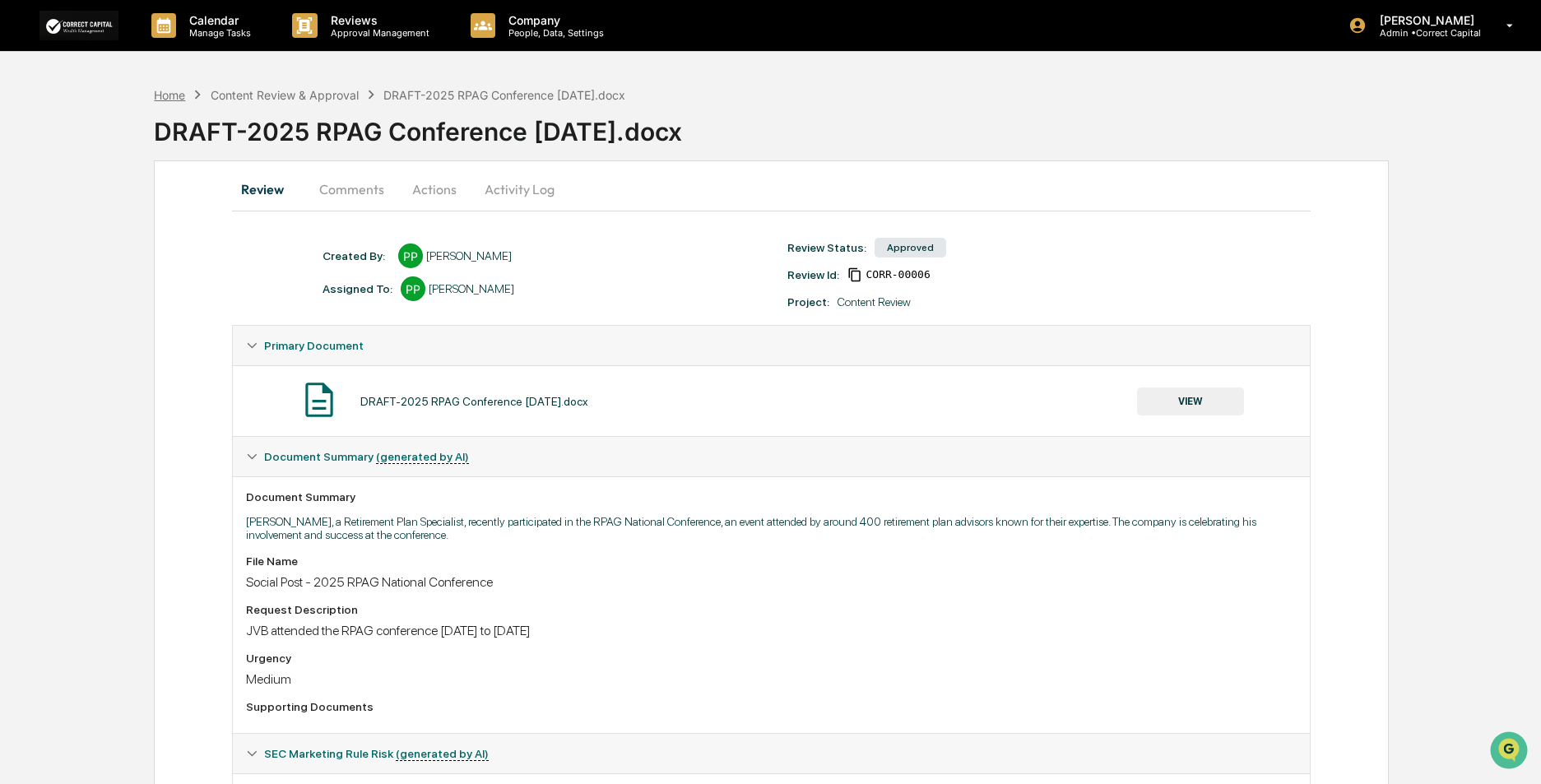
click at [175, 96] on div "Home" at bounding box center [169, 94] width 31 height 14
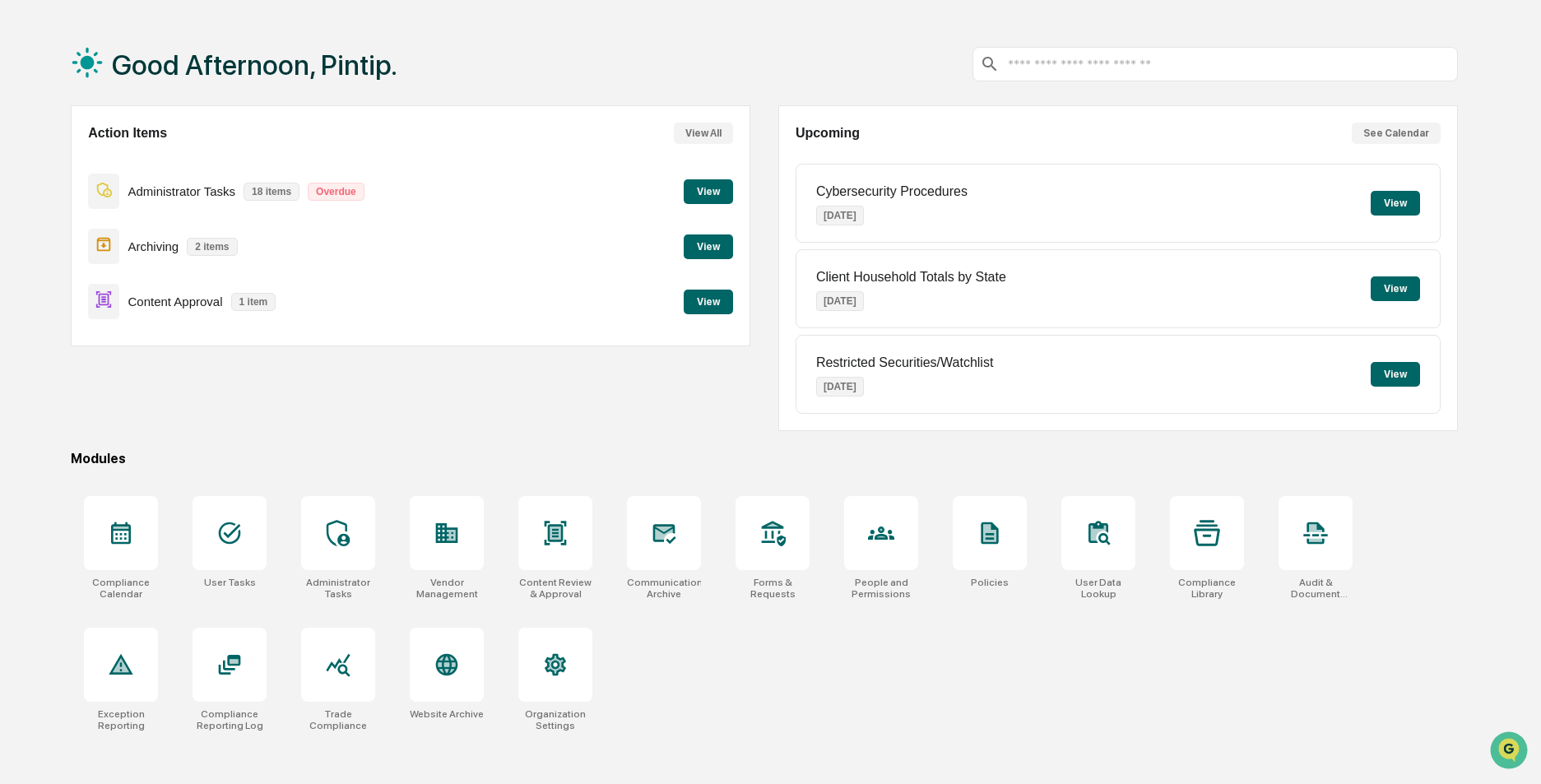
scroll to position [78, 0]
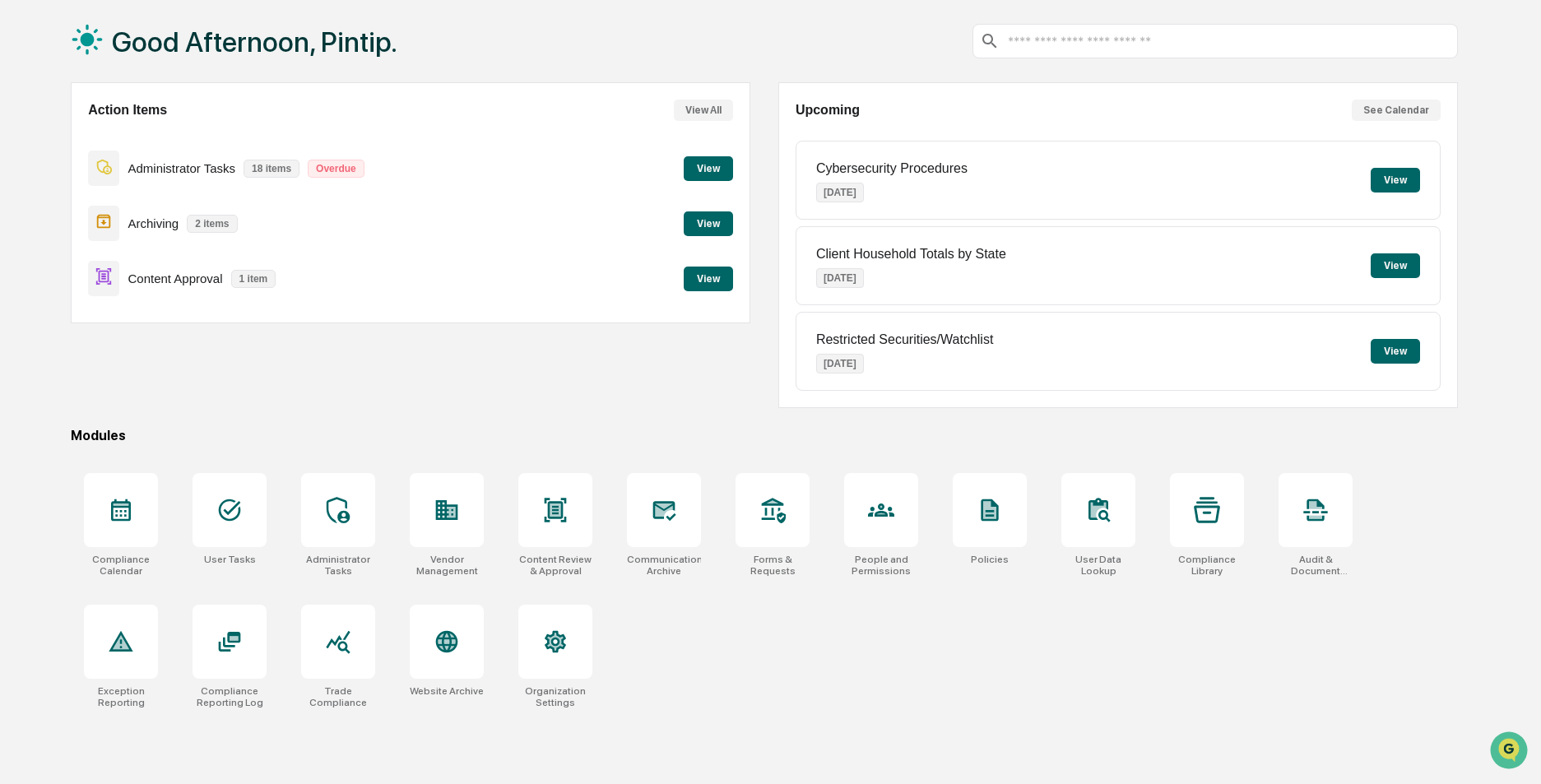
click at [717, 355] on div "Action Items View All Administrator Tasks 18 items Overdue View Archiving 2 ite…" at bounding box center [410, 245] width 680 height 326
click at [707, 287] on button "View" at bounding box center [708, 278] width 49 height 25
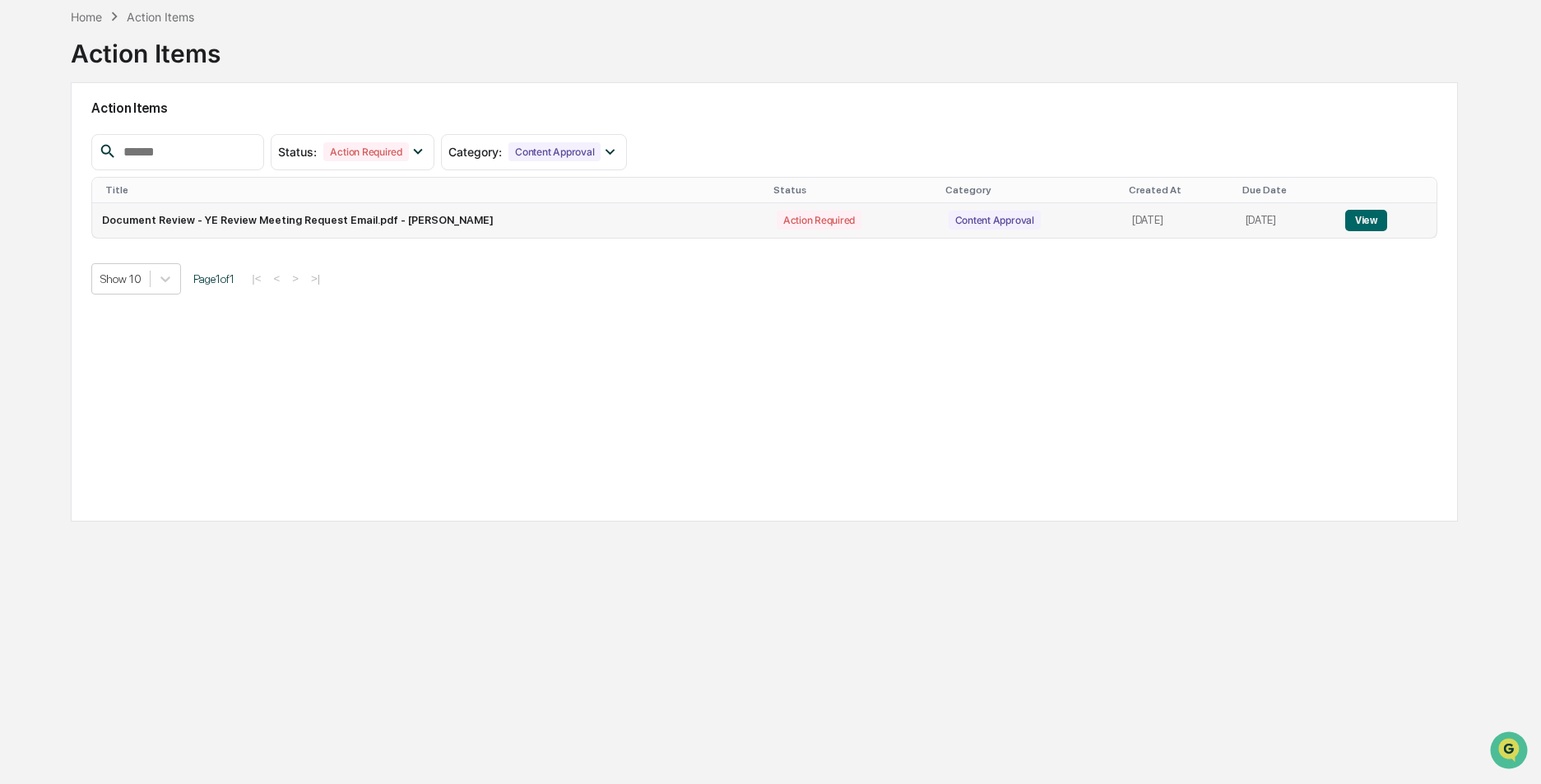
click at [1373, 221] on button "View" at bounding box center [1366, 220] width 42 height 21
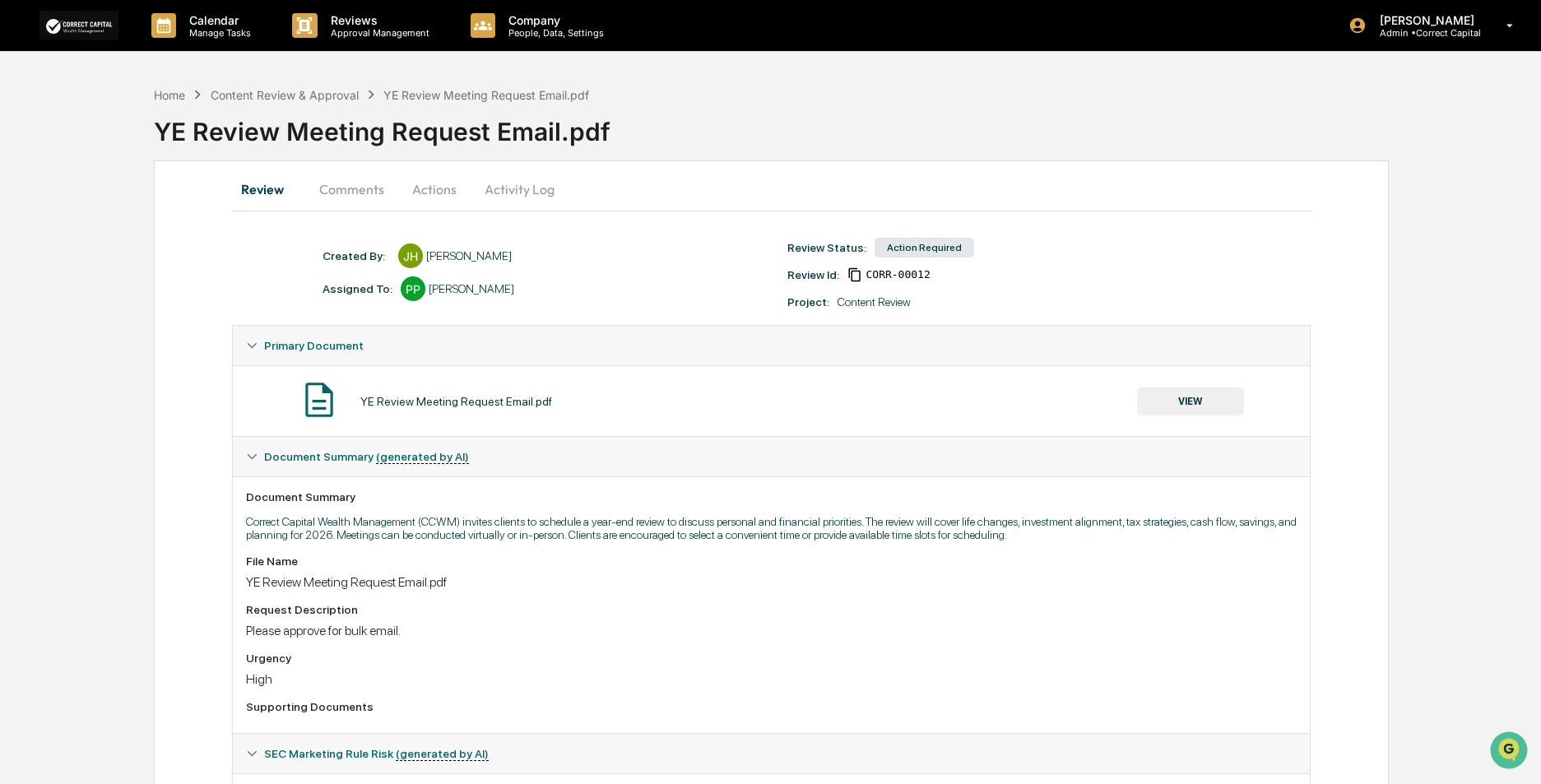
click at [1176, 408] on button "VIEW" at bounding box center [1190, 401] width 107 height 28
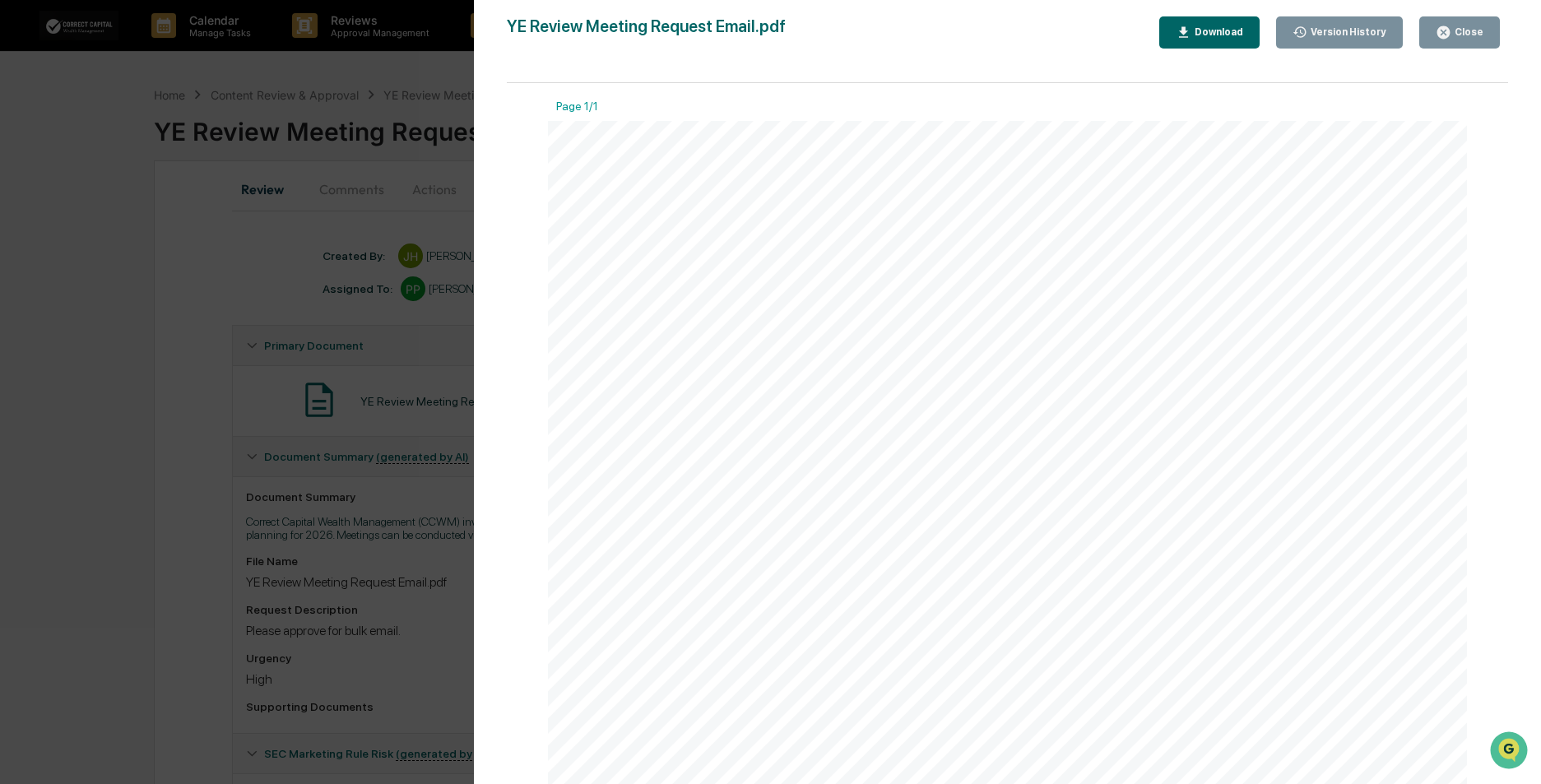
click at [1471, 42] on button "Close" at bounding box center [1460, 32] width 81 height 32
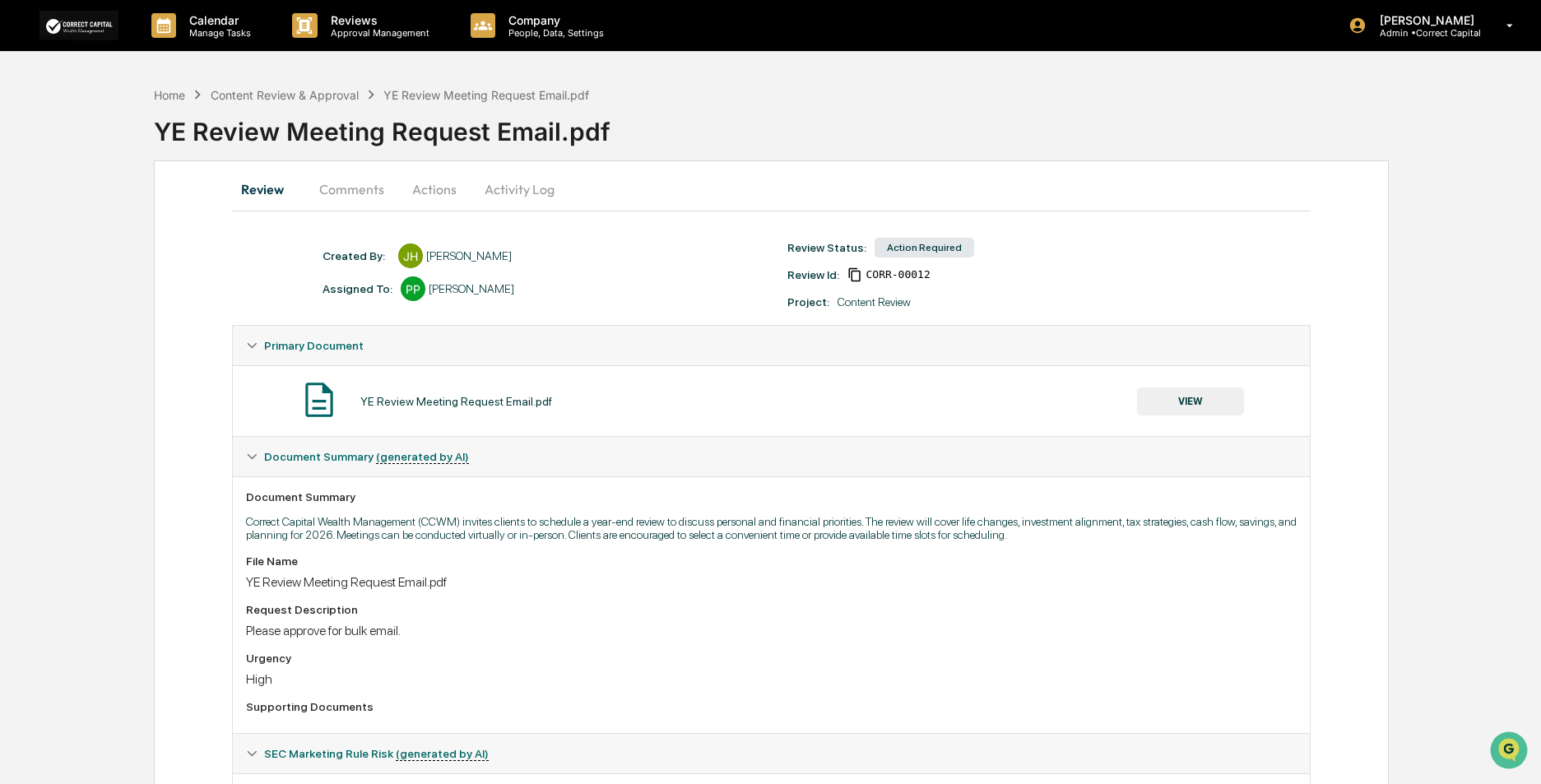
click at [438, 189] on button "Actions" at bounding box center [434, 188] width 74 height 39
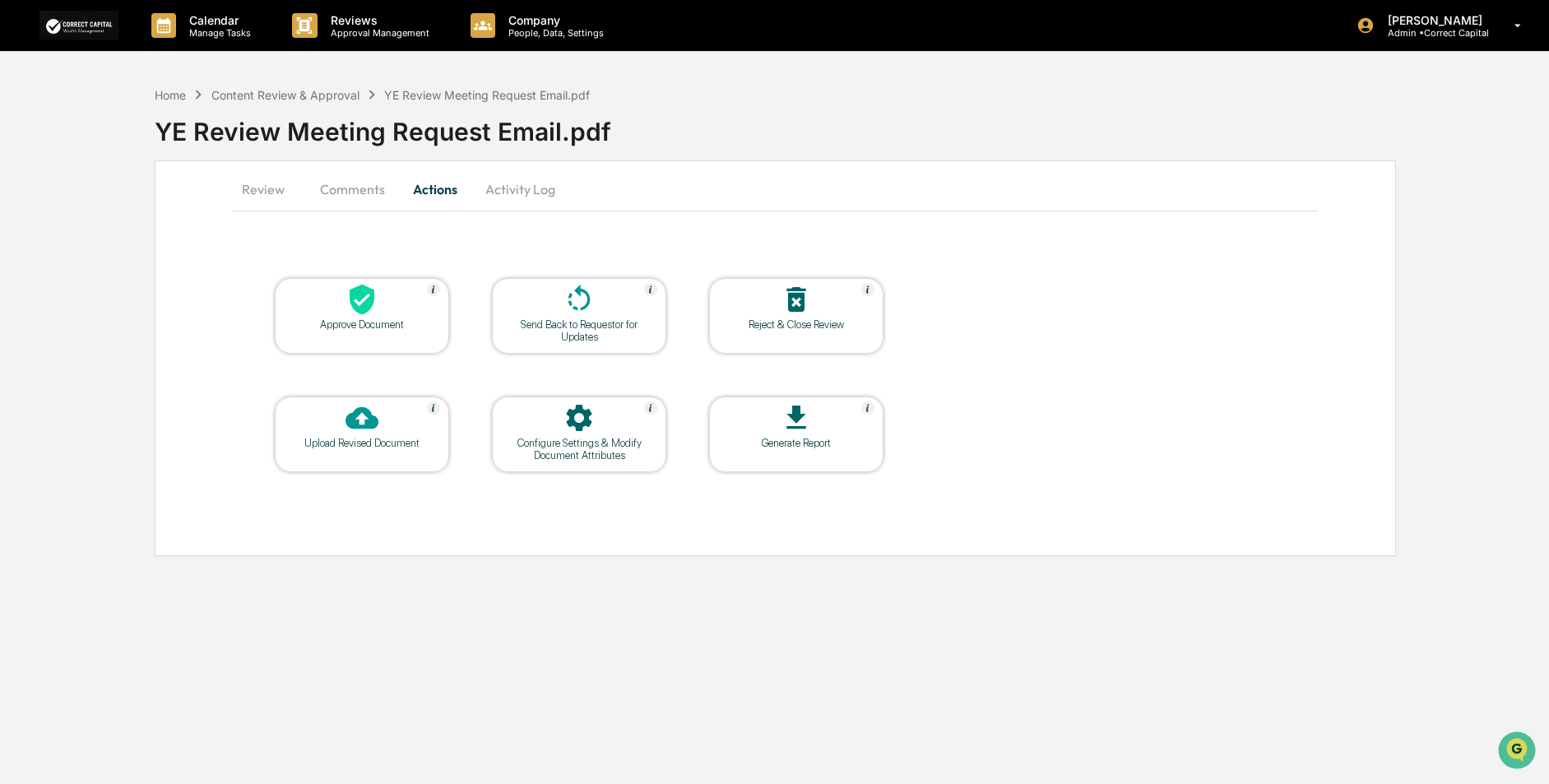
click at [366, 320] on div "Approve Document" at bounding box center [362, 324] width 148 height 12
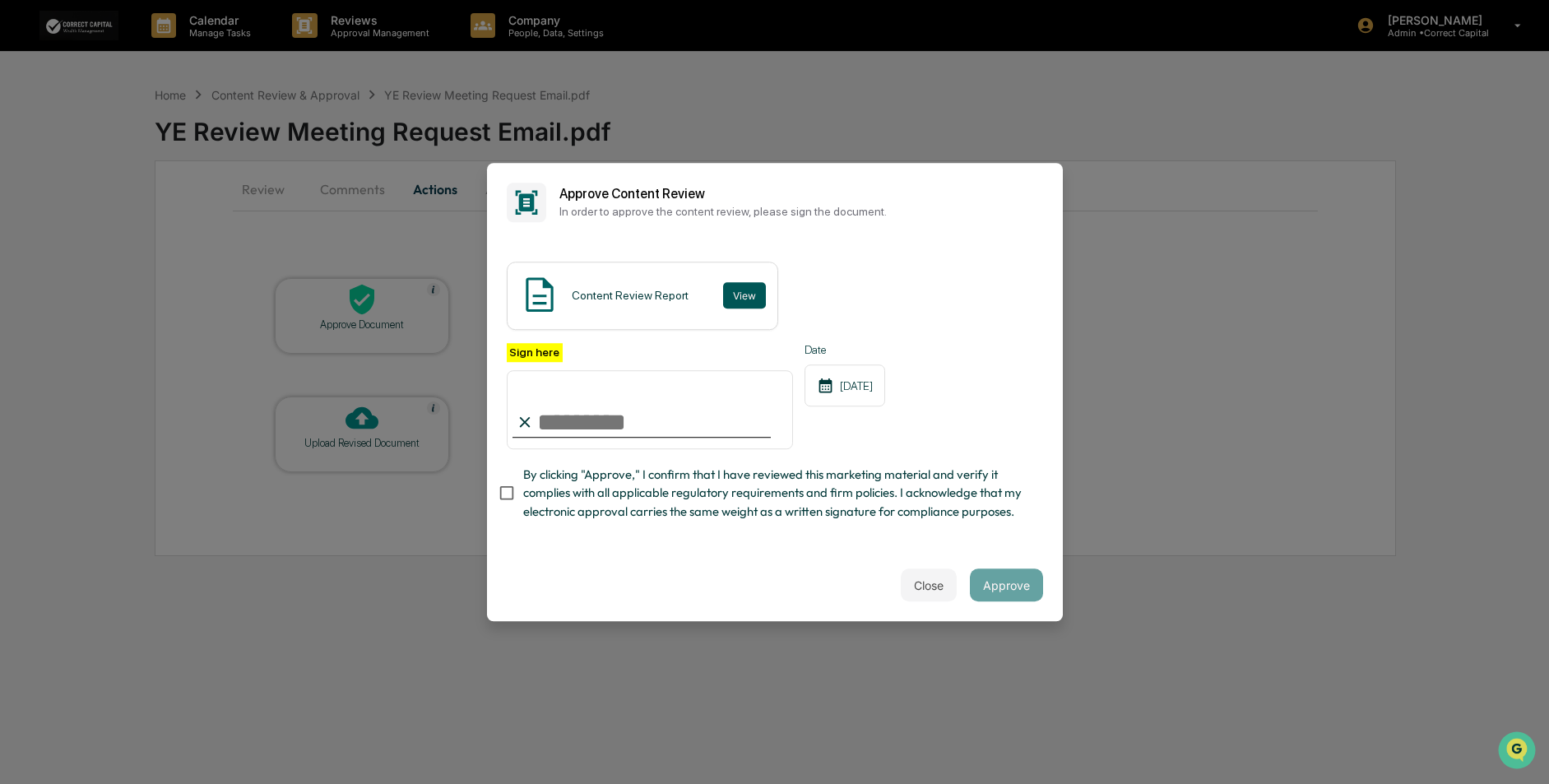
click at [746, 282] on button "View" at bounding box center [744, 295] width 43 height 27
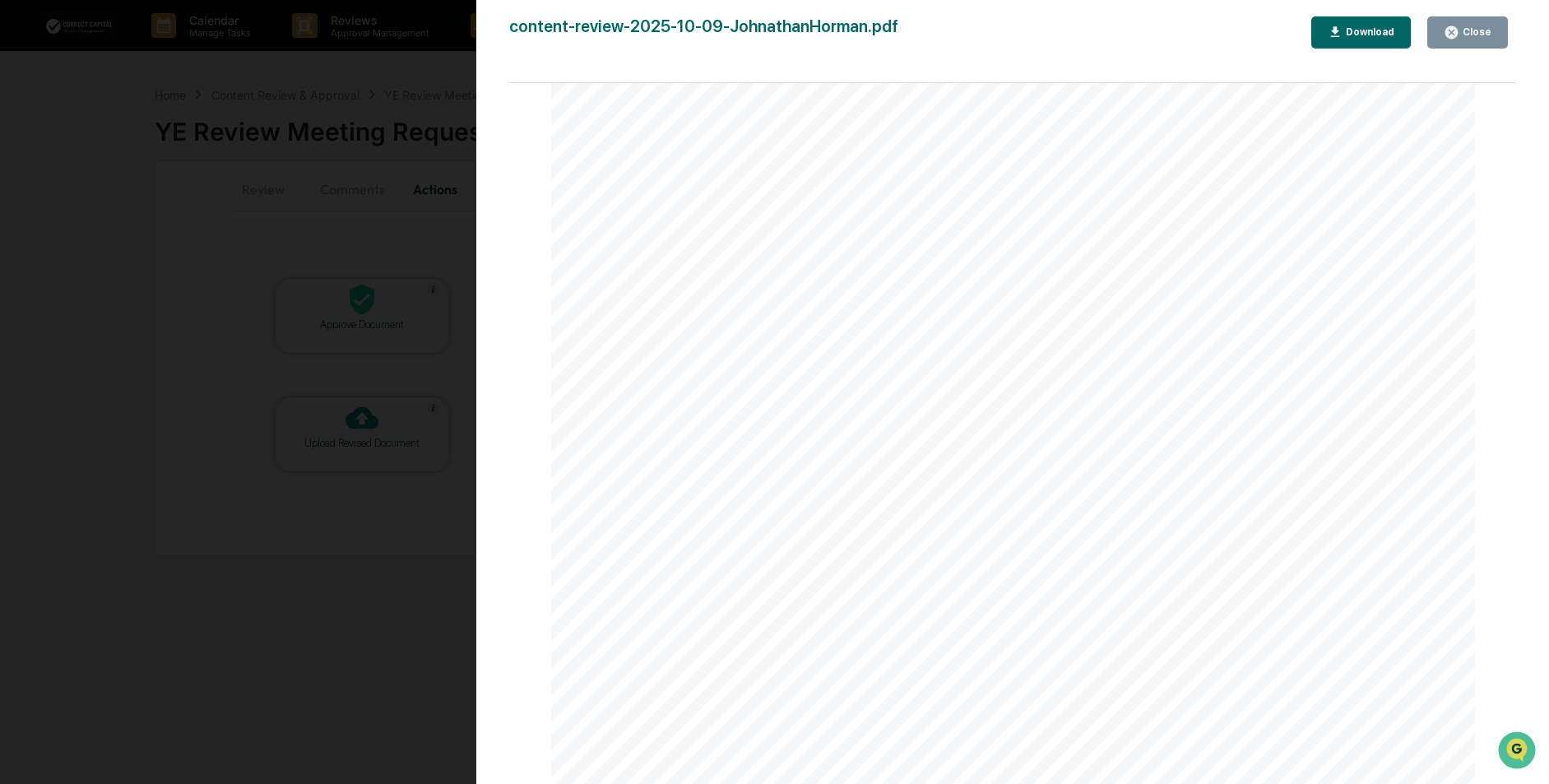
scroll to position [1894, 0]
click at [1447, 36] on icon "button" at bounding box center [1451, 32] width 16 height 16
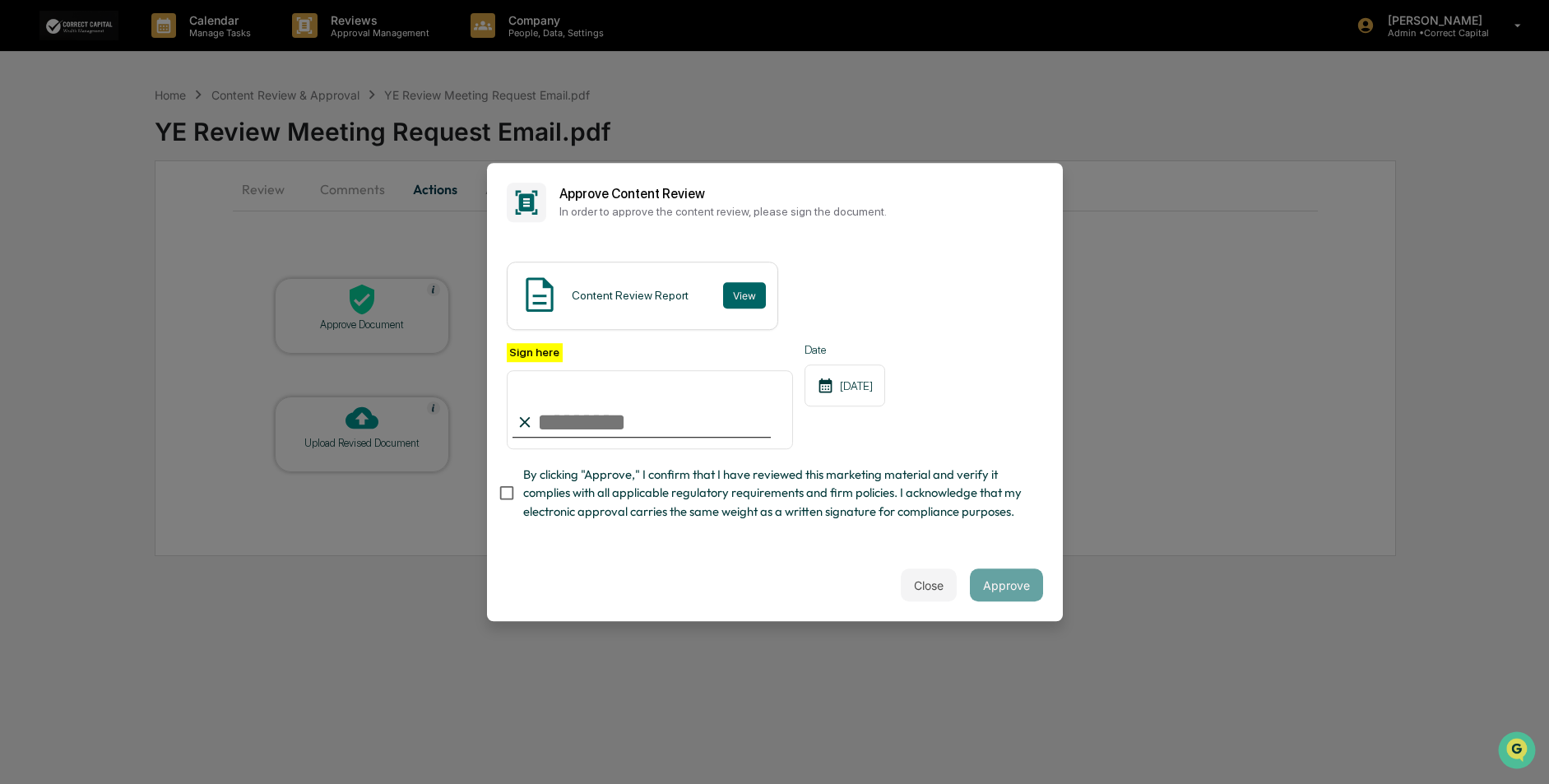
click at [559, 418] on input "Sign here" at bounding box center [651, 410] width 287 height 79
type input "**********"
click at [1003, 598] on button "Approve" at bounding box center [1006, 585] width 73 height 33
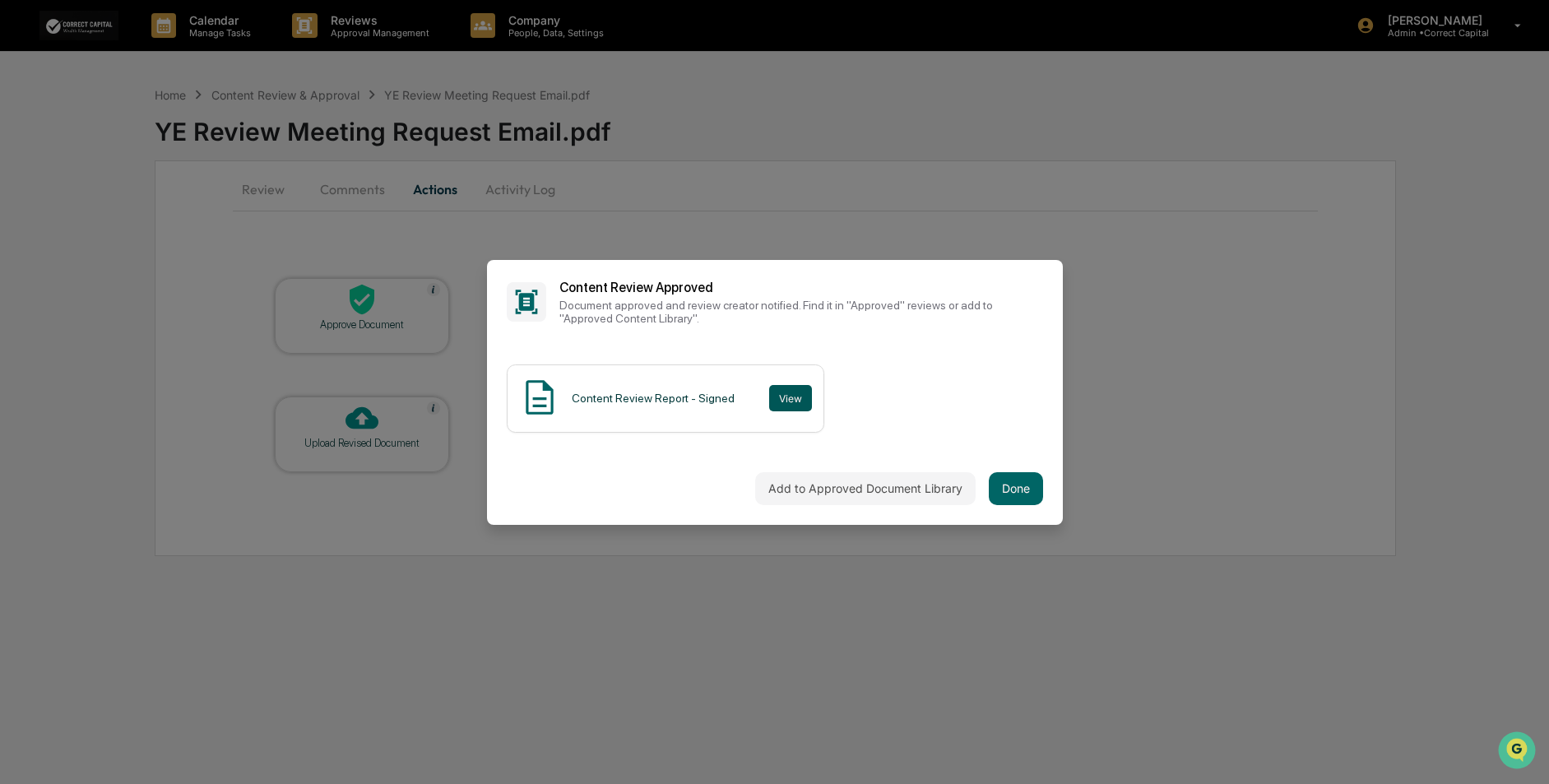
click at [781, 399] on button "View" at bounding box center [791, 398] width 43 height 27
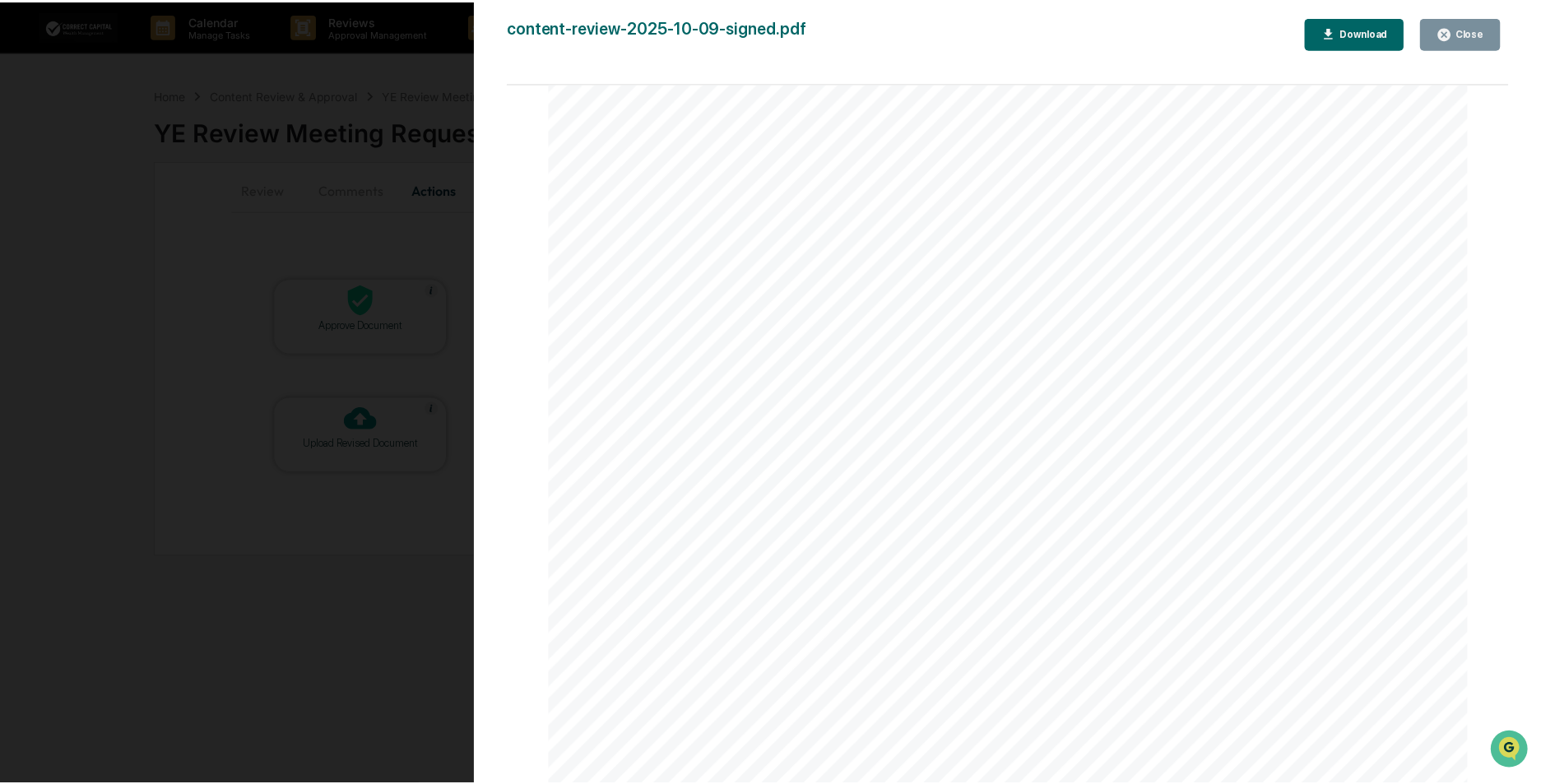
scroll to position [3144, 0]
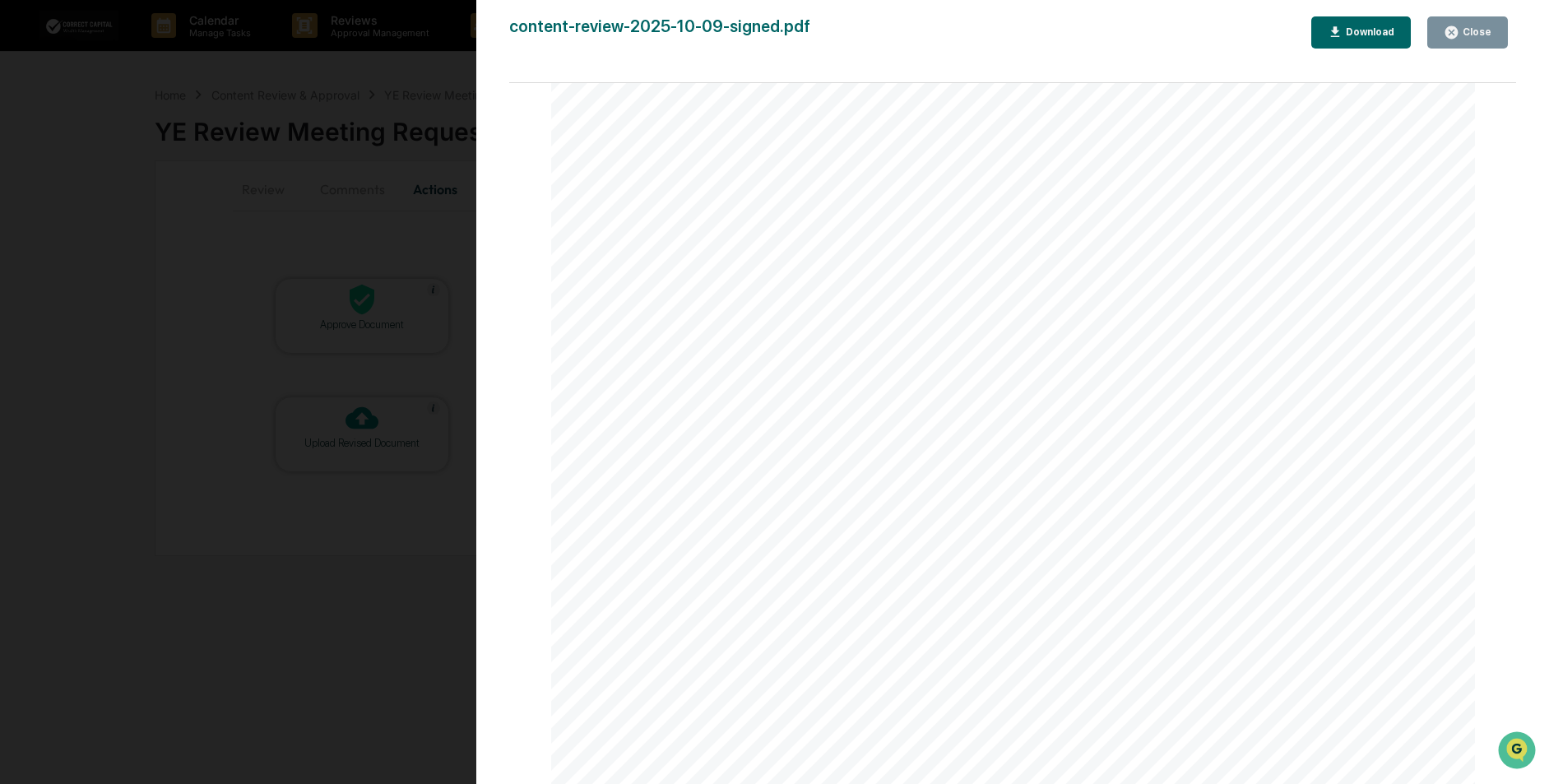
click at [1353, 32] on div "Download" at bounding box center [1368, 32] width 52 height 12
click at [1467, 38] on div "Close" at bounding box center [1475, 32] width 32 height 12
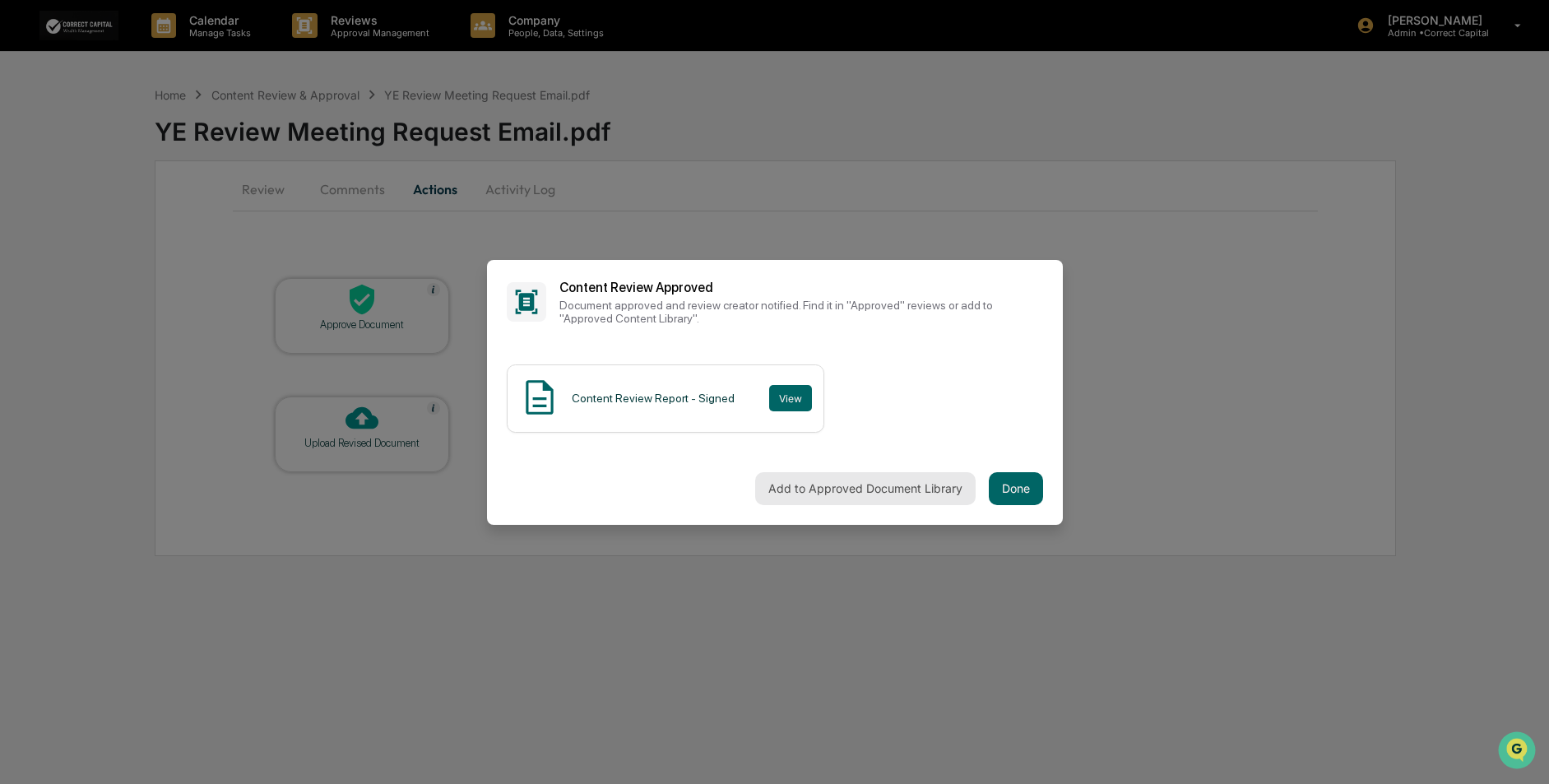
click at [832, 492] on button "Add to Approved Document Library" at bounding box center [865, 489] width 221 height 33
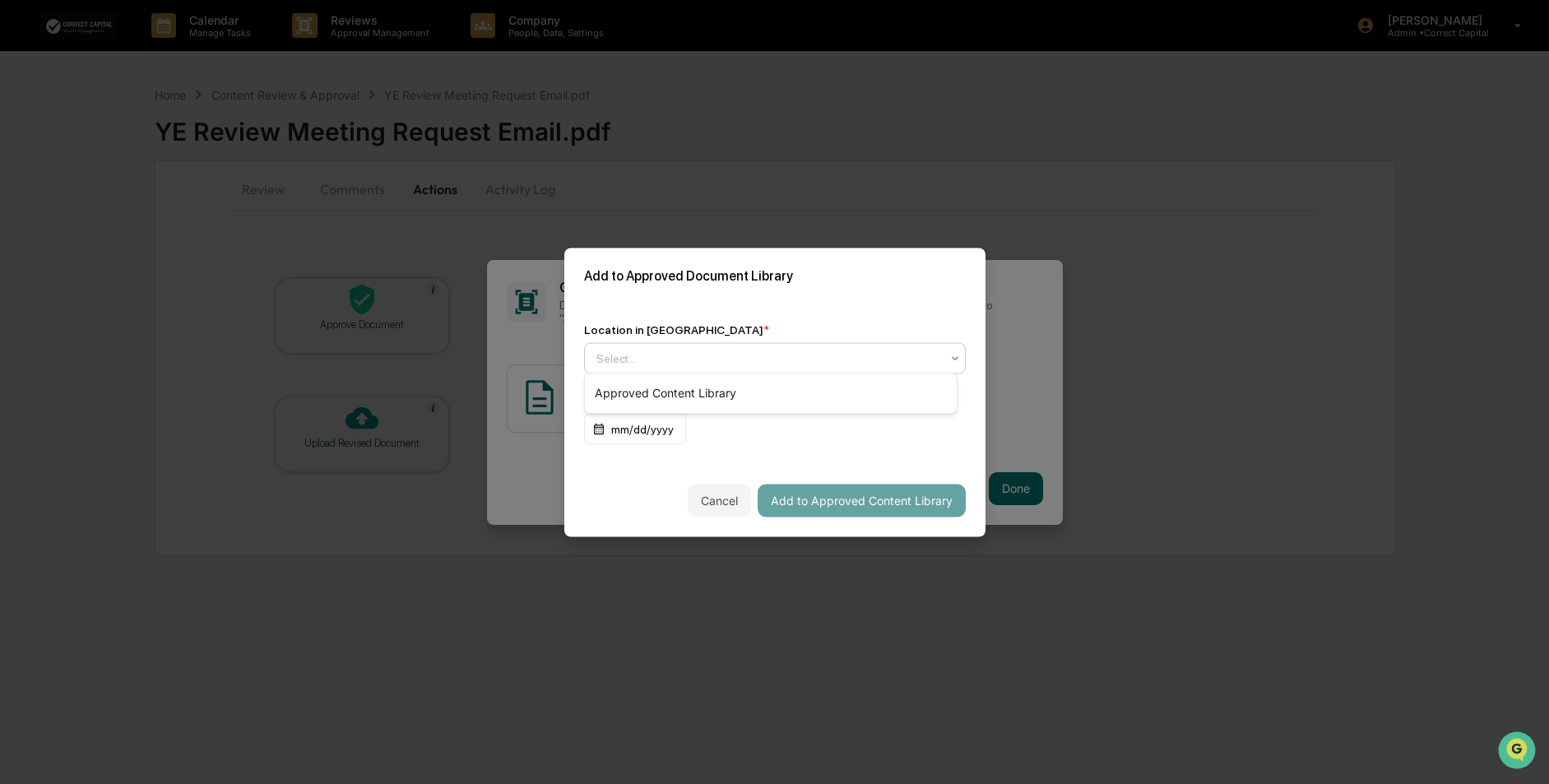
click at [832, 349] on div at bounding box center [769, 358] width 344 height 16
click at [826, 401] on div "Approved Content Library" at bounding box center [770, 393] width 371 height 33
click at [854, 499] on button "Add to Approved Content Library" at bounding box center [861, 500] width 208 height 33
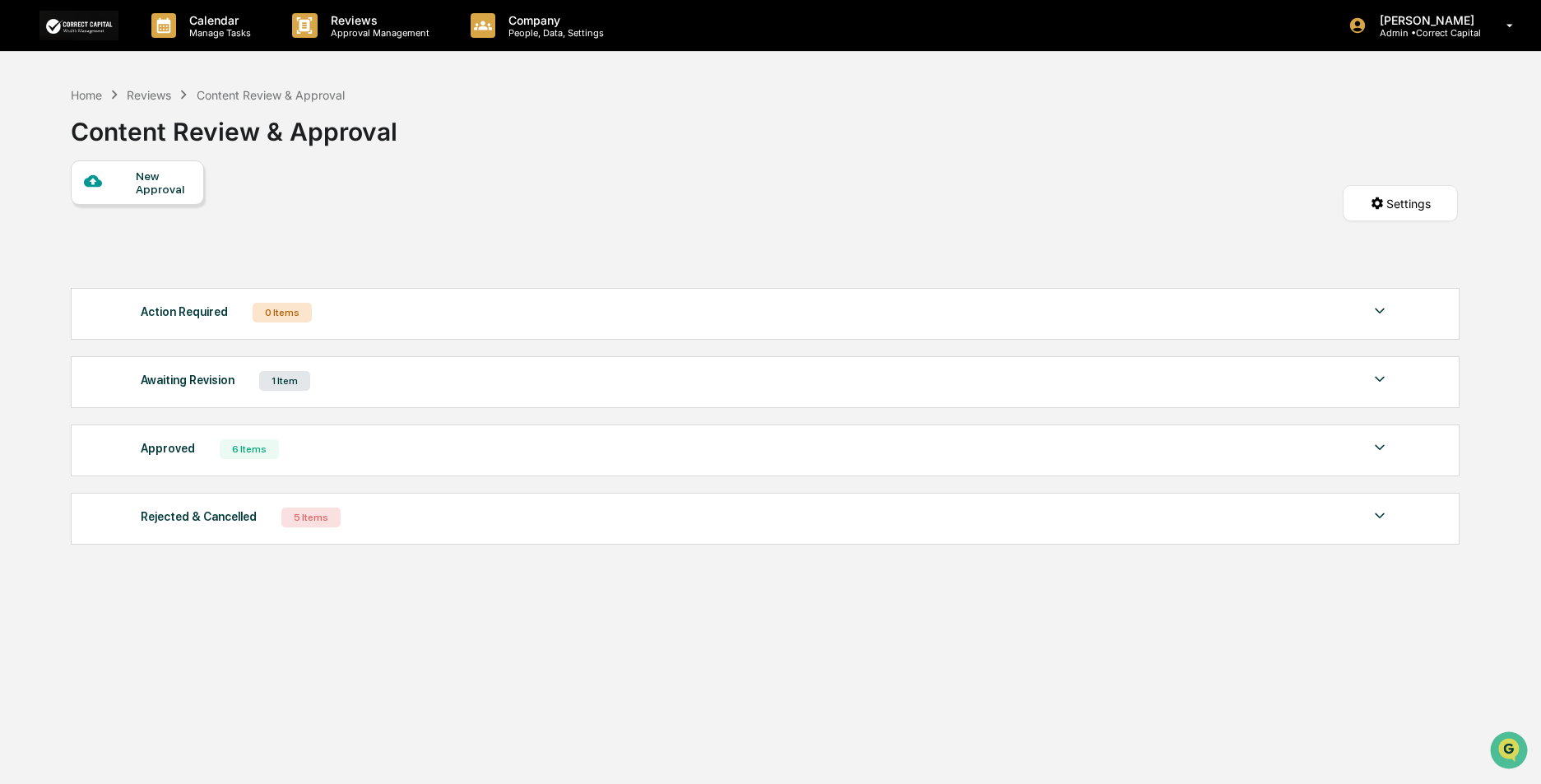
click at [1379, 516] on img at bounding box center [1380, 516] width 20 height 20
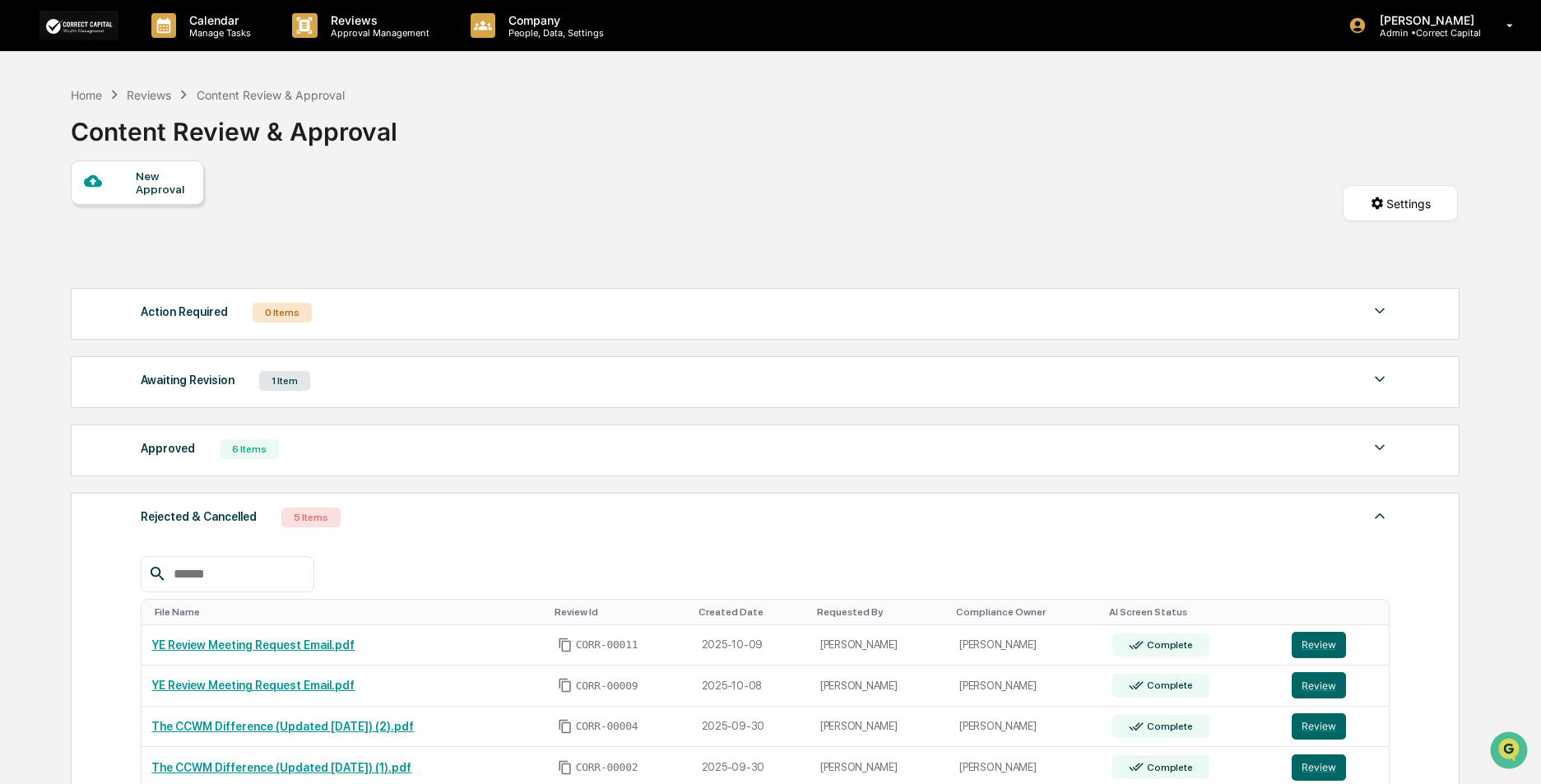
click at [161, 97] on div "Reviews" at bounding box center [148, 94] width 45 height 14
click at [93, 94] on div "Home" at bounding box center [86, 94] width 31 height 14
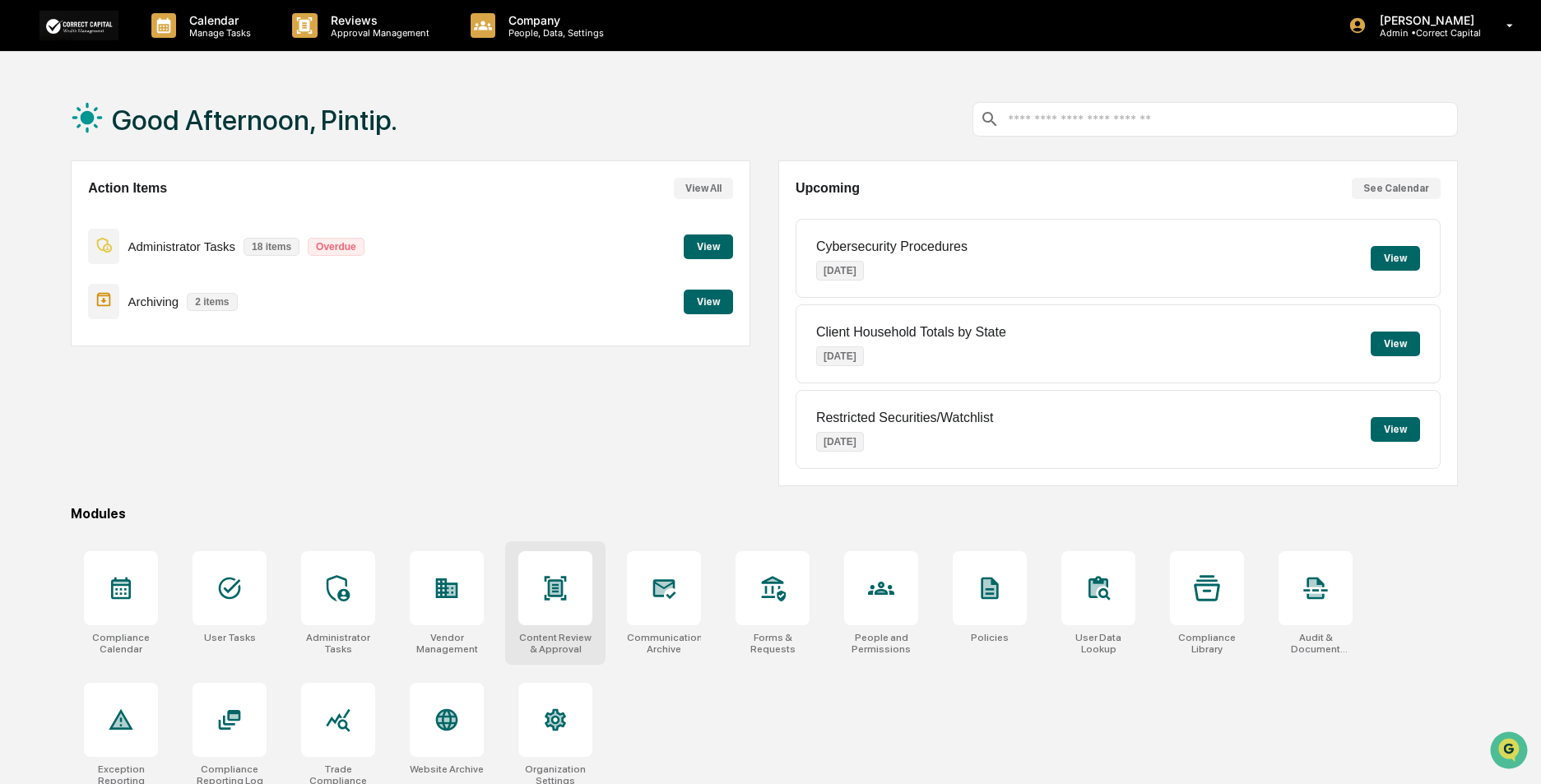
click at [548, 590] on icon at bounding box center [555, 587] width 22 height 24
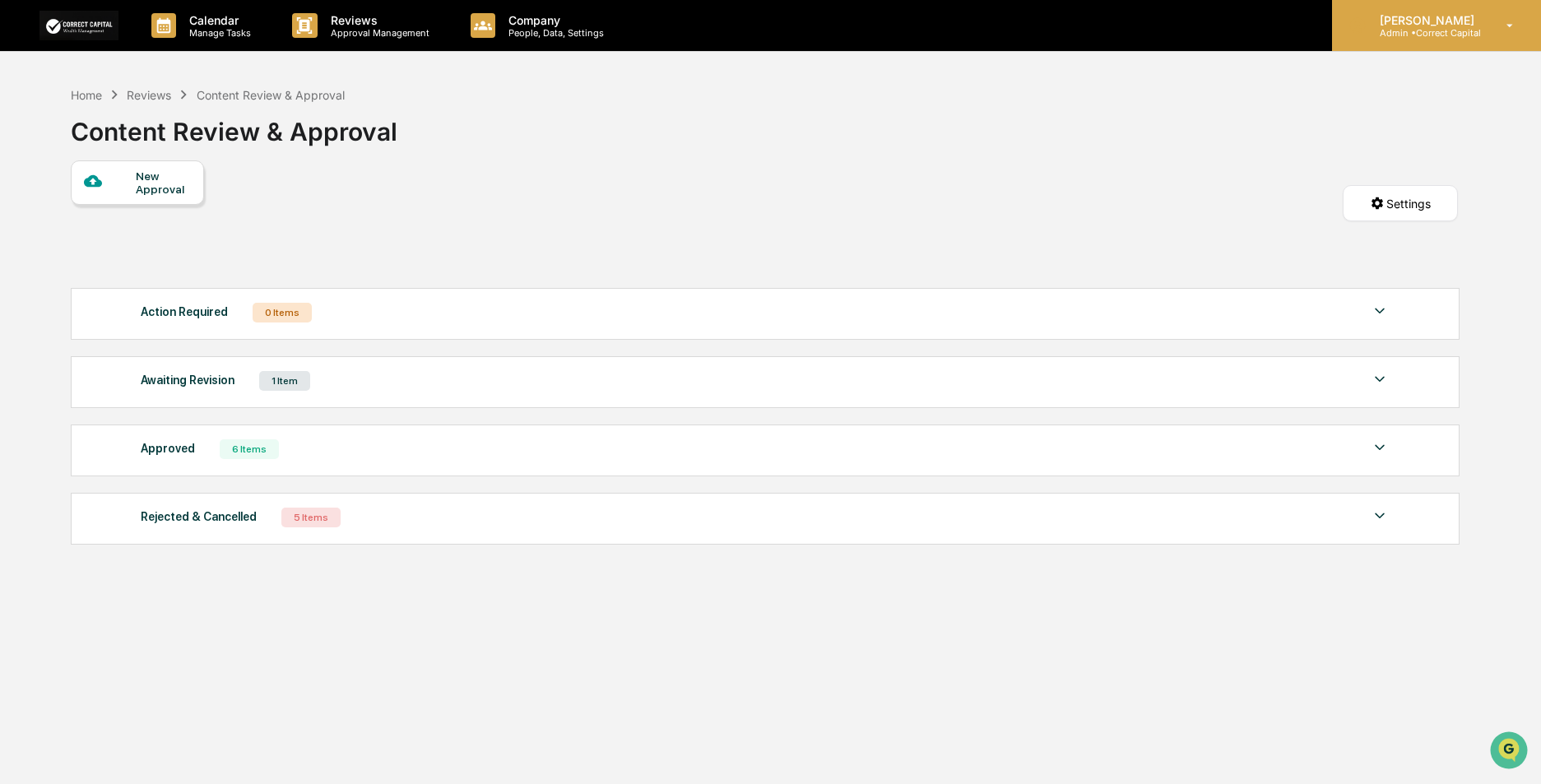
click at [1438, 10] on div "Pintip Perdun Admin • Correct Capital" at bounding box center [1436, 26] width 209 height 51
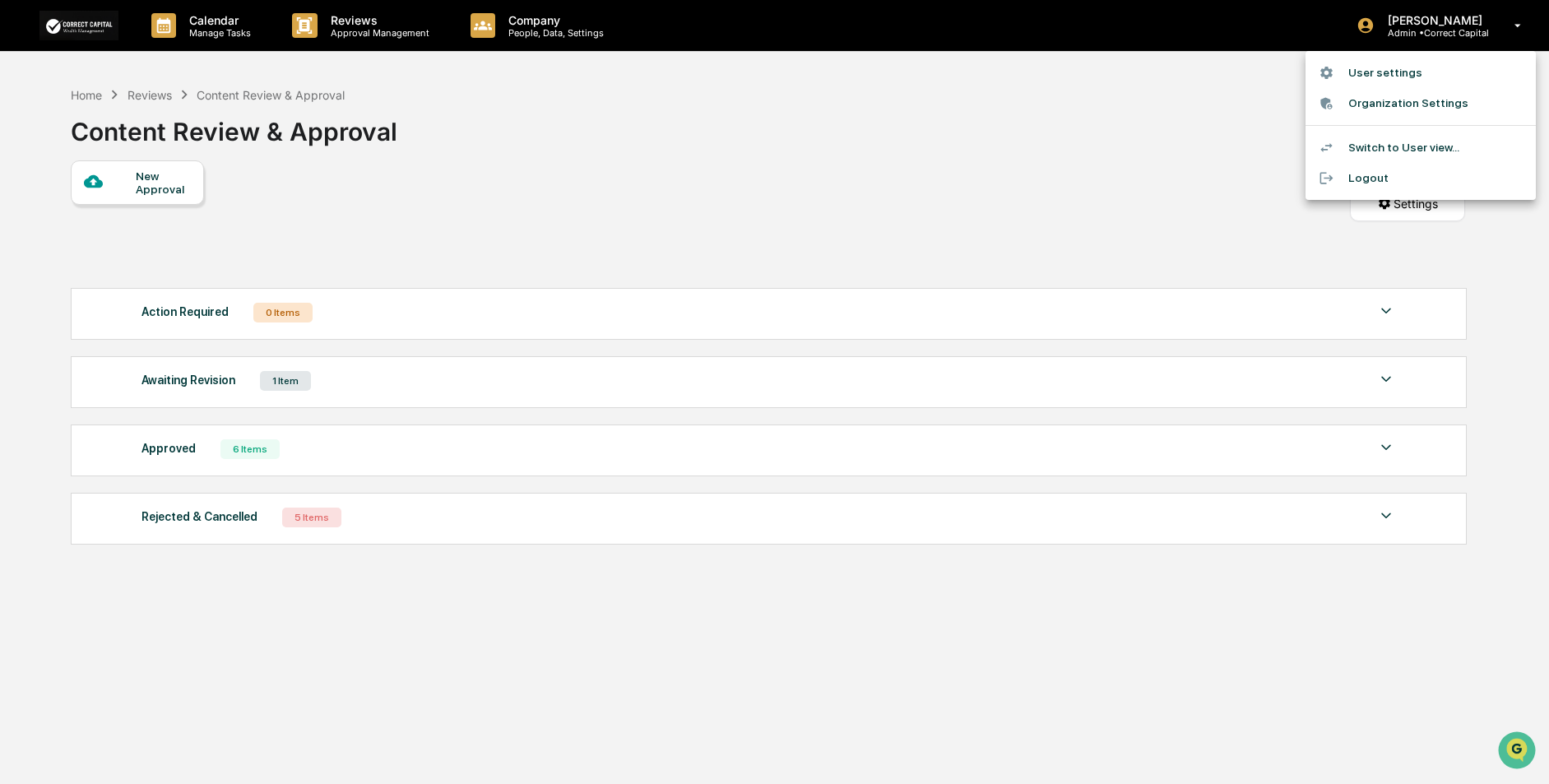
click at [1386, 175] on li "Logout" at bounding box center [1421, 177] width 231 height 30
